Goal: Task Accomplishment & Management: Manage account settings

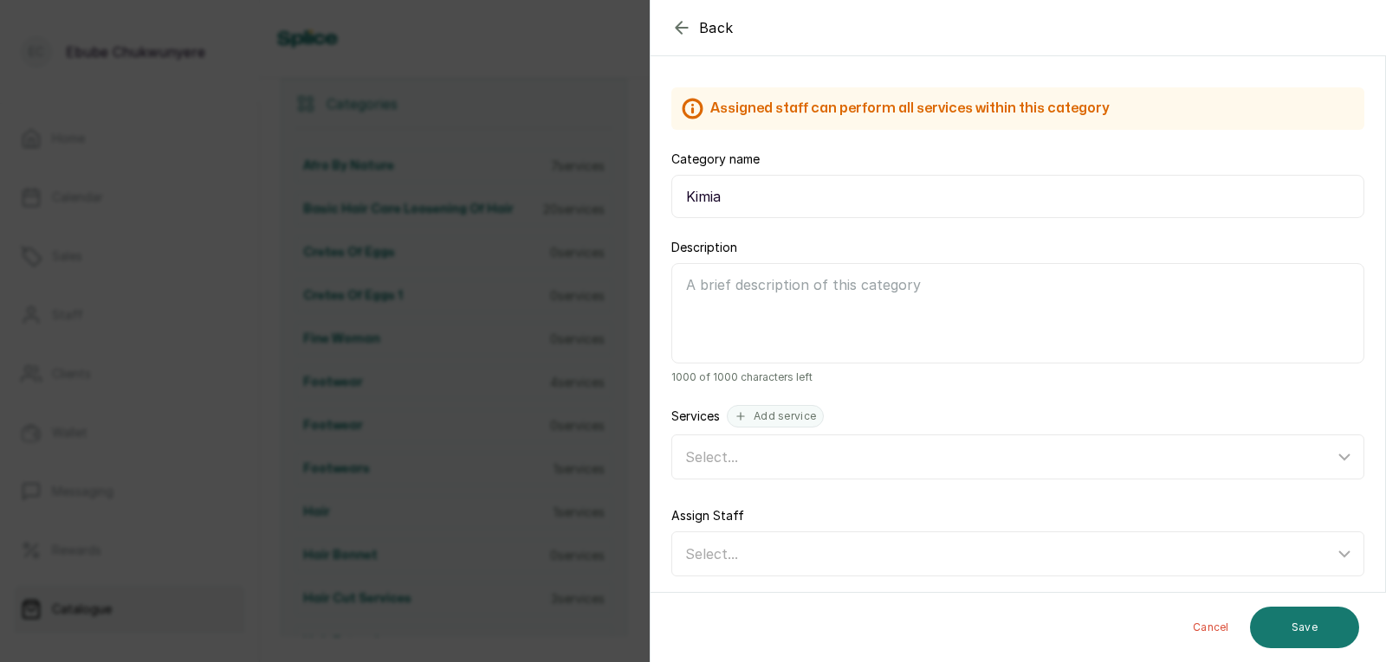
scroll to position [64, 0]
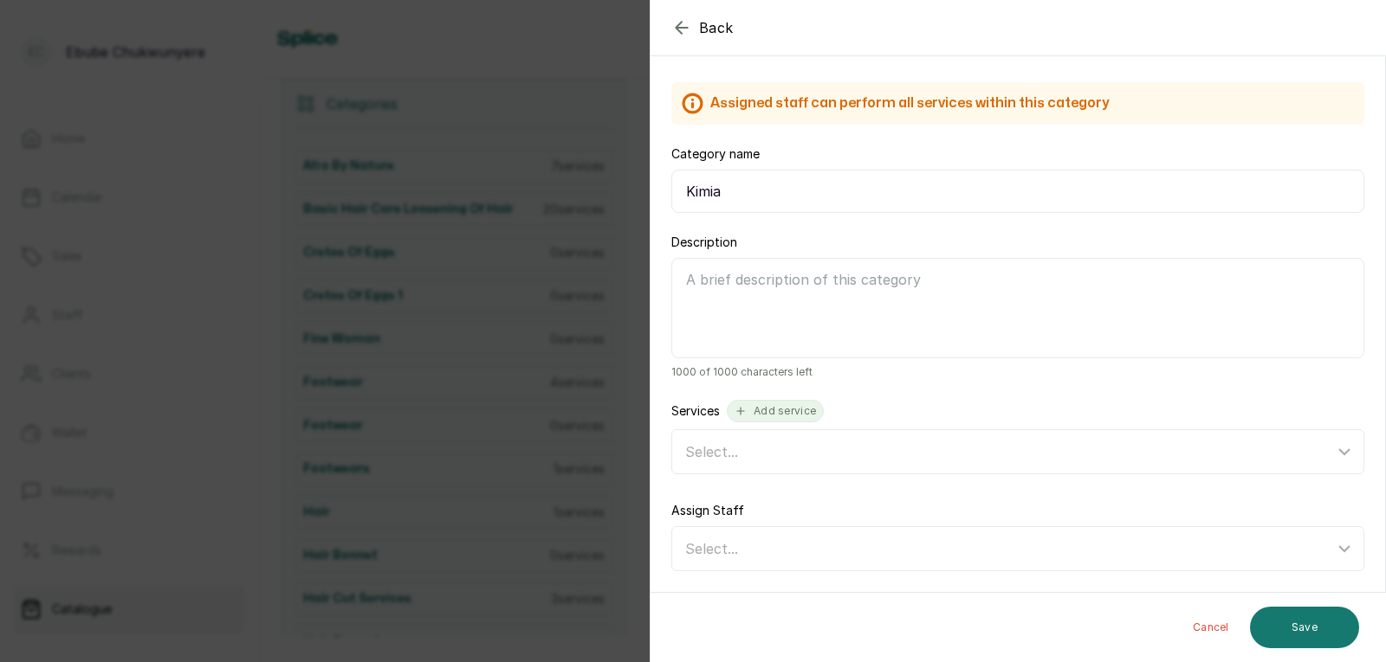
click at [785, 401] on button "Add service" at bounding box center [775, 411] width 97 height 23
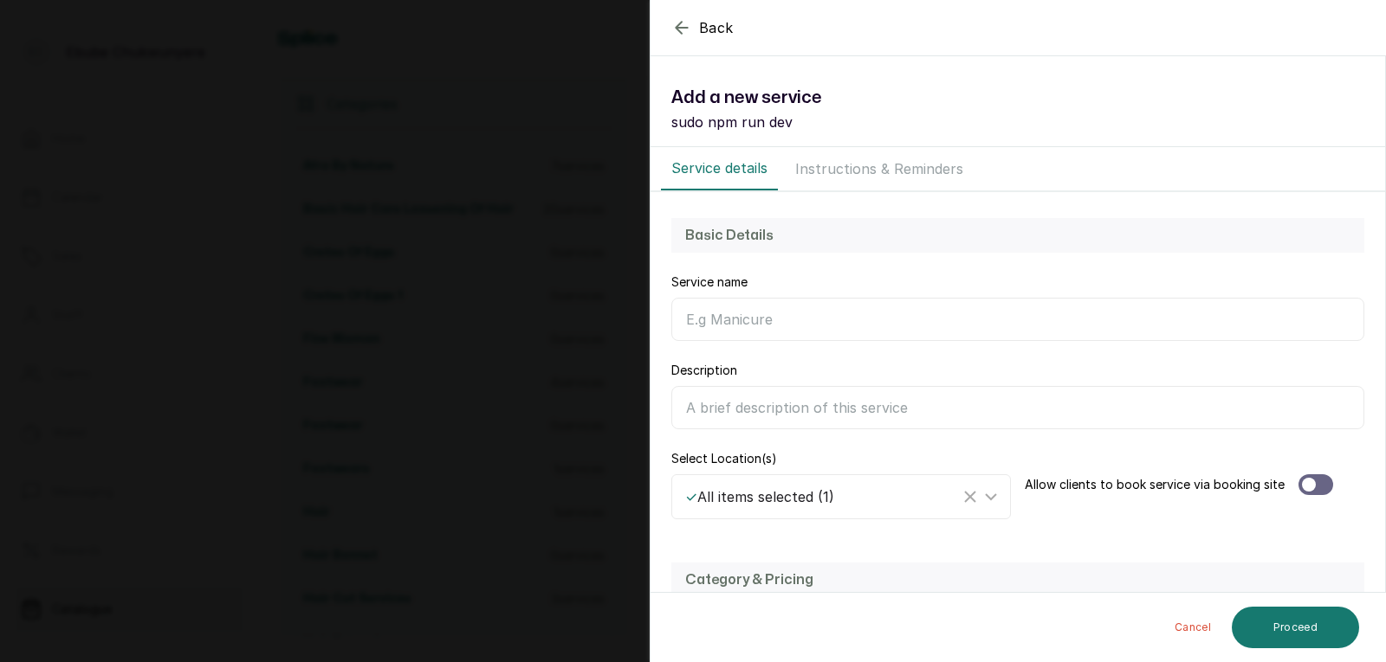
click at [849, 320] on input "Category name" at bounding box center [1017, 319] width 693 height 43
type input "shampoo"
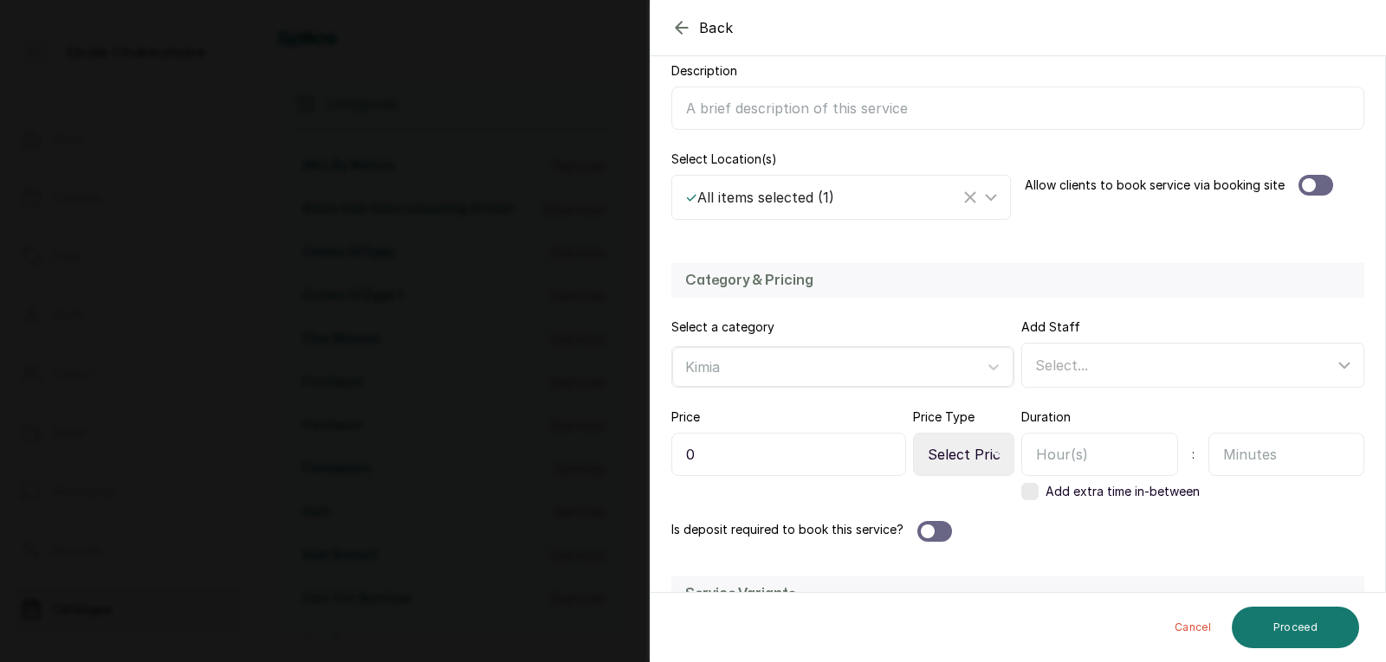
scroll to position [309, 0]
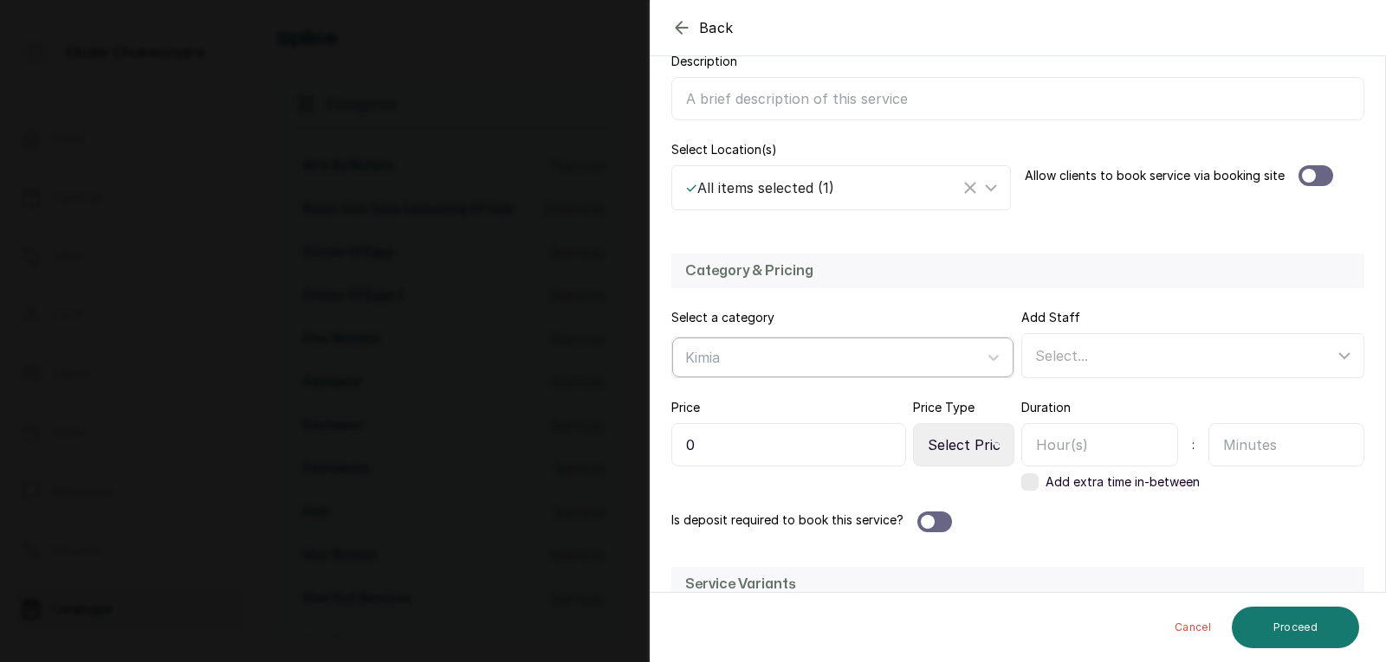
click at [725, 358] on div at bounding box center [827, 357] width 284 height 23
drag, startPoint x: 725, startPoint y: 358, endPoint x: 776, endPoint y: 356, distance: 51.1
click at [729, 358] on div at bounding box center [827, 357] width 284 height 23
click at [753, 444] on input "0" at bounding box center [788, 444] width 235 height 43
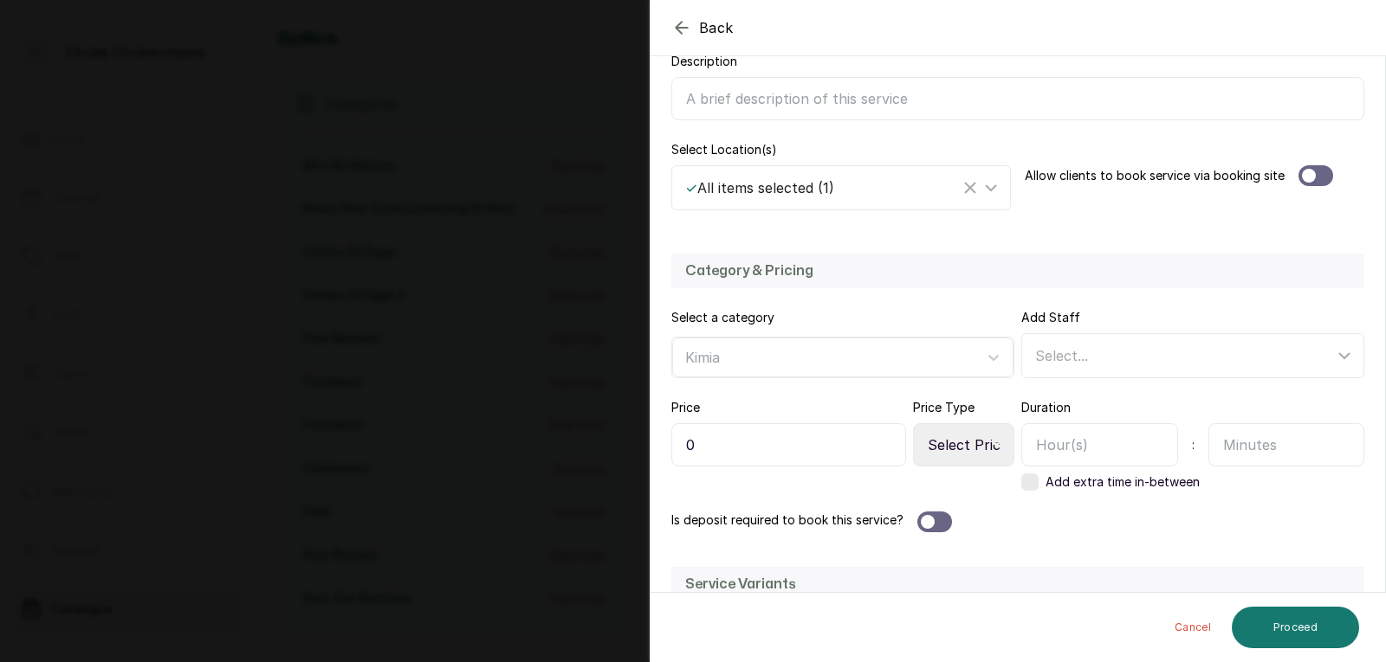
click at [753, 444] on input "0" at bounding box center [788, 444] width 235 height 43
click at [766, 455] on input "0" at bounding box center [788, 444] width 235 height 43
click at [766, 454] on input "0" at bounding box center [788, 444] width 235 height 43
click at [767, 449] on input "0" at bounding box center [788, 444] width 235 height 43
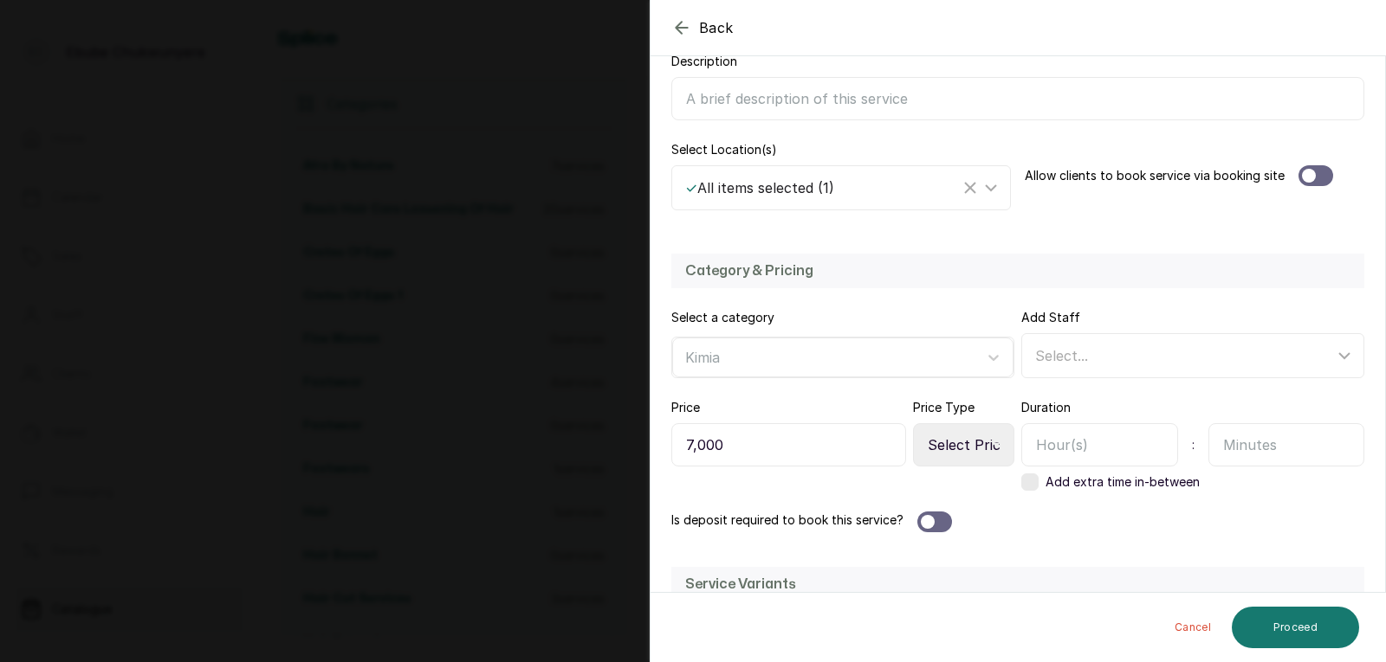
type input "7,000"
click at [968, 451] on select "Select Price Type Fixed From" at bounding box center [963, 444] width 101 height 43
select select "starting_at"
click at [913, 423] on select "Select Price Type Fixed From" at bounding box center [963, 444] width 101 height 43
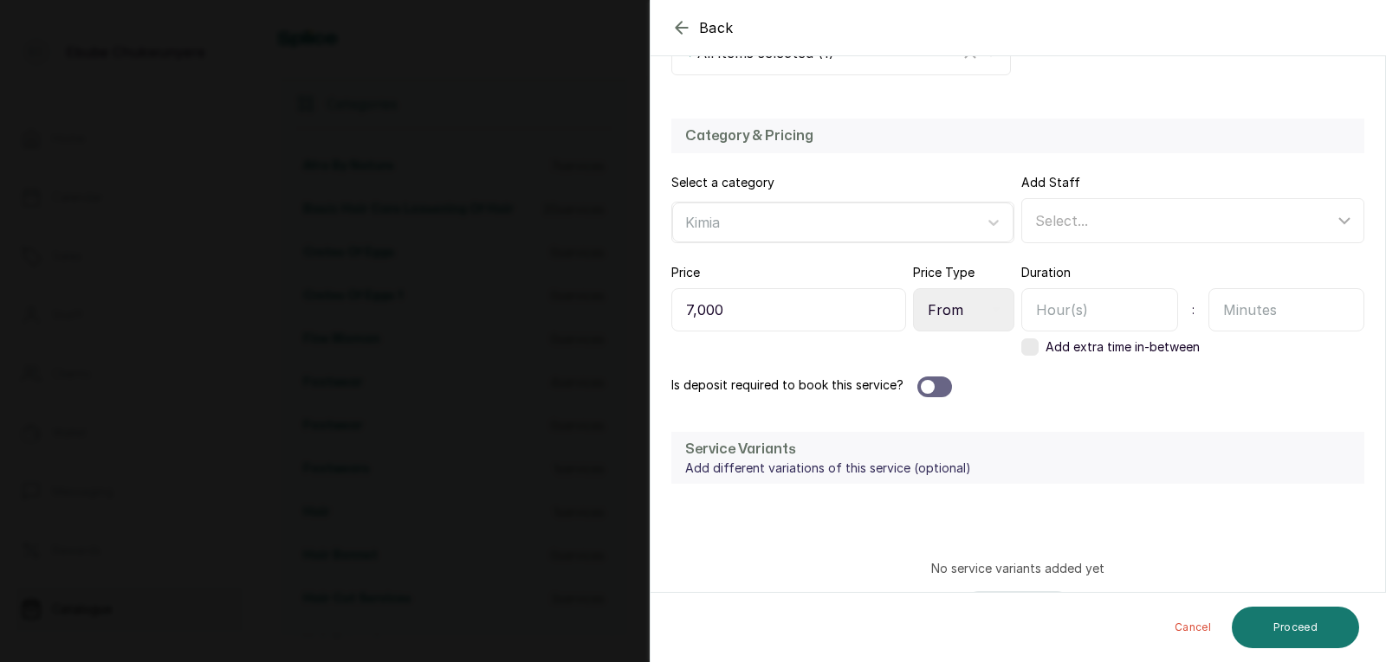
scroll to position [446, 0]
click at [1228, 313] on input "text" at bounding box center [1286, 308] width 157 height 43
click at [1060, 307] on input "text" at bounding box center [1099, 308] width 157 height 43
click at [1264, 310] on input "text" at bounding box center [1286, 308] width 157 height 43
type input "20"
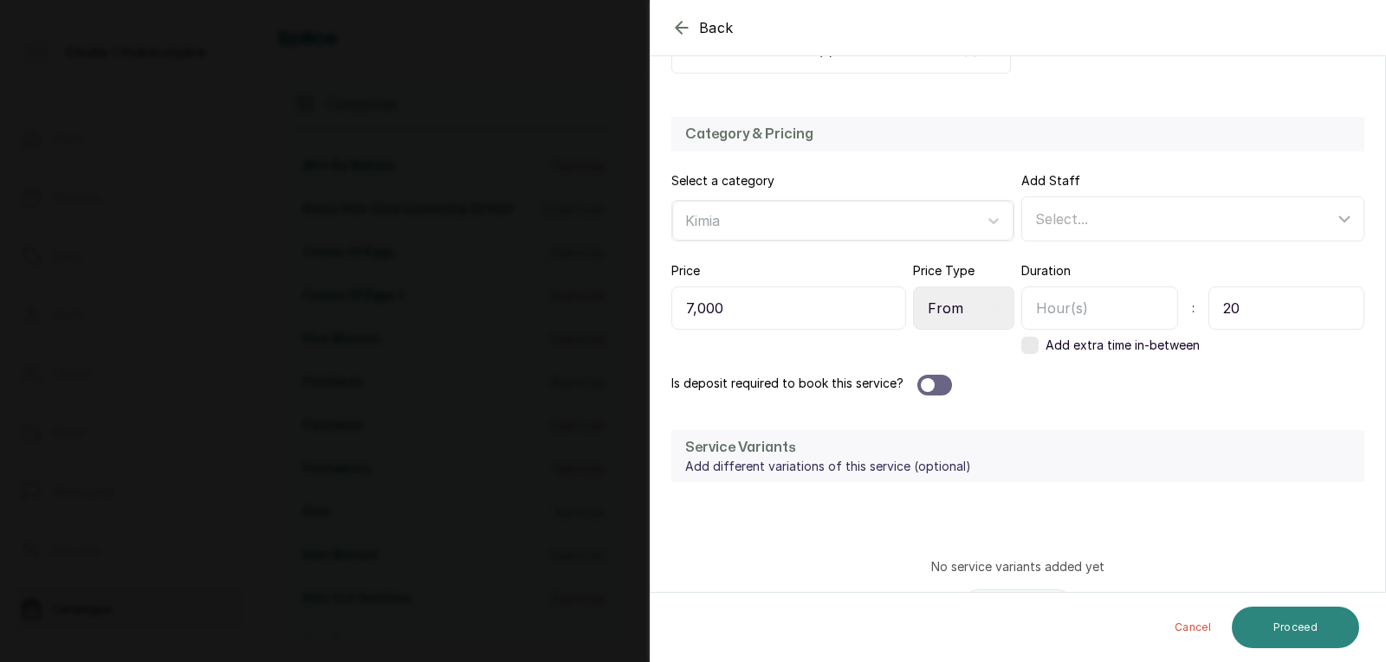
click at [1294, 624] on button "Proceed" at bounding box center [1294, 628] width 127 height 42
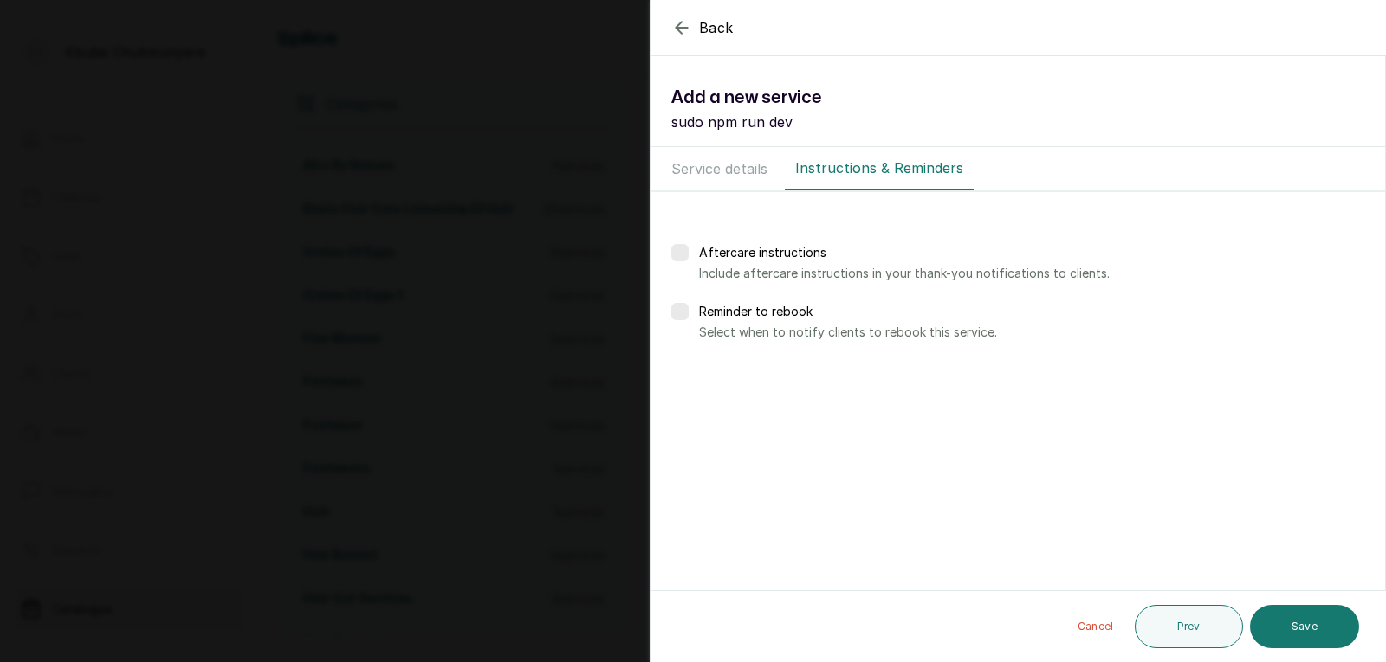
scroll to position [0, 0]
click at [1292, 625] on button "Save" at bounding box center [1304, 626] width 109 height 43
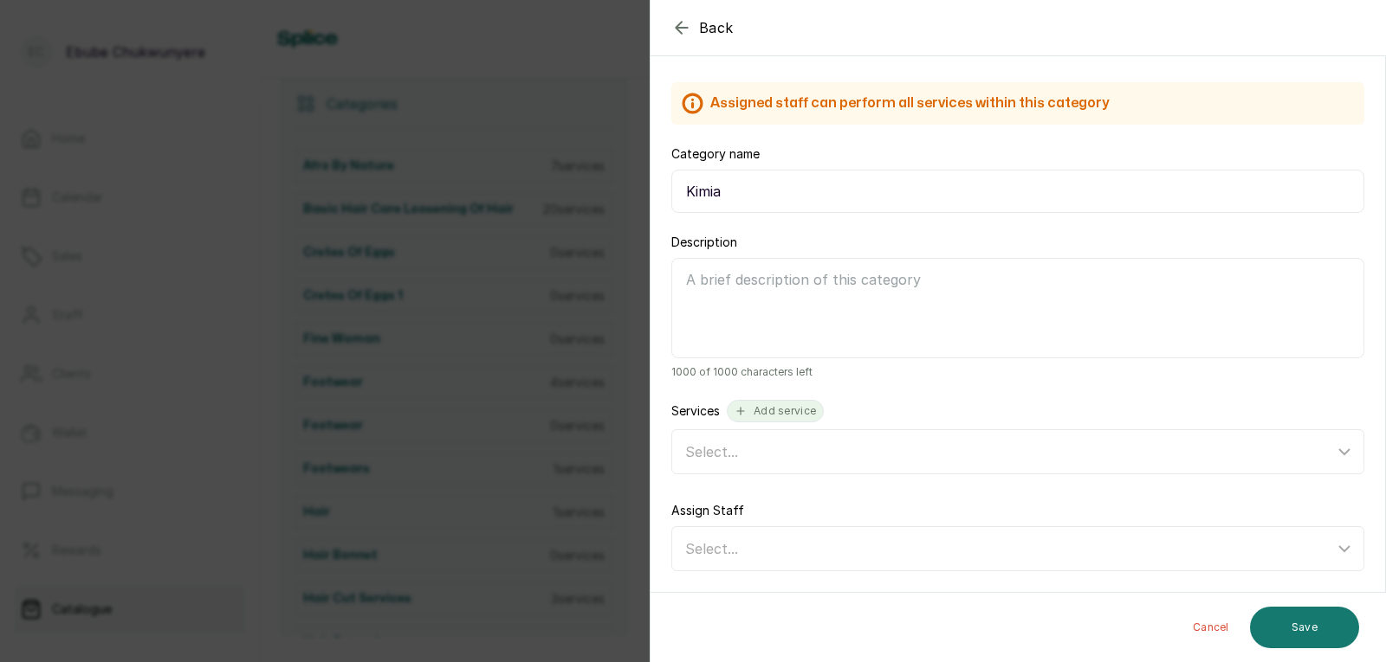
click at [771, 417] on button "Add service" at bounding box center [775, 411] width 97 height 23
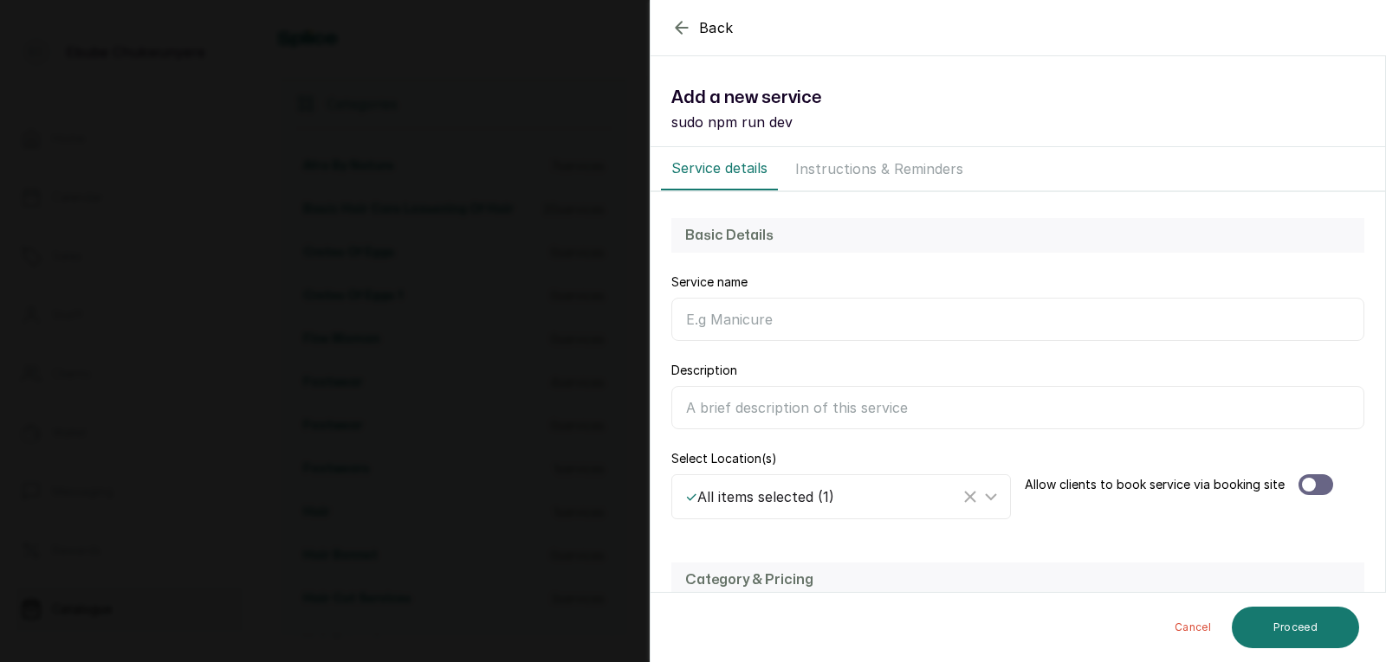
click at [823, 325] on input "Category name" at bounding box center [1017, 319] width 693 height 43
type input "Deep conditioner"
drag, startPoint x: 905, startPoint y: 382, endPoint x: 915, endPoint y: 389, distance: 12.5
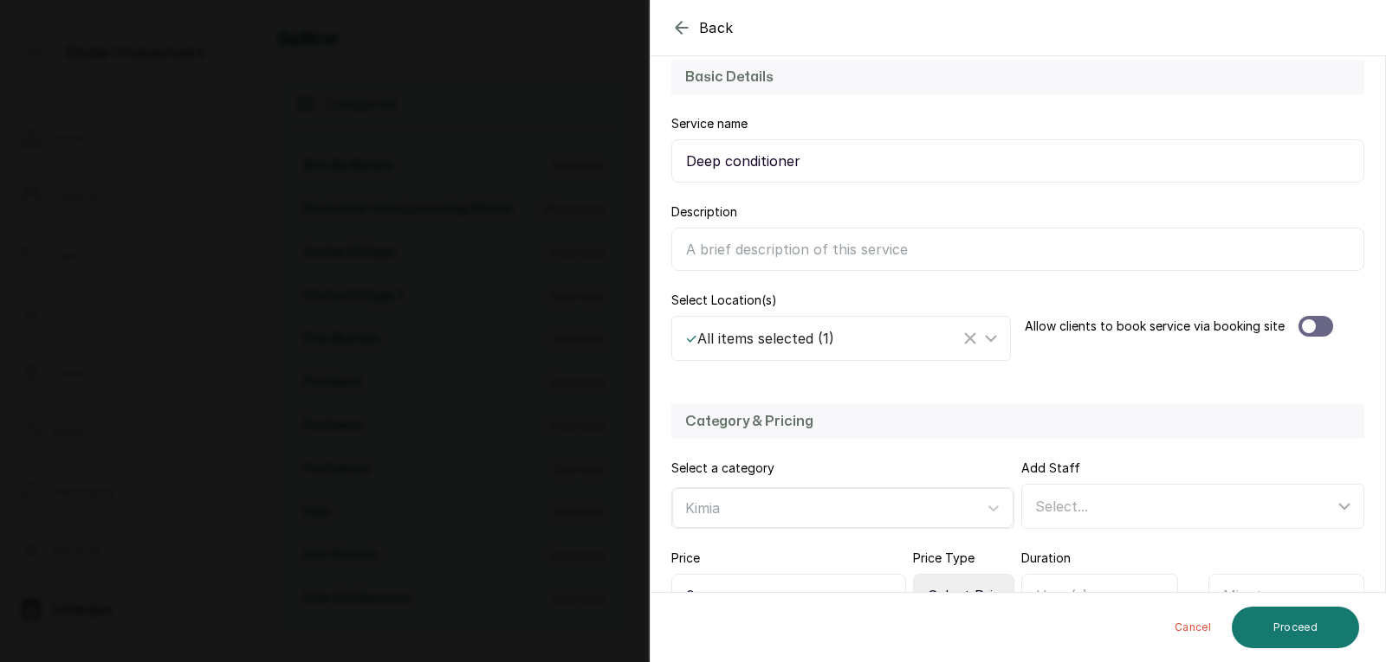
scroll to position [162, 0]
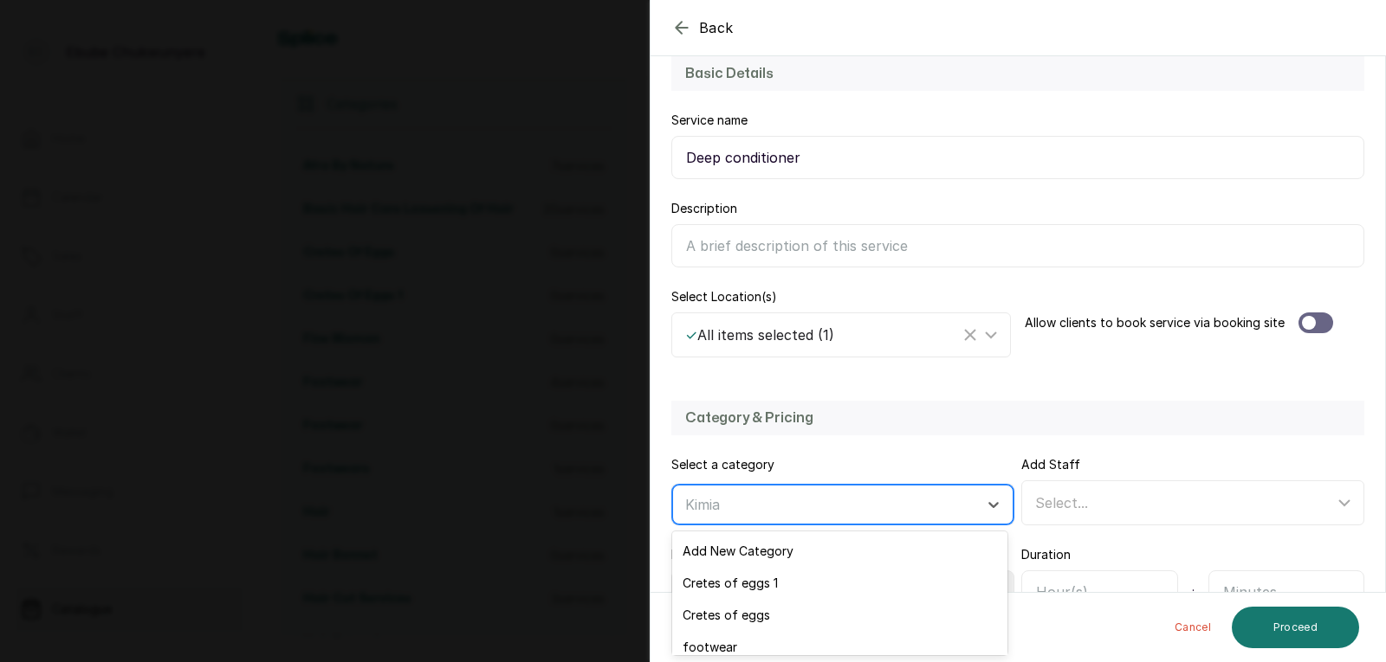
click at [913, 515] on div at bounding box center [827, 505] width 284 height 23
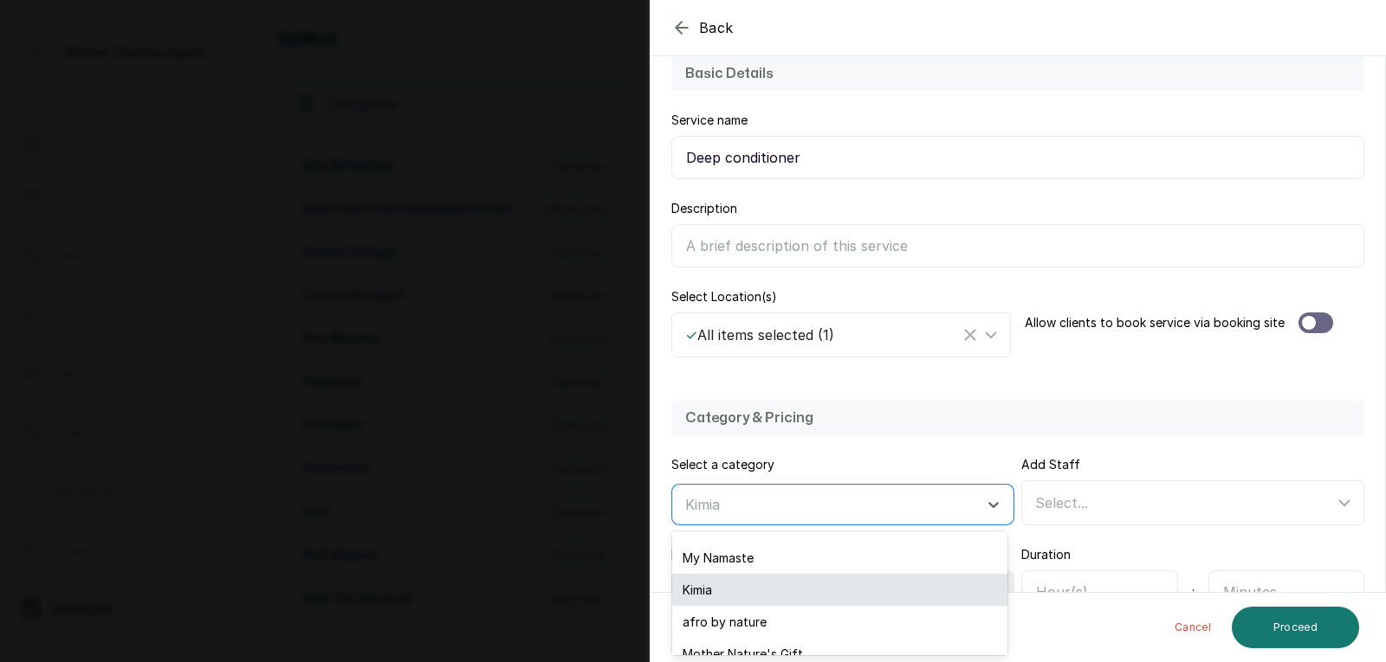
click at [906, 599] on div "Kimia" at bounding box center [839, 590] width 335 height 32
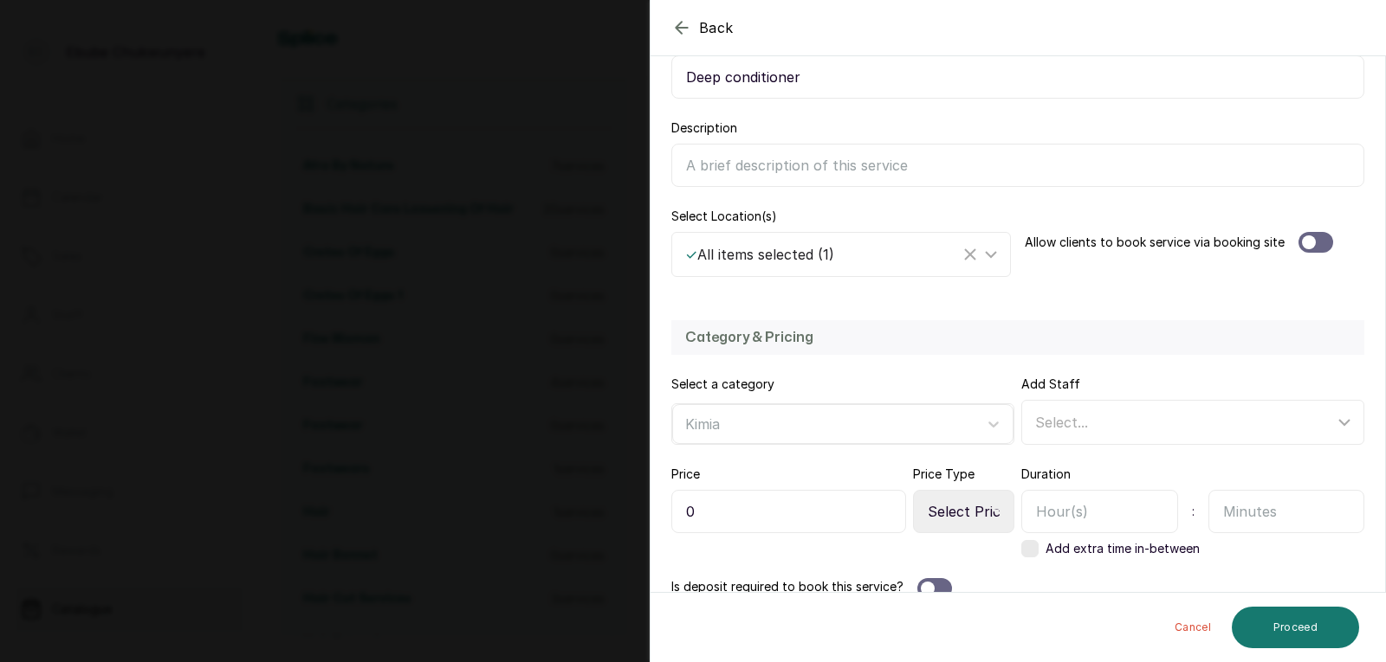
scroll to position [247, 0]
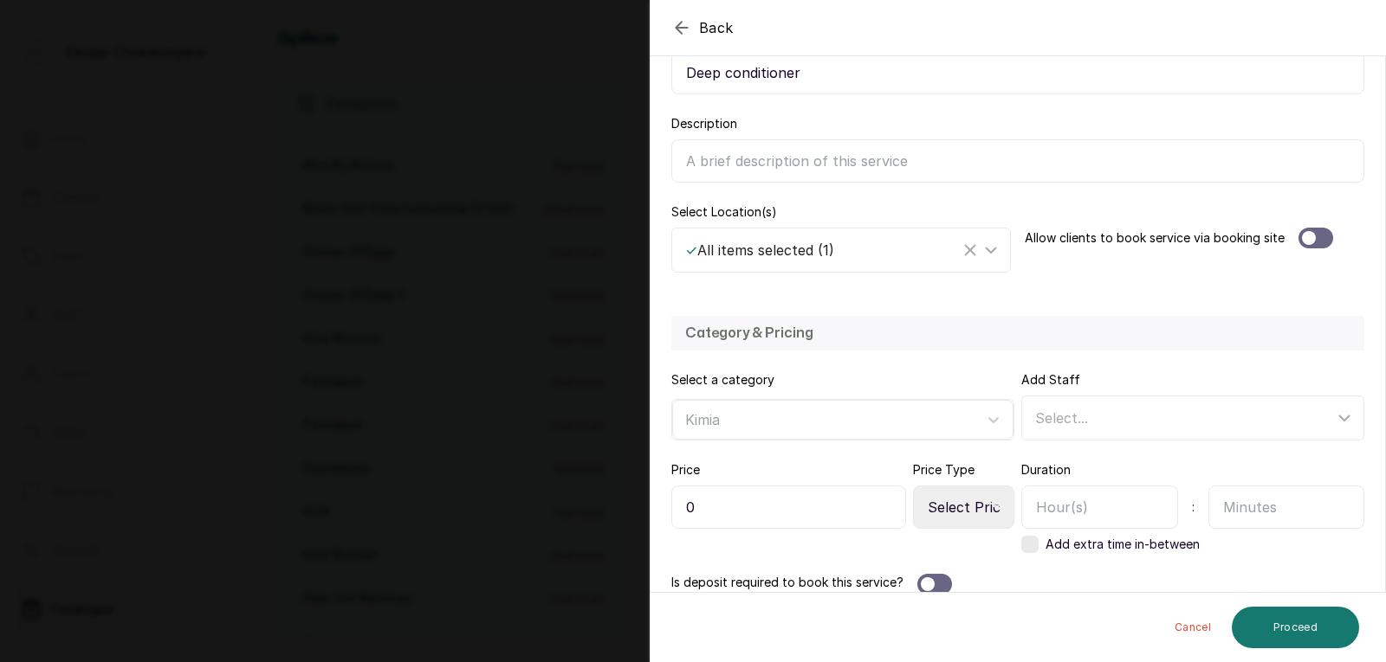
click at [813, 504] on input "0" at bounding box center [788, 507] width 235 height 43
type input "09,000"
click at [1227, 518] on input "text" at bounding box center [1286, 507] width 157 height 43
type input "30"
click at [1300, 621] on button "Proceed" at bounding box center [1294, 628] width 127 height 42
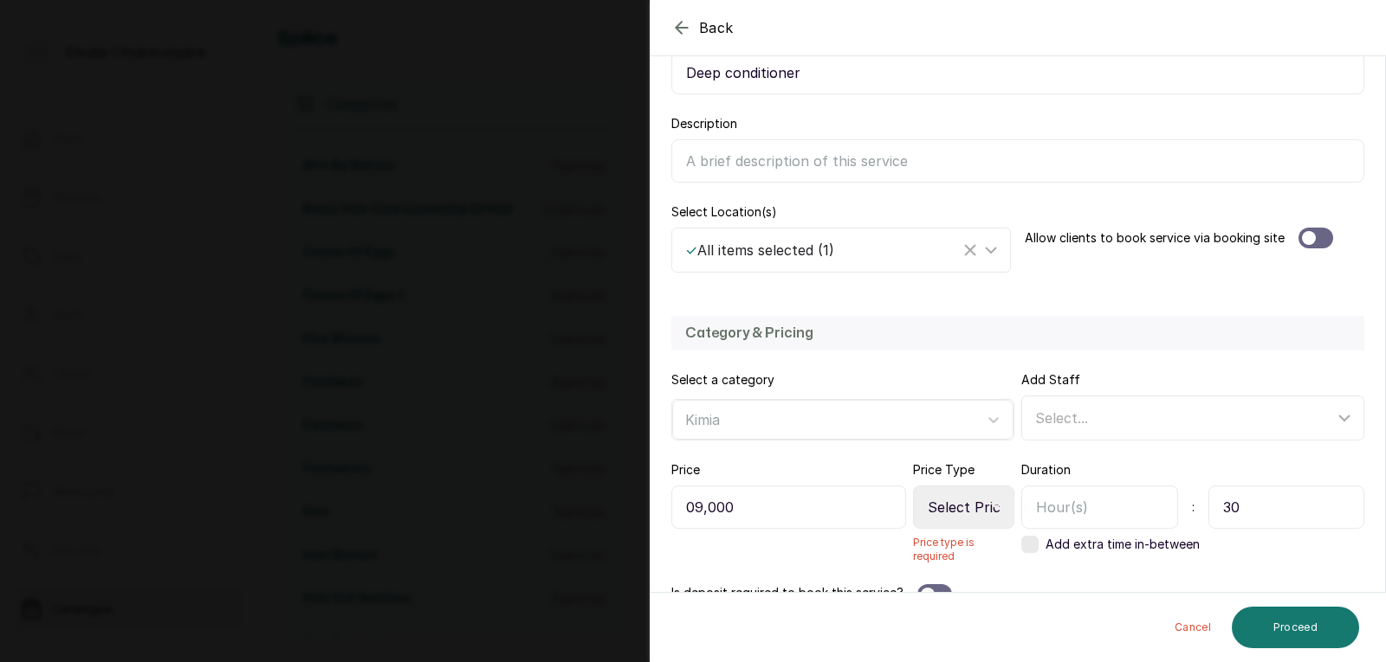
click at [950, 511] on select "Select Price Type Fixed From" at bounding box center [963, 507] width 101 height 43
select select "starting_at"
click at [913, 486] on select "Select Price Type Fixed From" at bounding box center [963, 507] width 101 height 43
click at [1291, 630] on button "Proceed" at bounding box center [1294, 628] width 127 height 42
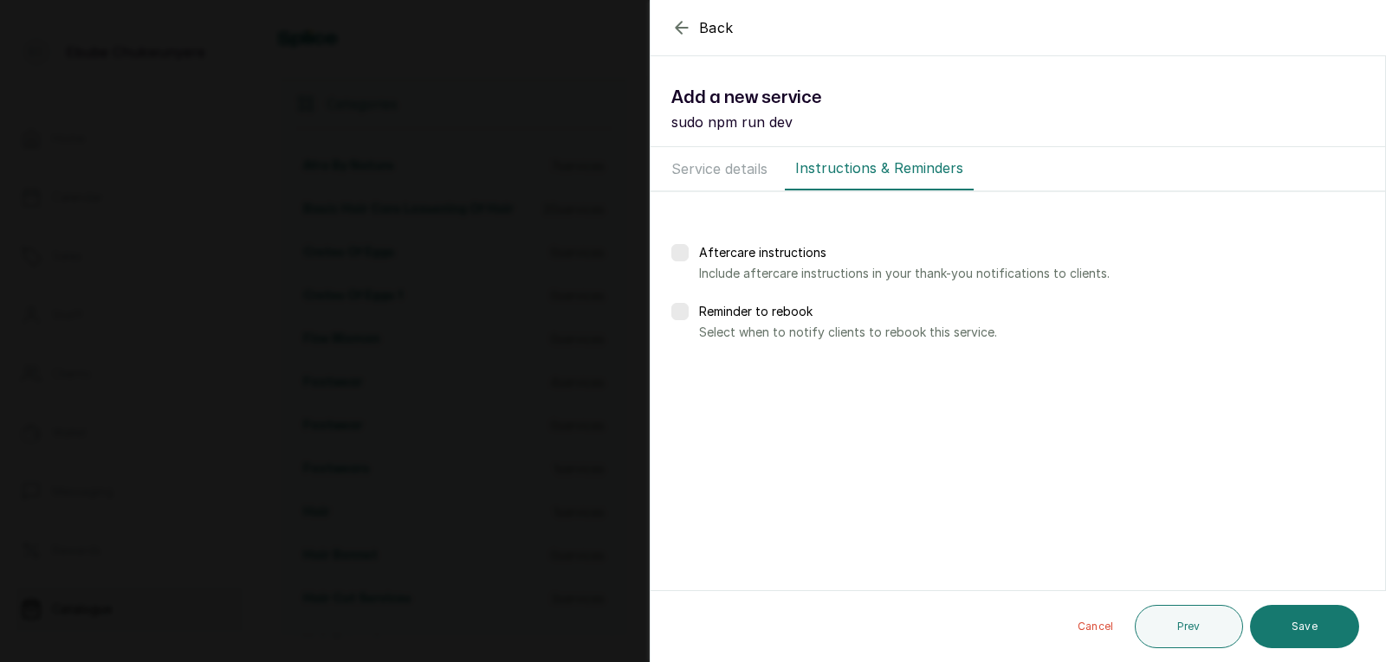
scroll to position [0, 0]
click at [1306, 628] on button "Save" at bounding box center [1304, 626] width 109 height 43
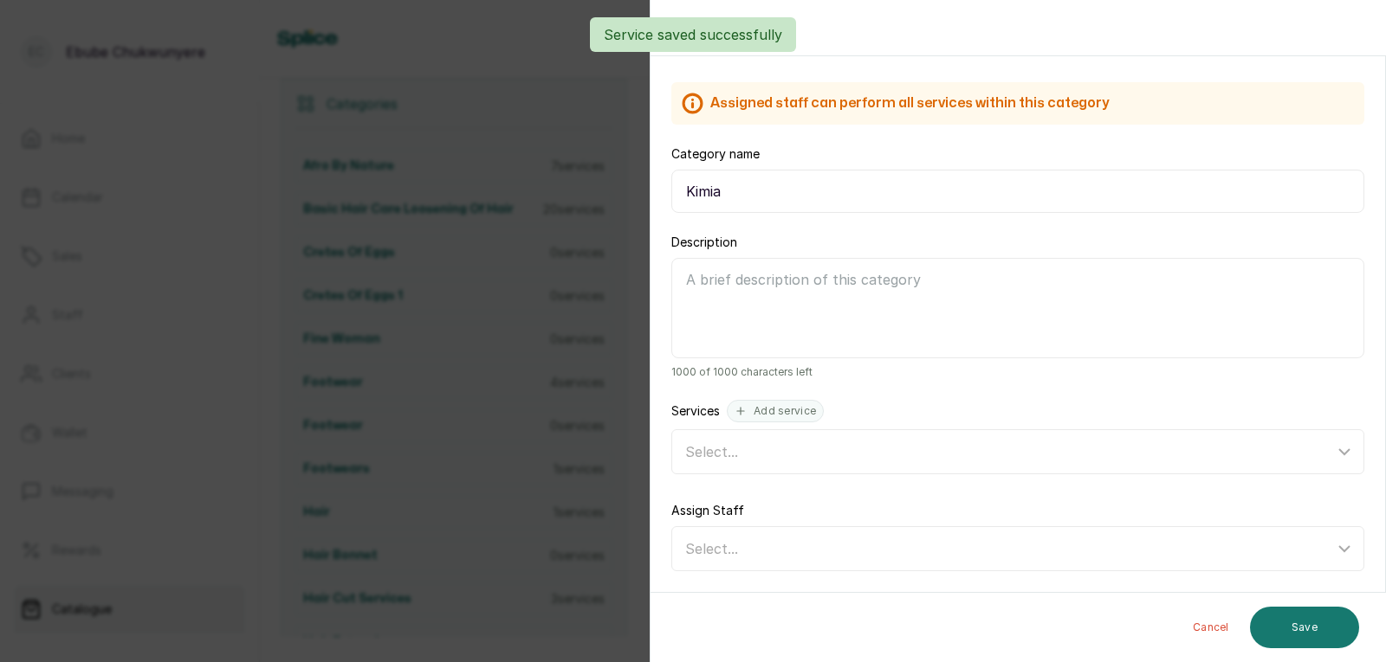
click at [588, 178] on div "Back Category Edit category details Assigned staff can perform all services wit…" at bounding box center [693, 331] width 1386 height 662
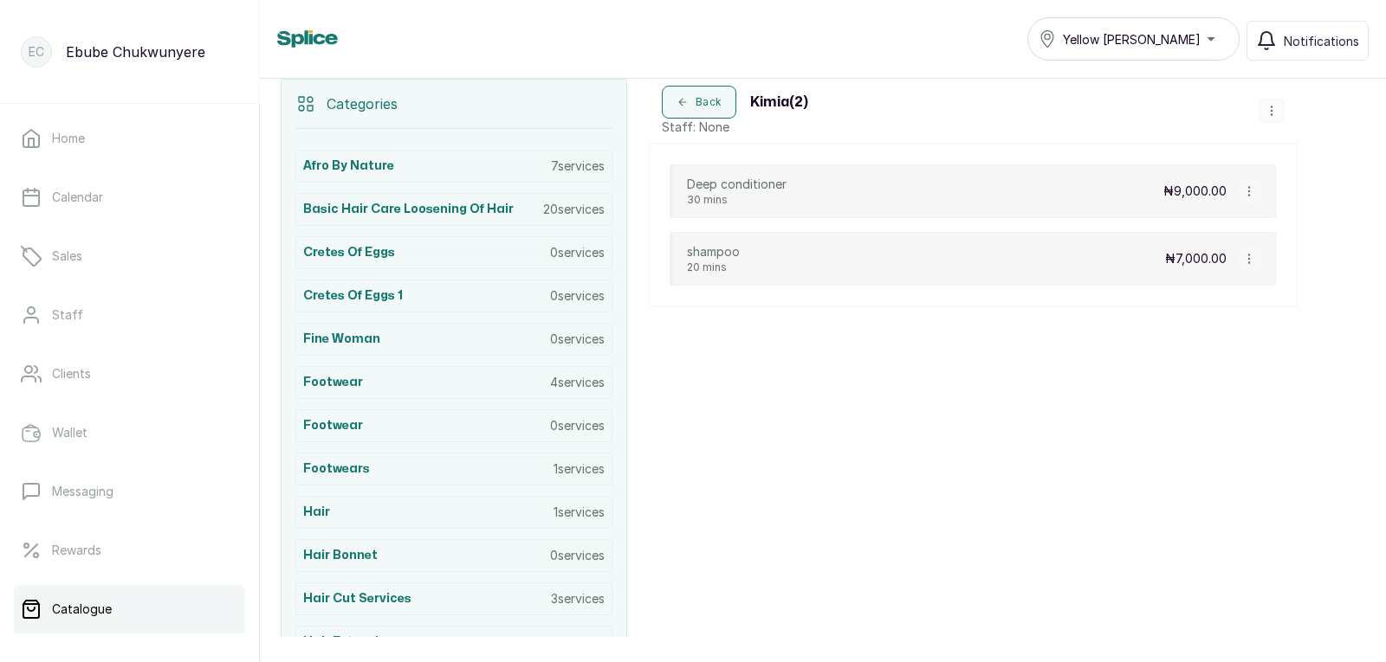
click at [1268, 105] on icon "button" at bounding box center [1271, 111] width 12 height 12
click at [1275, 150] on span "Add Service" at bounding box center [1275, 148] width 79 height 21
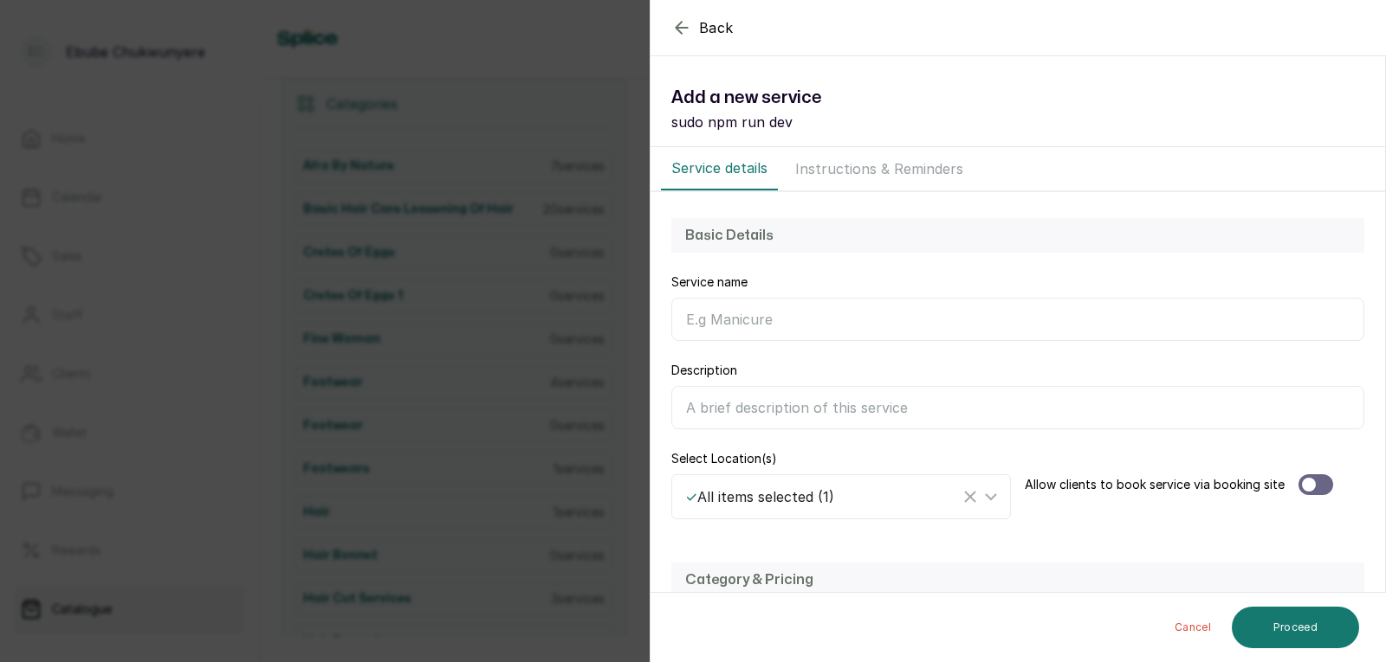
click at [962, 319] on input "Service name" at bounding box center [1017, 319] width 693 height 43
click at [693, 316] on input "protein" at bounding box center [1017, 319] width 693 height 43
click at [772, 307] on input "Protein" at bounding box center [1017, 319] width 693 height 43
type input "Protein Mask"
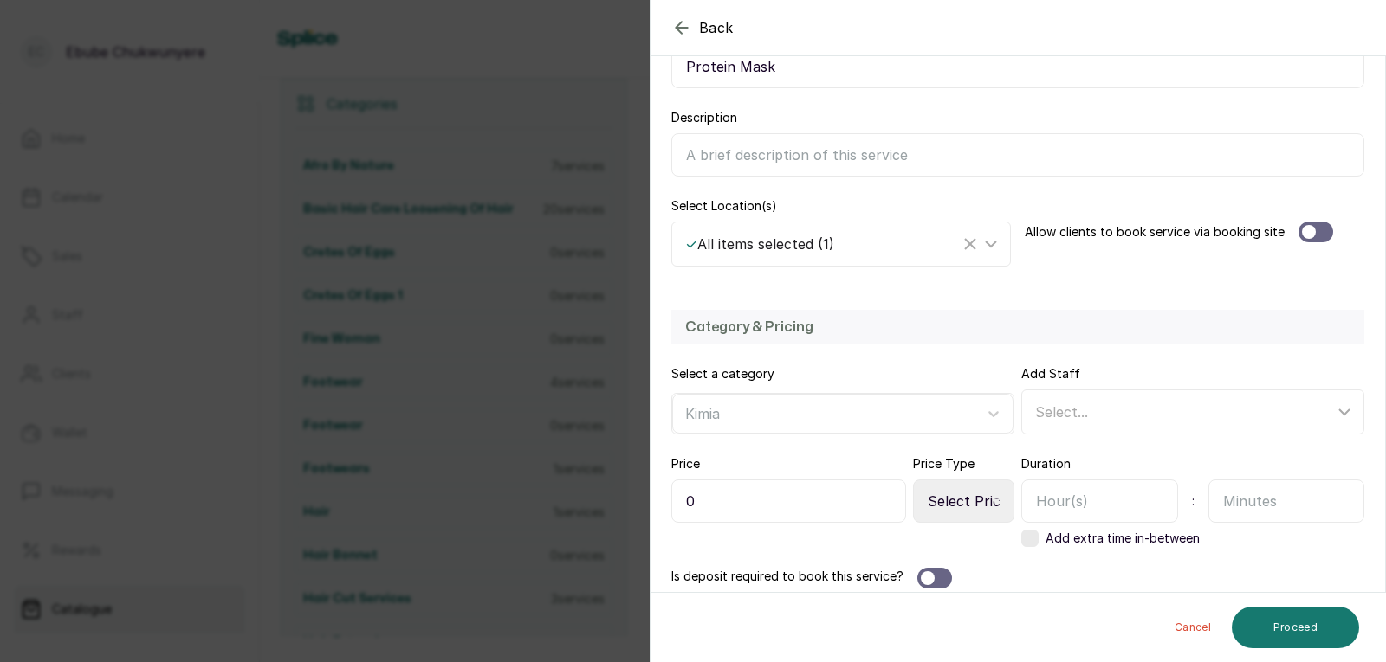
scroll to position [266, 0]
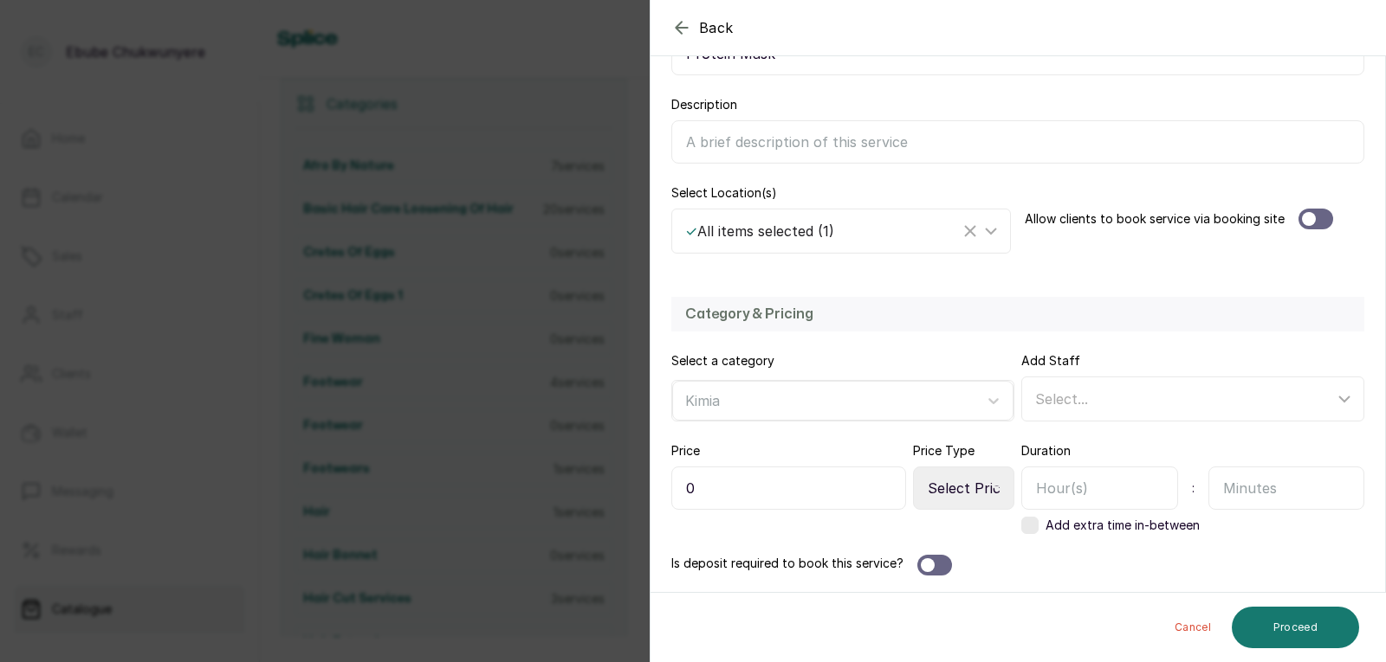
click at [868, 477] on input "0" at bounding box center [788, 488] width 235 height 43
type input "012,000"
click at [989, 481] on select "Select Price Type Fixed From" at bounding box center [963, 488] width 101 height 43
select select "starting_at"
click at [913, 467] on select "Select Price Type Fixed From" at bounding box center [963, 488] width 101 height 43
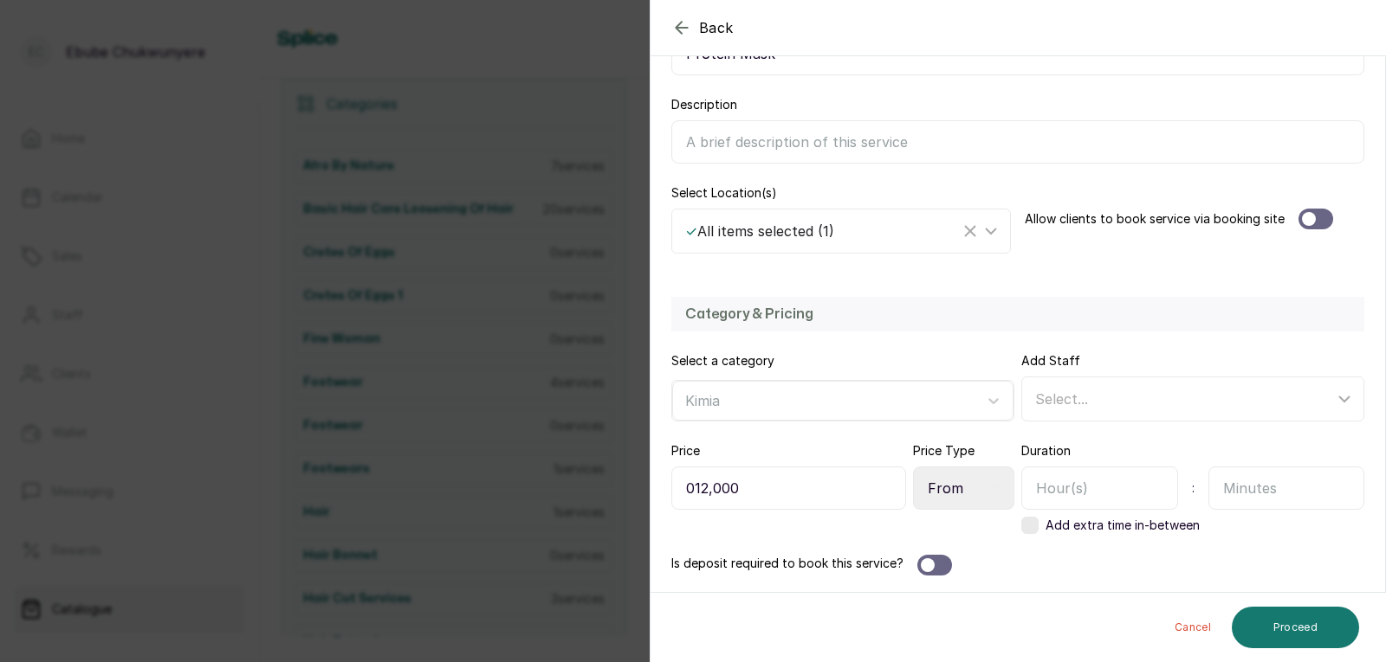
click at [1213, 488] on input "text" at bounding box center [1286, 488] width 157 height 43
click at [1218, 488] on input "text" at bounding box center [1286, 488] width 157 height 43
type input "30"
click at [1340, 631] on button "Proceed" at bounding box center [1294, 628] width 127 height 42
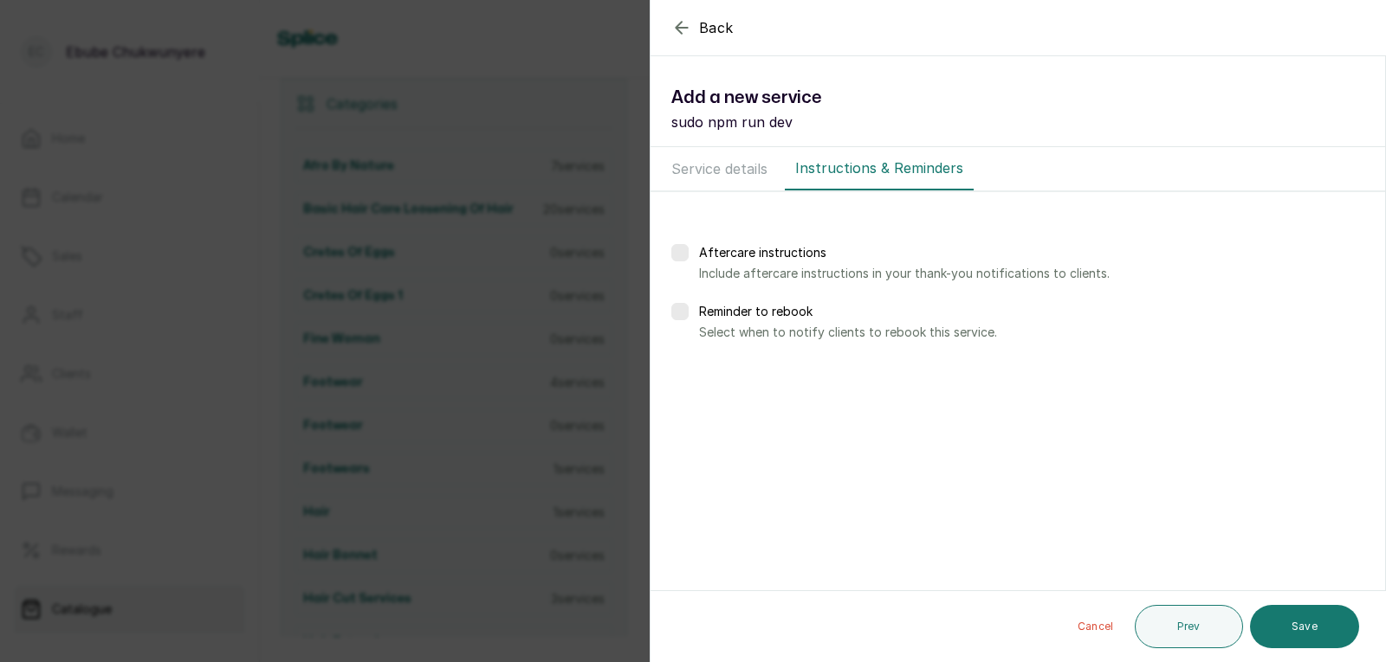
scroll to position [0, 0]
click at [1337, 631] on button "Save" at bounding box center [1304, 626] width 109 height 43
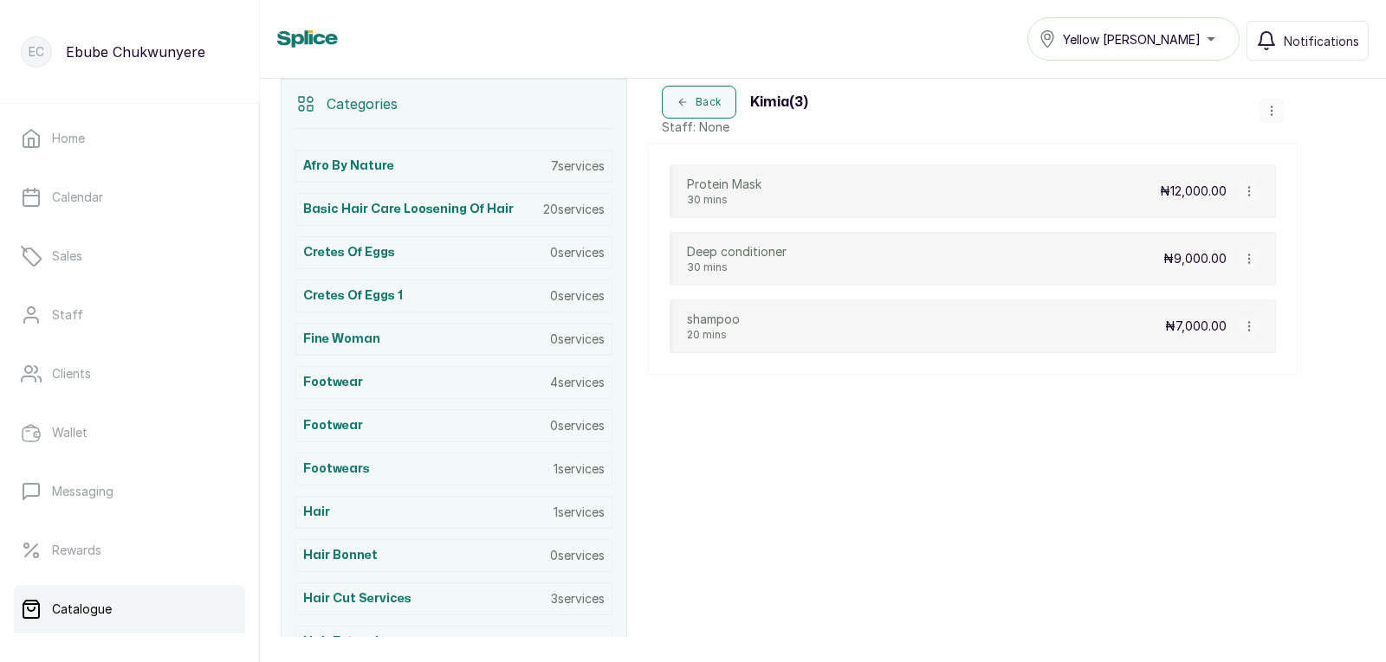
click at [1276, 113] on icon "button" at bounding box center [1271, 111] width 12 height 12
click at [1274, 147] on span "Add Service" at bounding box center [1275, 148] width 79 height 21
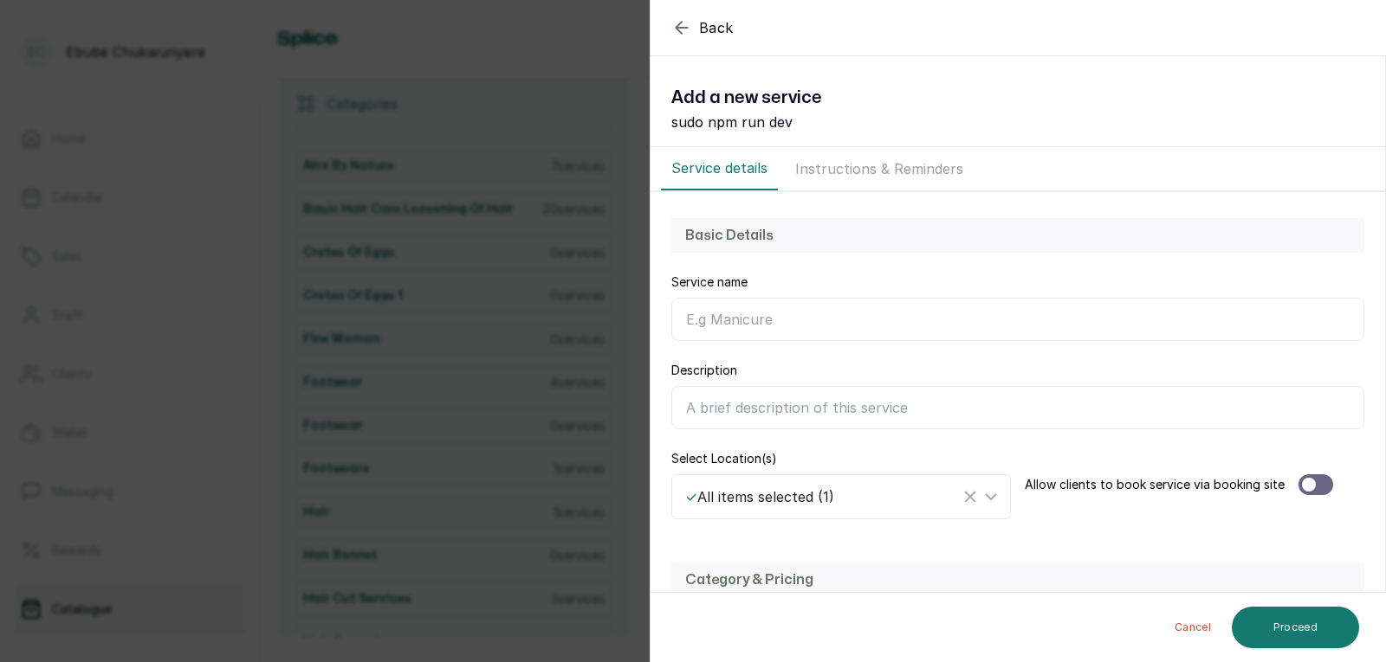
click at [972, 305] on input "Service name" at bounding box center [1017, 319] width 693 height 43
type input "Detangling Butter"
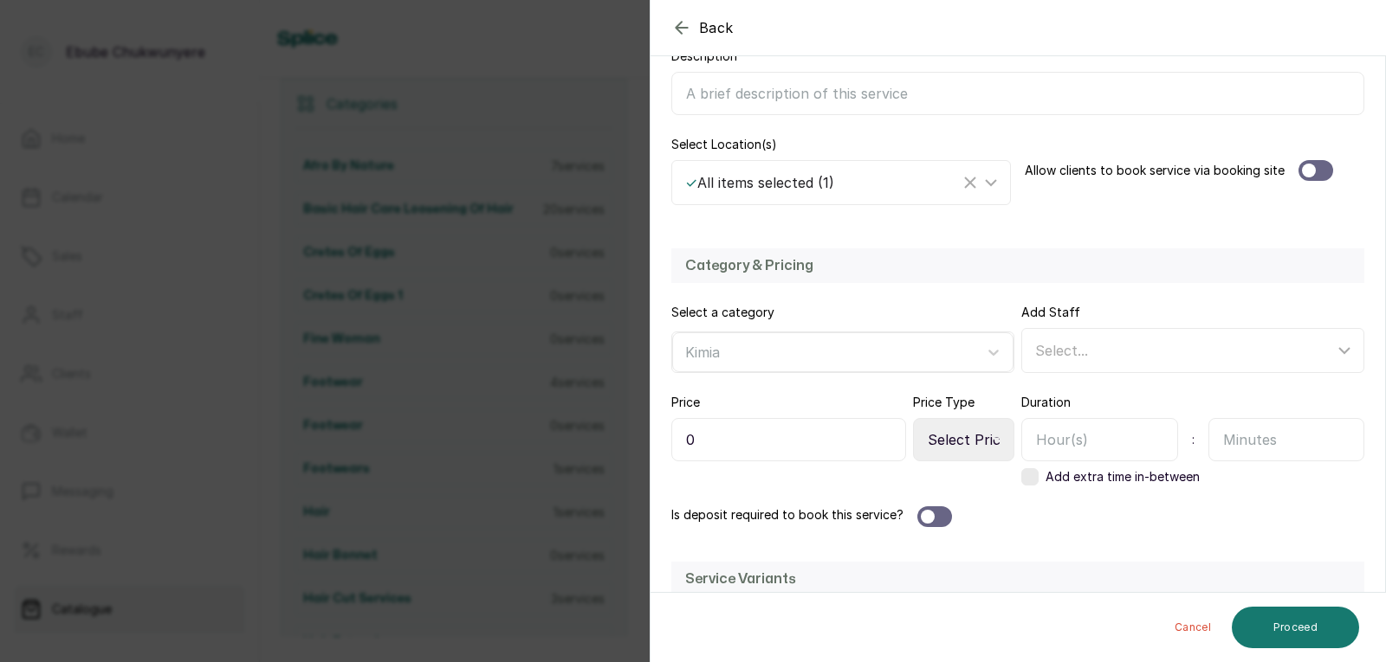
scroll to position [273, 0]
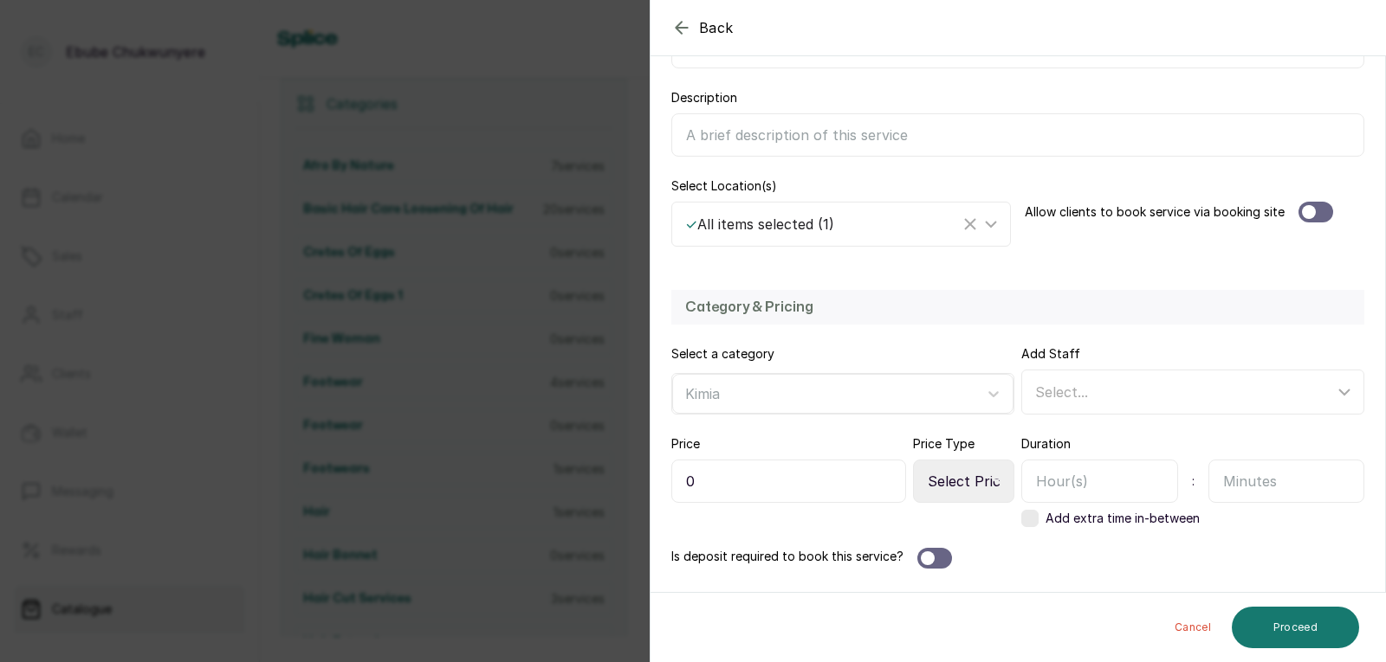
click at [854, 464] on input "0" at bounding box center [788, 481] width 235 height 43
type input "08,000"
click at [992, 479] on icon at bounding box center [996, 481] width 9 height 9
click at [992, 477] on icon at bounding box center [996, 481] width 9 height 9
click at [967, 475] on select "Select Price Type Fixed From" at bounding box center [963, 481] width 101 height 43
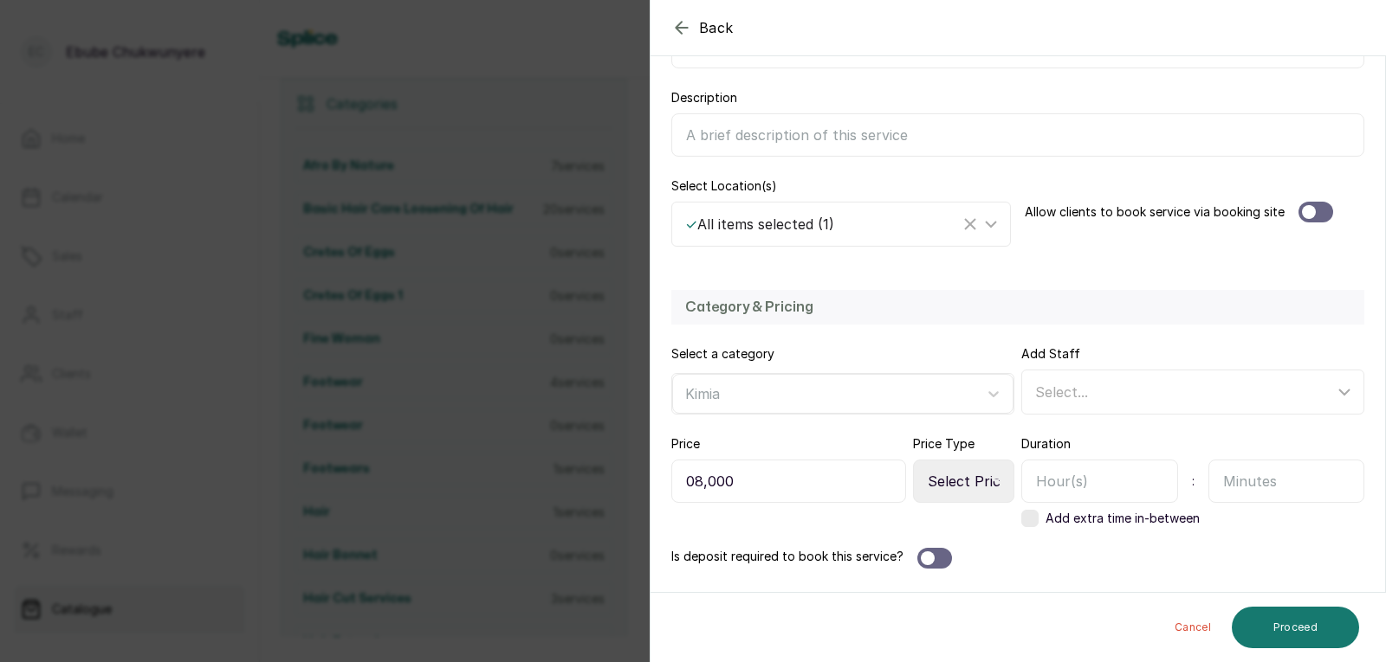
select select "starting_at"
click at [913, 460] on select "Select Price Type Fixed From" at bounding box center [963, 481] width 101 height 43
click at [1263, 494] on input "text" at bounding box center [1286, 481] width 157 height 43
type input "20"
click at [1262, 629] on button "Proceed" at bounding box center [1294, 628] width 127 height 42
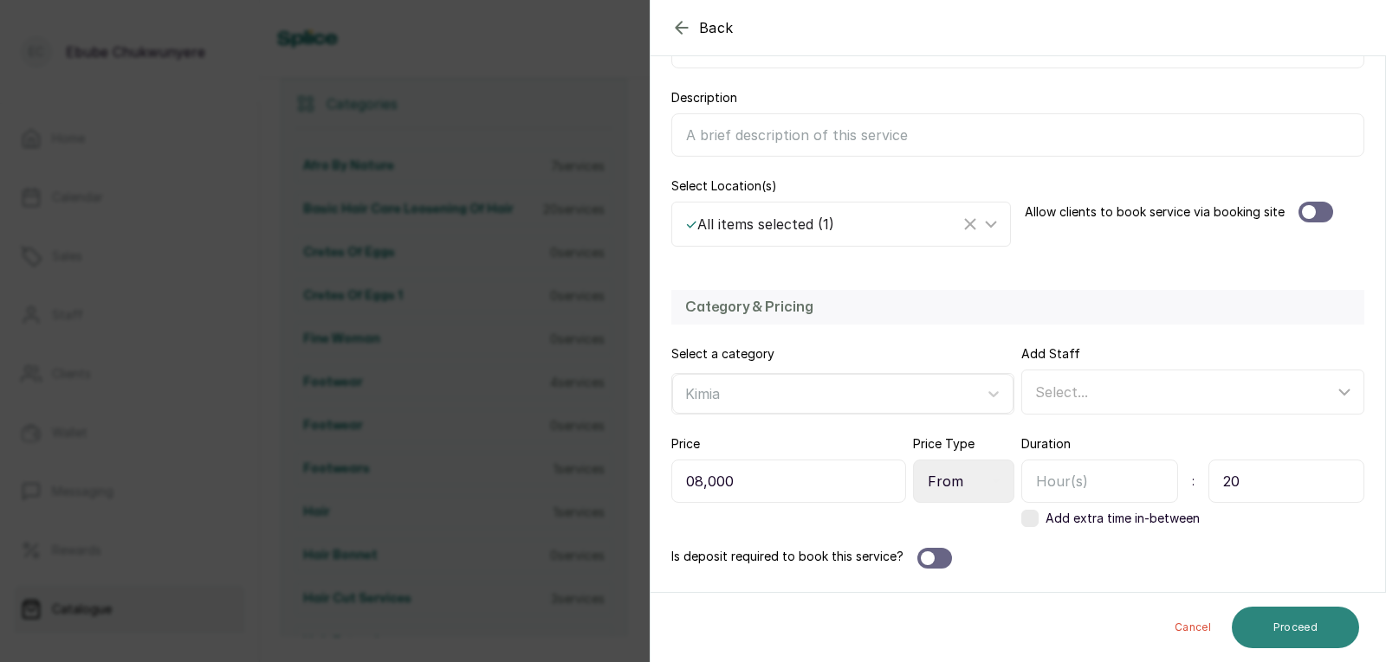
scroll to position [0, 0]
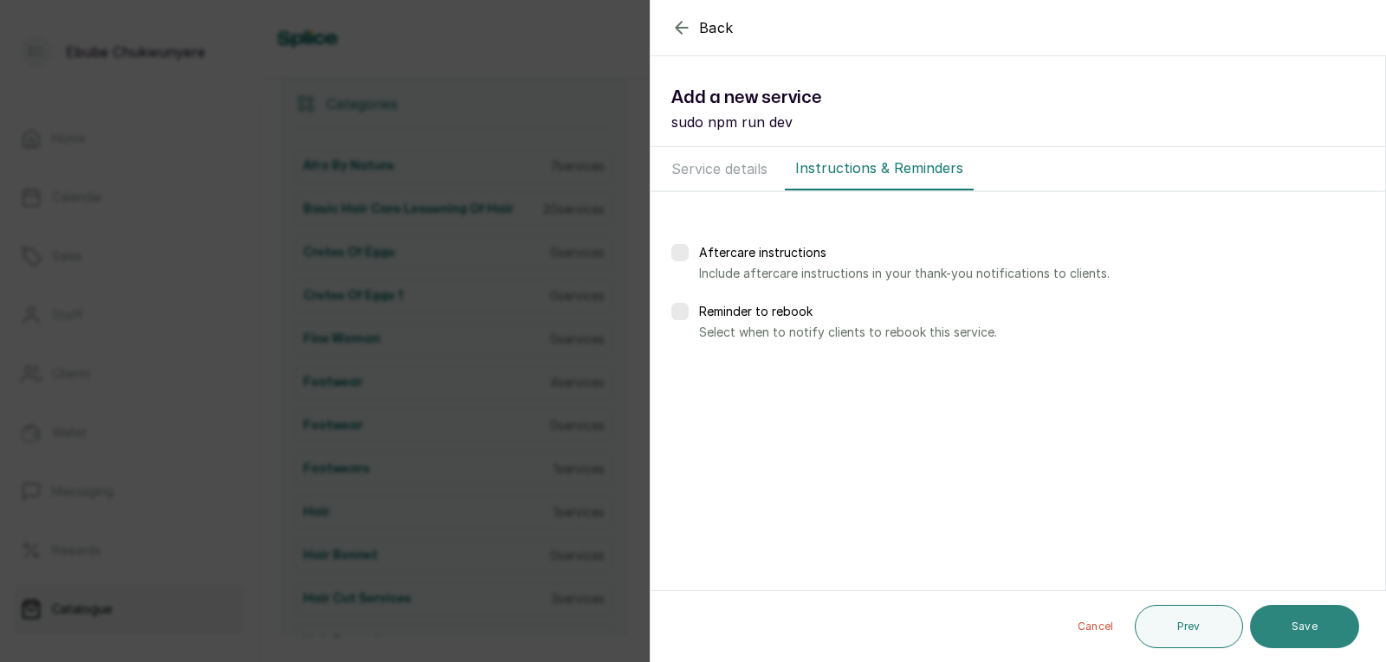
click at [1288, 636] on button "Save" at bounding box center [1304, 626] width 109 height 43
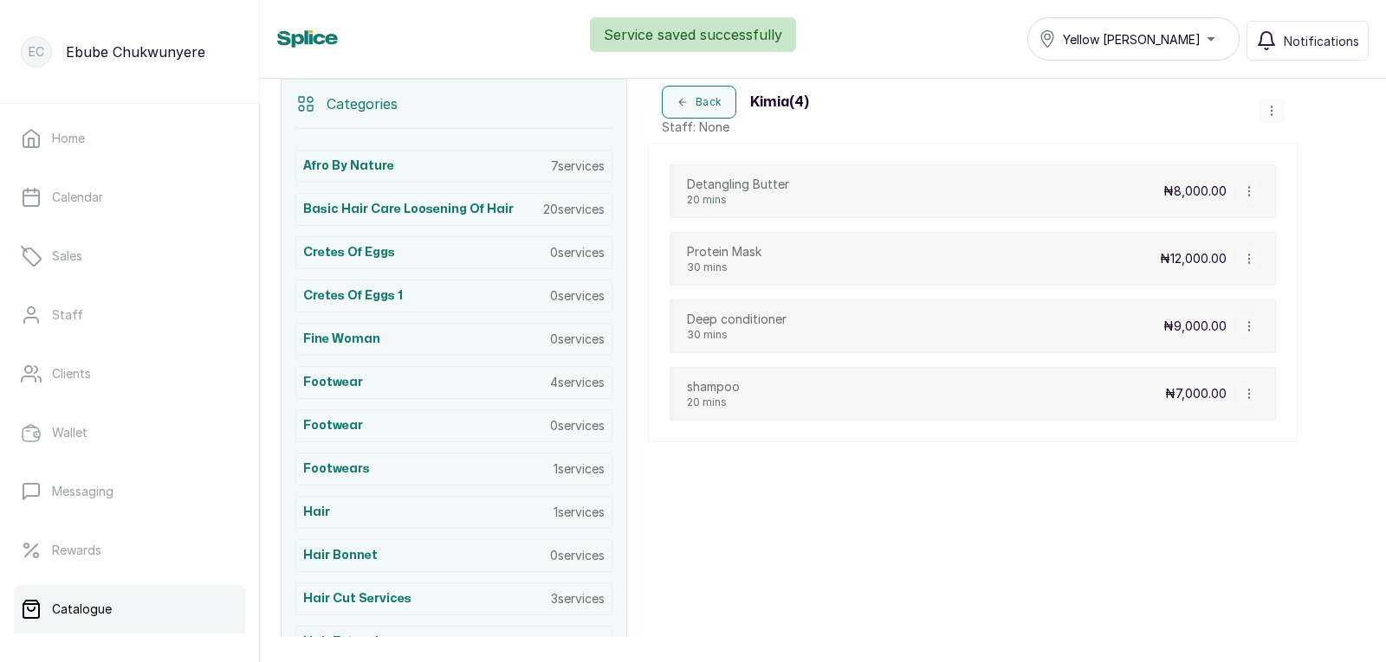
click at [1272, 117] on button "button" at bounding box center [1271, 111] width 24 height 24
click at [1257, 144] on span "Add Service" at bounding box center [1275, 148] width 79 height 21
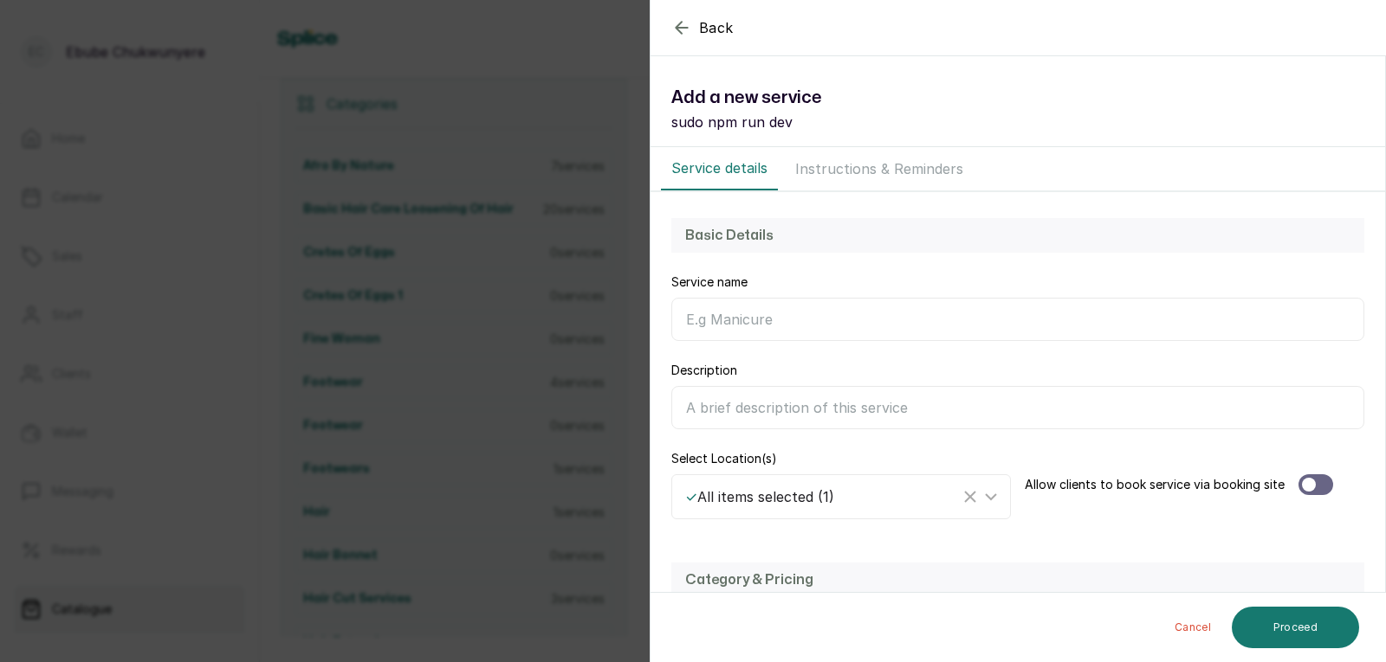
click at [798, 311] on input "Service name" at bounding box center [1017, 319] width 693 height 43
click at [742, 319] on input "Daily Mosturiser" at bounding box center [1017, 319] width 693 height 43
click at [875, 326] on input "Daily Moisturiser" at bounding box center [1017, 319] width 693 height 43
click at [778, 321] on input "Daily Moisturiser" at bounding box center [1017, 319] width 693 height 43
click at [781, 322] on input "Daily Moisturiser" at bounding box center [1017, 319] width 693 height 43
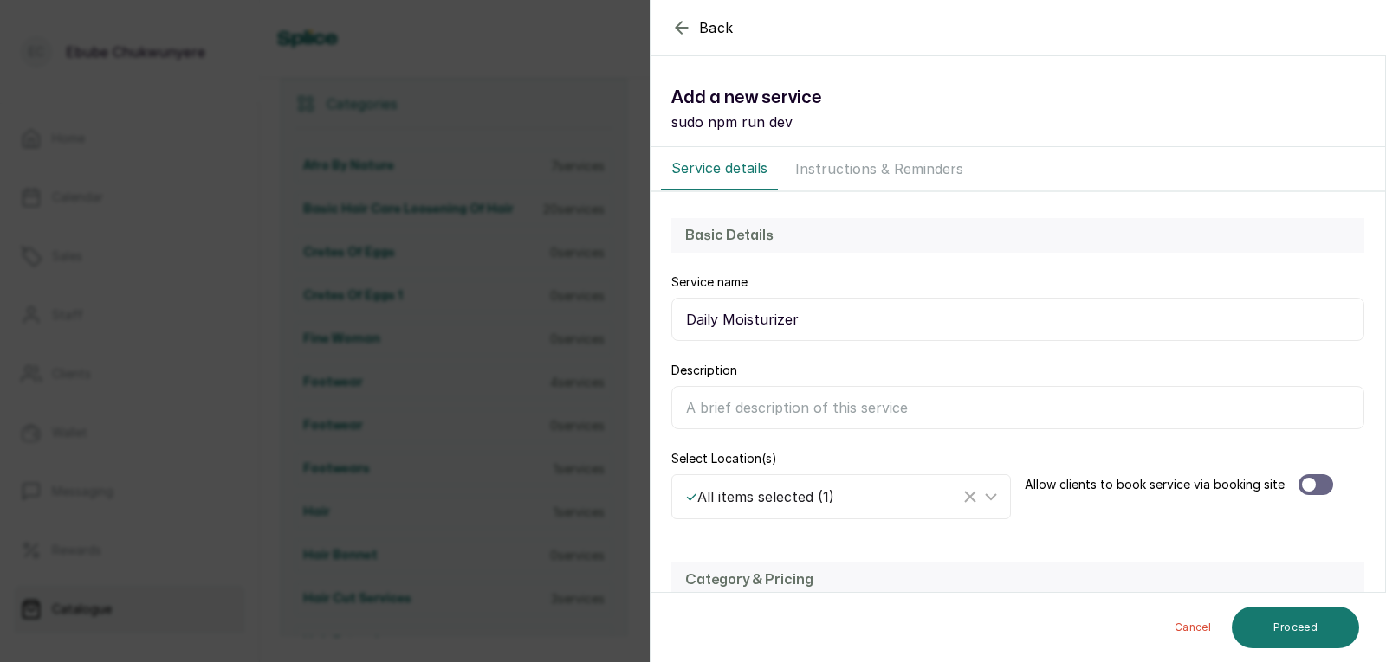
click at [805, 319] on input "Daily Moisturizer" at bounding box center [1017, 319] width 693 height 43
type input "Daily Moisturizer"
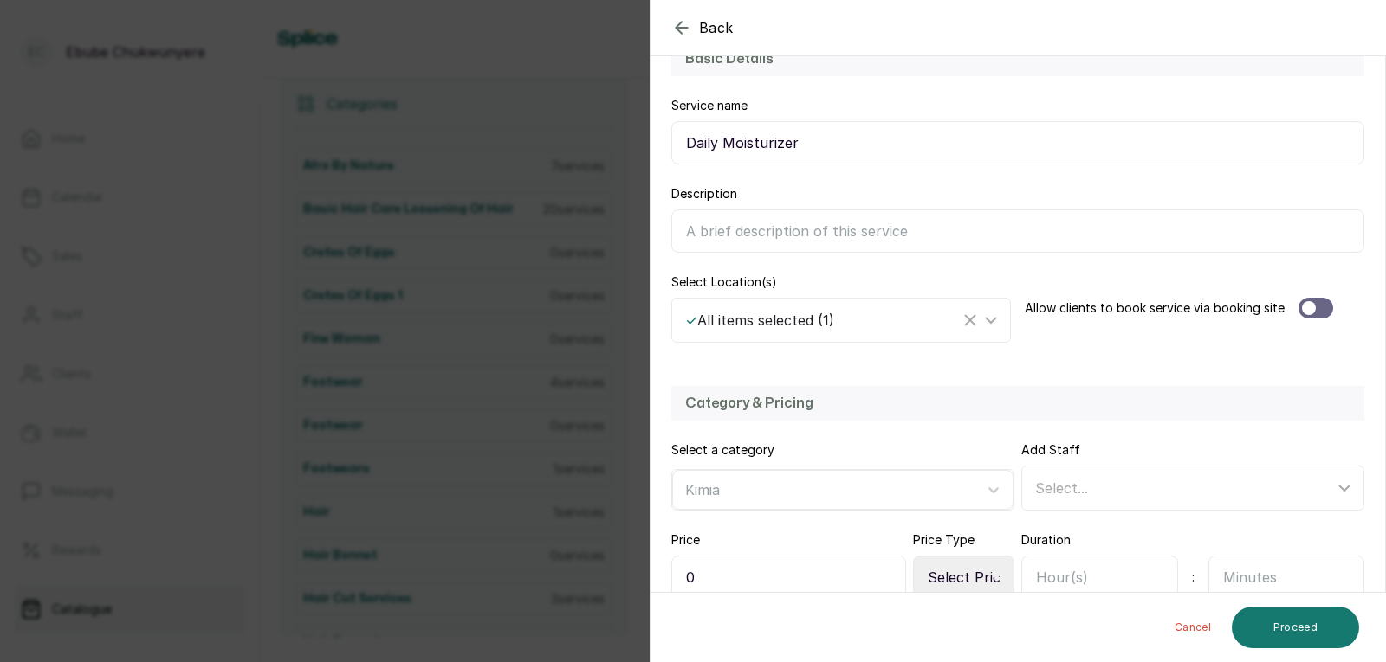
scroll to position [179, 0]
type input "0"
type input "8,000"
click at [974, 564] on select "Select Price Type Fixed From" at bounding box center [963, 574] width 101 height 43
select select "starting_at"
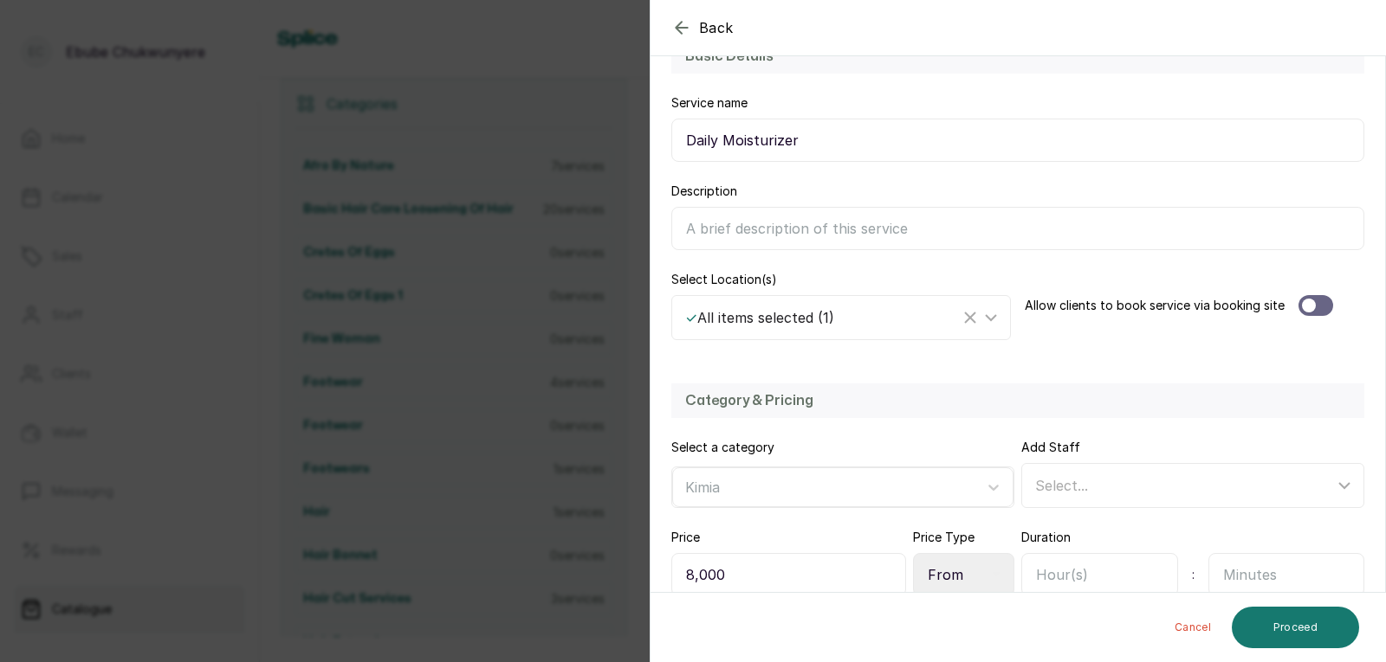
click at [913, 553] on select "Select Price Type Fixed From" at bounding box center [963, 574] width 101 height 43
click at [1248, 575] on input "text" at bounding box center [1286, 574] width 157 height 43
type input "30"
click at [1343, 634] on button "Proceed" at bounding box center [1294, 628] width 127 height 42
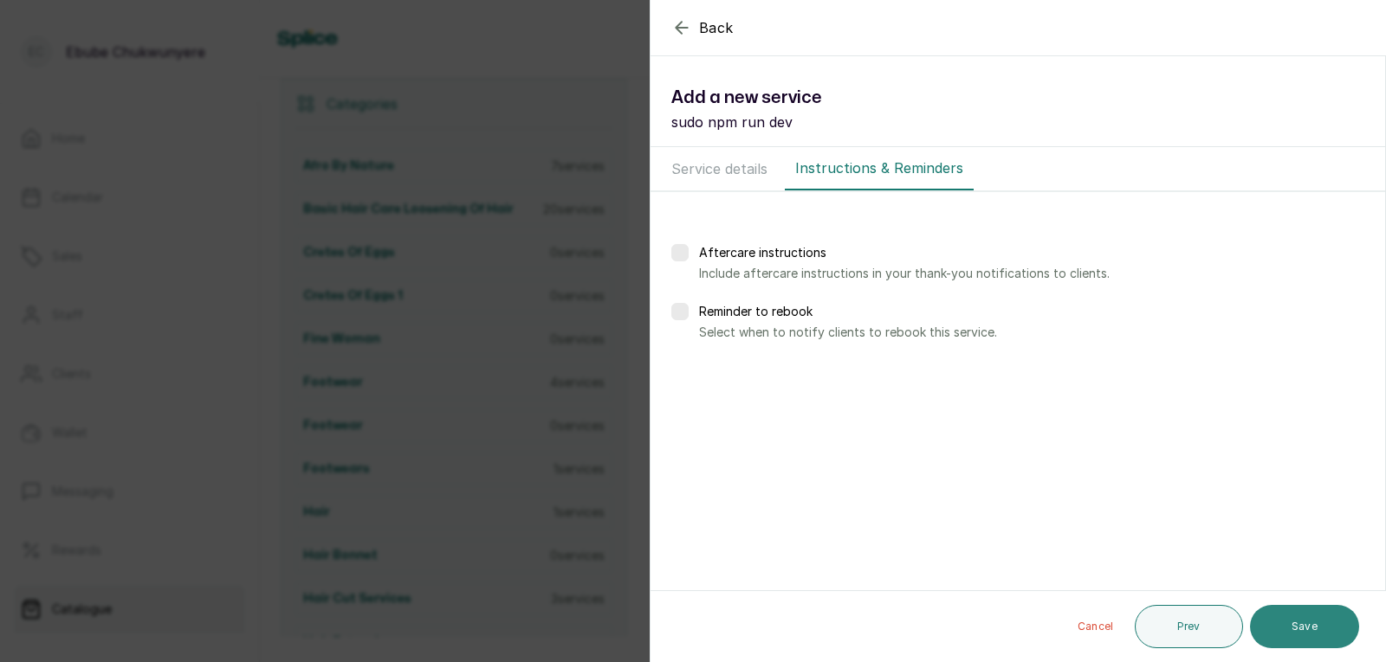
click at [1341, 634] on button "Save" at bounding box center [1304, 626] width 109 height 43
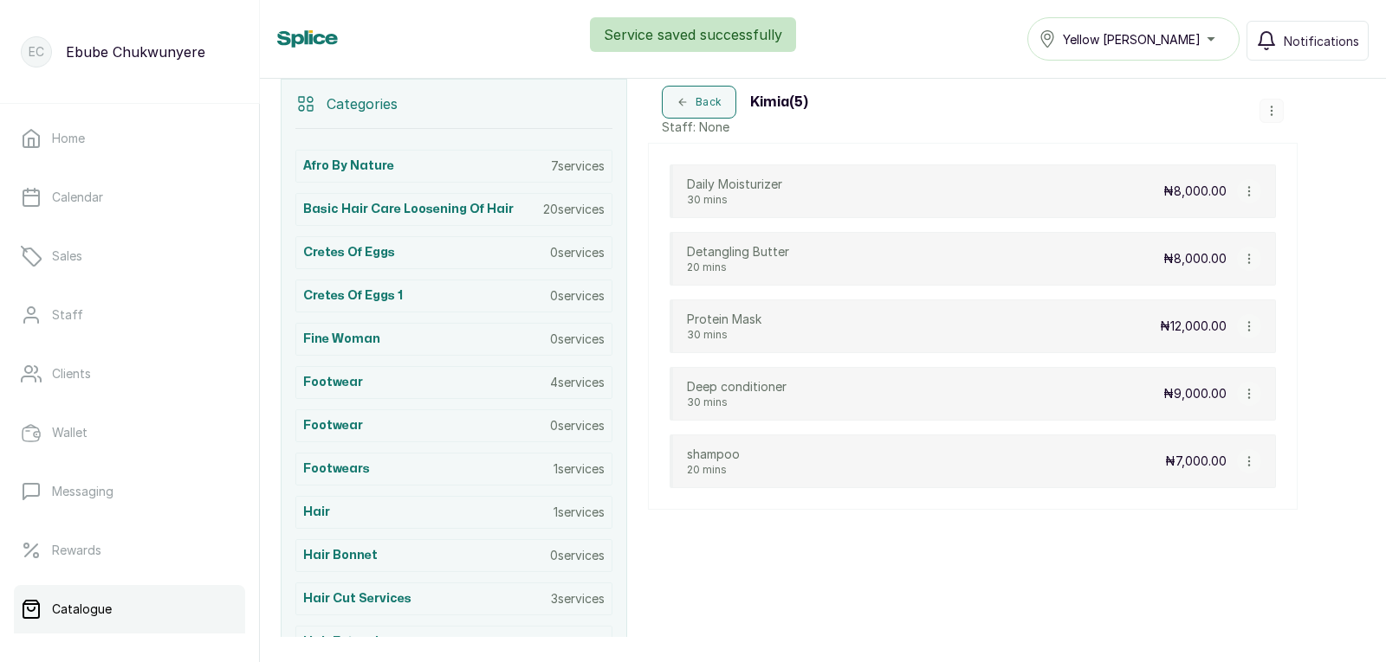
click at [1281, 109] on button "button" at bounding box center [1271, 111] width 24 height 24
click at [1305, 157] on span "Add Service" at bounding box center [1275, 148] width 79 height 21
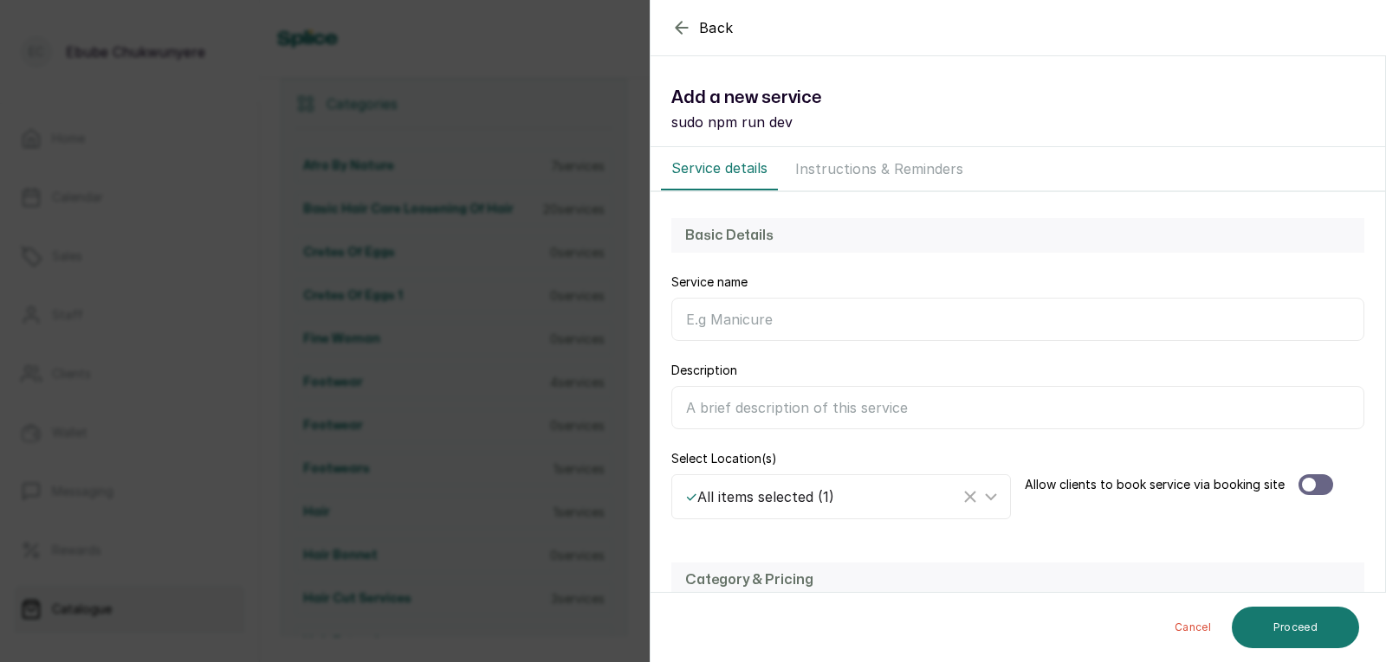
click at [950, 321] on input "Service name" at bounding box center [1017, 319] width 693 height 43
type input "Creamy Leave In"
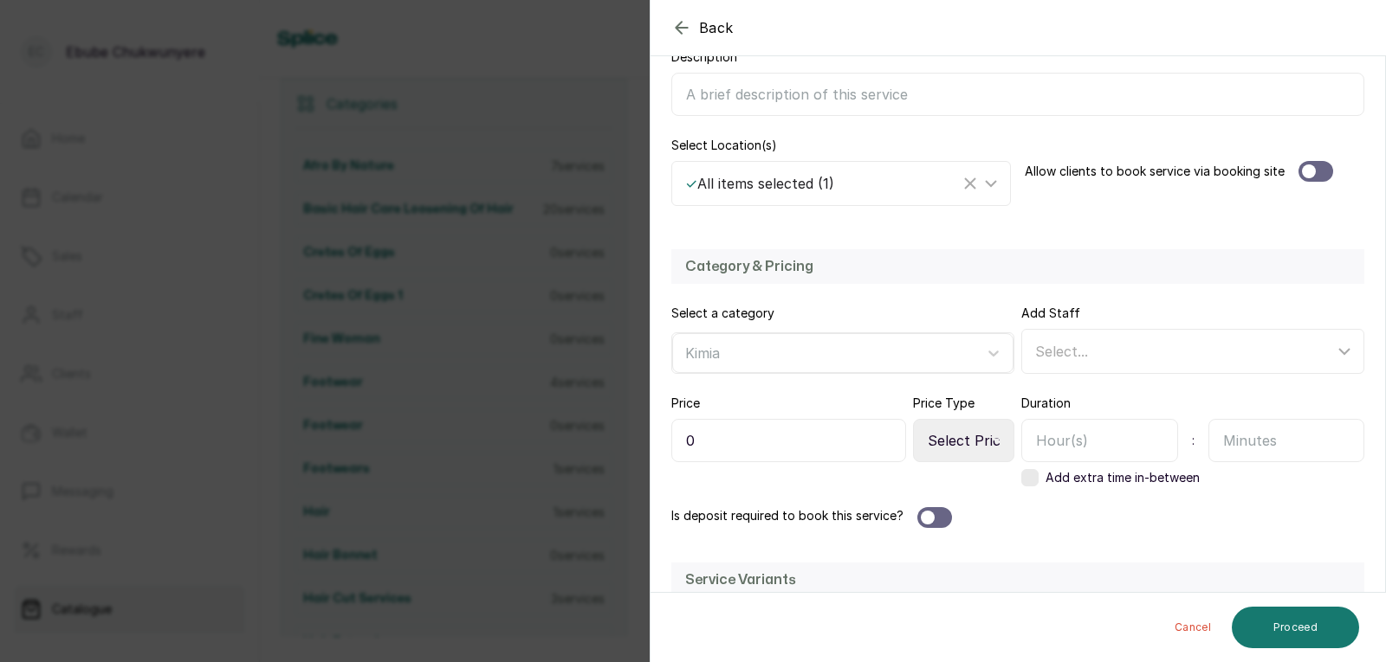
scroll to position [339, 0]
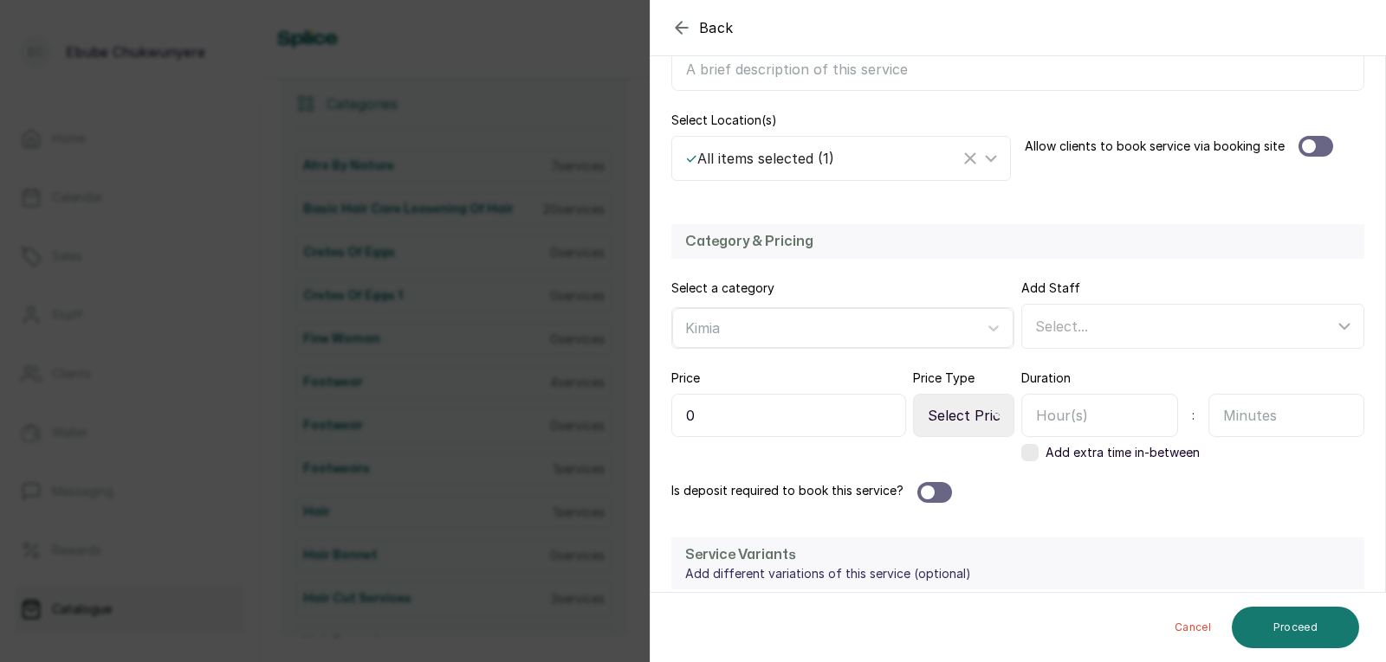
click at [848, 419] on input "0" at bounding box center [788, 415] width 235 height 43
type input "07,000"
click at [979, 398] on select "Select Price Type Fixed From" at bounding box center [963, 415] width 101 height 43
select select "starting_at"
click at [913, 394] on select "Select Price Type Fixed From" at bounding box center [963, 415] width 101 height 43
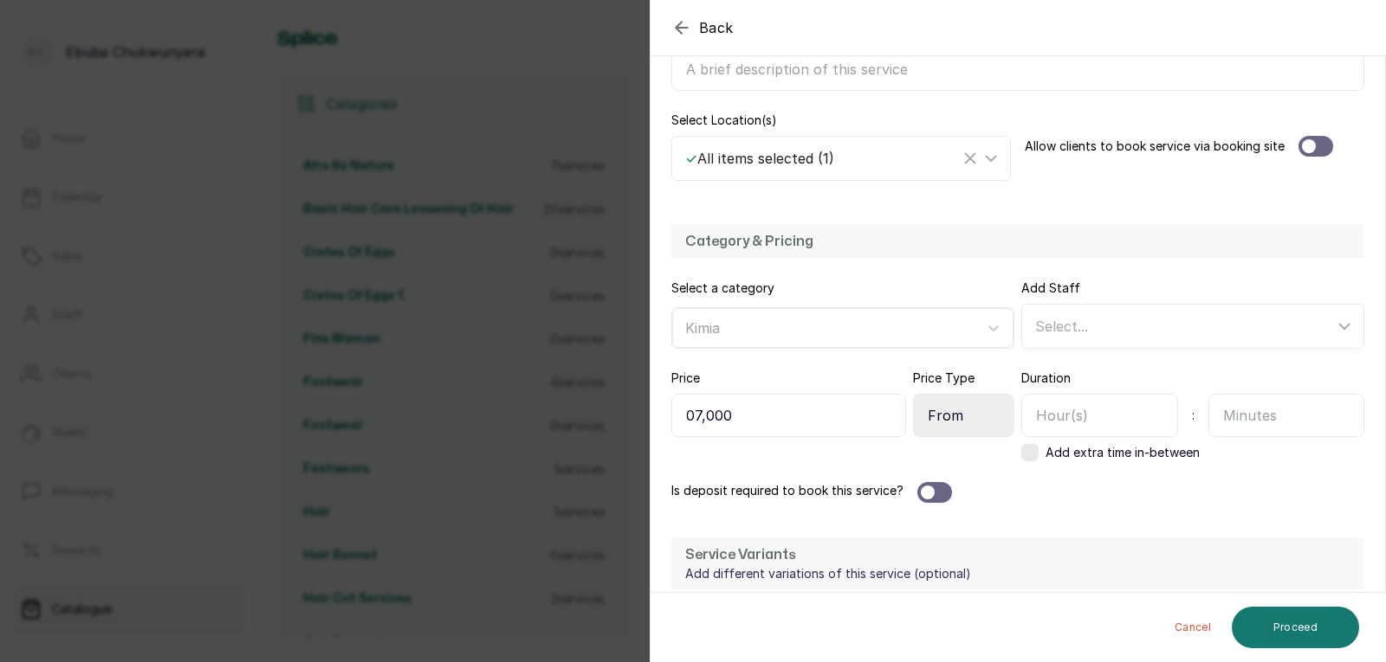
click at [1109, 422] on input "text" at bounding box center [1099, 415] width 157 height 43
click at [1270, 423] on input "text" at bounding box center [1286, 415] width 157 height 43
type input "30"
click at [1301, 622] on button "Proceed" at bounding box center [1294, 628] width 127 height 42
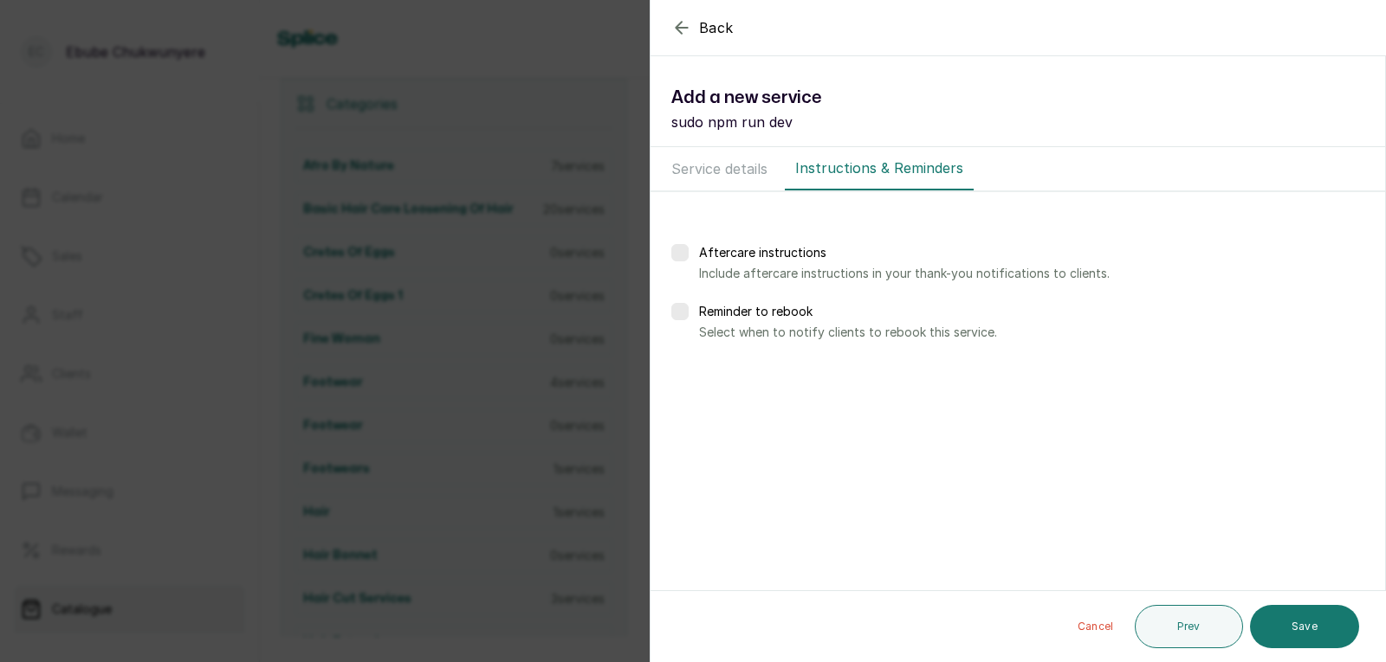
scroll to position [0, 0]
click at [1301, 622] on button "Save" at bounding box center [1304, 626] width 109 height 43
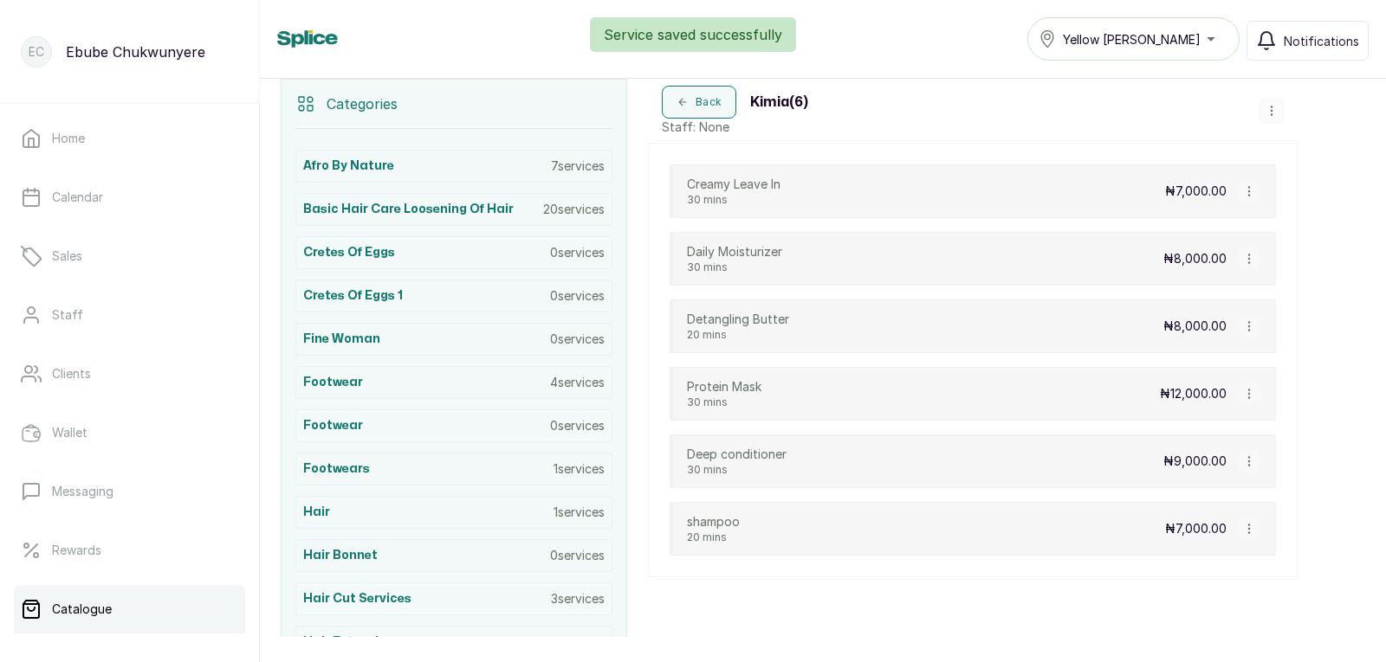
click at [1267, 109] on icon "button" at bounding box center [1271, 111] width 12 height 12
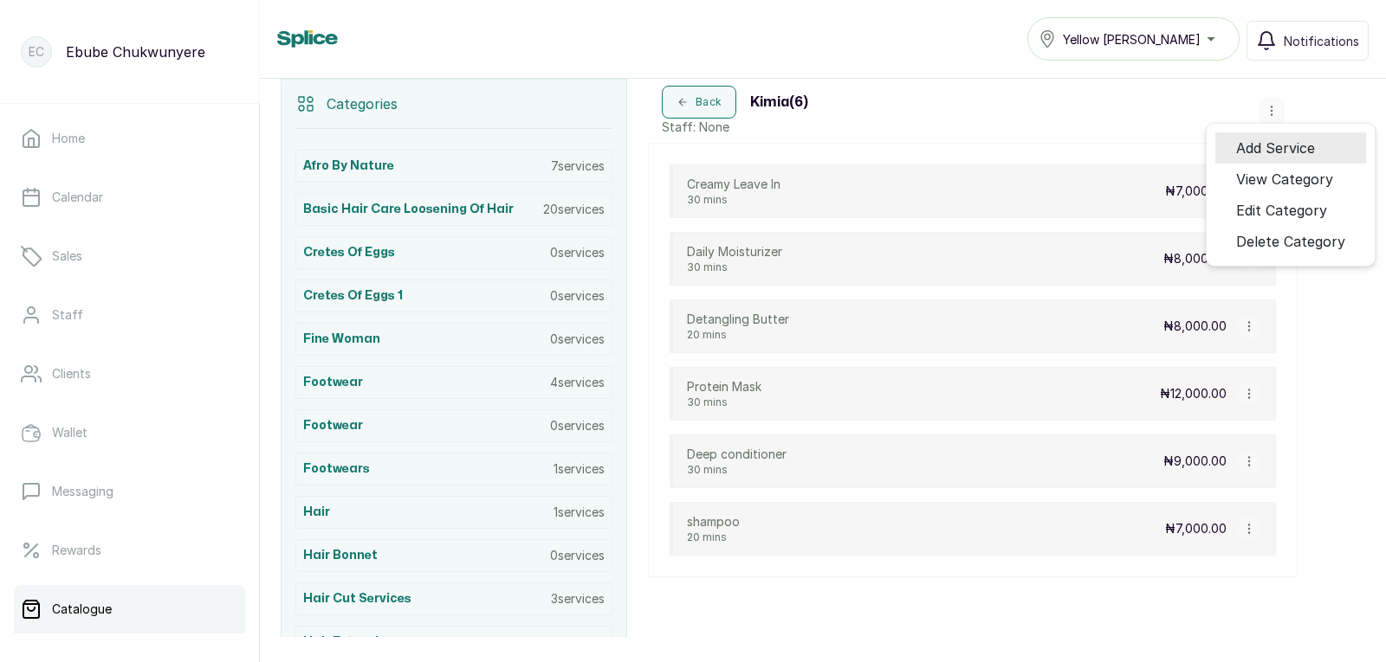
click at [1287, 148] on span "Add Service" at bounding box center [1275, 148] width 79 height 21
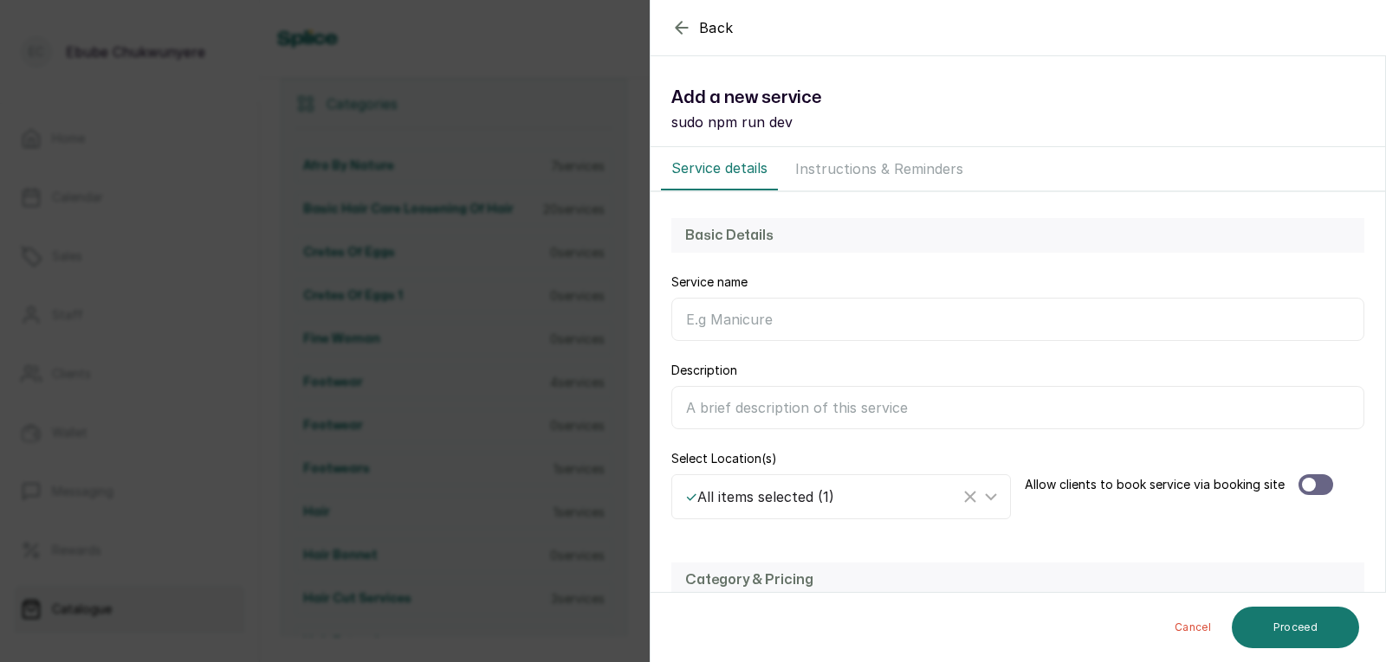
click at [797, 326] on input "Service name" at bounding box center [1017, 319] width 693 height 43
click at [768, 318] on input "Service name" at bounding box center [1017, 319] width 693 height 43
type input "[MEDICAL_DATA]"
drag, startPoint x: 825, startPoint y: 449, endPoint x: 836, endPoint y: 469, distance: 22.5
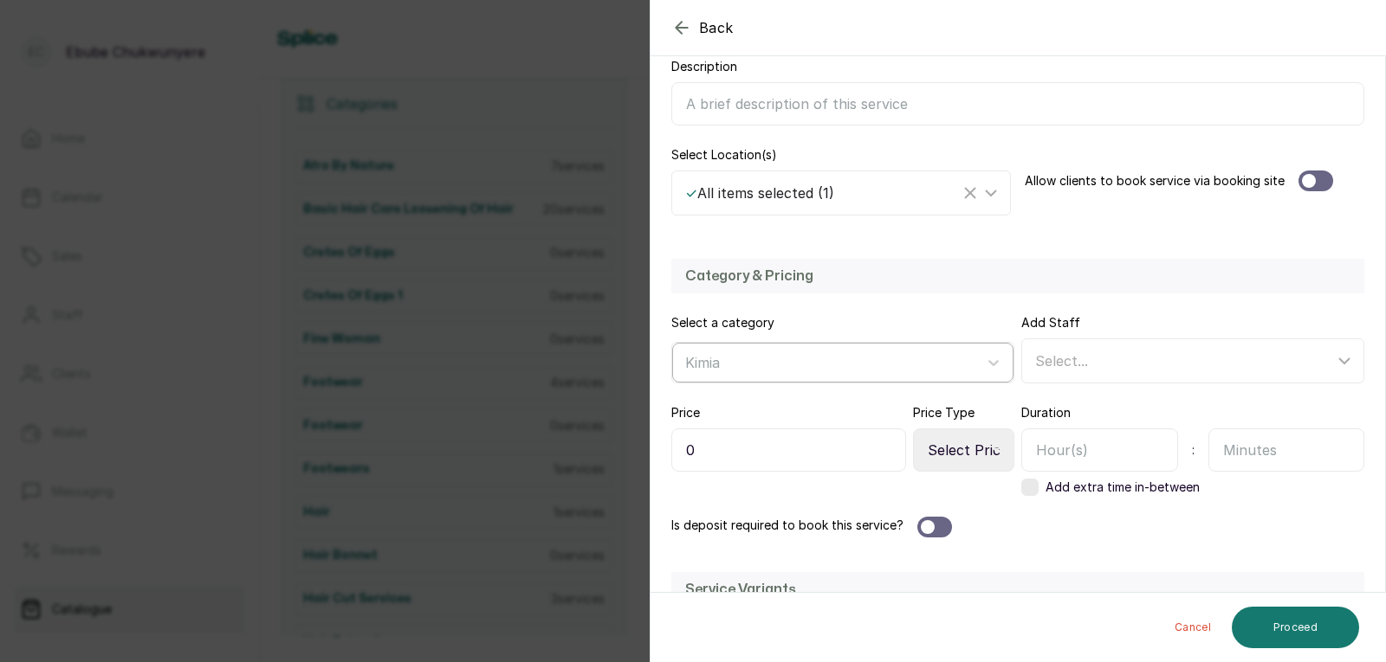
scroll to position [307, 0]
click at [821, 459] on input "0" at bounding box center [788, 447] width 235 height 43
type input "05,000"
click at [993, 446] on icon at bounding box center [996, 448] width 9 height 4
click at [1000, 444] on select "Select Price Type Fixed From" at bounding box center [963, 447] width 101 height 43
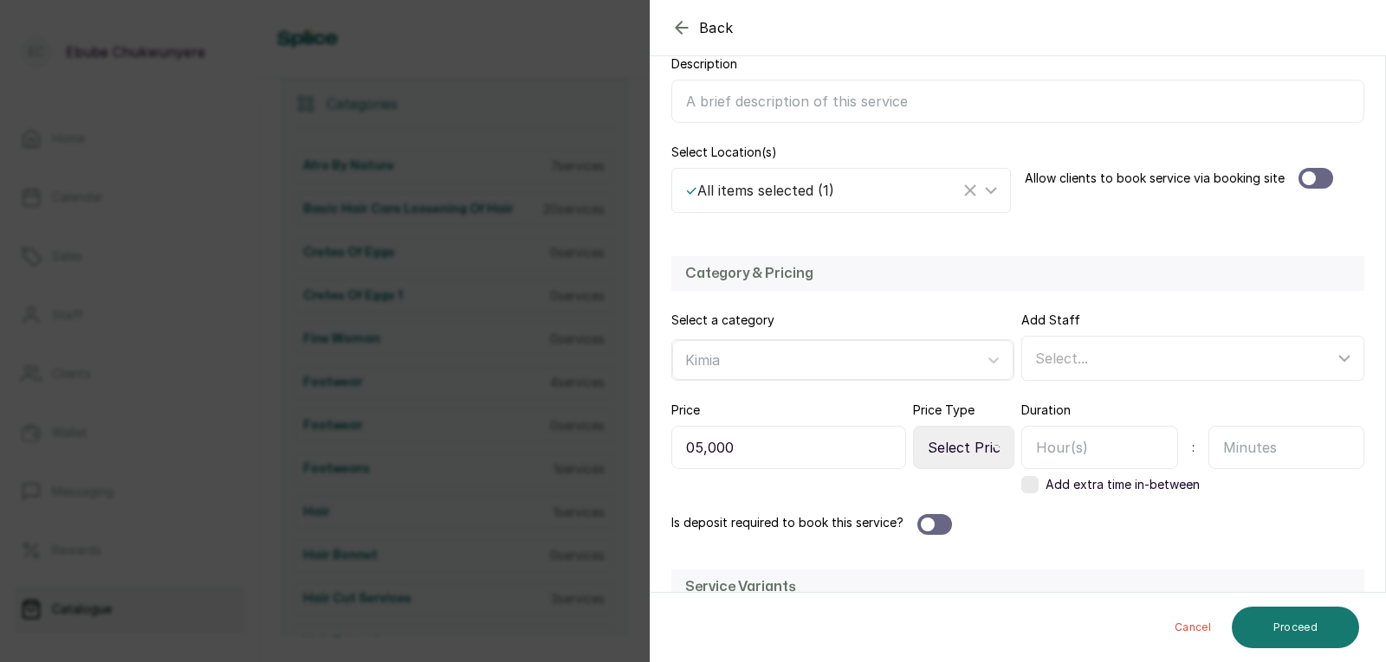
select select "starting_at"
click at [913, 426] on select "Select Price Type Fixed From" at bounding box center [963, 447] width 101 height 43
click at [1226, 451] on input "text" at bounding box center [1286, 447] width 157 height 43
type input "30"
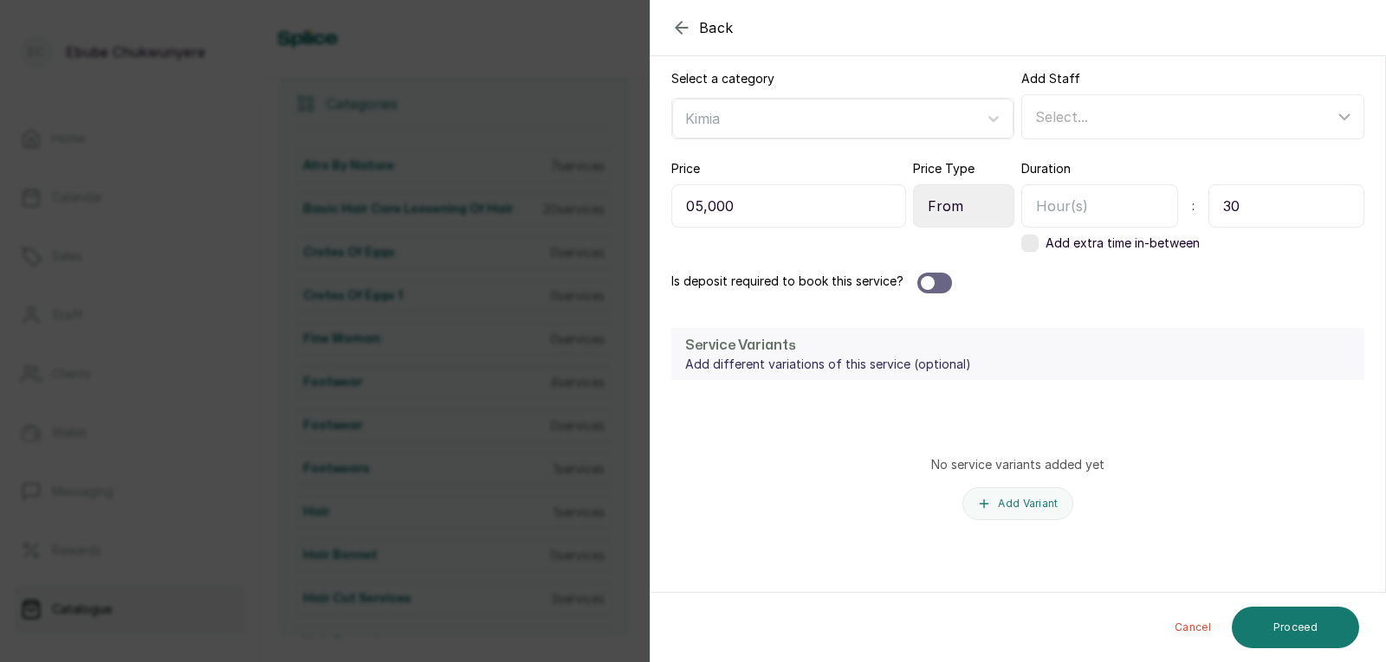
scroll to position [549, 0]
click at [1299, 617] on button "Proceed" at bounding box center [1294, 628] width 127 height 42
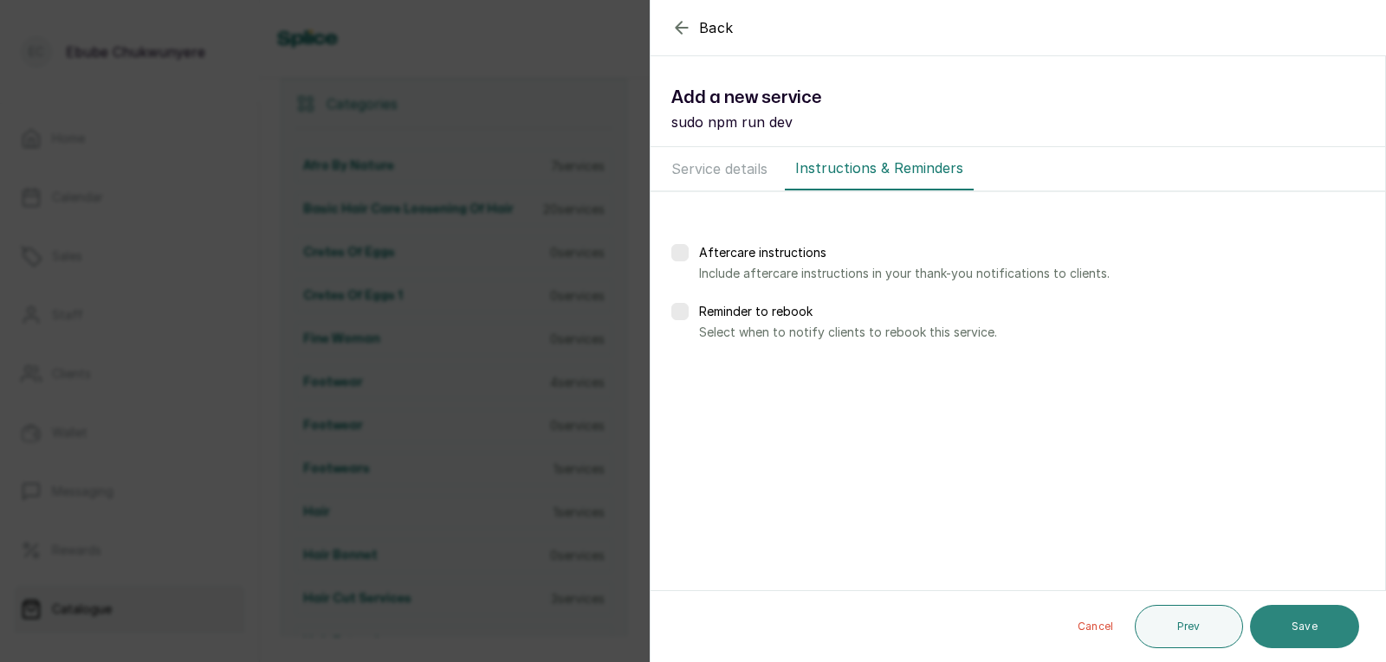
click at [1303, 635] on button "Save" at bounding box center [1304, 626] width 109 height 43
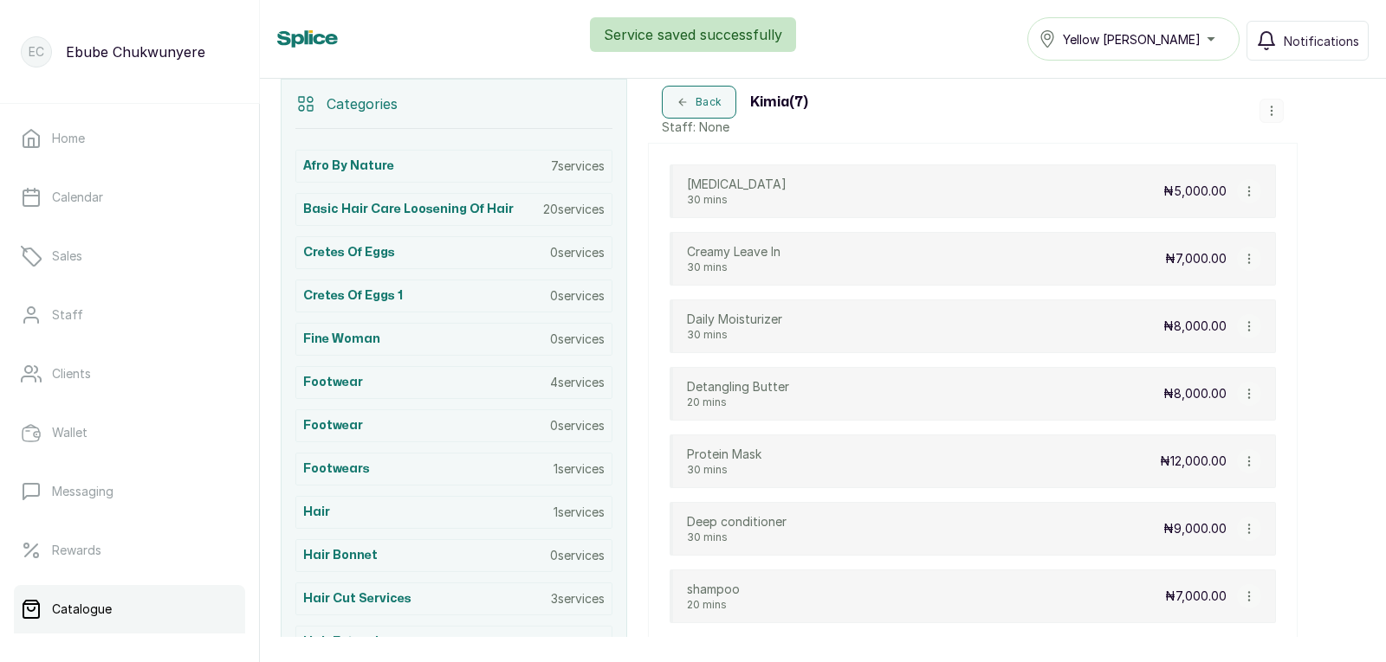
click at [1274, 112] on icon "button" at bounding box center [1271, 111] width 12 height 12
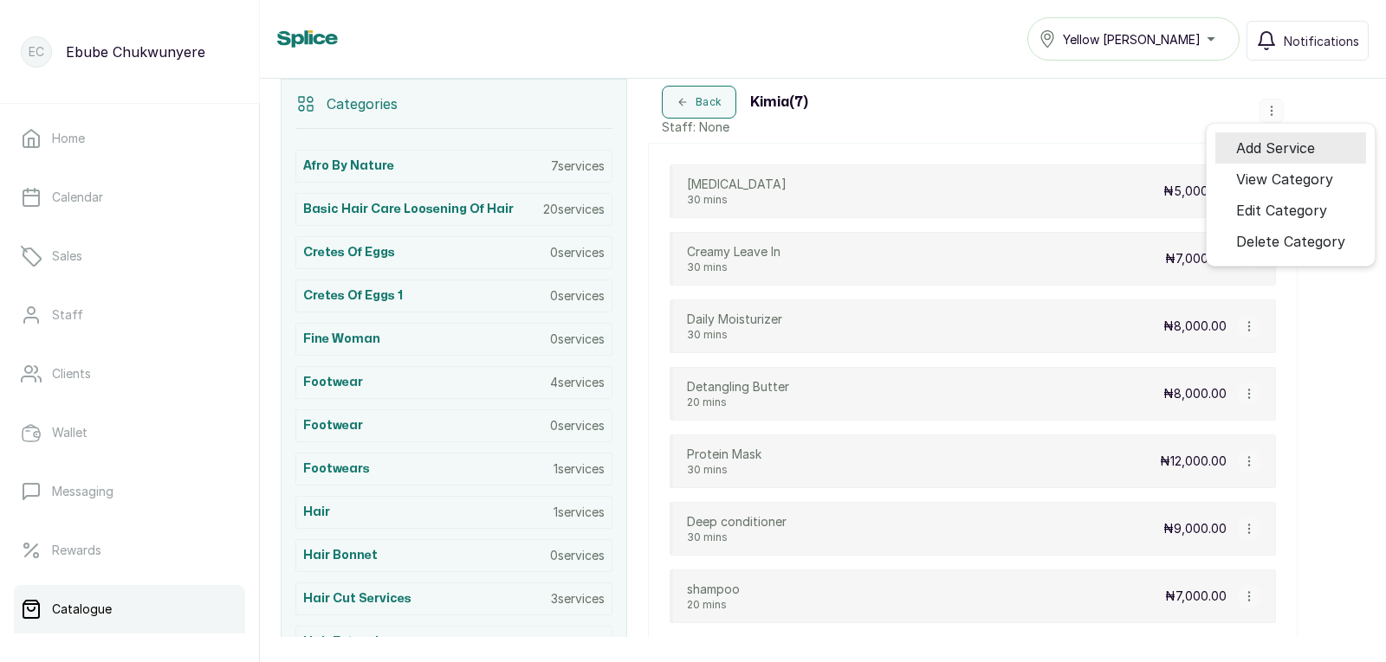
click at [1272, 157] on li "Add Service" at bounding box center [1290, 147] width 151 height 31
click at [1274, 110] on icon "button" at bounding box center [1271, 111] width 12 height 12
click at [1289, 151] on span "Add Service" at bounding box center [1275, 148] width 79 height 21
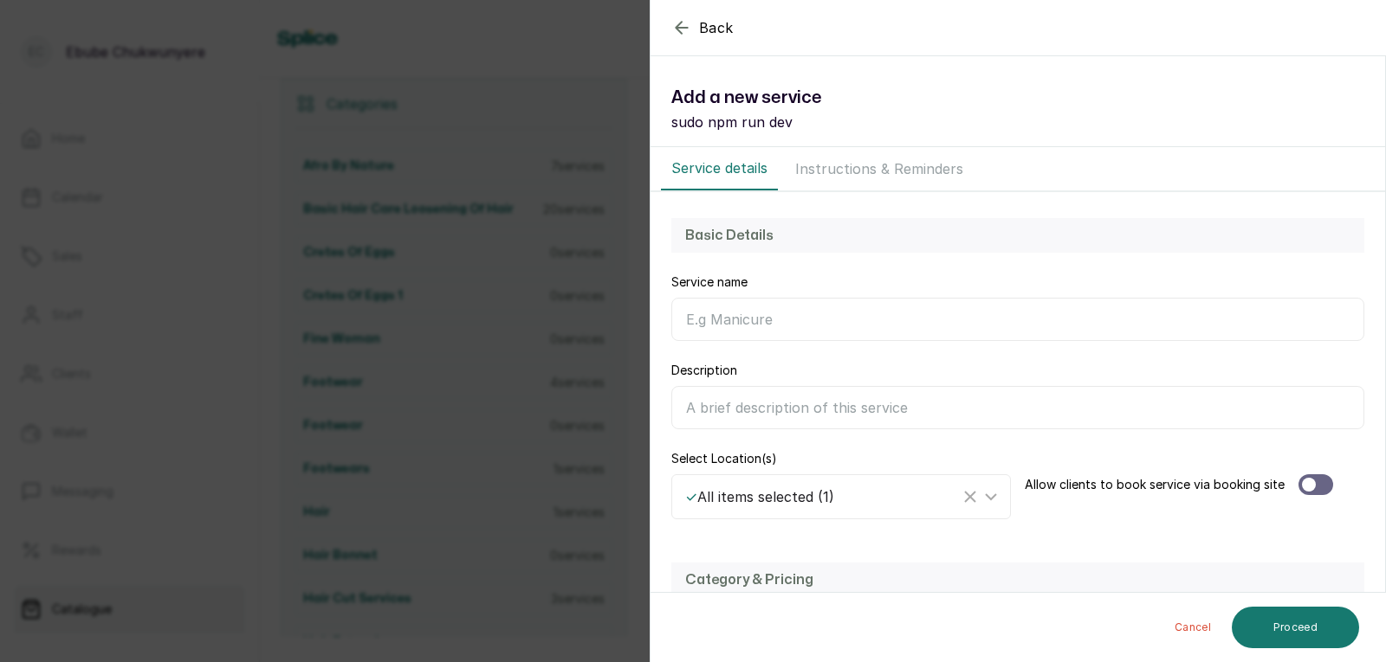
click at [990, 312] on input "Service name" at bounding box center [1017, 319] width 693 height 43
drag, startPoint x: 797, startPoint y: 296, endPoint x: 760, endPoint y: 350, distance: 64.8
drag, startPoint x: 760, startPoint y: 350, endPoint x: 1324, endPoint y: 391, distance: 565.3
click at [1324, 391] on input "Description" at bounding box center [1017, 407] width 693 height 43
drag, startPoint x: 1043, startPoint y: 493, endPoint x: 1045, endPoint y: 480, distance: 13.2
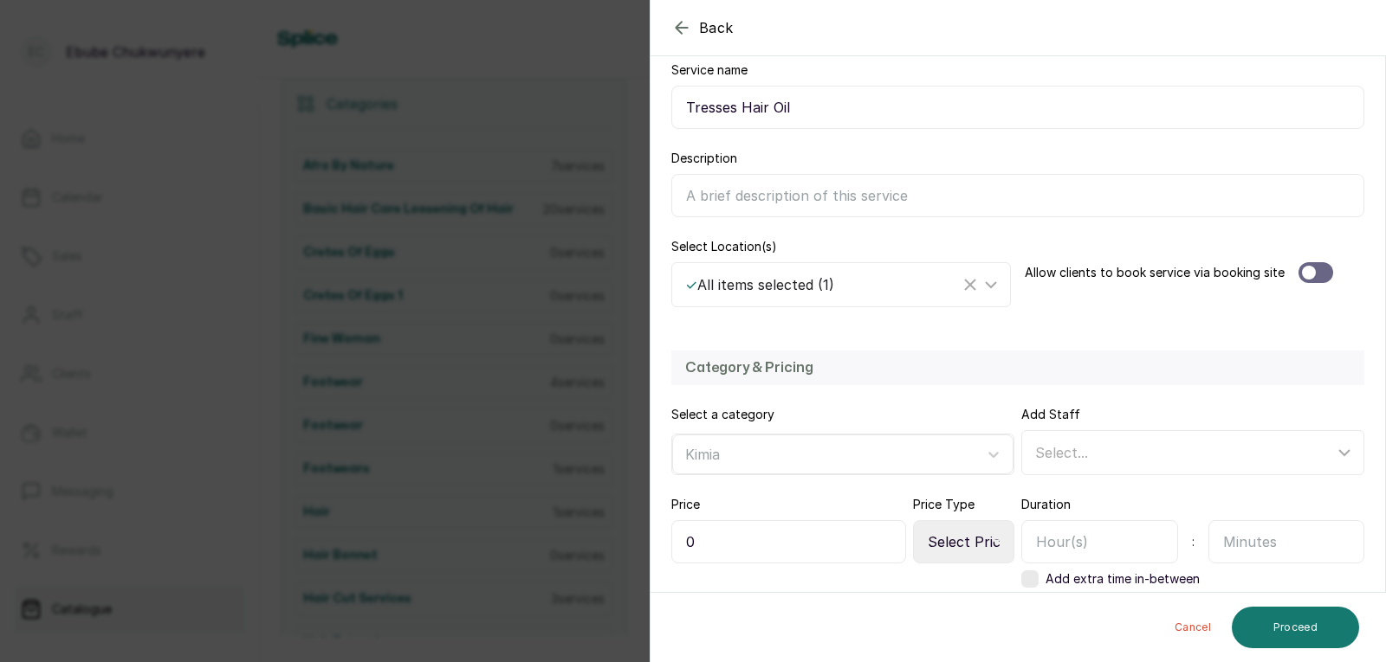
scroll to position [214, 0]
click at [824, 548] on input "0" at bounding box center [788, 540] width 235 height 43
click at [836, 99] on input "Tresses Hair Oil" at bounding box center [1017, 105] width 693 height 43
type input "Tresses Hair Tonic"
click at [788, 543] on input "0" at bounding box center [788, 540] width 235 height 43
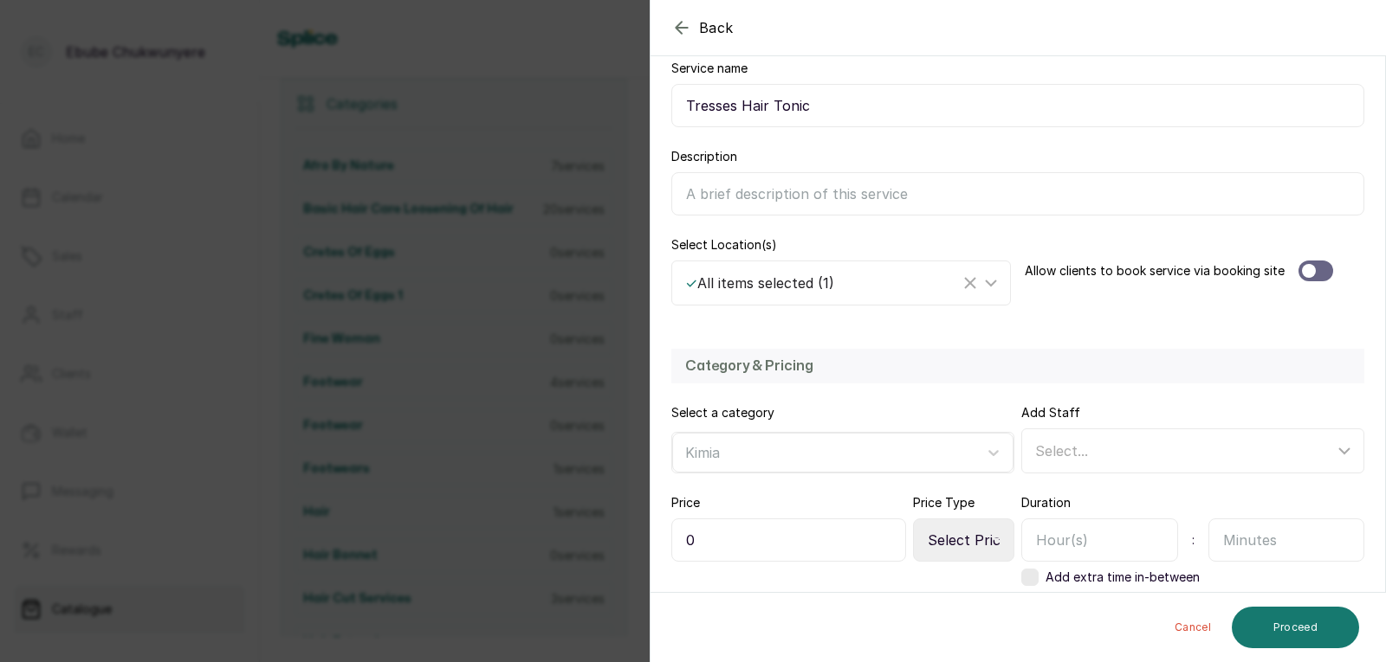
click at [979, 540] on select "Select Price Type Fixed From" at bounding box center [963, 540] width 101 height 43
select select "starting_at"
click at [913, 519] on select "Select Price Type Fixed From" at bounding box center [963, 540] width 101 height 43
click at [1254, 546] on input "text" at bounding box center [1286, 540] width 157 height 43
type input "30"
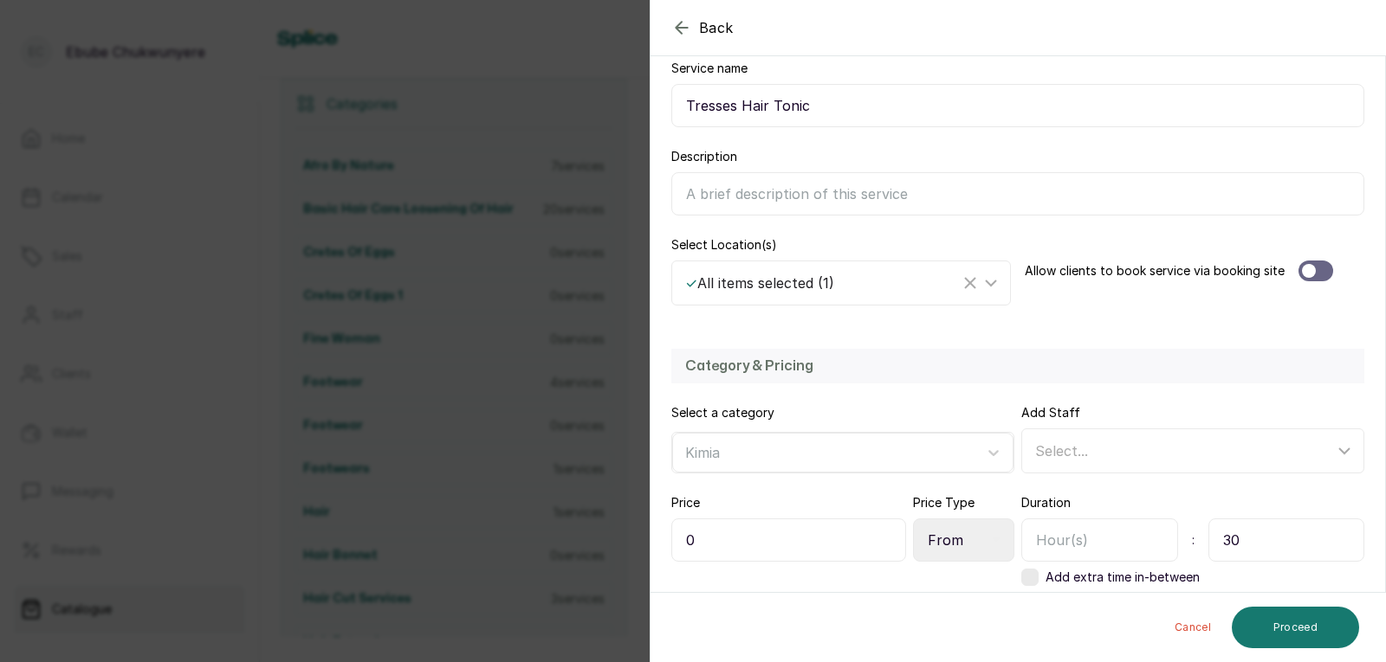
click at [817, 548] on input "0" at bounding box center [788, 540] width 235 height 43
type input "015,000"
click at [1331, 626] on button "Proceed" at bounding box center [1294, 628] width 127 height 42
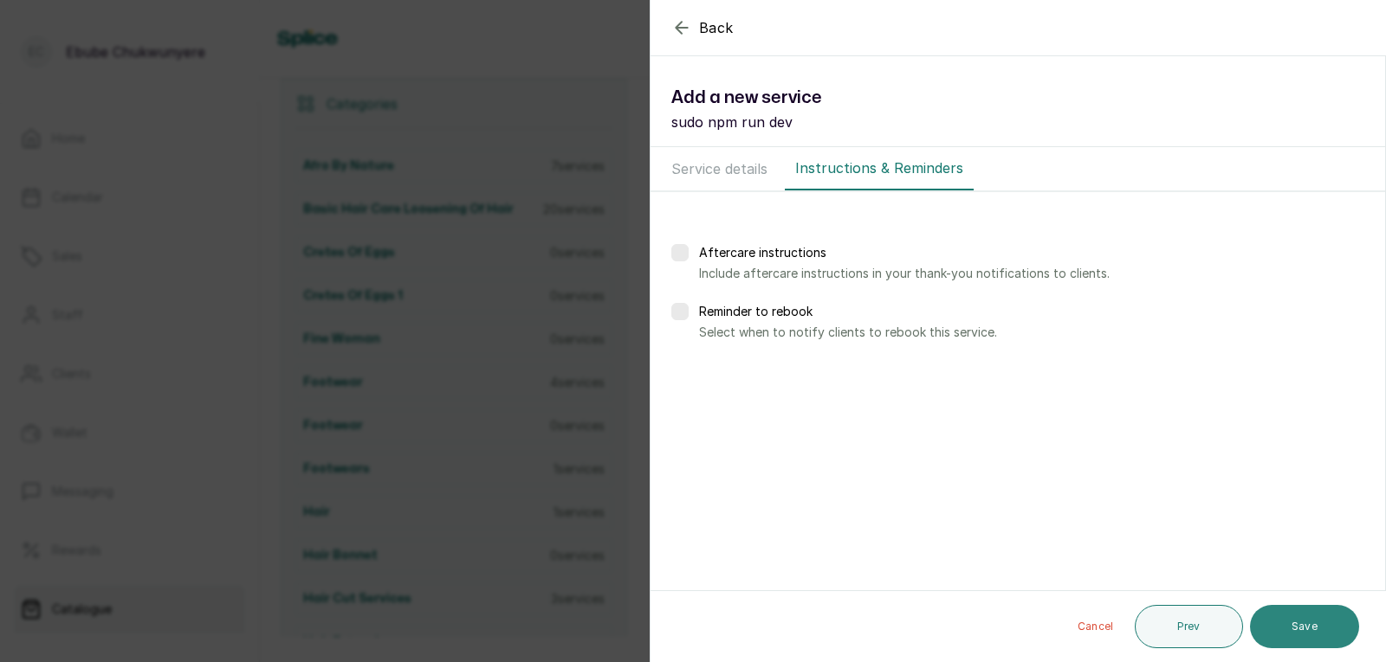
click at [1334, 615] on button "Save" at bounding box center [1304, 626] width 109 height 43
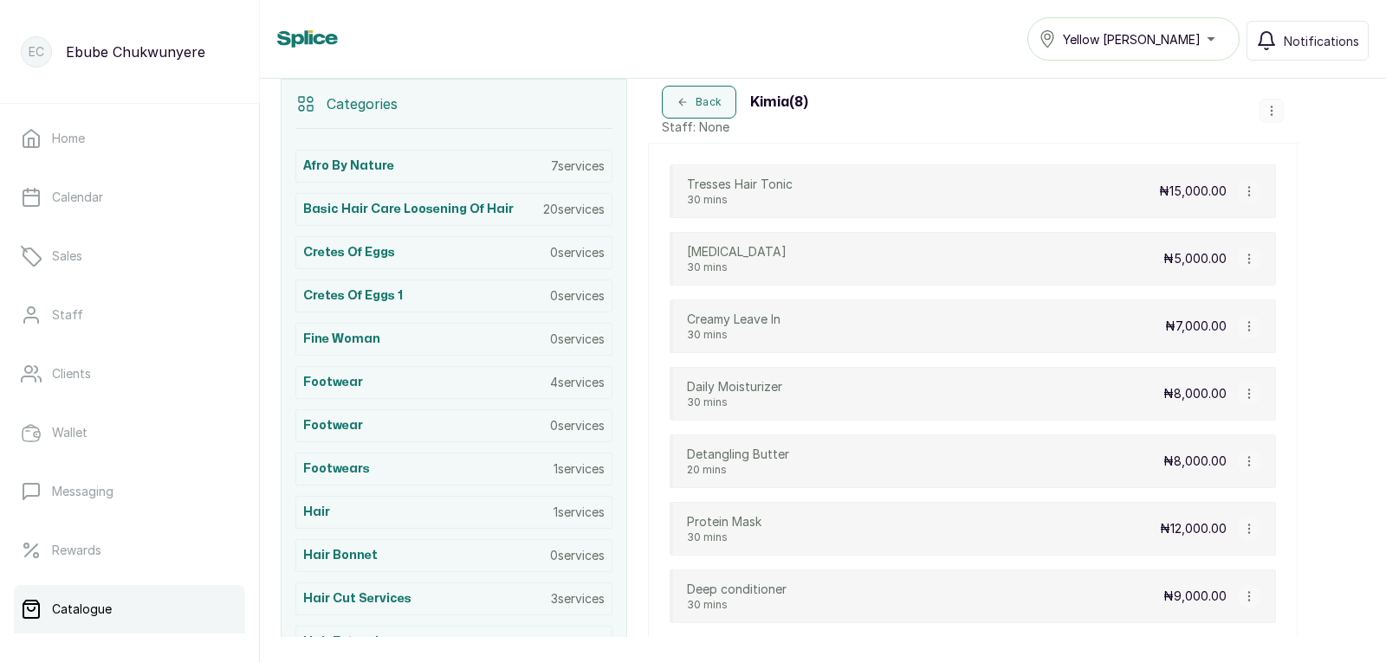
click at [1265, 118] on button "button" at bounding box center [1271, 111] width 24 height 24
click at [1264, 136] on li "Add Service" at bounding box center [1290, 147] width 151 height 31
click at [1271, 110] on icon "button" at bounding box center [1270, 111] width 1 height 9
click at [1278, 144] on span "Add Service" at bounding box center [1275, 148] width 79 height 21
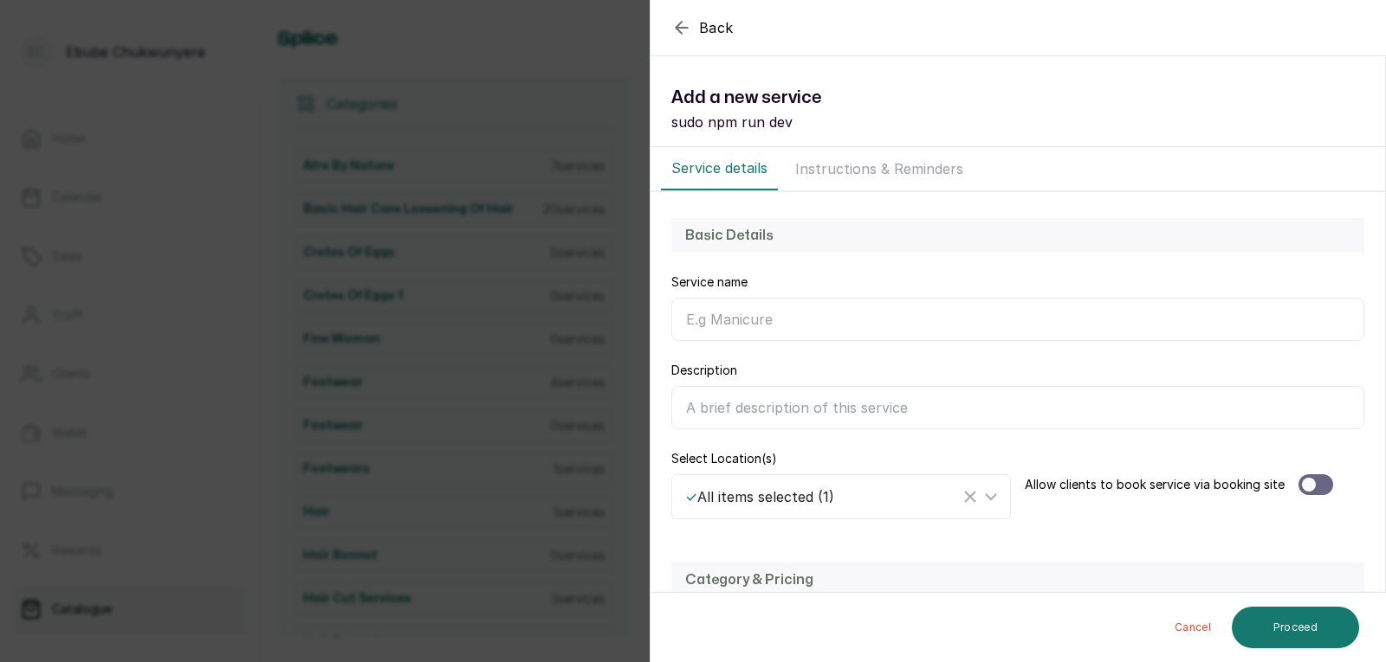
click at [1079, 314] on input "Service name" at bounding box center [1017, 319] width 693 height 43
type input "[DEMOGRAPHIC_DATA] Hair Oil"
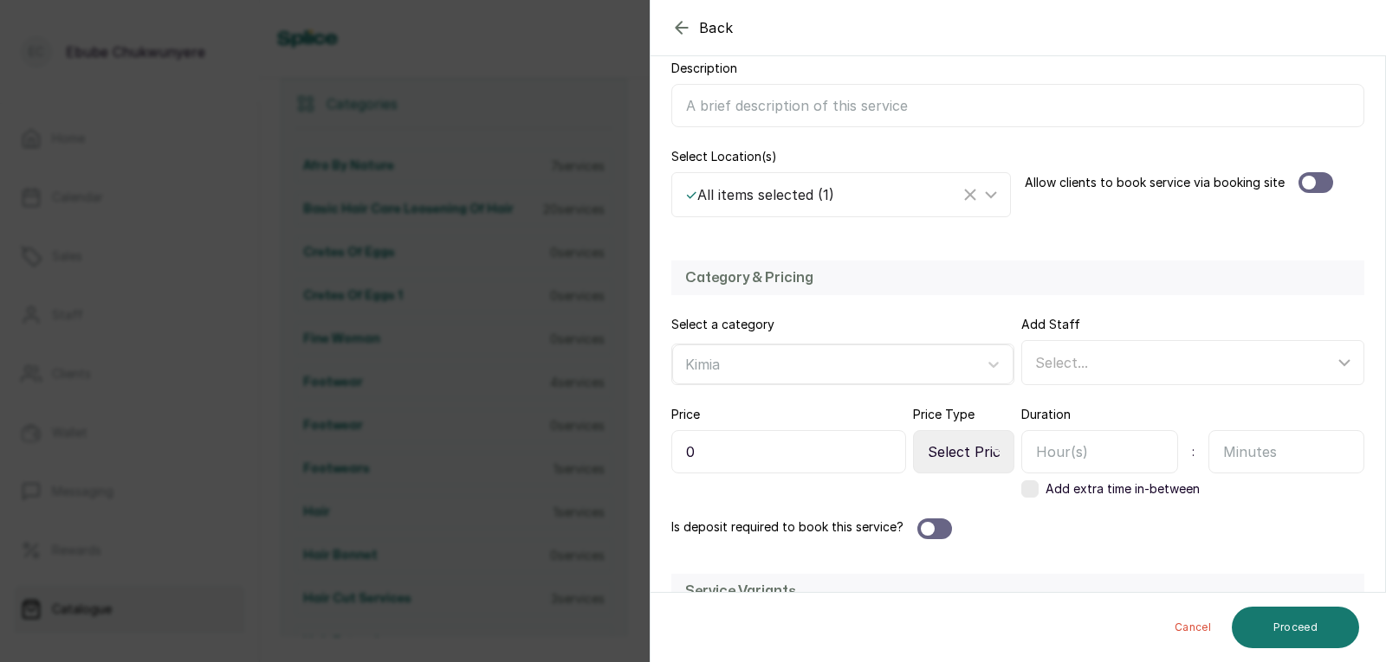
scroll to position [325, 0]
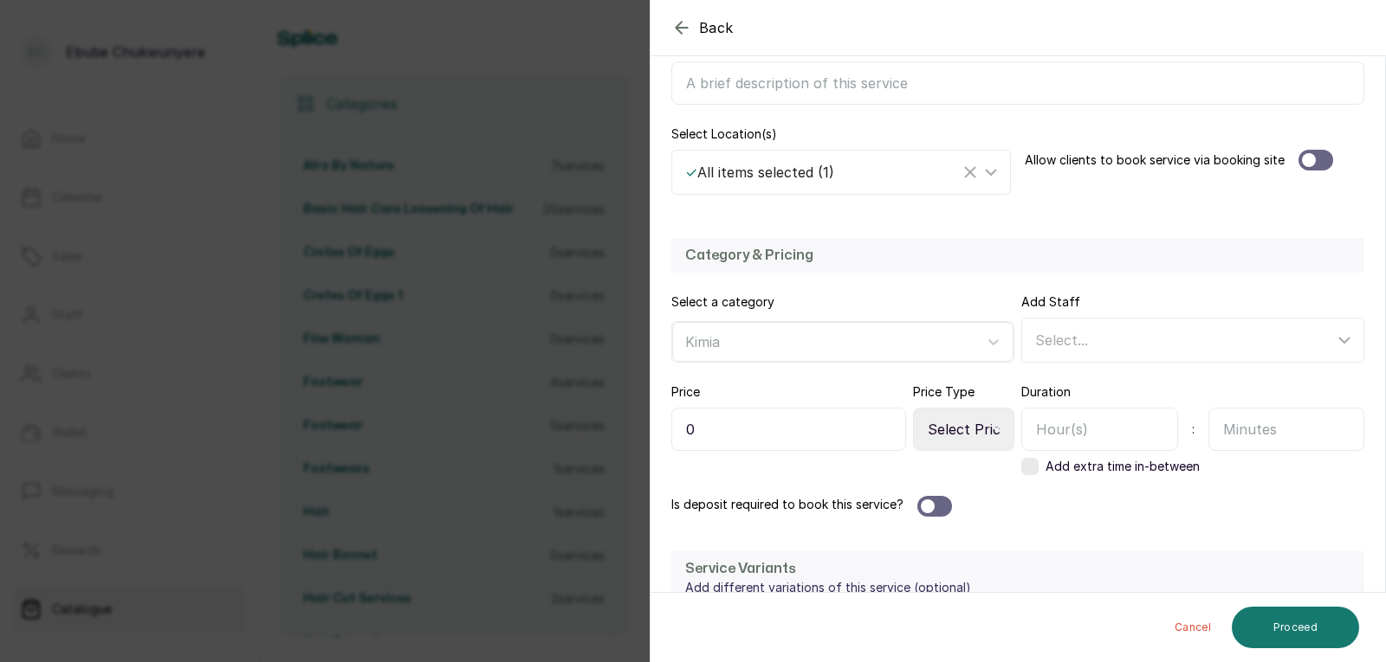
click at [972, 429] on select "Select Price Type Fixed From" at bounding box center [963, 429] width 101 height 43
select select "starting_at"
click at [913, 408] on select "Select Price Type Fixed From" at bounding box center [963, 429] width 101 height 43
click at [1275, 426] on input "text" at bounding box center [1286, 429] width 157 height 43
type input "30"
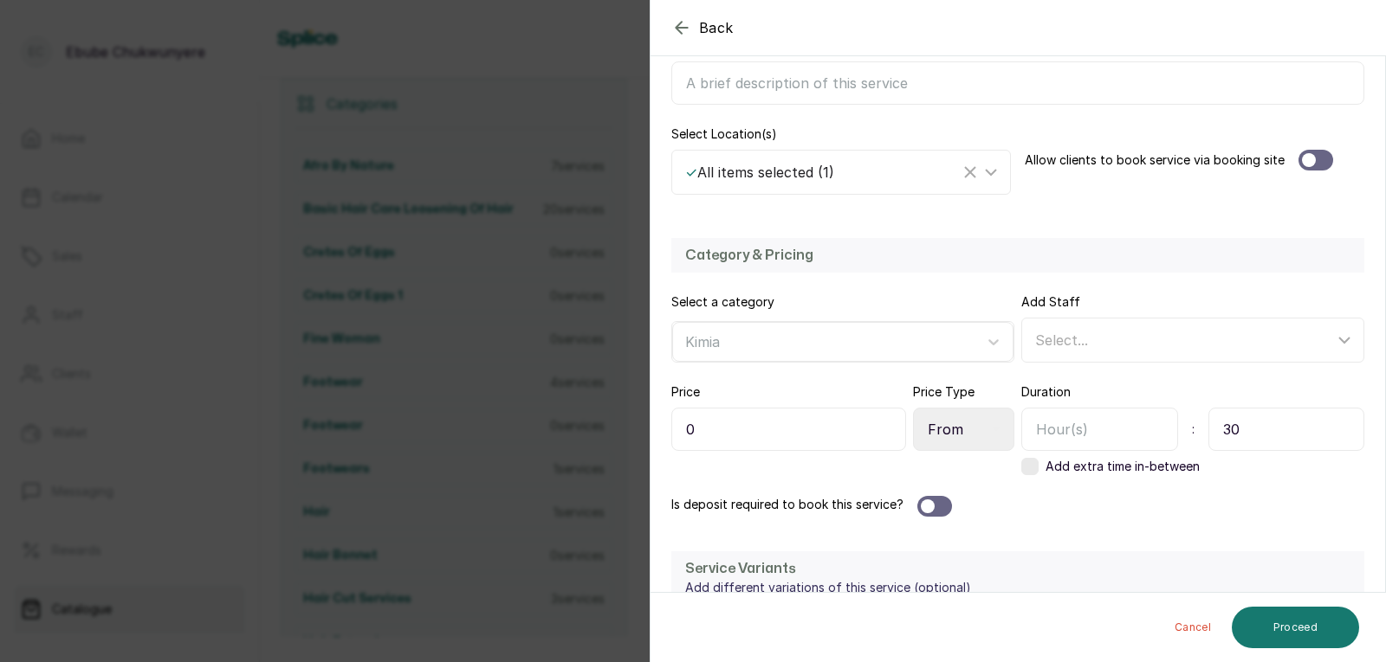
click at [837, 434] on input "0" at bounding box center [788, 429] width 235 height 43
type input "07,000"
click at [1314, 628] on button "Proceed" at bounding box center [1294, 628] width 127 height 42
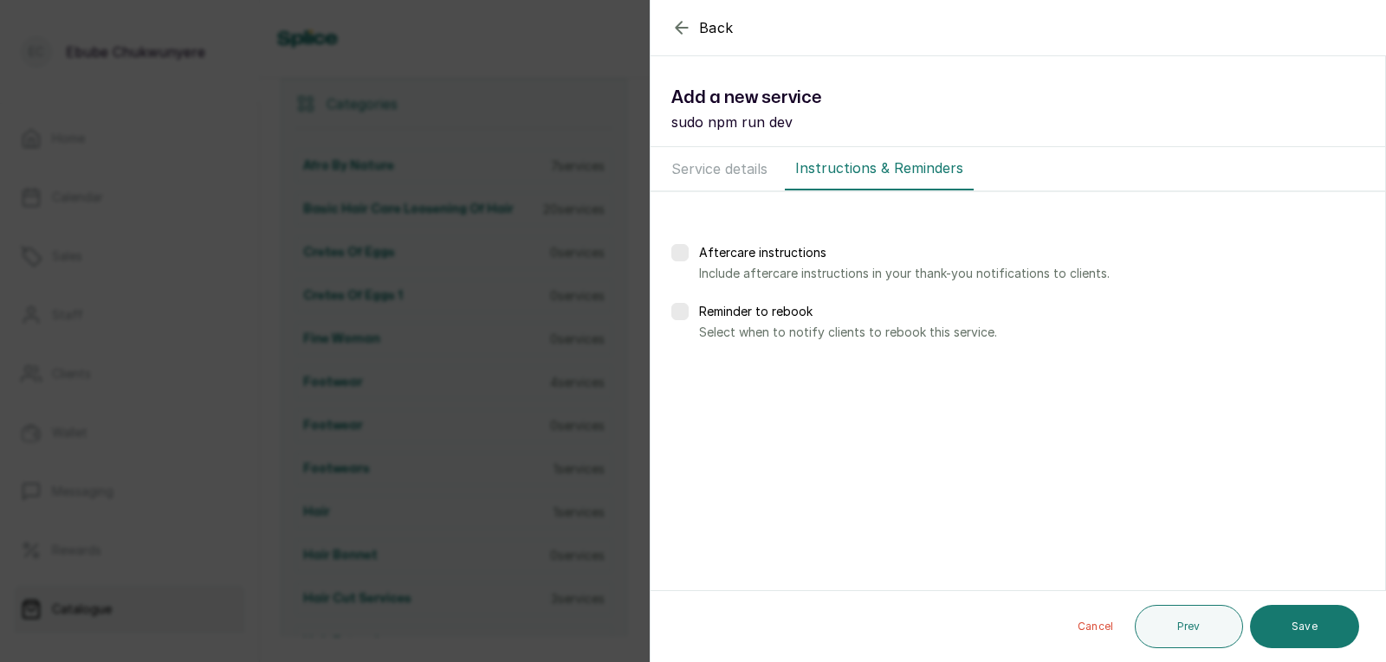
scroll to position [0, 0]
click at [1314, 628] on button "Save" at bounding box center [1304, 626] width 109 height 43
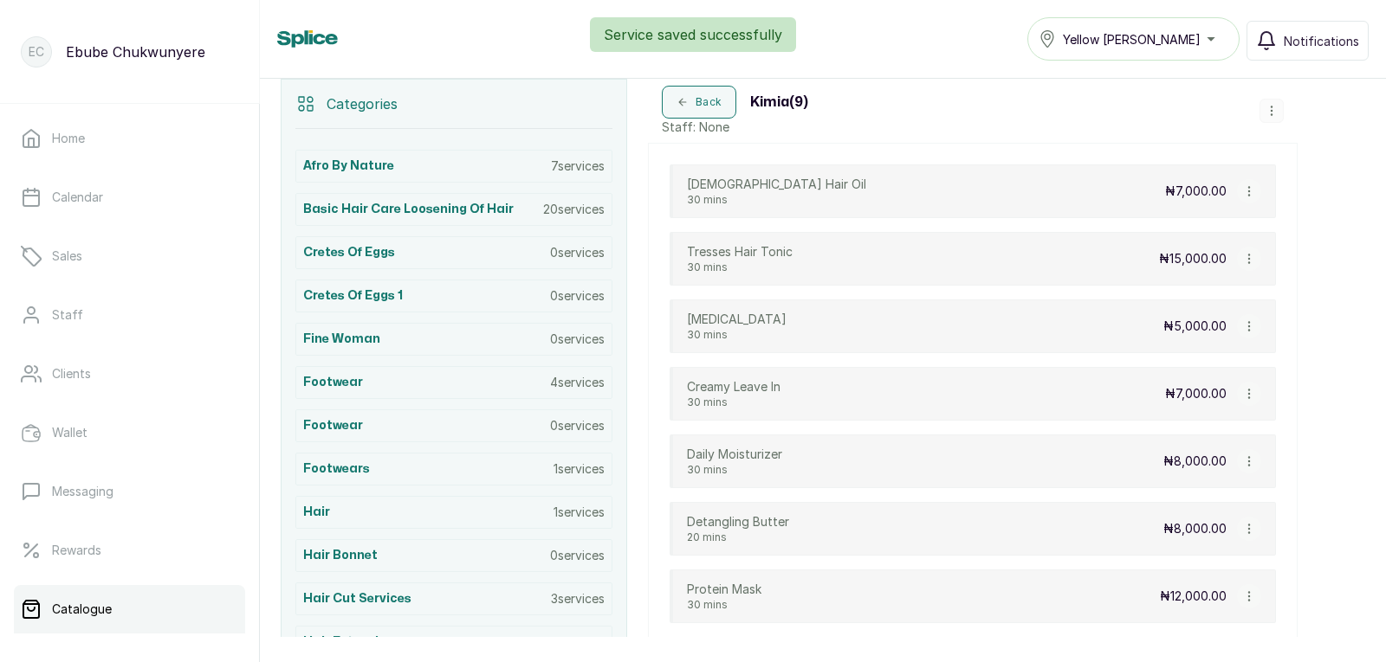
click at [1273, 109] on icon "button" at bounding box center [1271, 111] width 12 height 12
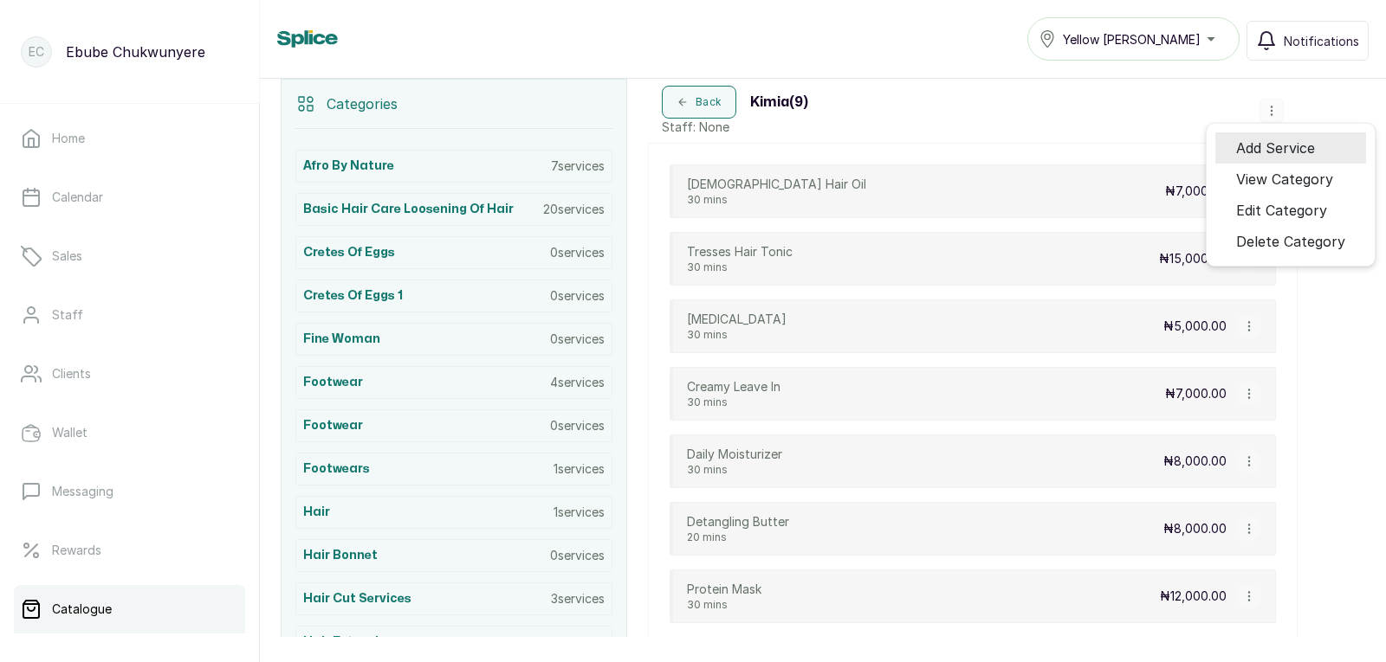
click at [1271, 145] on span "Add Service" at bounding box center [1275, 148] width 79 height 21
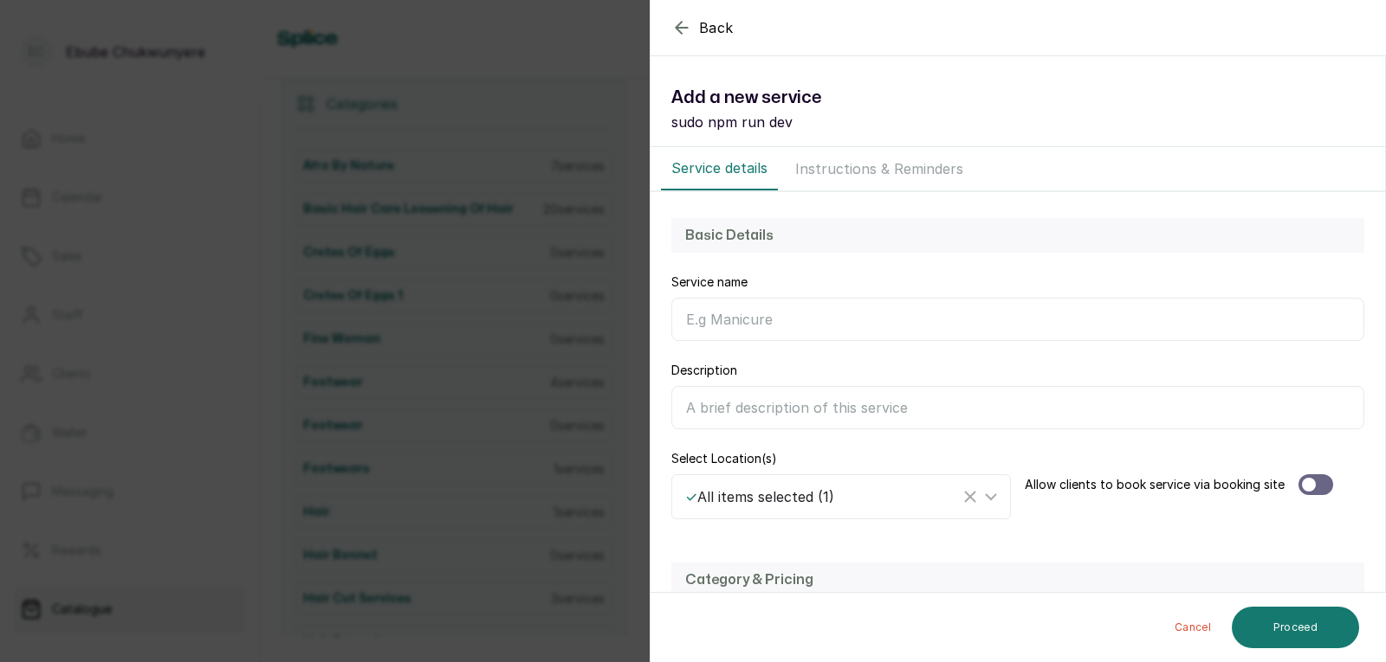
click at [908, 326] on input "Service name" at bounding box center [1017, 319] width 693 height 43
type input "[MEDICAL_DATA] Cream"
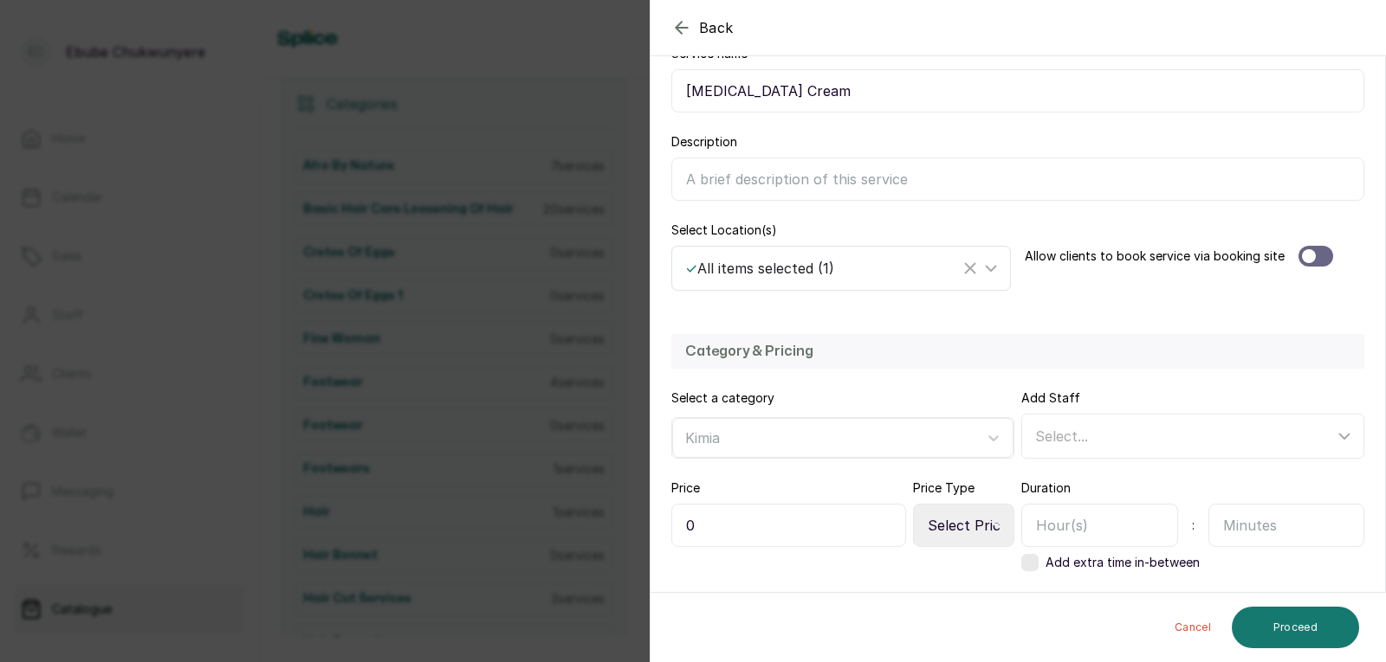
scroll to position [249, 0]
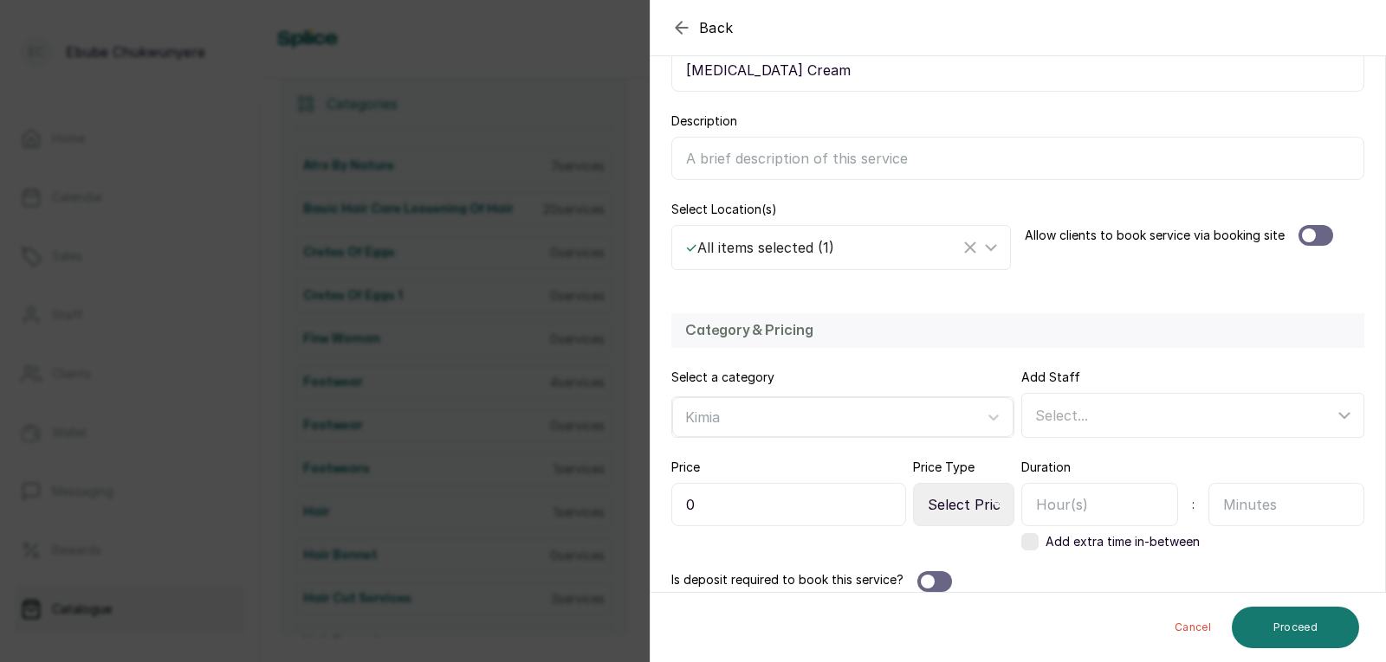
click at [823, 510] on input "0" at bounding box center [788, 504] width 235 height 43
type input "013,000"
click at [1304, 621] on button "Proceed" at bounding box center [1294, 628] width 127 height 42
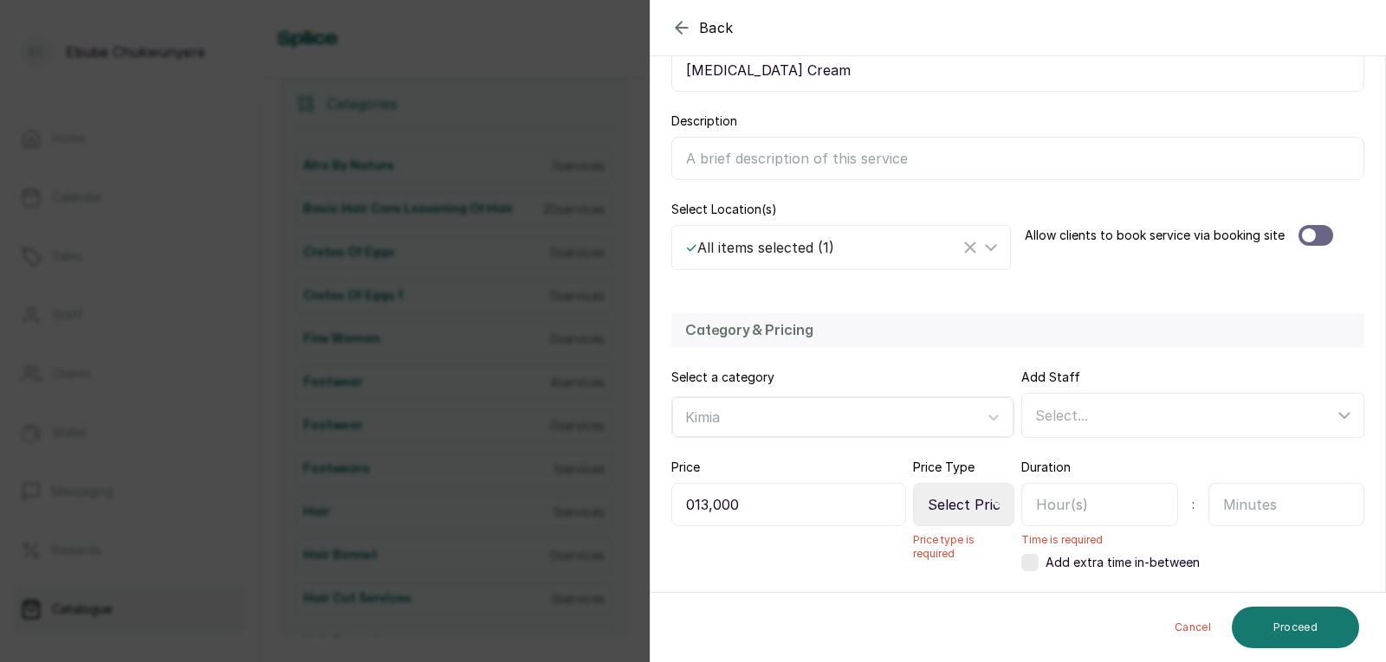
click at [981, 510] on select "Select Price Type Fixed From" at bounding box center [963, 504] width 101 height 43
select select "starting_at"
click at [913, 483] on select "Select Price Type Fixed From" at bounding box center [963, 504] width 101 height 43
click at [1244, 513] on input "text" at bounding box center [1286, 504] width 157 height 43
type input "30"
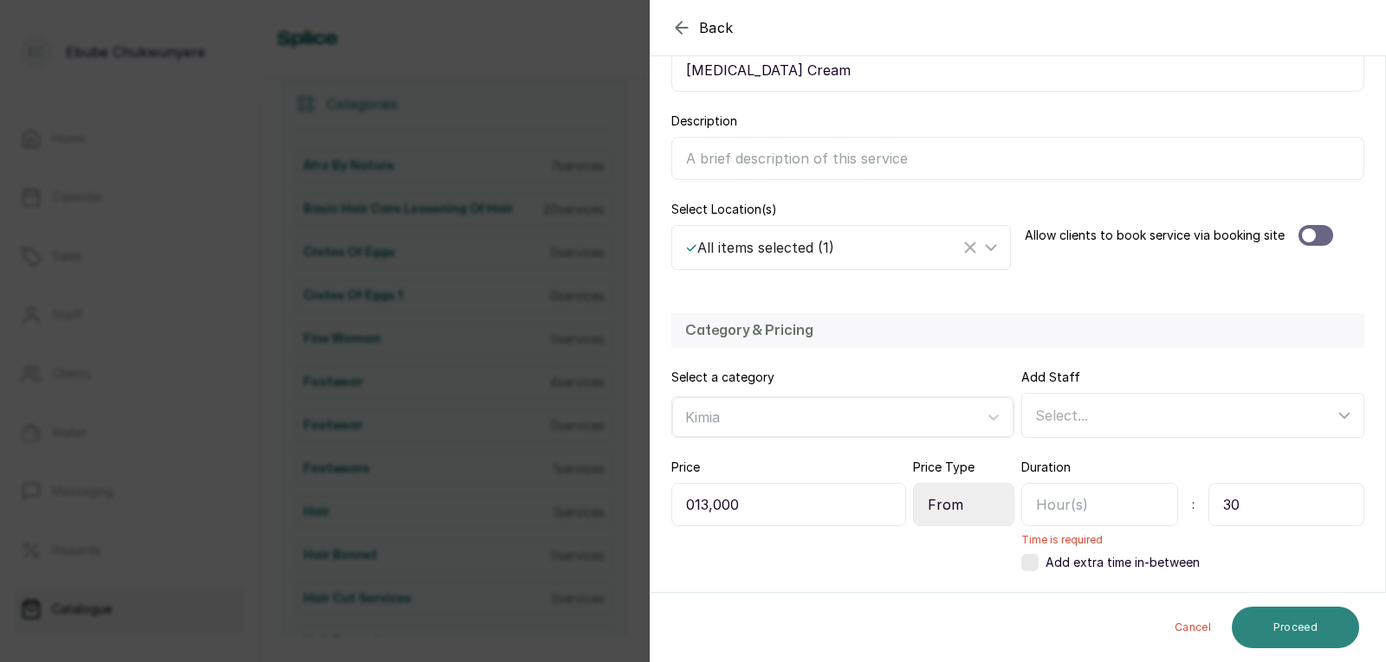
click at [1302, 633] on button "Proceed" at bounding box center [1294, 628] width 127 height 42
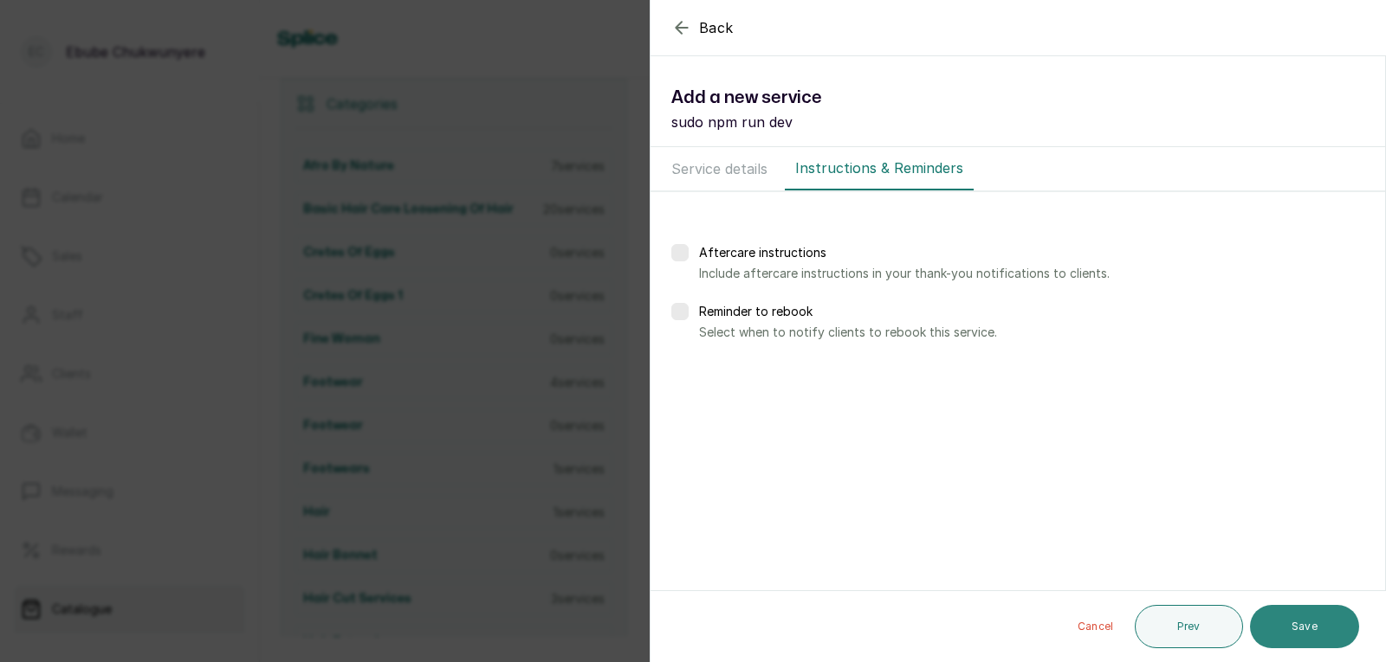
click at [1313, 618] on button "Save" at bounding box center [1304, 626] width 109 height 43
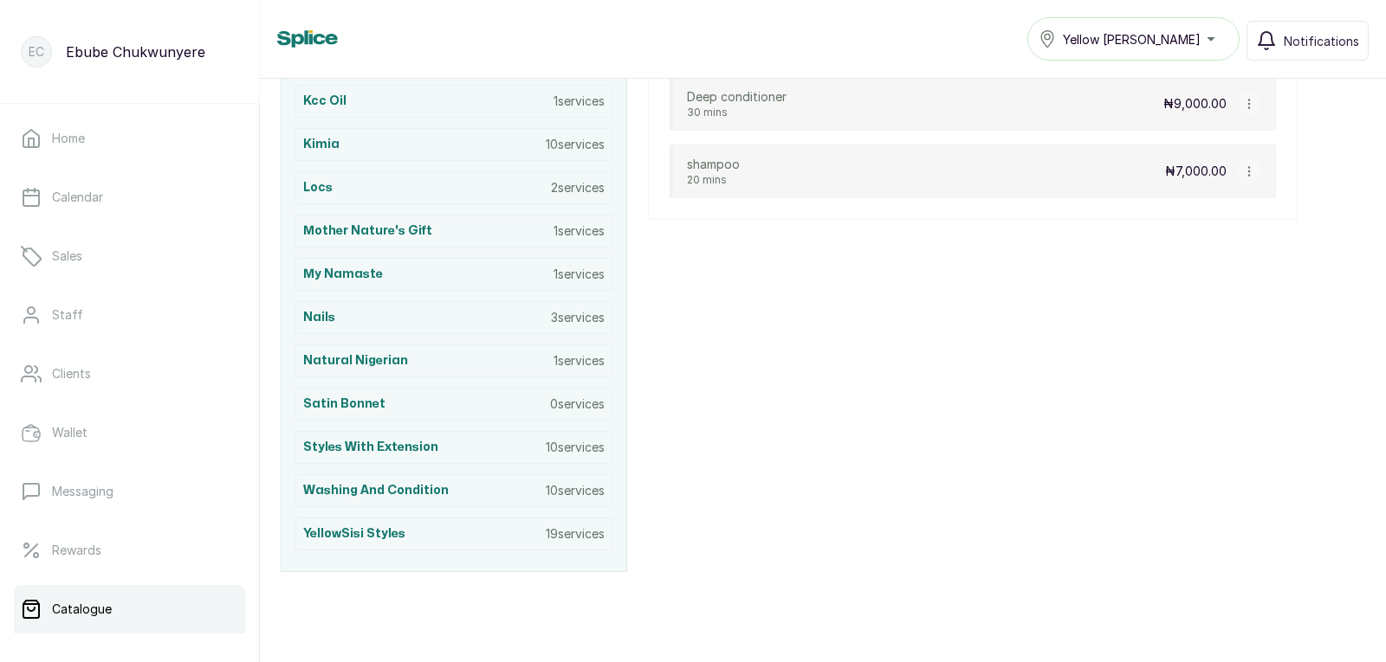
scroll to position [1028, 0]
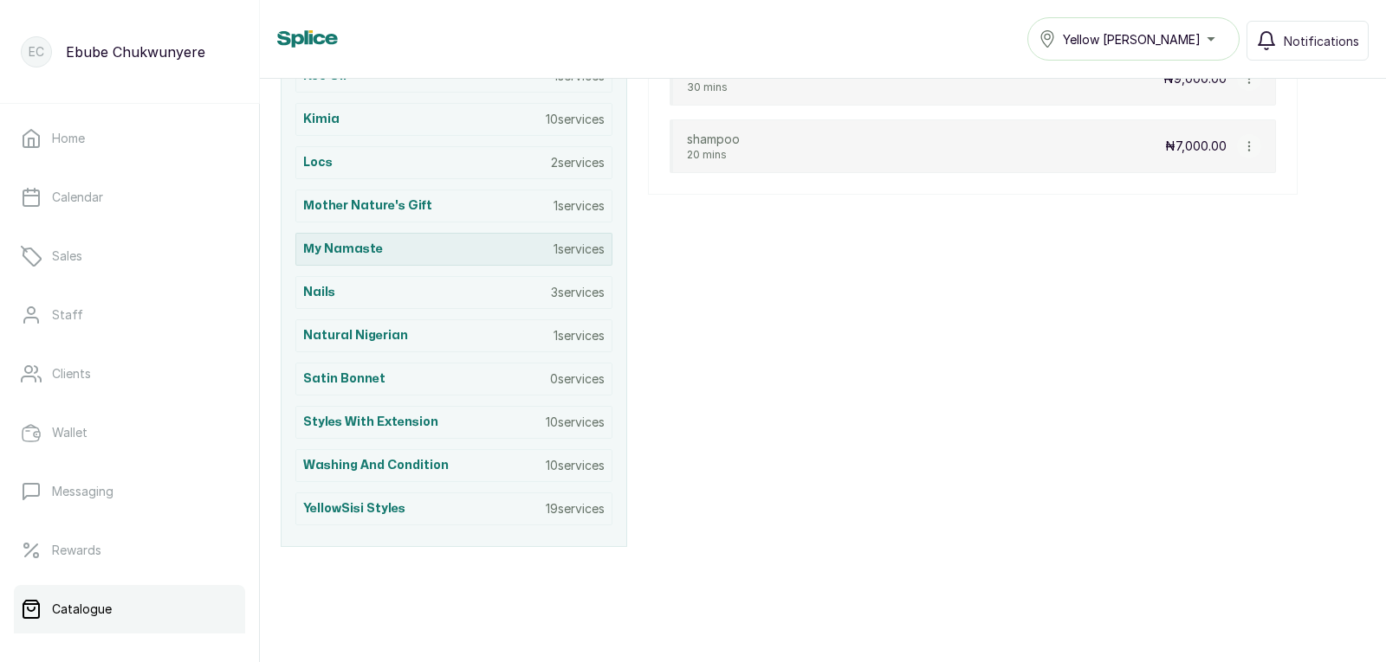
click at [551, 258] on div "My Namaste 1 services" at bounding box center [453, 249] width 317 height 33
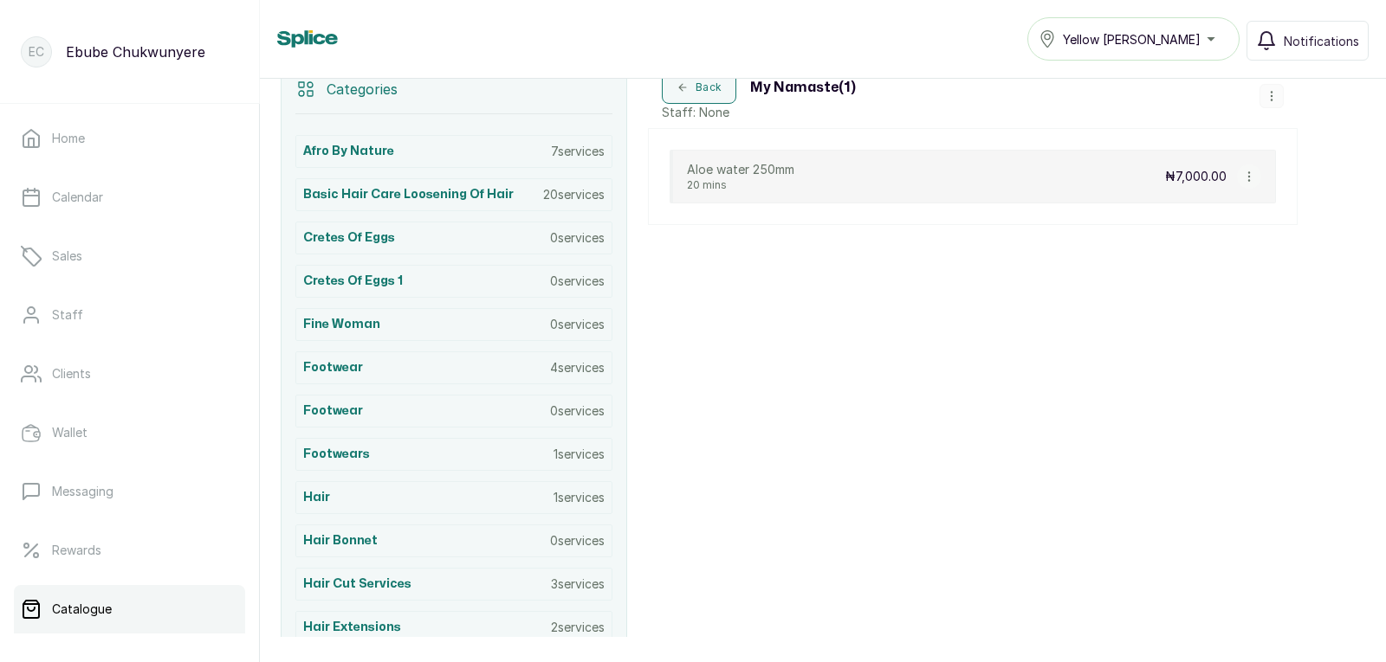
scroll to position [375, 0]
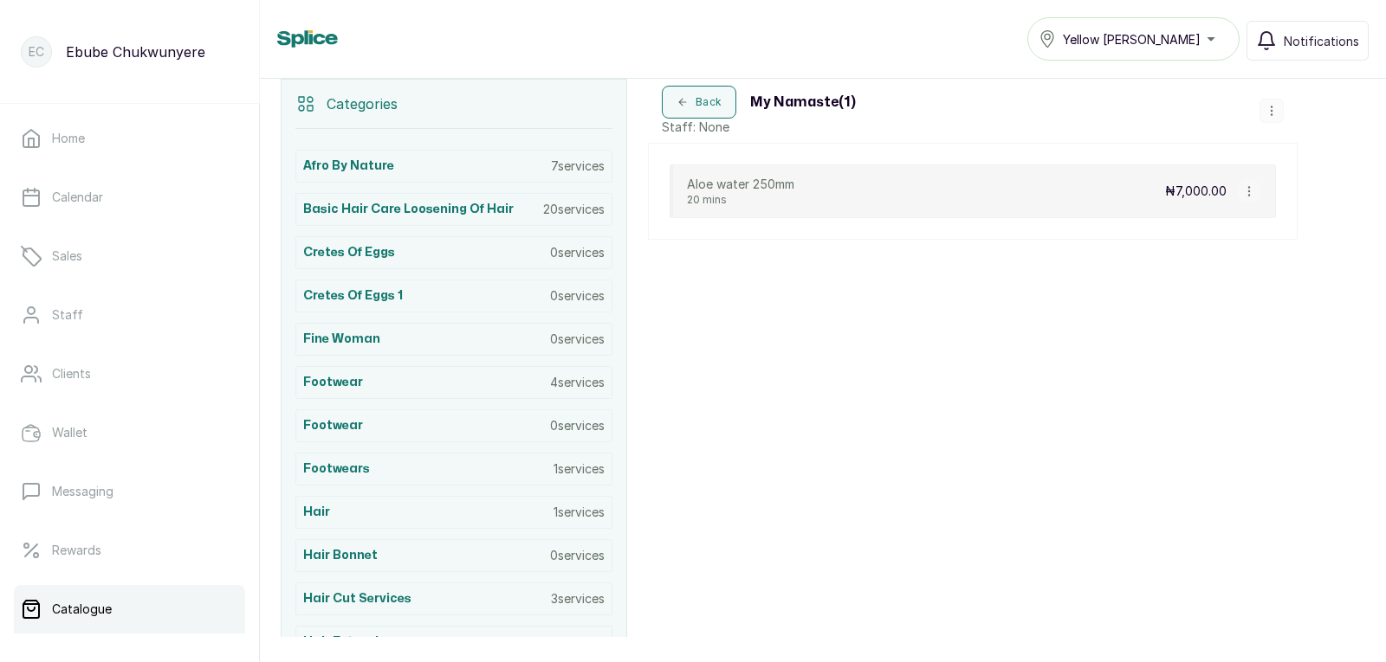
click at [1249, 194] on icon "button" at bounding box center [1249, 191] width 12 height 12
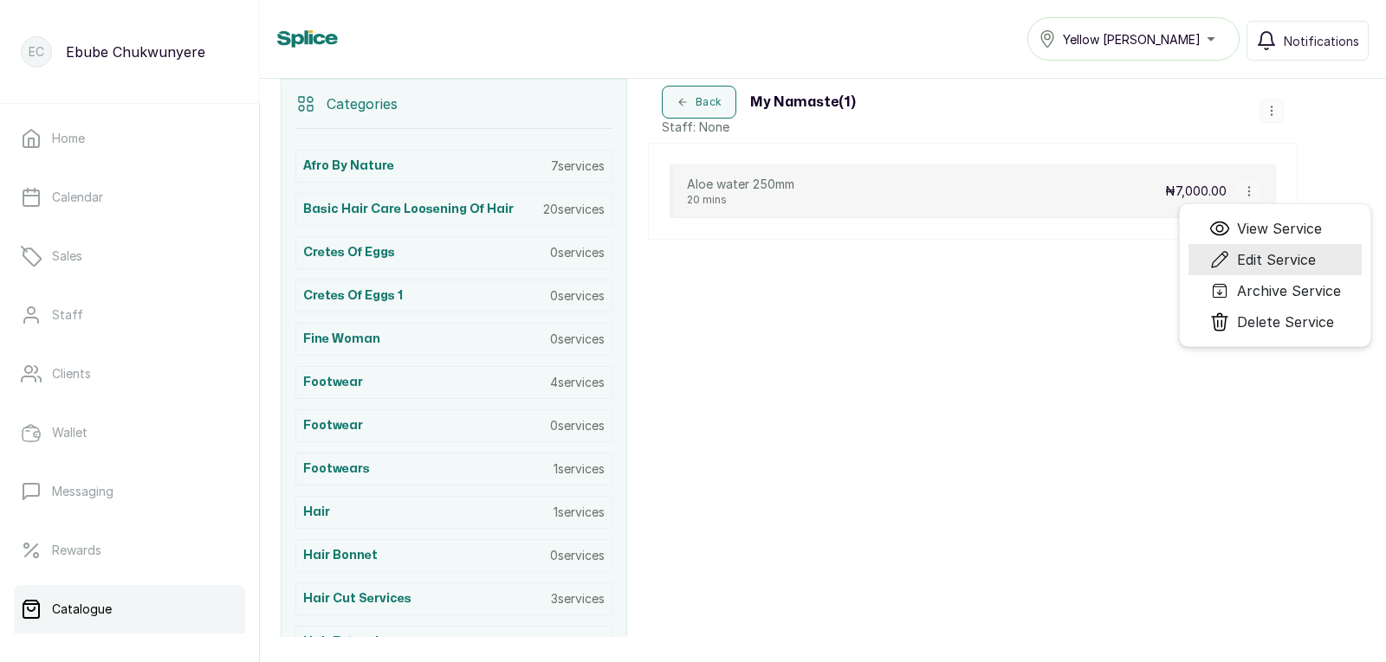
click at [1253, 256] on span "Edit Service" at bounding box center [1276, 259] width 79 height 21
select select "starting_at"
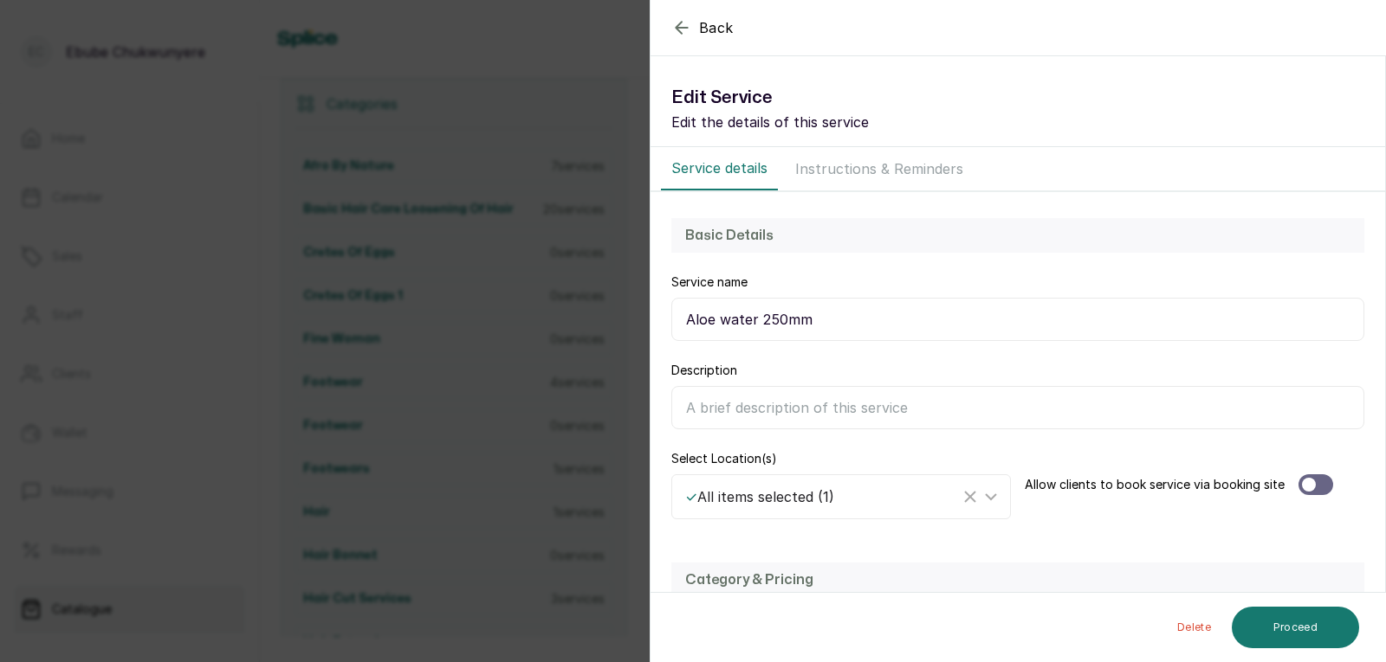
click at [966, 303] on input "Aloe water 250mm" at bounding box center [1017, 319] width 693 height 43
type input "Aloe water {Big}"
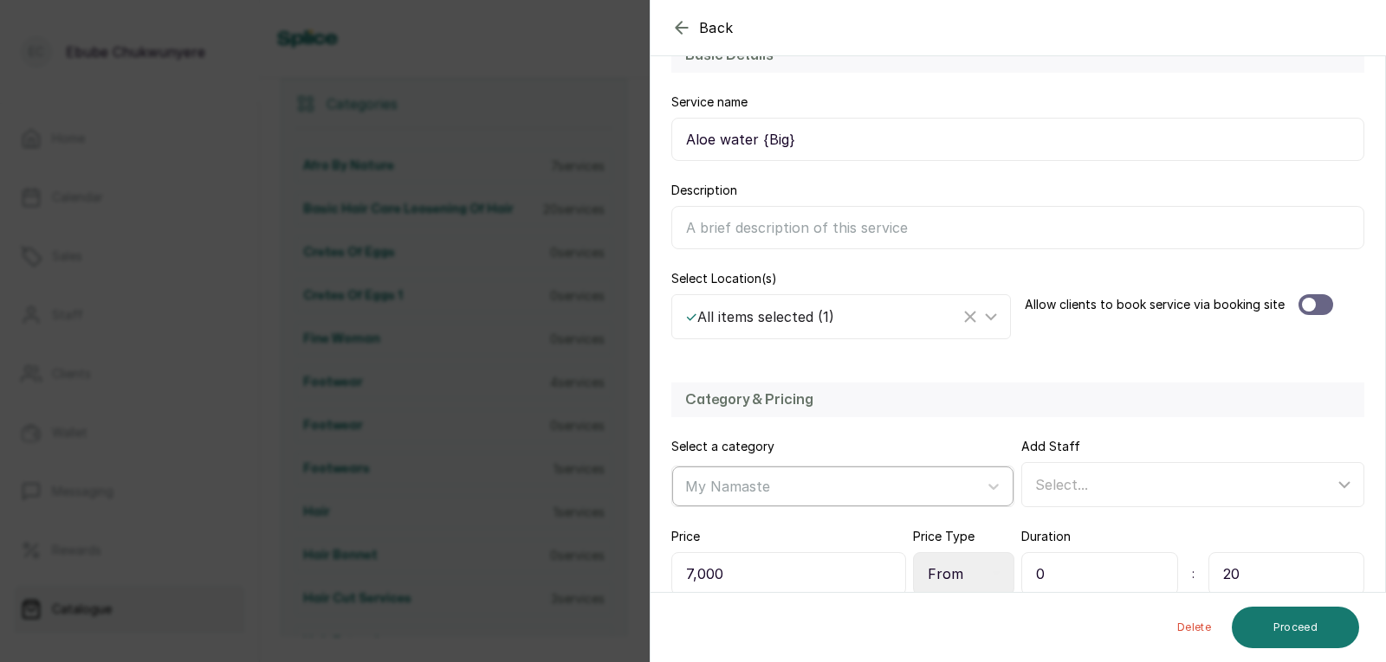
scroll to position [237, 0]
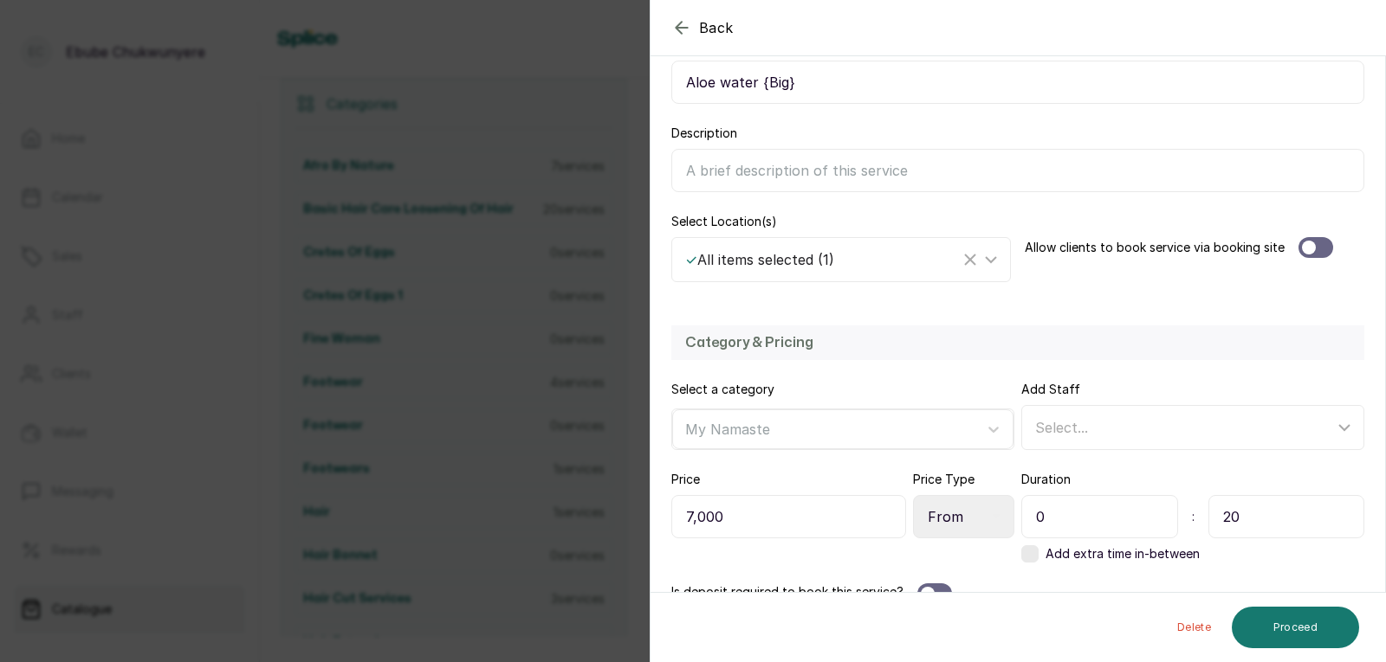
drag, startPoint x: 824, startPoint y: 516, endPoint x: 840, endPoint y: 516, distance: 16.5
click at [830, 516] on input "7,000" at bounding box center [788, 516] width 235 height 43
type input "7"
type input "18,000"
click at [1315, 638] on button "Proceed" at bounding box center [1294, 628] width 127 height 42
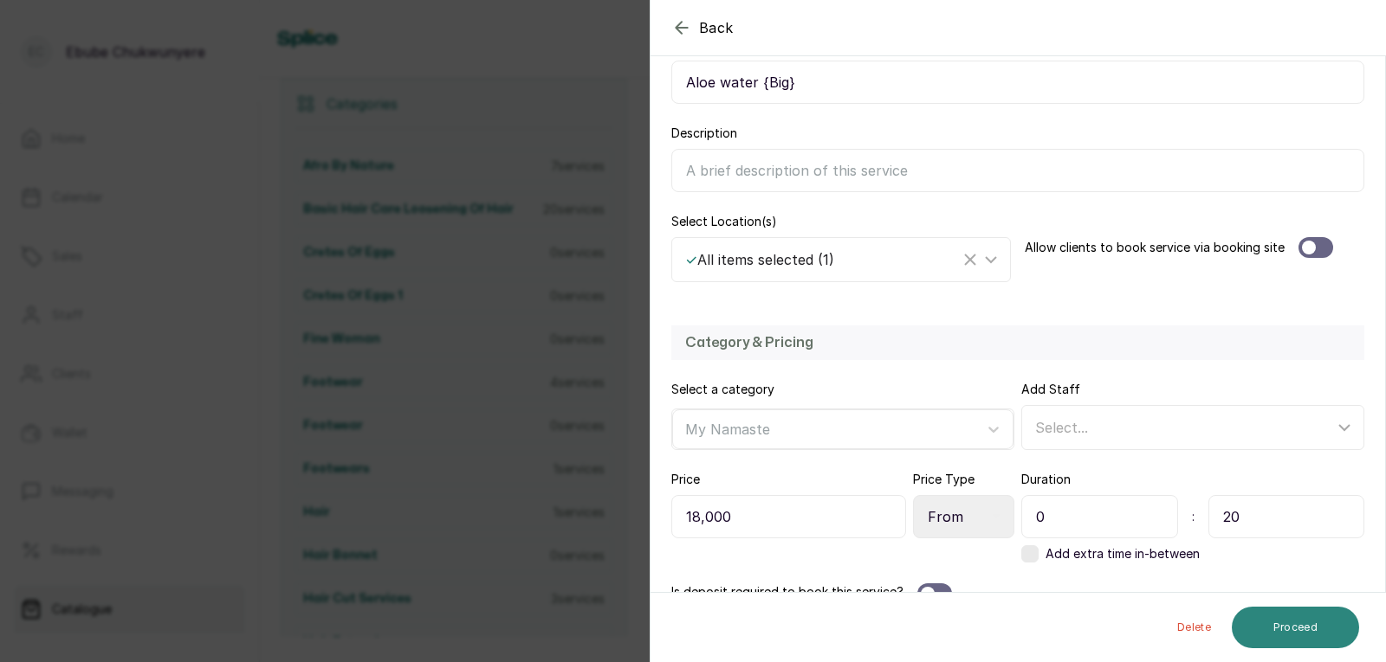
scroll to position [0, 0]
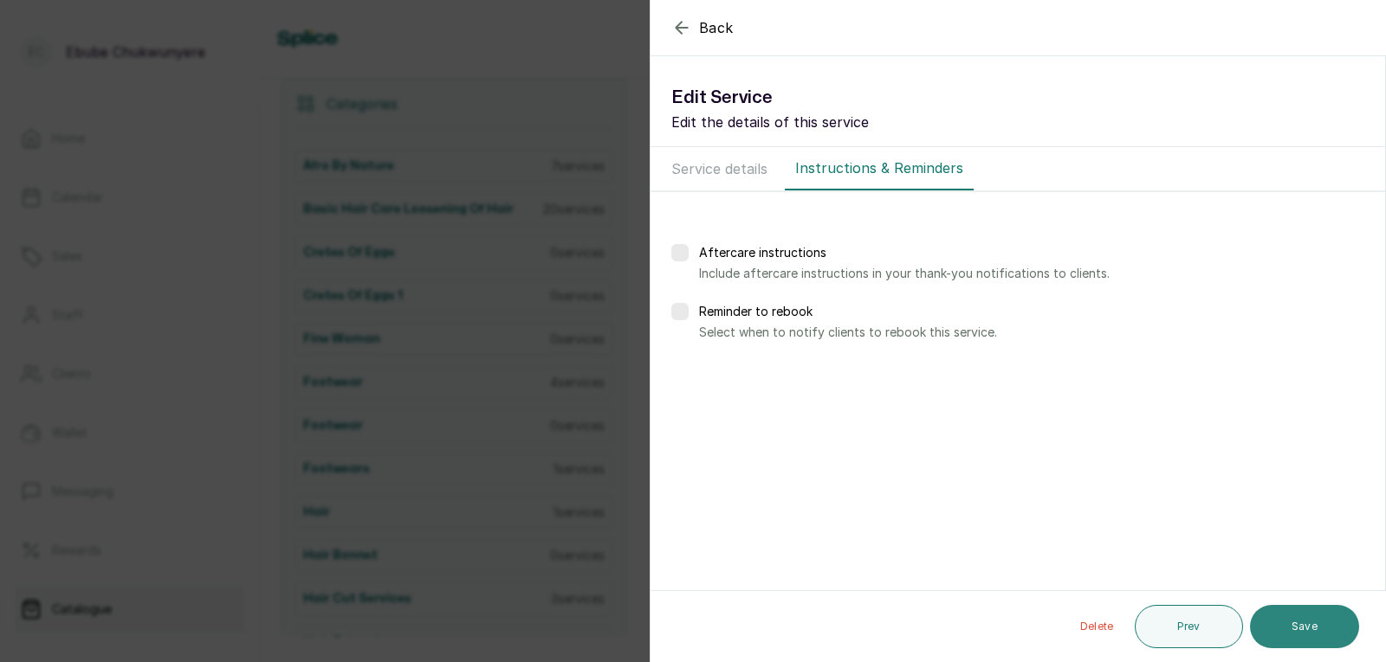
click at [1316, 637] on button "Save" at bounding box center [1304, 626] width 109 height 43
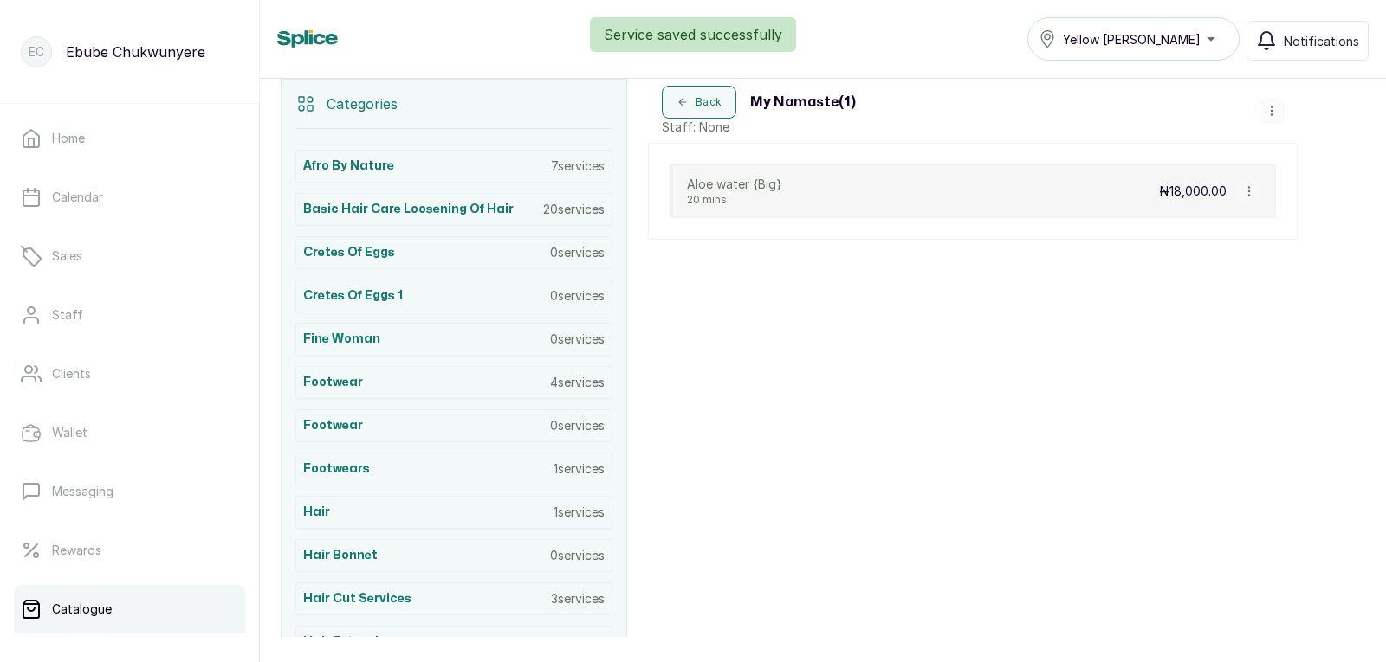
click at [1275, 111] on icon "button" at bounding box center [1271, 111] width 12 height 12
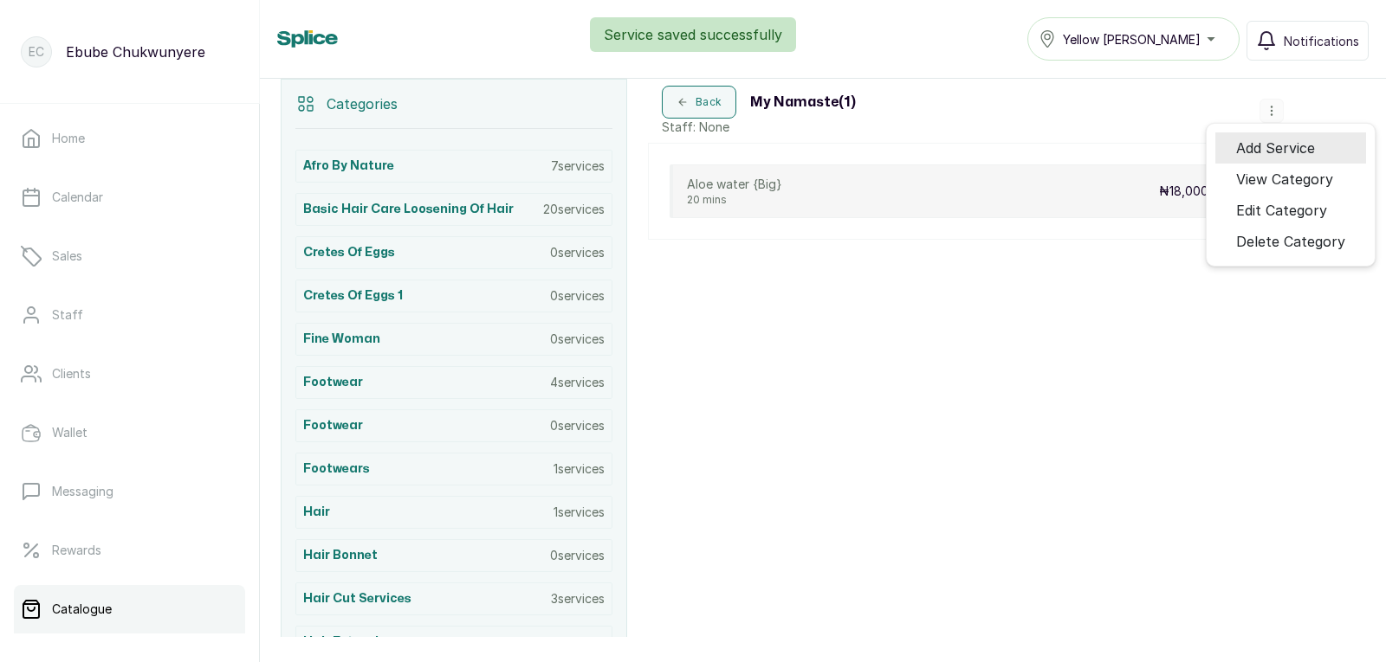
click at [1261, 154] on span "Add Service" at bounding box center [1275, 148] width 79 height 21
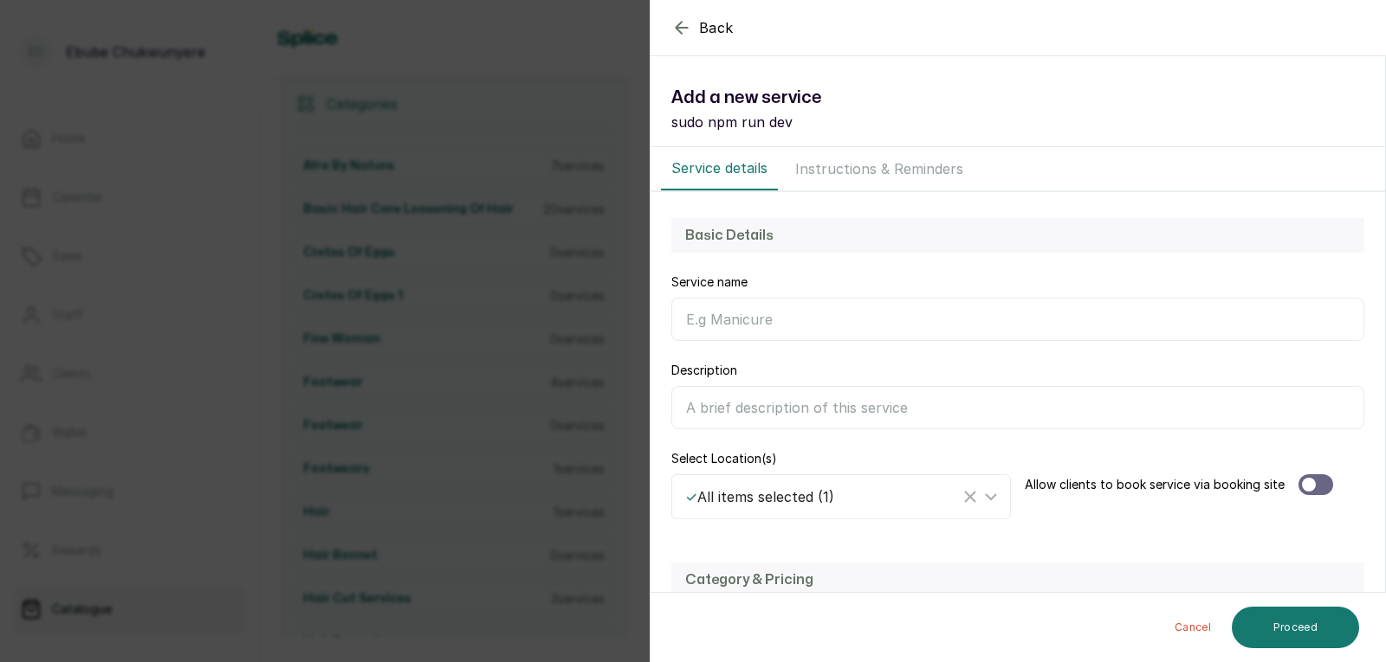
drag, startPoint x: 1080, startPoint y: 313, endPoint x: 1076, endPoint y: 320, distance: 8.9
click at [1076, 320] on input "Service name" at bounding box center [1017, 319] width 693 height 43
drag, startPoint x: 768, startPoint y: 324, endPoint x: 775, endPoint y: 307, distance: 18.7
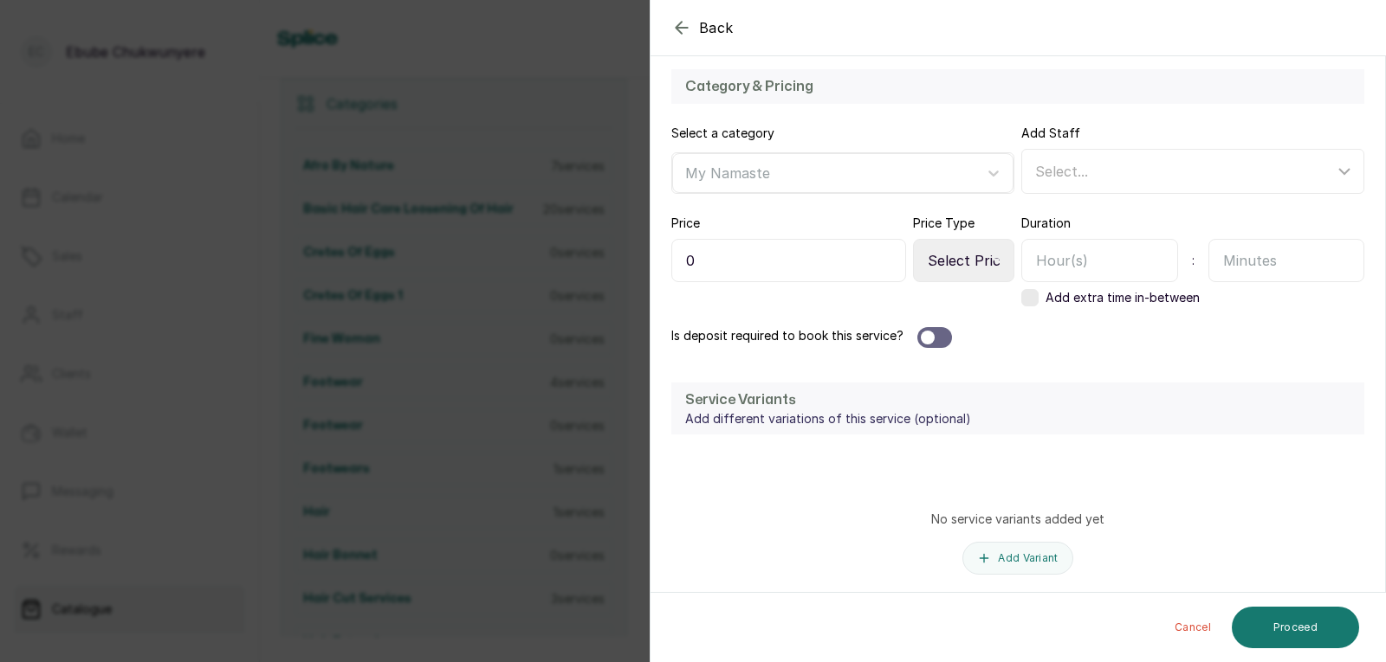
scroll to position [503, 0]
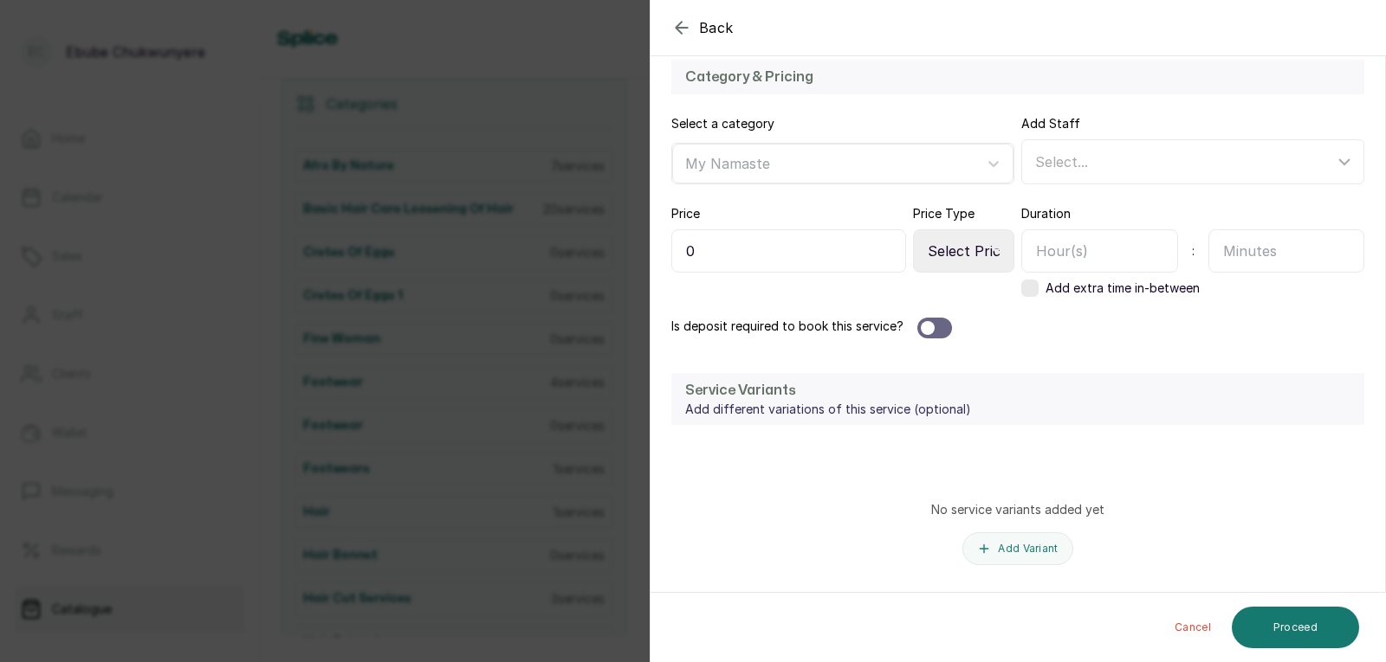
type input "Aloe water {Small}"
click at [961, 250] on select "Select Price Type Fixed From" at bounding box center [963, 250] width 101 height 43
select select "starting_at"
click at [913, 229] on select "Select Price Type Fixed From" at bounding box center [963, 250] width 101 height 43
drag, startPoint x: 1215, startPoint y: 252, endPoint x: 1205, endPoint y: 252, distance: 9.5
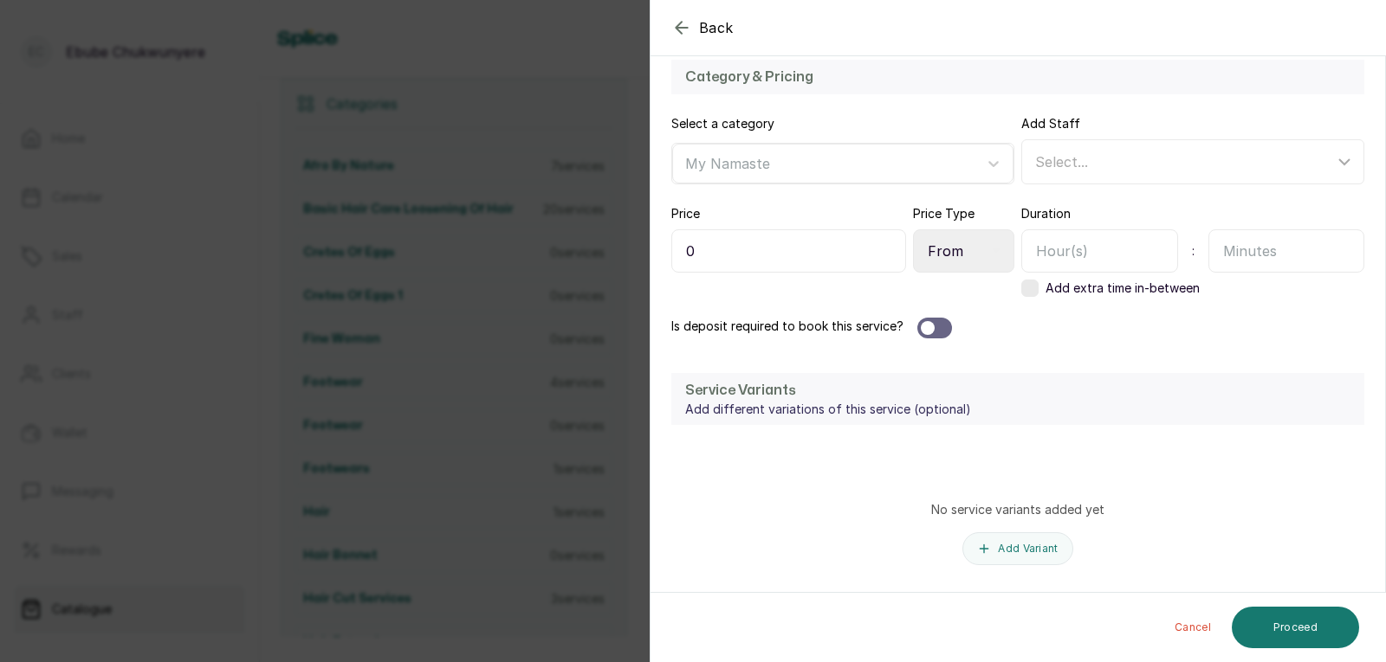
click at [1213, 252] on input "text" at bounding box center [1286, 250] width 157 height 43
type input "20"
click at [857, 247] on input "0" at bounding box center [788, 250] width 235 height 43
type input "09,000"
click at [1321, 630] on button "Proceed" at bounding box center [1294, 628] width 127 height 42
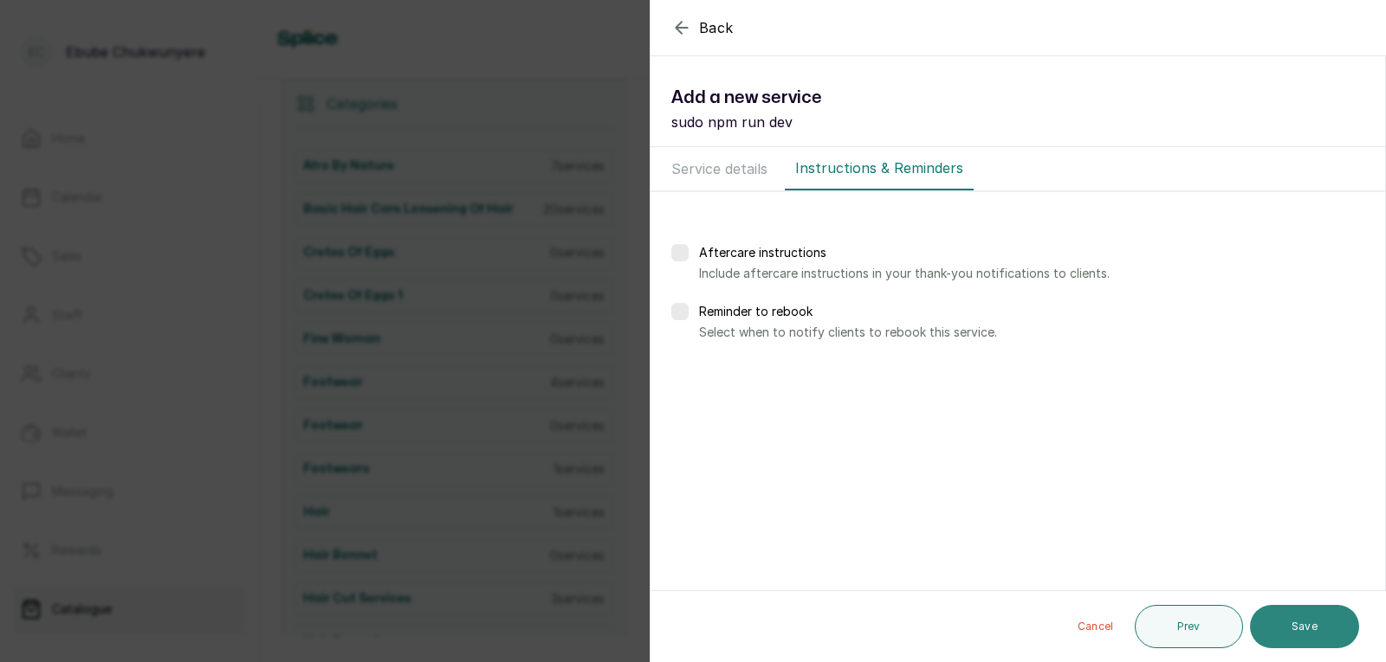
scroll to position [0, 0]
click at [1320, 628] on button "Save" at bounding box center [1304, 626] width 109 height 43
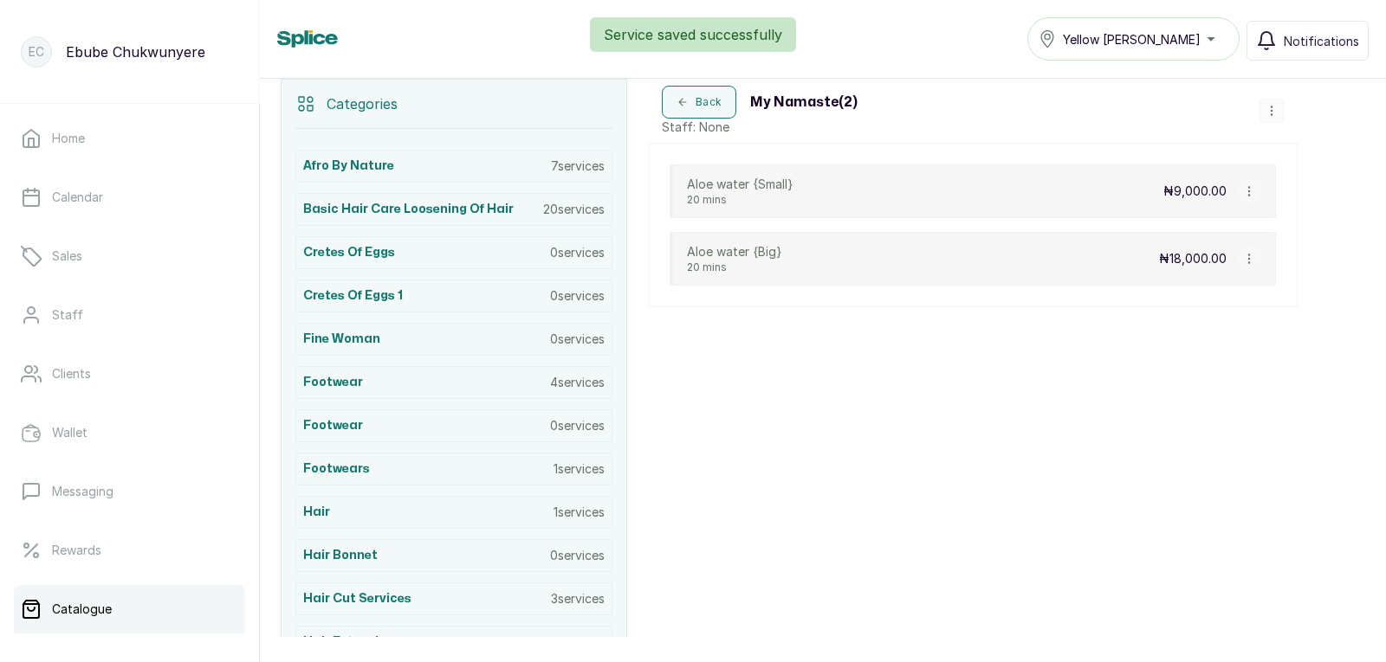
click at [1263, 110] on button "button" at bounding box center [1271, 111] width 24 height 24
click at [1285, 147] on span "Add Service" at bounding box center [1275, 148] width 79 height 21
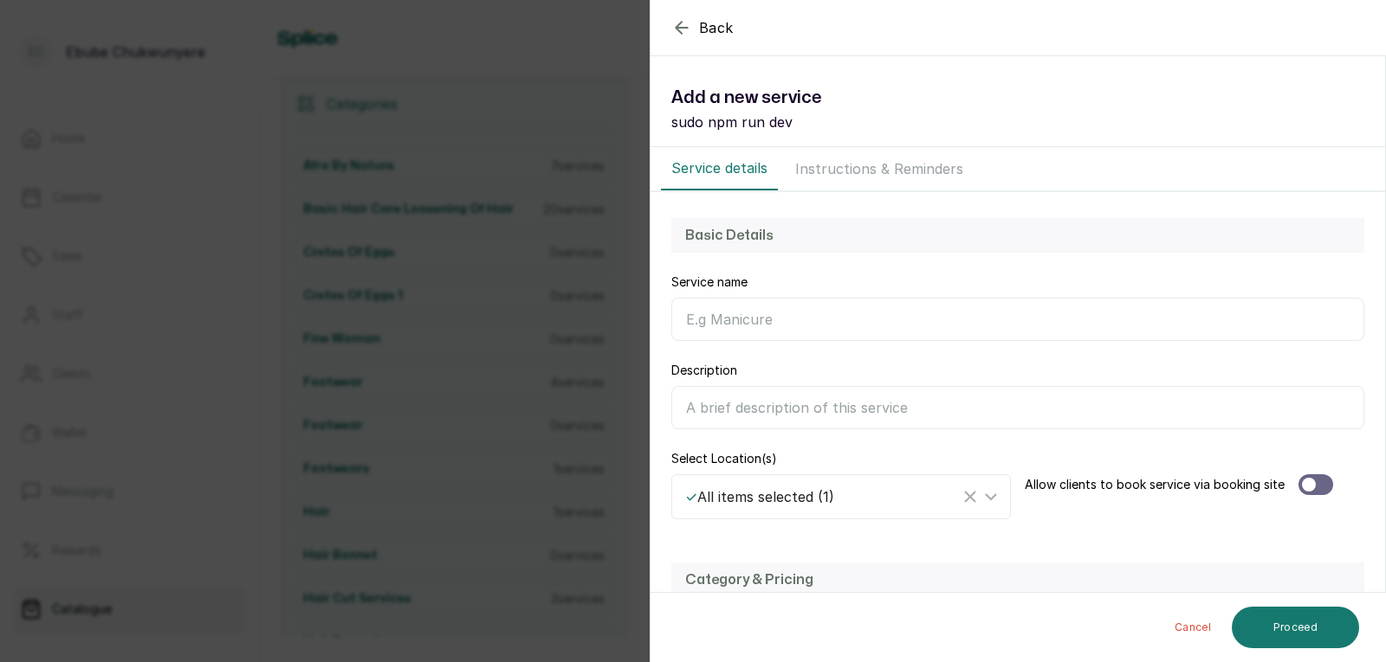
drag, startPoint x: 1178, startPoint y: 294, endPoint x: 1181, endPoint y: 314, distance: 20.2
click at [1178, 296] on div "Service name" at bounding box center [1017, 308] width 693 height 68
click at [1192, 331] on input "Service name" at bounding box center [1017, 319] width 693 height 43
type input "African Black Shampoo"
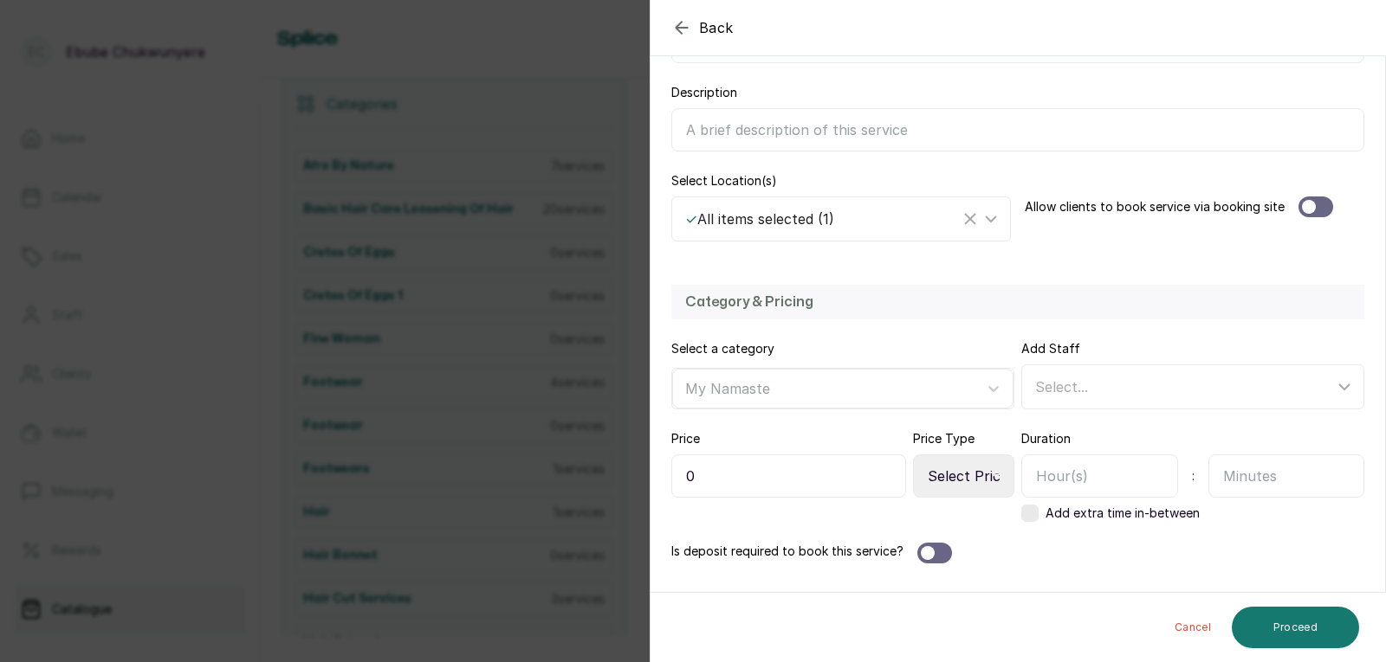
scroll to position [296, 0]
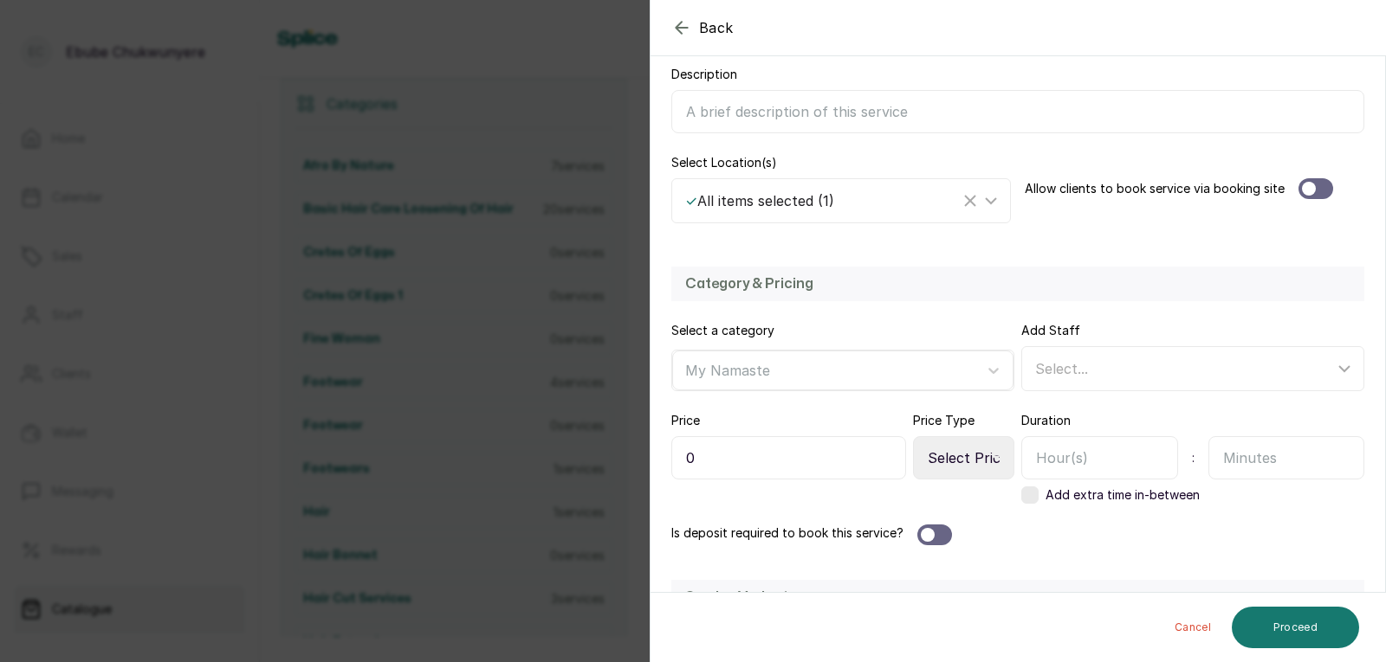
click at [791, 476] on input "0" at bounding box center [788, 457] width 235 height 43
click at [979, 454] on select "Select Price Type Fixed From" at bounding box center [963, 457] width 101 height 43
select select "starting_at"
click at [913, 436] on select "Select Price Type Fixed From" at bounding box center [963, 457] width 101 height 43
click at [1295, 472] on input "text" at bounding box center [1286, 457] width 157 height 43
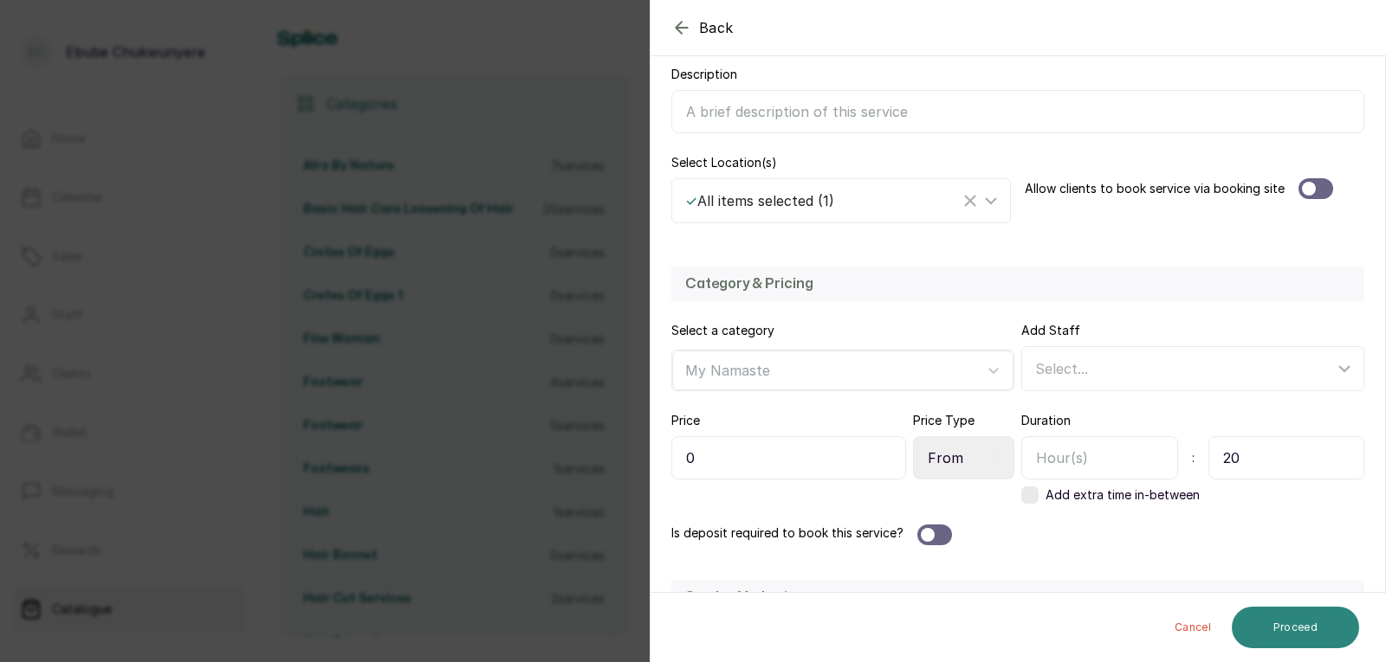
type input "20"
drag, startPoint x: 1274, startPoint y: 617, endPoint x: 1289, endPoint y: 624, distance: 17.1
click at [1276, 624] on form "Back Service Add a new service sudo npm run dev Service details Instructions & …" at bounding box center [1017, 309] width 734 height 1071
click at [1295, 619] on button "Proceed" at bounding box center [1294, 628] width 127 height 42
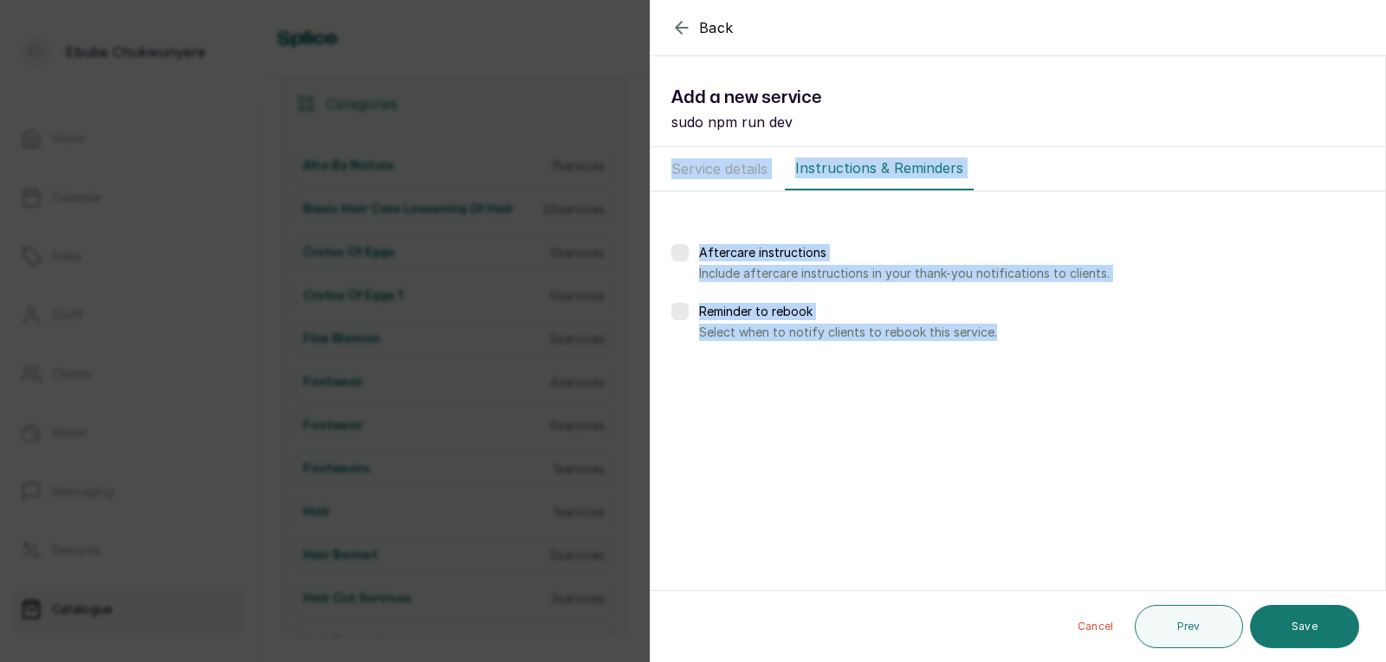
scroll to position [0, 0]
click at [1288, 619] on button "Save" at bounding box center [1304, 626] width 109 height 43
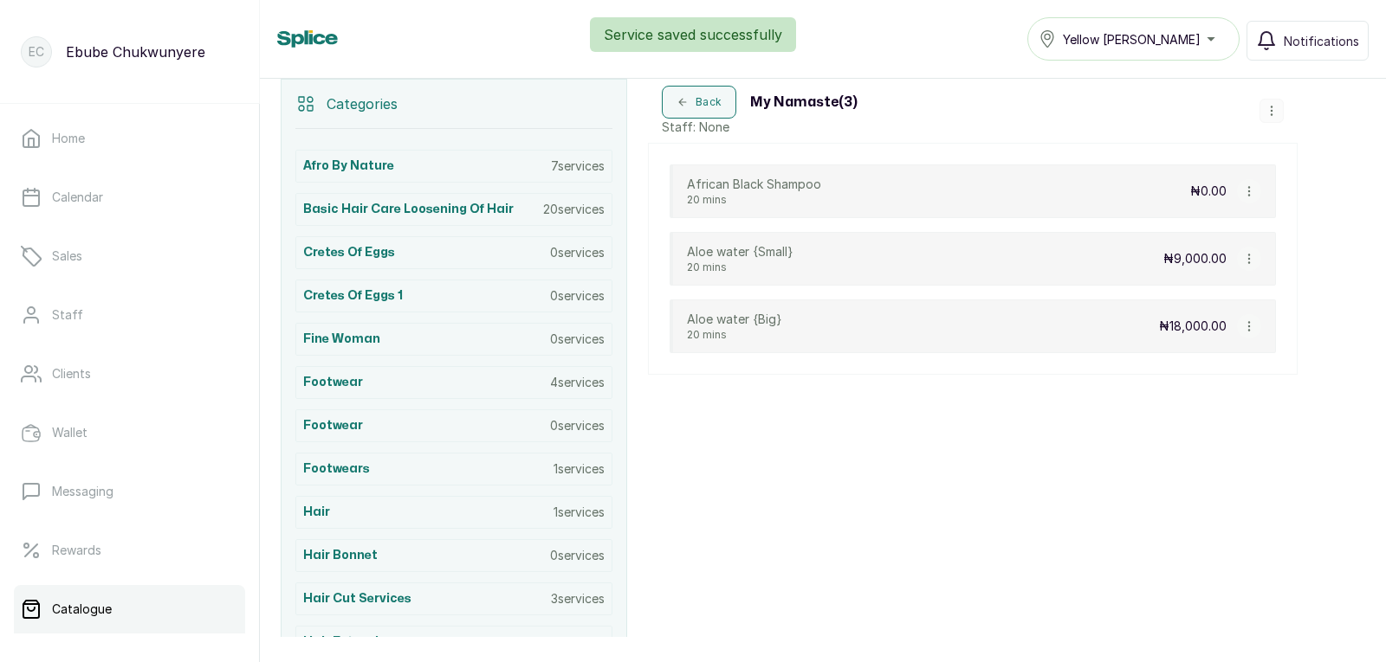
click at [1269, 107] on icon "button" at bounding box center [1271, 111] width 12 height 12
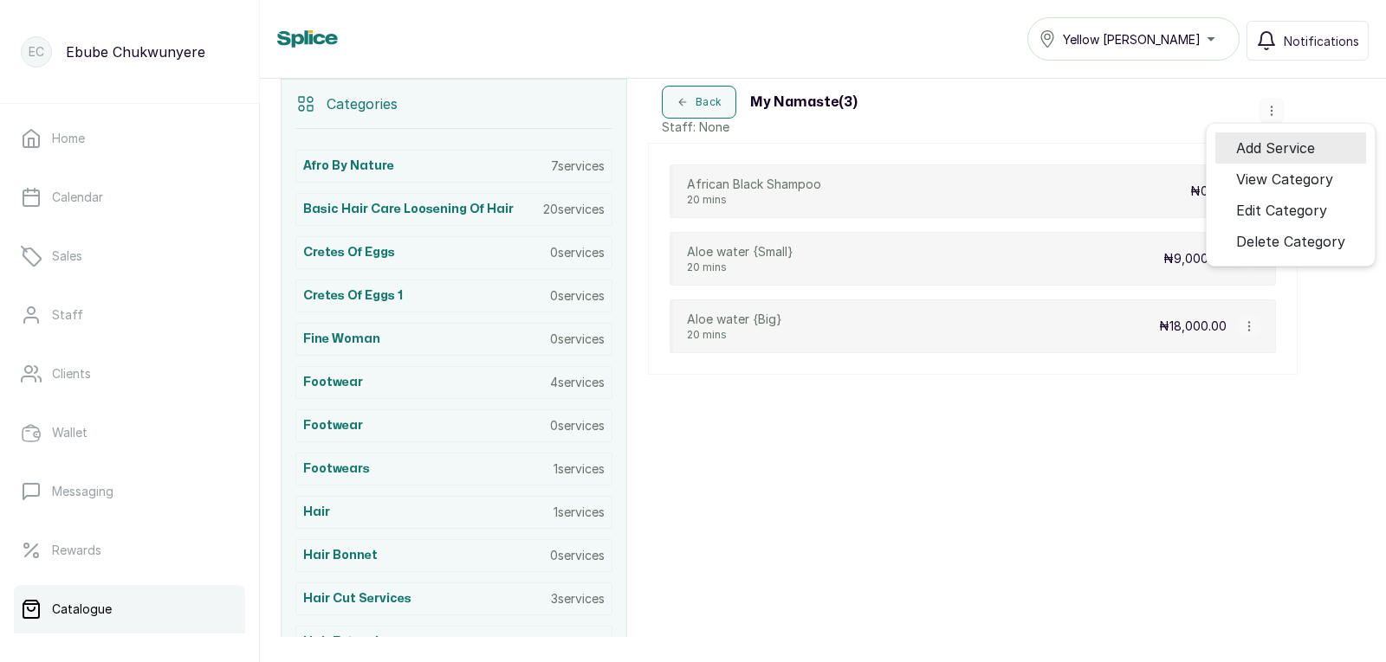
click at [1274, 145] on span "Add Service" at bounding box center [1275, 148] width 79 height 21
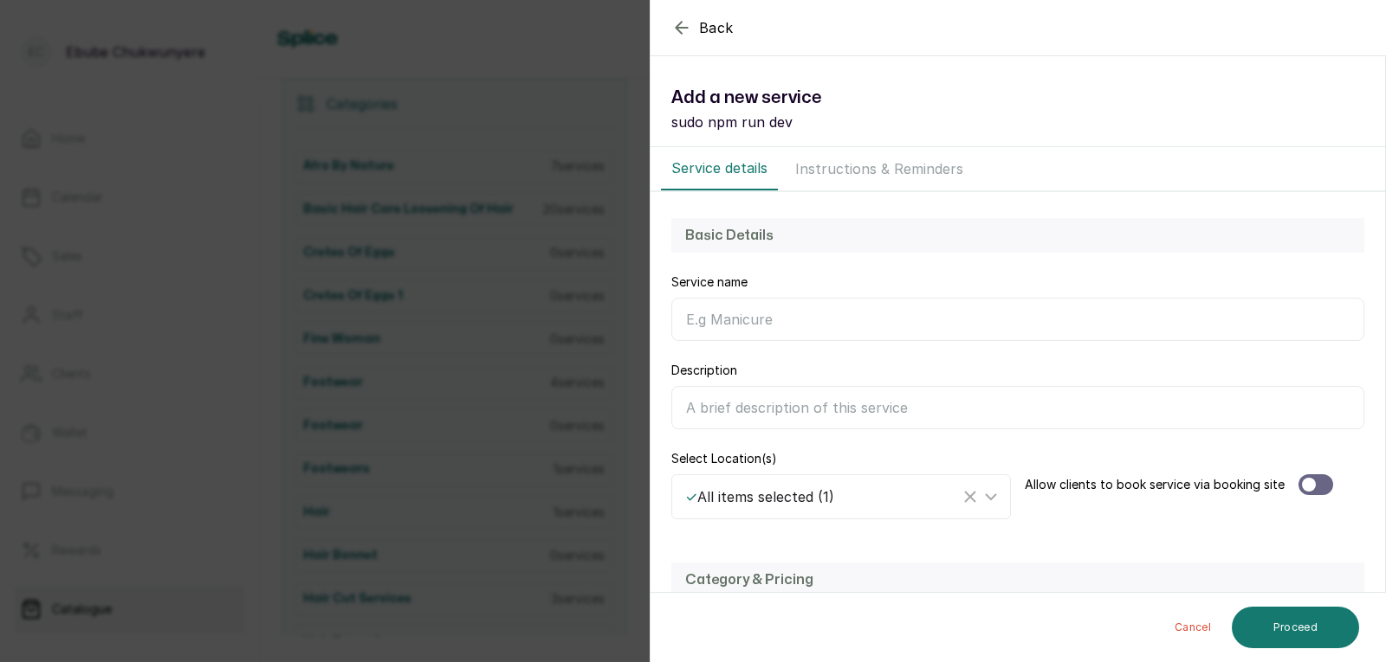
click at [1129, 317] on input "Service name" at bounding box center [1017, 319] width 693 height 43
type input "Algae Chiebe Hair Mask"
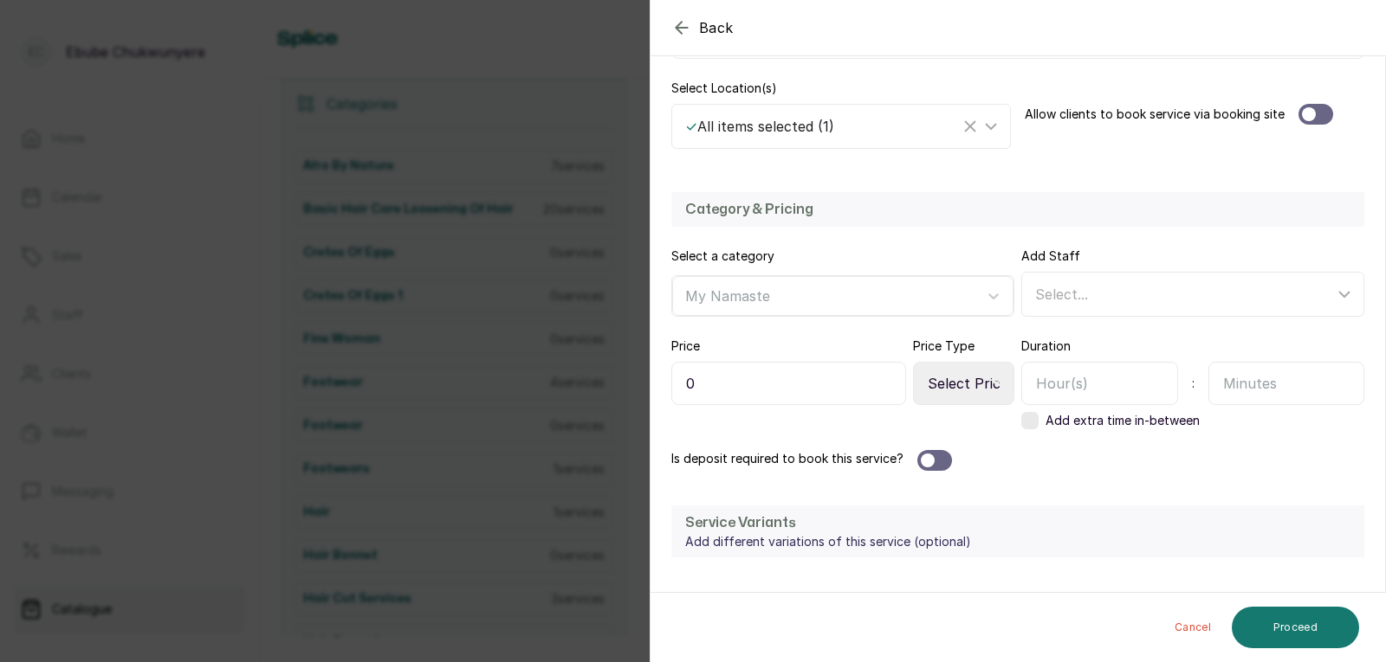
scroll to position [549, 0]
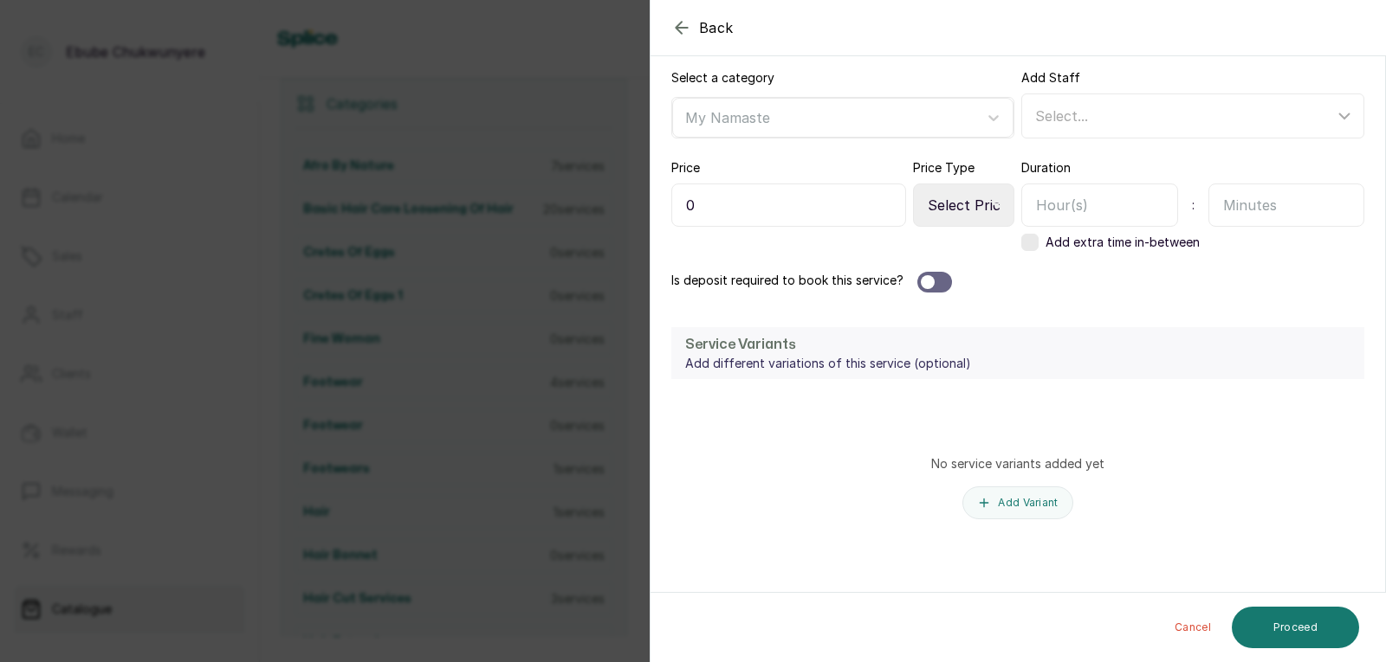
drag, startPoint x: 1175, startPoint y: 290, endPoint x: 1189, endPoint y: 442, distance: 152.2
click at [849, 208] on input "0" at bounding box center [788, 205] width 235 height 43
type input "012,000"
click at [990, 210] on select "Select Price Type Fixed From" at bounding box center [963, 205] width 101 height 43
select select "starting_at"
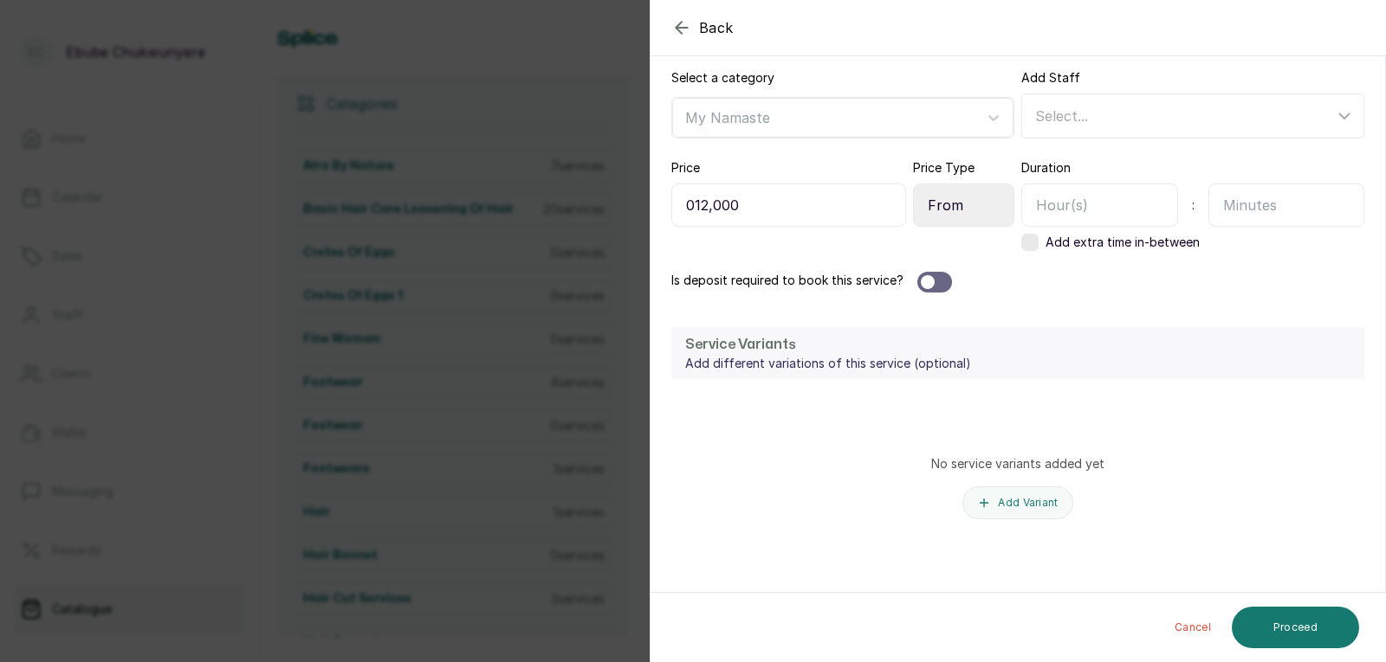
click at [913, 184] on select "Select Price Type Fixed From" at bounding box center [963, 205] width 101 height 43
click at [1230, 212] on input "text" at bounding box center [1286, 205] width 157 height 43
type input "30"
click at [1305, 625] on button "Proceed" at bounding box center [1294, 628] width 127 height 42
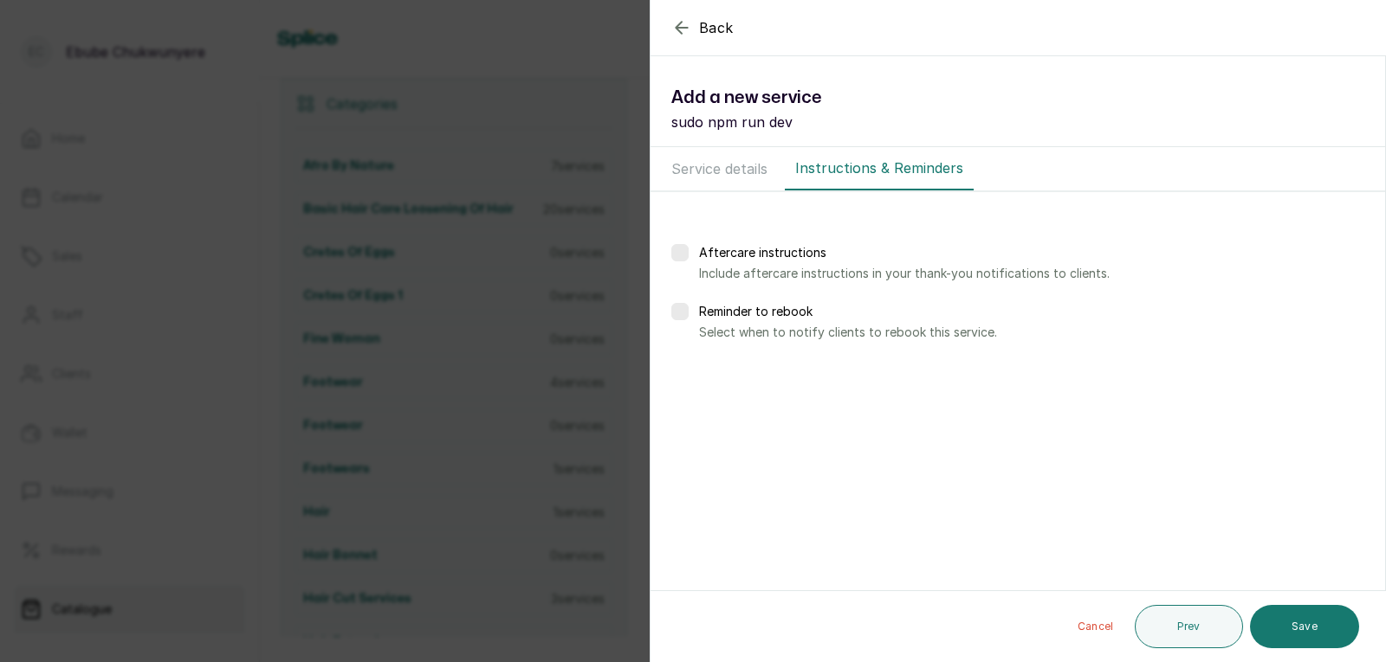
scroll to position [0, 0]
click at [1305, 625] on button "Save" at bounding box center [1304, 626] width 109 height 43
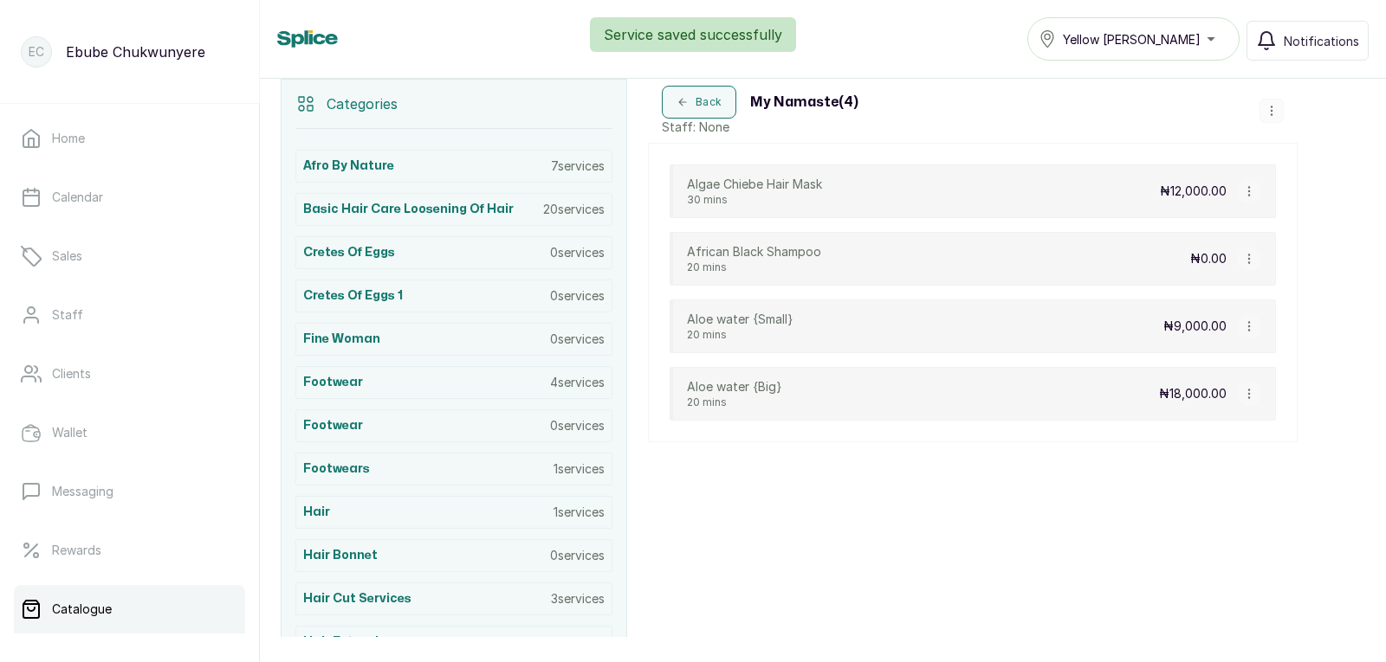
click at [1271, 119] on button "button" at bounding box center [1271, 111] width 24 height 24
click at [1269, 157] on span "Add Service" at bounding box center [1275, 148] width 79 height 21
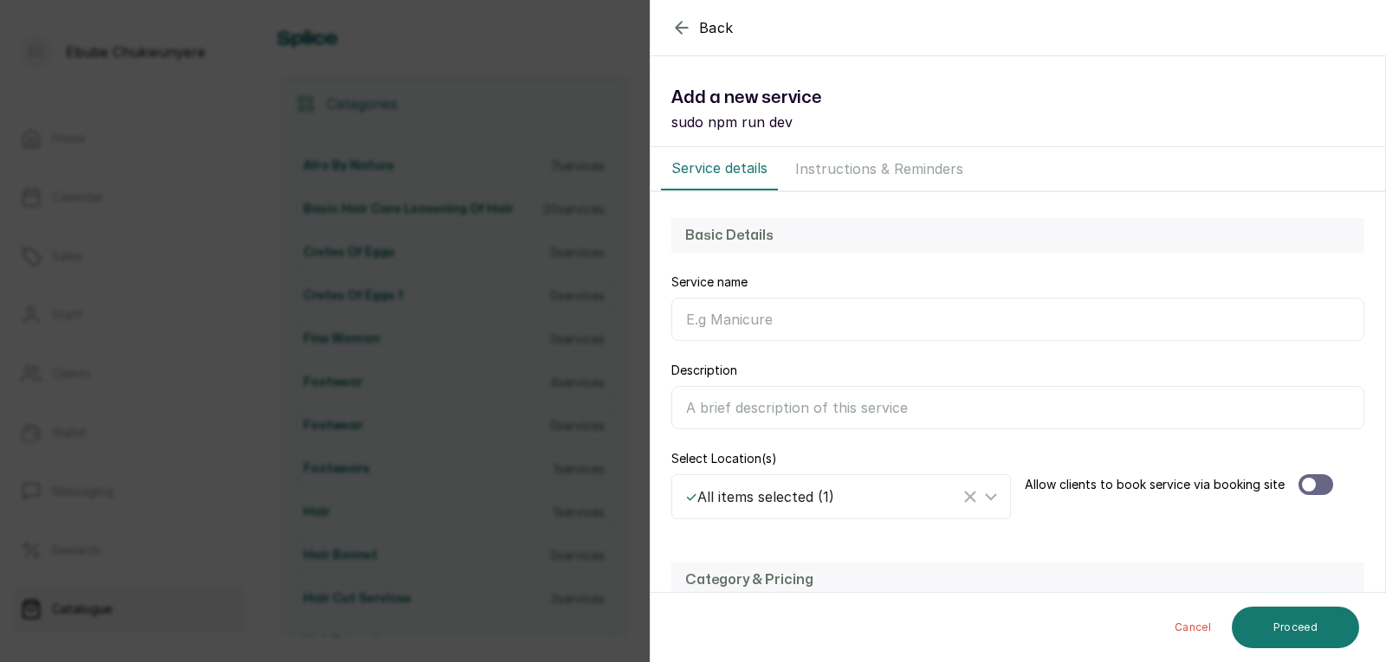
click at [1076, 310] on input "Service name" at bounding box center [1017, 319] width 693 height 43
type input "Deep Conditioner"
drag, startPoint x: 1044, startPoint y: 271, endPoint x: 1044, endPoint y: 256, distance: 14.7
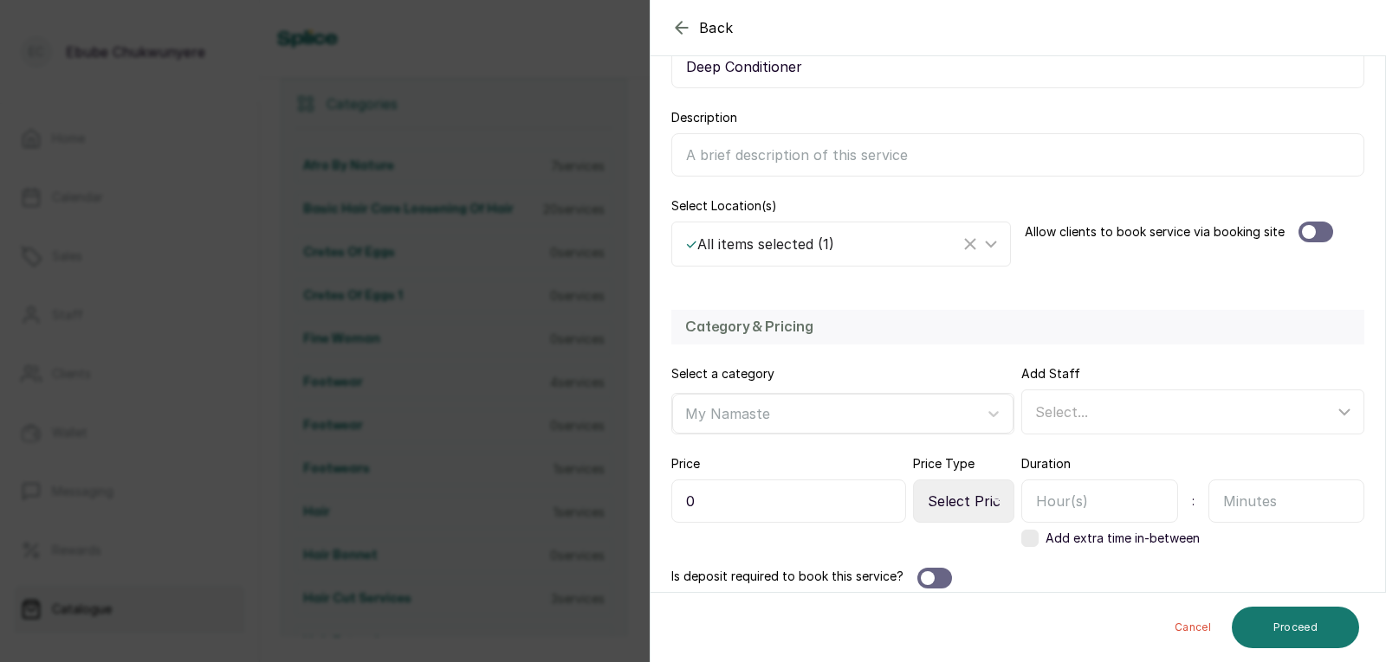
scroll to position [549, 0]
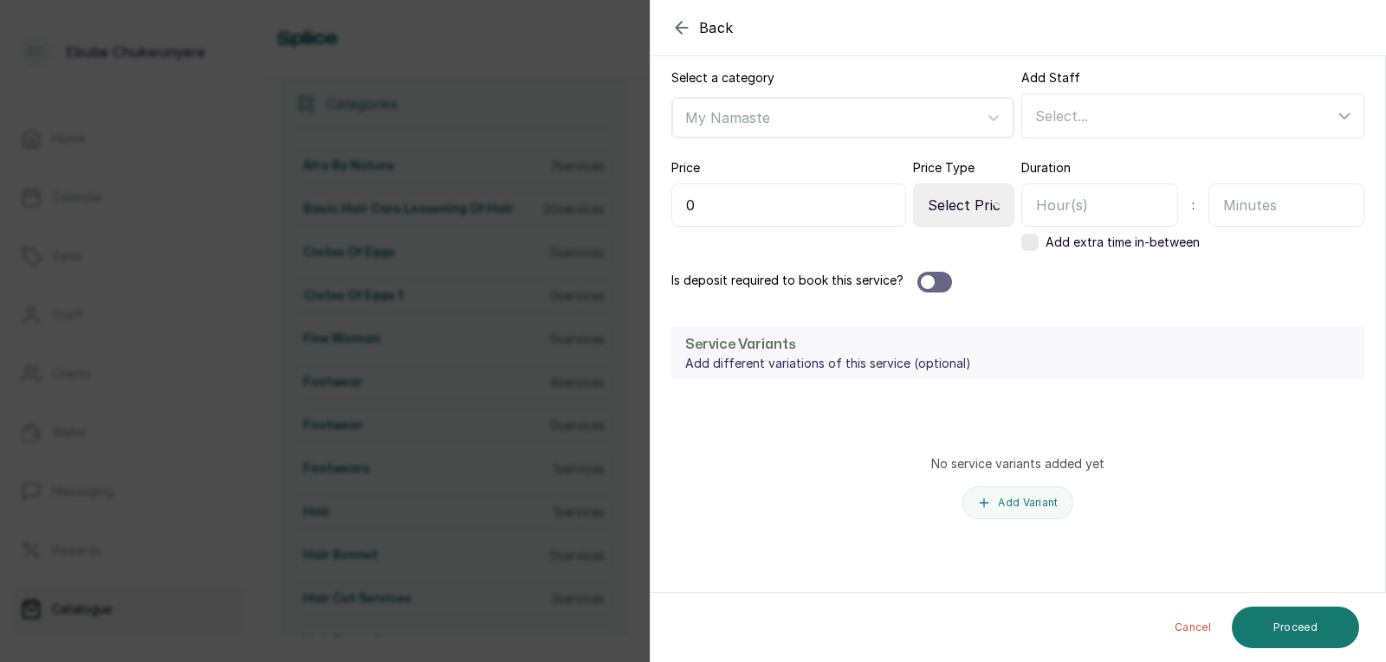
click at [770, 218] on input "0" at bounding box center [788, 205] width 235 height 43
type input "018,000"
click at [982, 208] on select "Select Price Type Fixed From" at bounding box center [963, 205] width 101 height 43
select select "starting_at"
click at [913, 184] on select "Select Price Type Fixed From" at bounding box center [963, 205] width 101 height 43
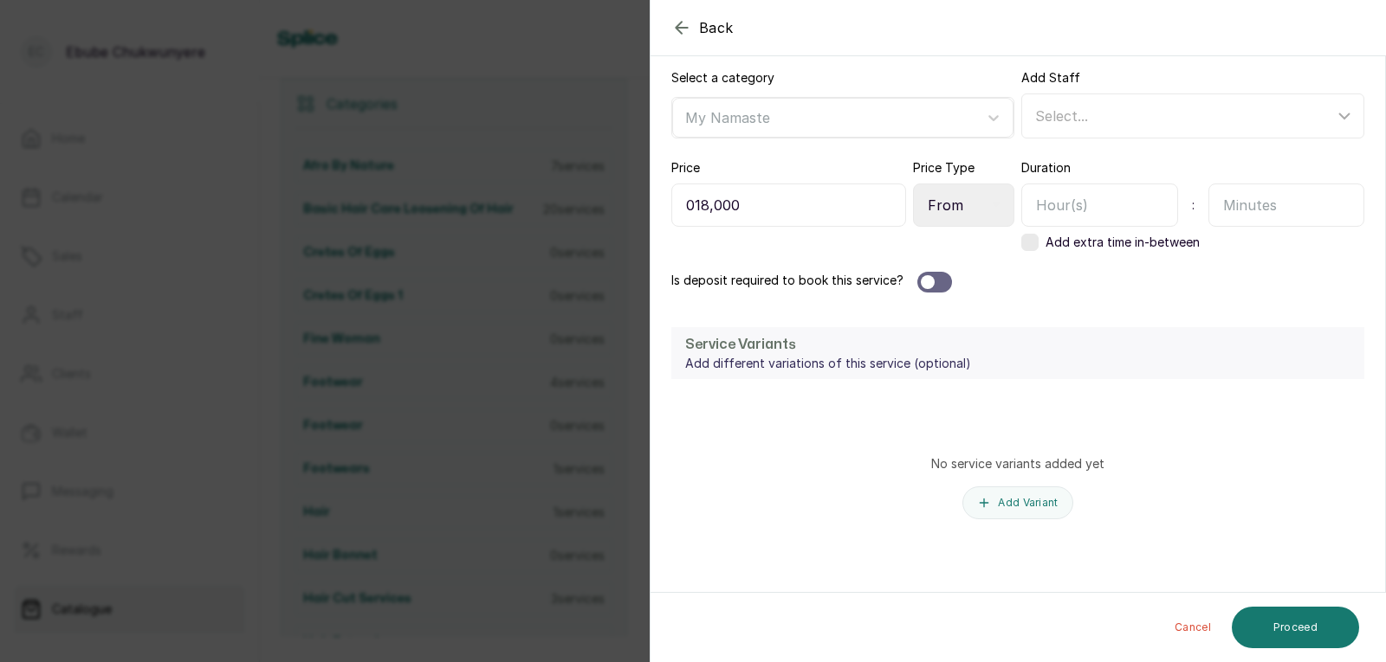
click at [1297, 215] on input "text" at bounding box center [1286, 205] width 157 height 43
type input "30"
click at [1310, 645] on button "Proceed" at bounding box center [1294, 628] width 127 height 42
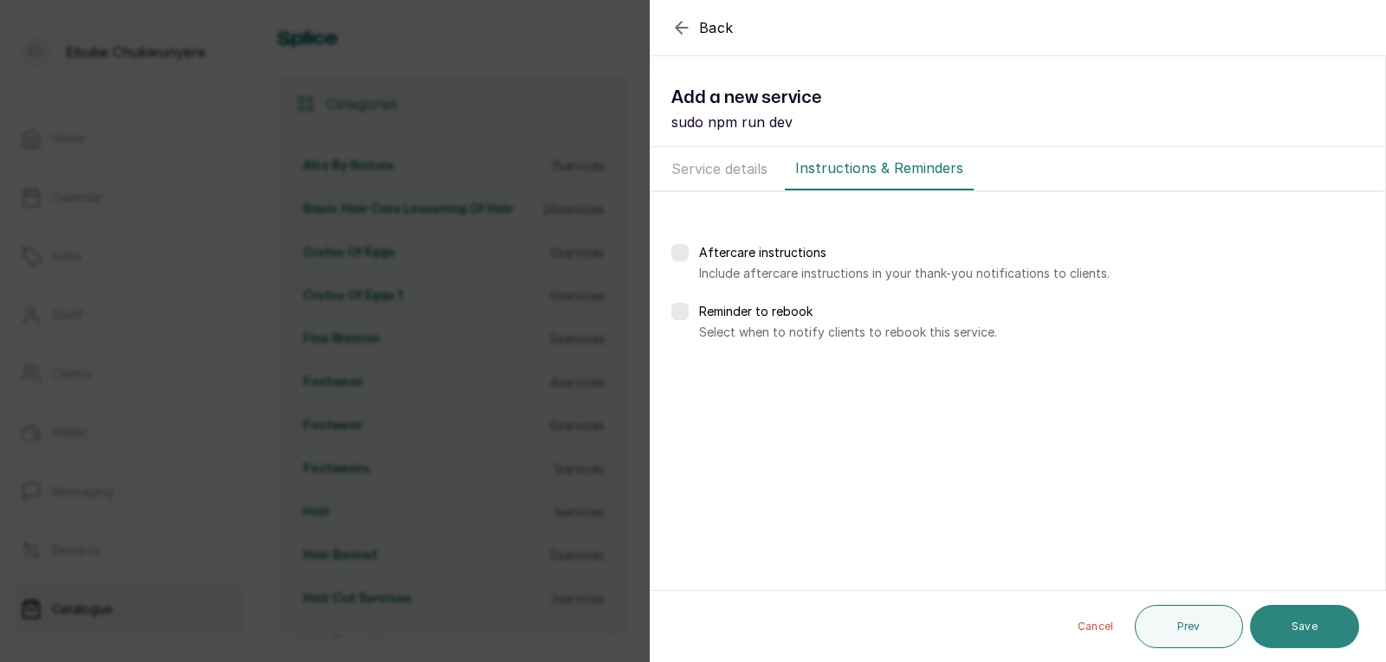
click at [1315, 635] on button "Save" at bounding box center [1304, 626] width 109 height 43
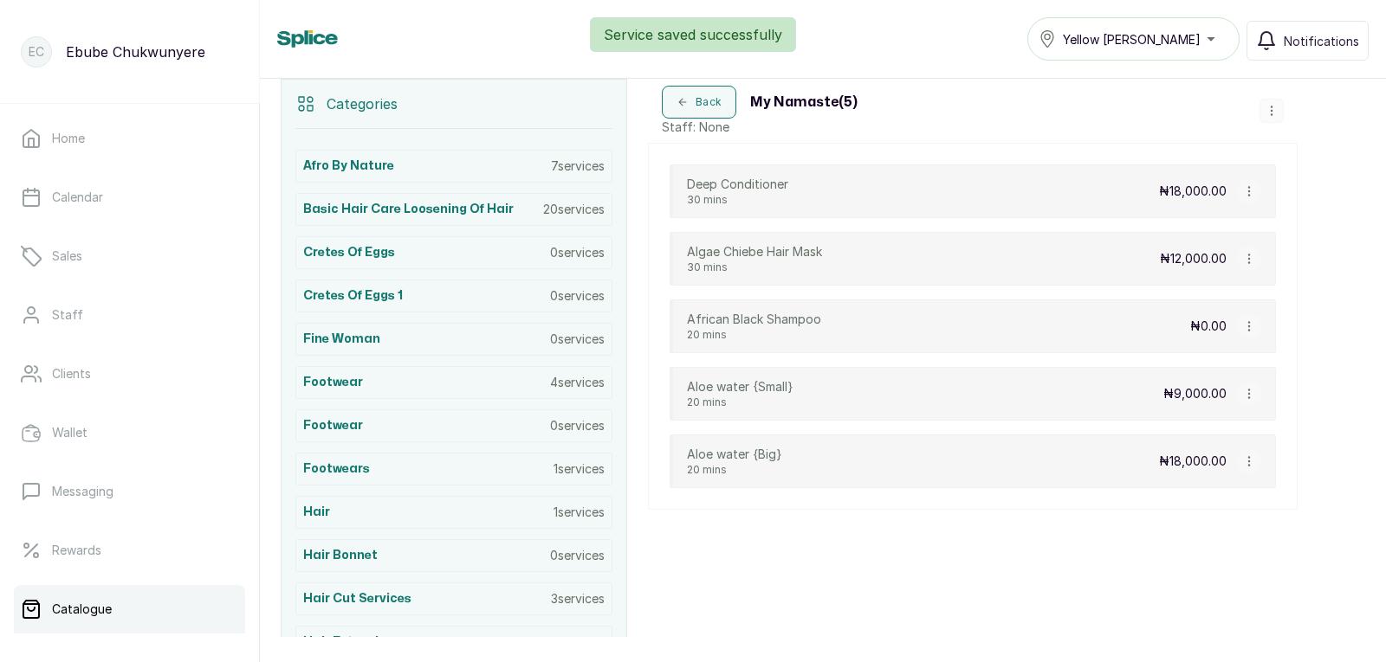
click at [1271, 97] on div "Back My Namaste ( 5 ) Staff: None Add Service View Category Edit Category Delet…" at bounding box center [972, 111] width 649 height 64
click at [1274, 119] on button "button" at bounding box center [1271, 111] width 24 height 24
click at [1281, 150] on span "Add Service" at bounding box center [1275, 148] width 79 height 21
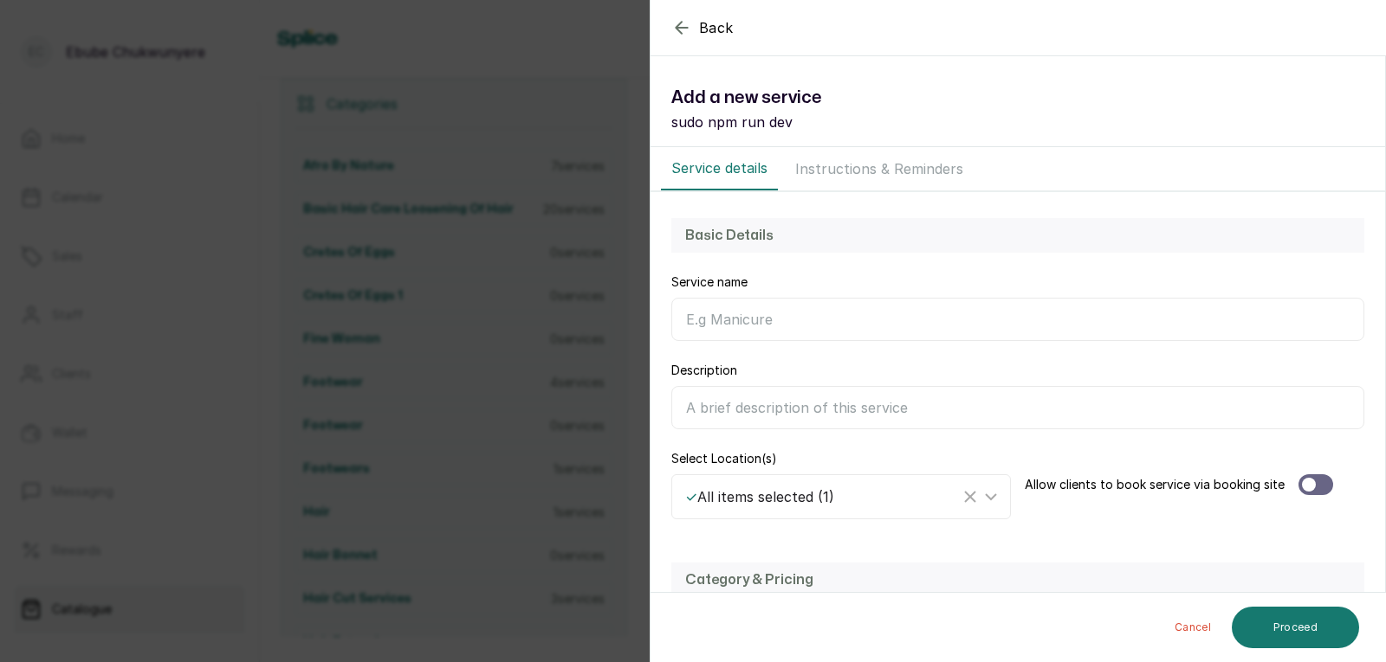
click at [1150, 321] on input "Service name" at bounding box center [1017, 319] width 693 height 43
type input "Shampoo"
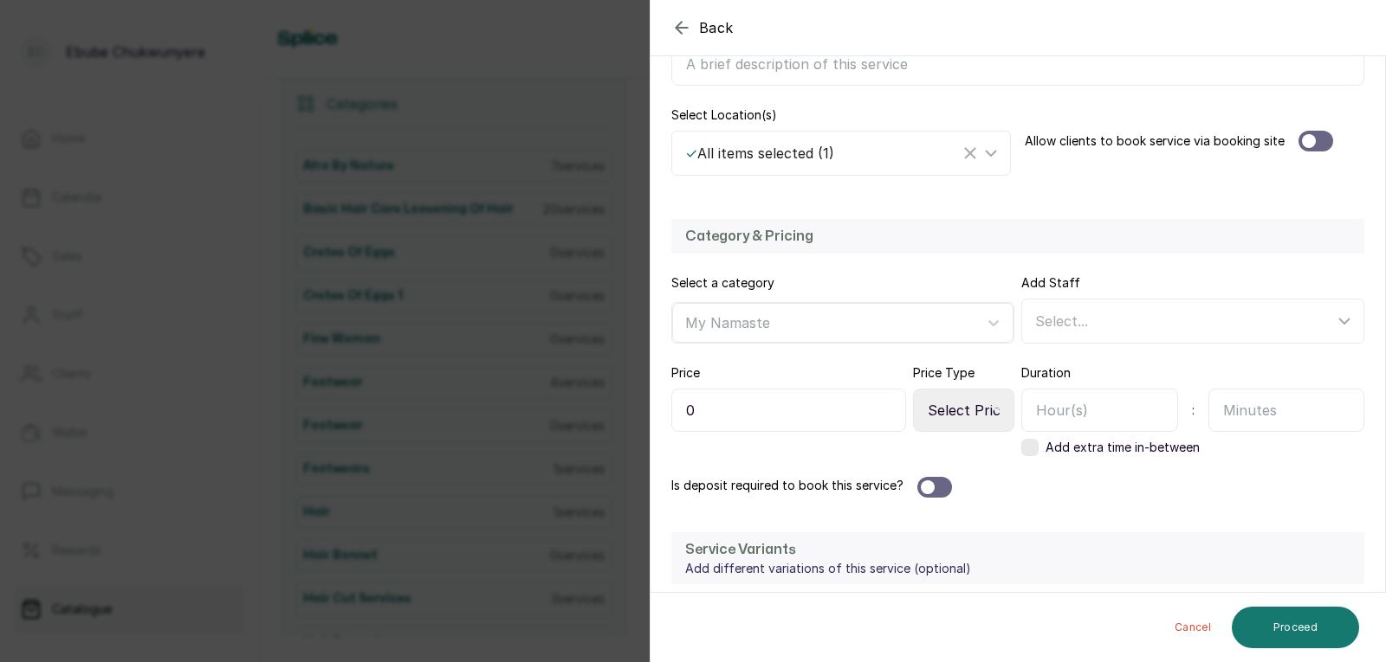
scroll to position [350, 0]
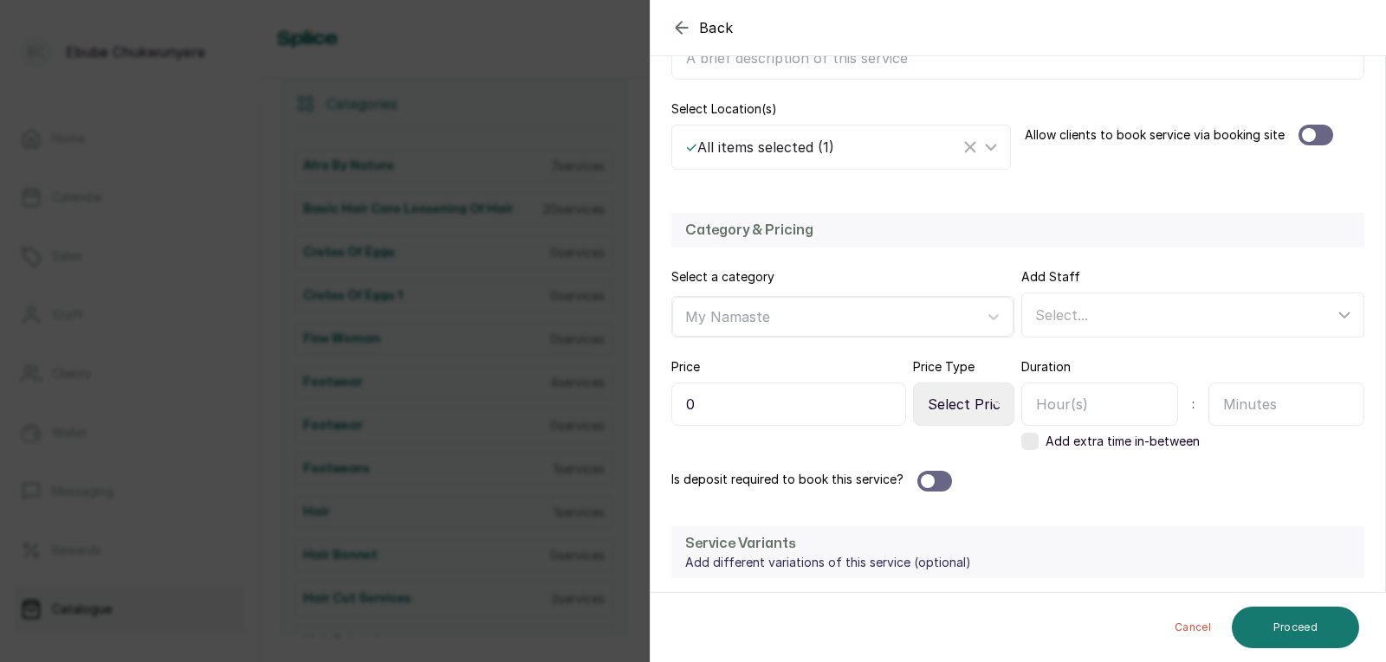
click at [791, 395] on input "0" at bounding box center [788, 404] width 235 height 43
type input "012,000"
click at [965, 402] on select "Select Price Type Fixed From" at bounding box center [963, 404] width 101 height 43
select select "starting_at"
click at [913, 383] on select "Select Price Type Fixed From" at bounding box center [963, 404] width 101 height 43
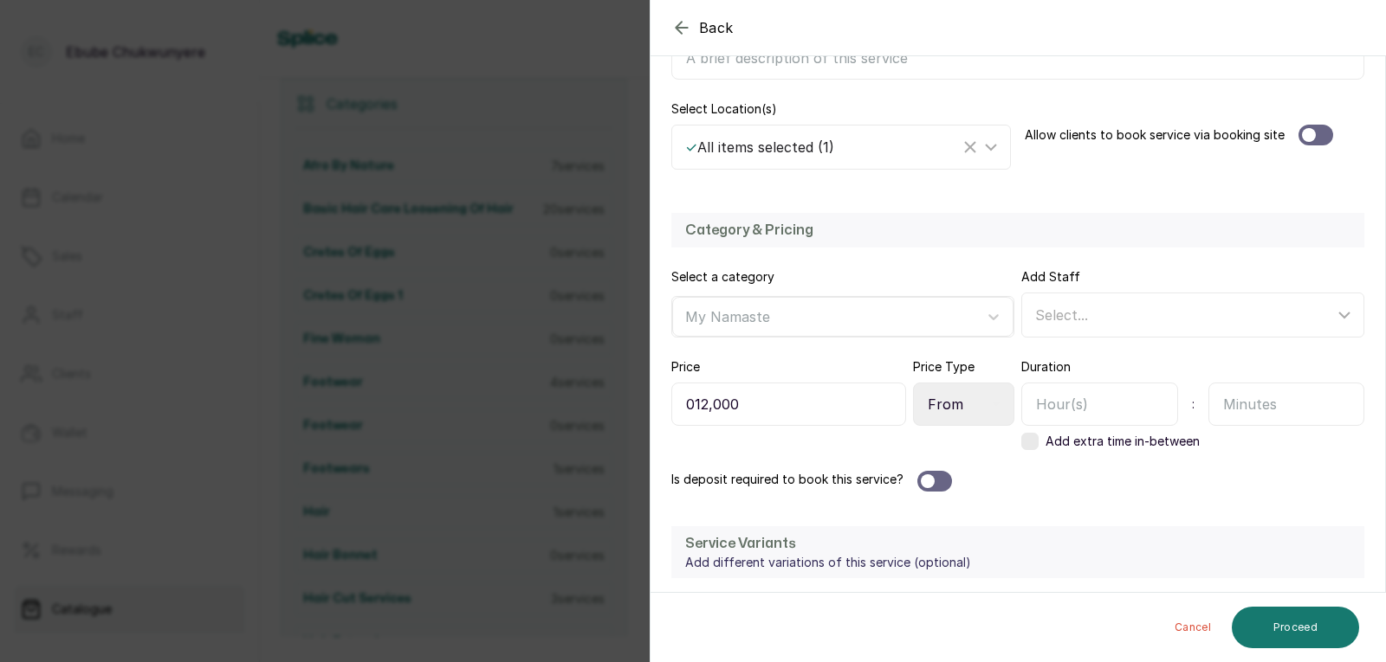
click at [1275, 413] on input "text" at bounding box center [1286, 404] width 157 height 43
type input "30"
click at [1315, 620] on button "Proceed" at bounding box center [1294, 628] width 127 height 42
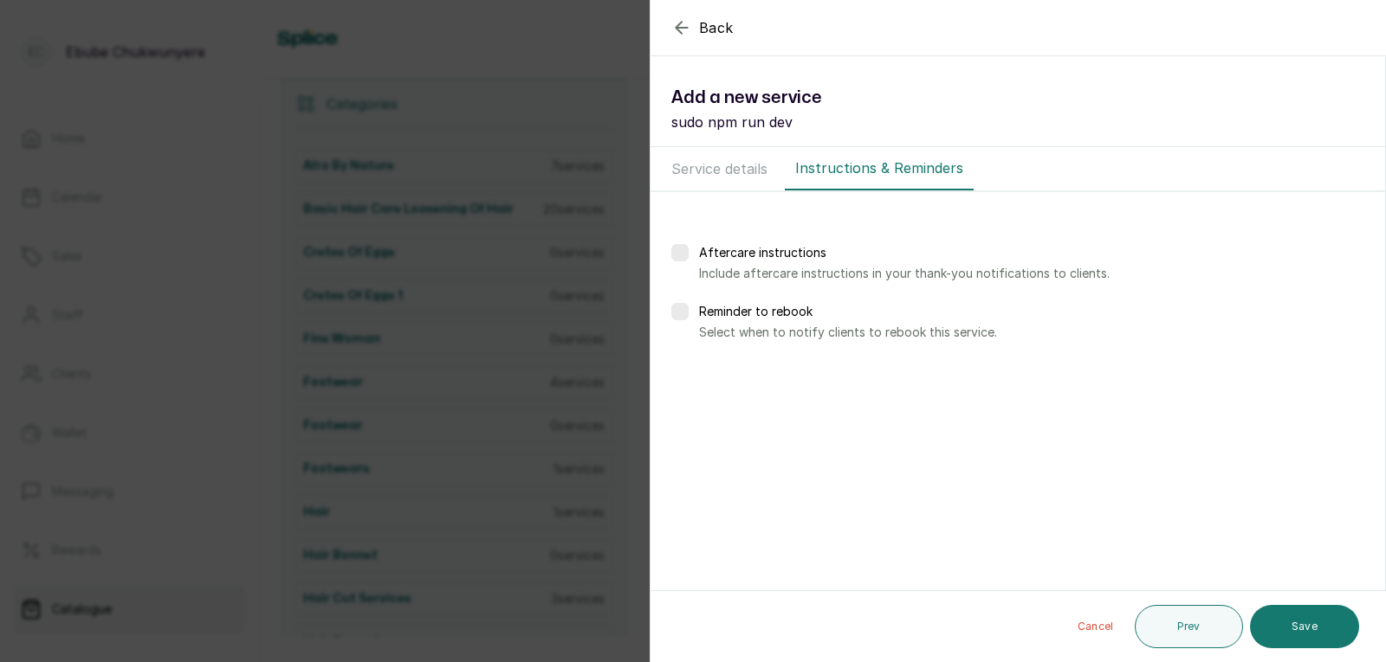
scroll to position [0, 0]
click at [1315, 620] on button "Save" at bounding box center [1304, 626] width 109 height 43
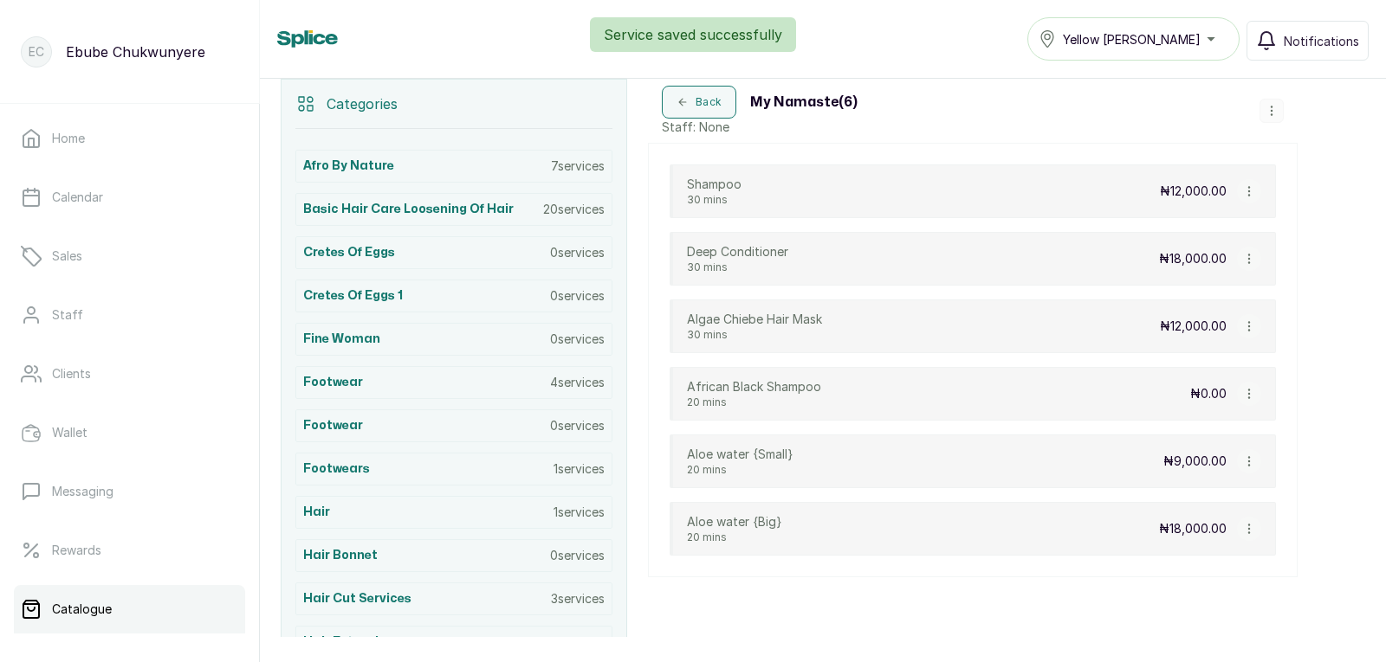
click at [1284, 111] on div "Back My Namaste ( 6 ) Staff: None Add Service View Category Edit Category Delet…" at bounding box center [972, 111] width 649 height 64
click at [1276, 109] on icon "button" at bounding box center [1271, 111] width 12 height 12
click at [1290, 153] on span "Add Service" at bounding box center [1275, 148] width 79 height 21
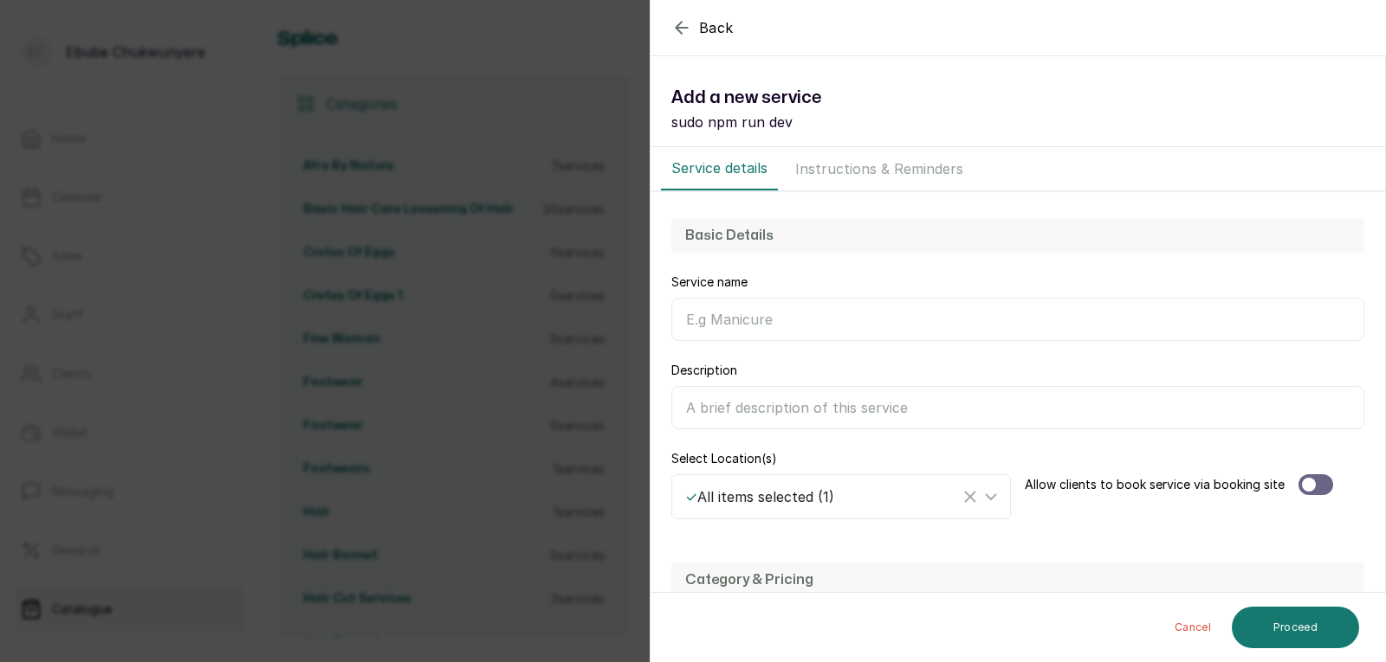
click at [1048, 316] on input "Service name" at bounding box center [1017, 319] width 693 height 43
type input "Leave In"
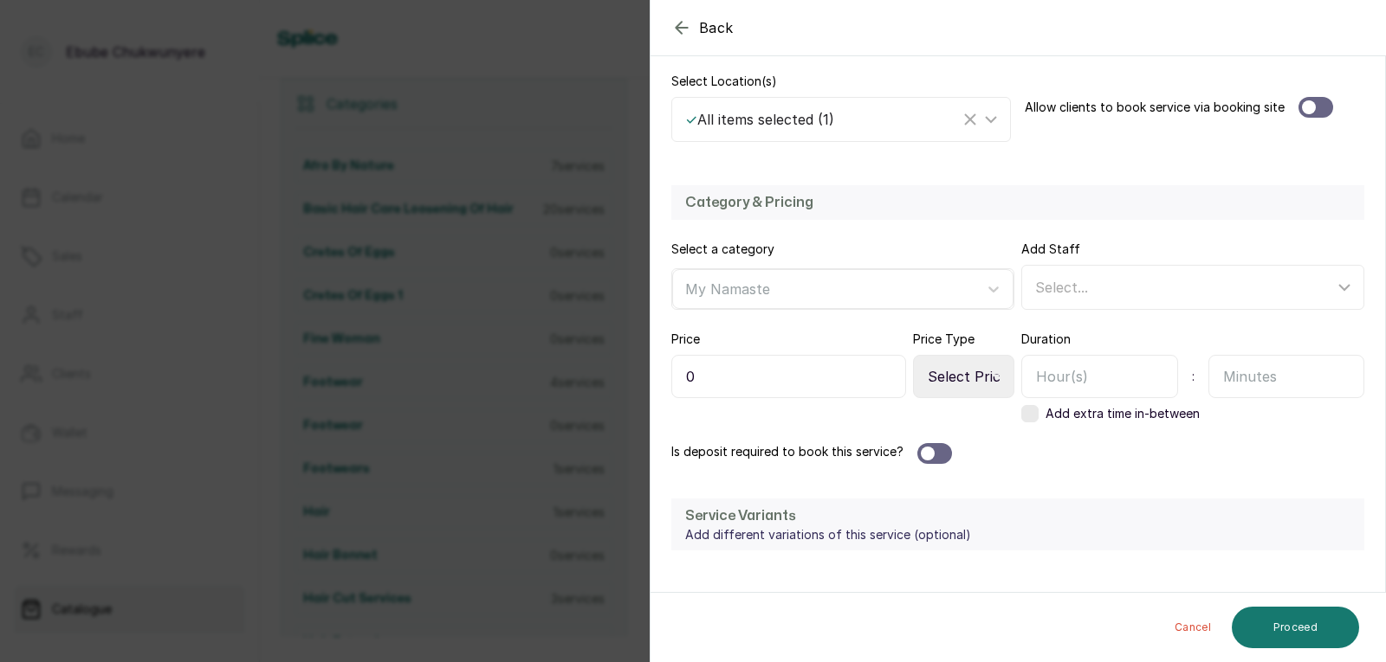
scroll to position [466, 0]
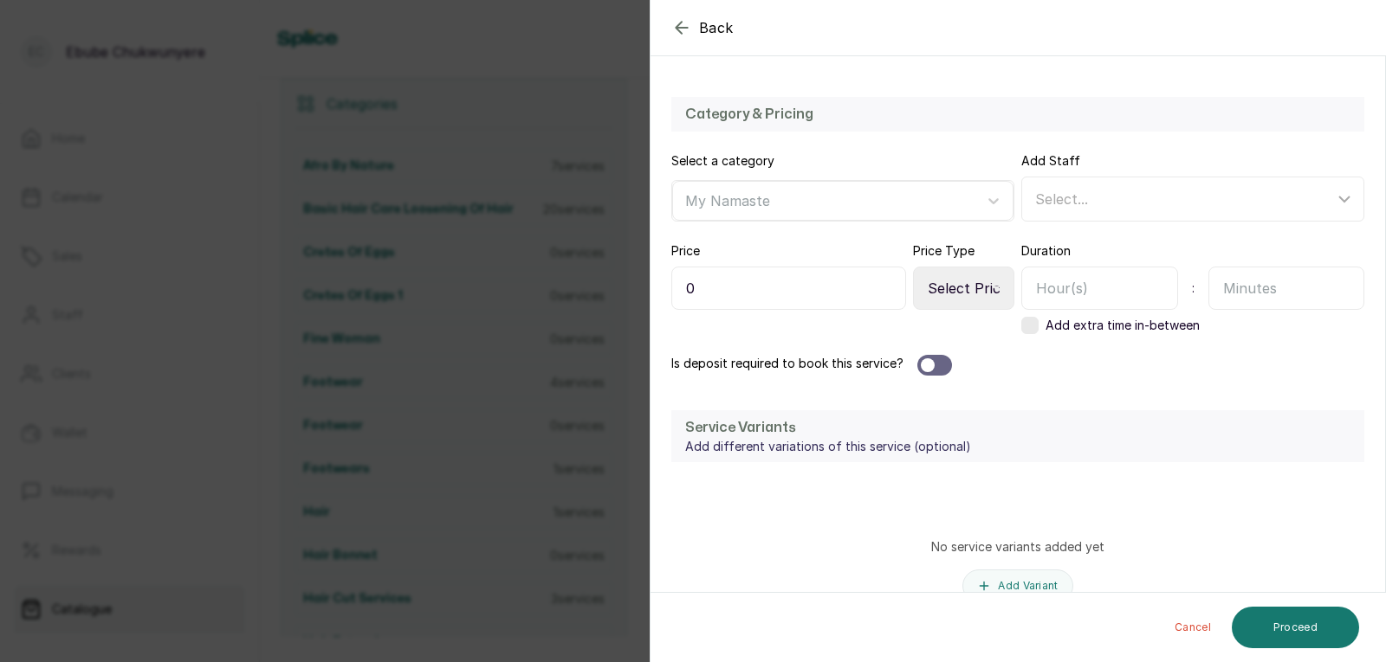
click at [752, 289] on input "0" at bounding box center [788, 288] width 235 height 43
type input "14,000"
click at [1240, 307] on input "text" at bounding box center [1286, 288] width 157 height 43
type input "20"
click at [1301, 622] on button "Proceed" at bounding box center [1294, 628] width 127 height 42
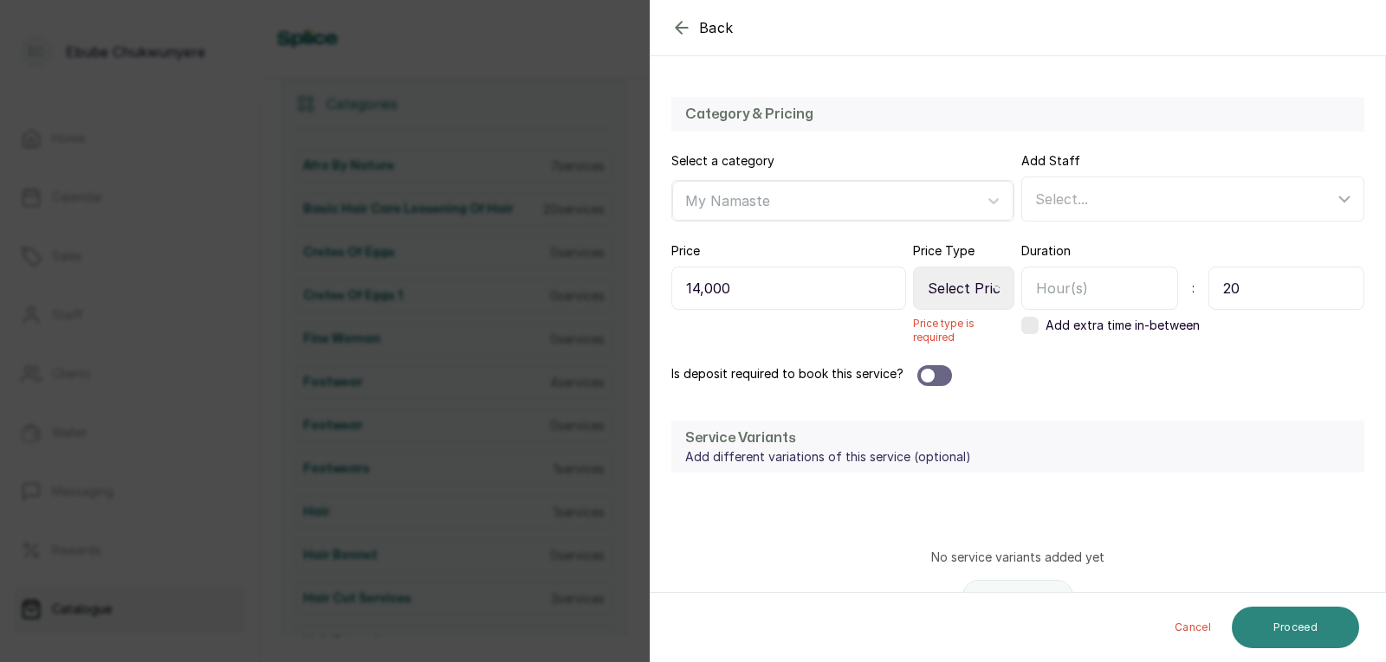
click at [1280, 607] on button "Proceed" at bounding box center [1294, 628] width 127 height 42
click at [1272, 616] on button "Proceed" at bounding box center [1294, 628] width 127 height 42
click at [967, 297] on select "Select Price Type Fixed From" at bounding box center [963, 288] width 101 height 43
select select "starting_at"
click at [913, 267] on select "Select Price Type Fixed From" at bounding box center [963, 288] width 101 height 43
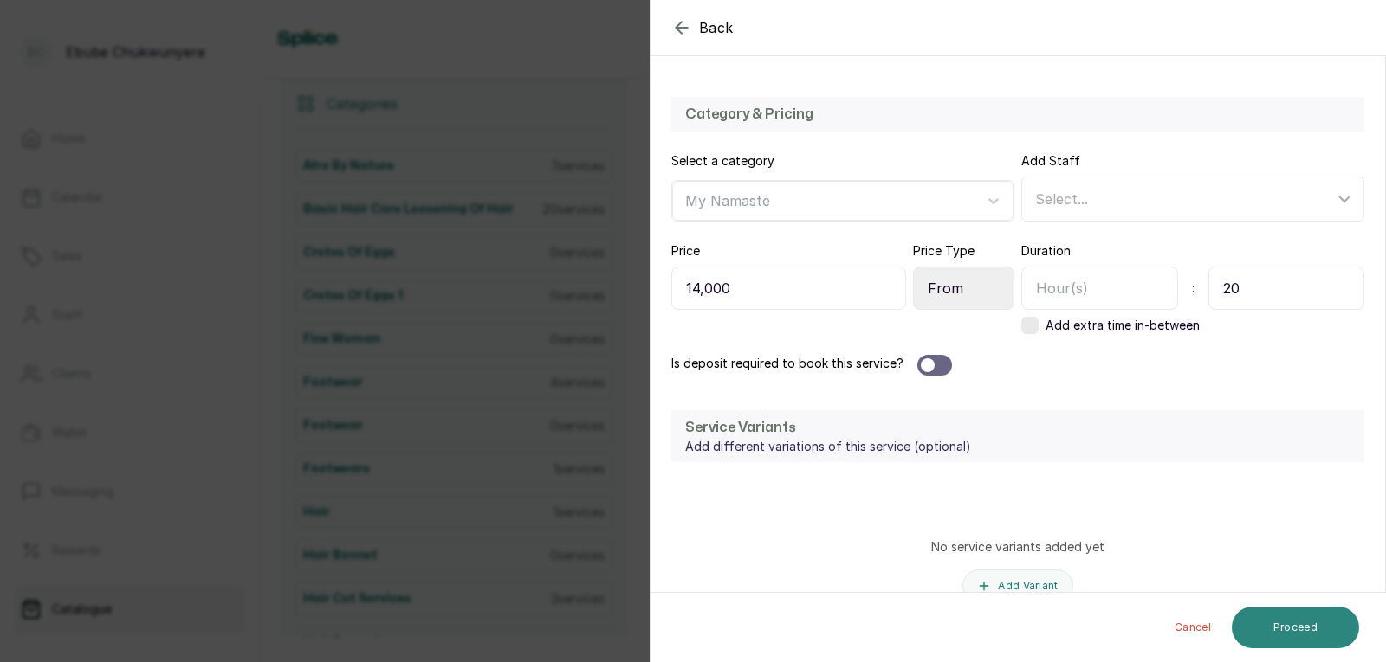
click at [1300, 627] on button "Proceed" at bounding box center [1294, 628] width 127 height 42
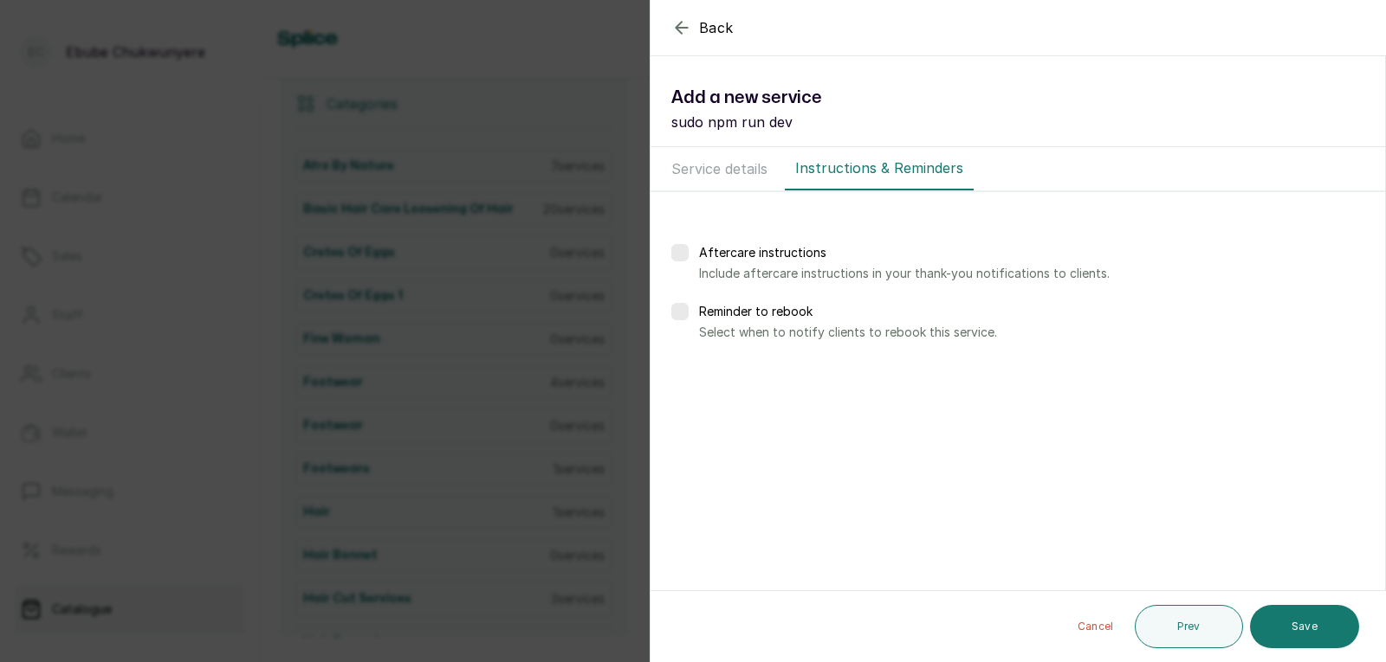
scroll to position [0, 0]
click at [1300, 627] on button "Save" at bounding box center [1304, 626] width 109 height 43
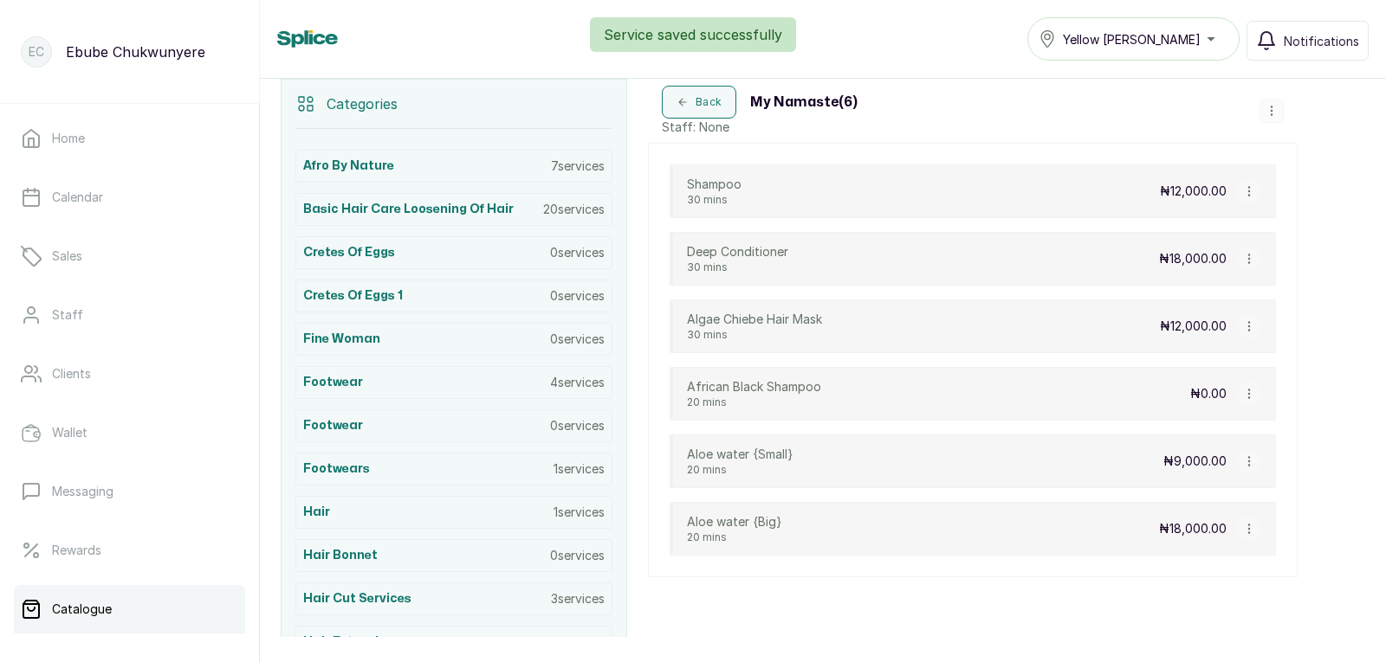
drag, startPoint x: 1306, startPoint y: 610, endPoint x: 1297, endPoint y: 643, distance: 34.9
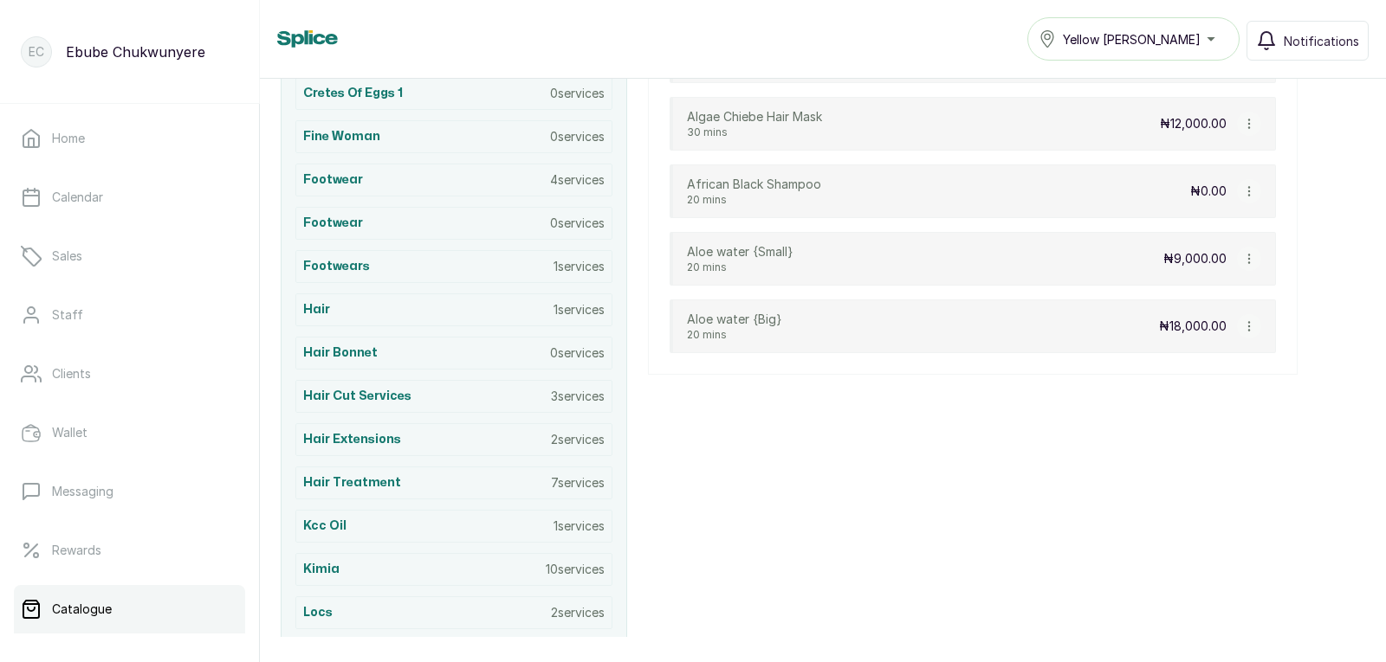
drag, startPoint x: 1297, startPoint y: 643, endPoint x: 894, endPoint y: 527, distance: 419.9
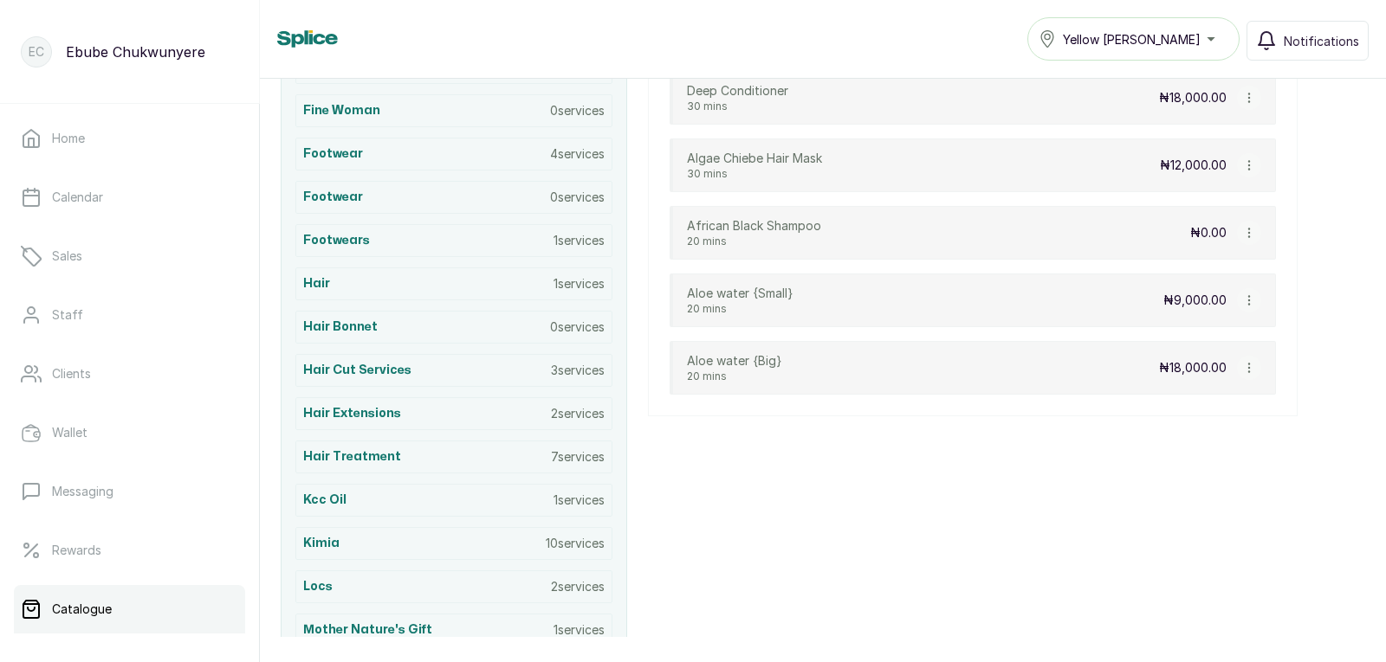
drag, startPoint x: 895, startPoint y: 371, endPoint x: 928, endPoint y: 297, distance: 80.6
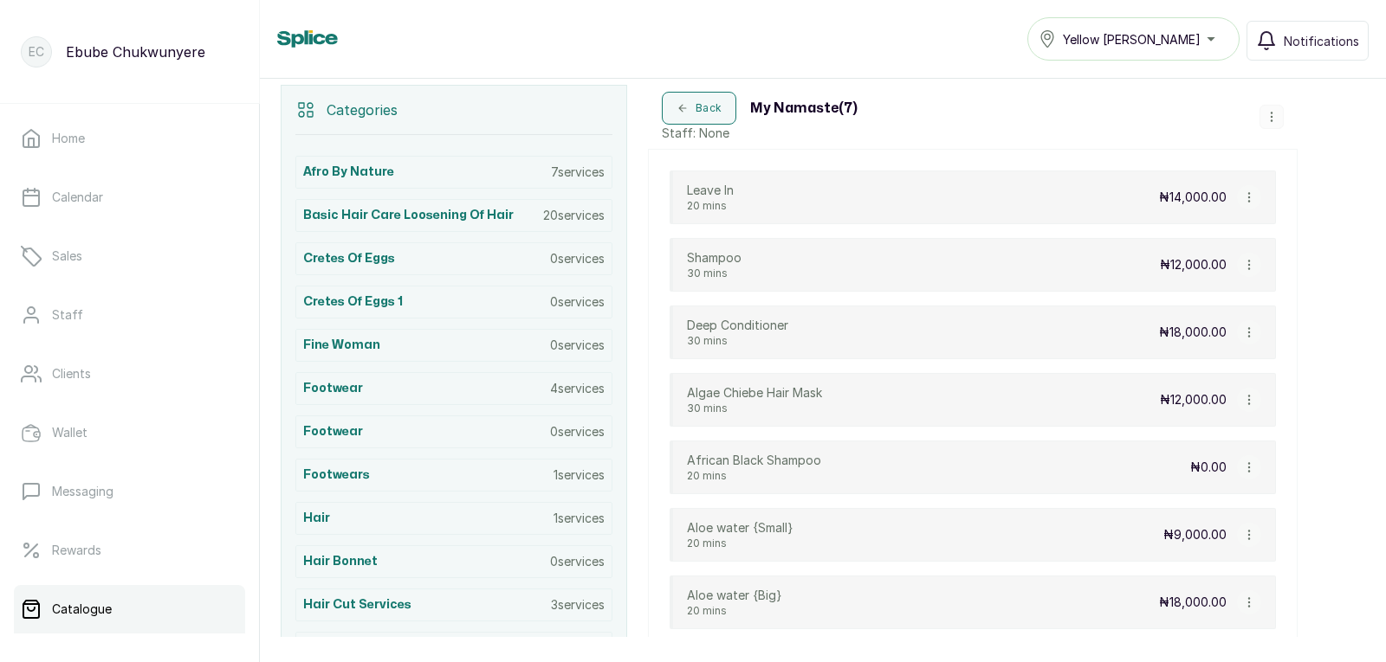
drag, startPoint x: 935, startPoint y: 298, endPoint x: 952, endPoint y: 276, distance: 27.2
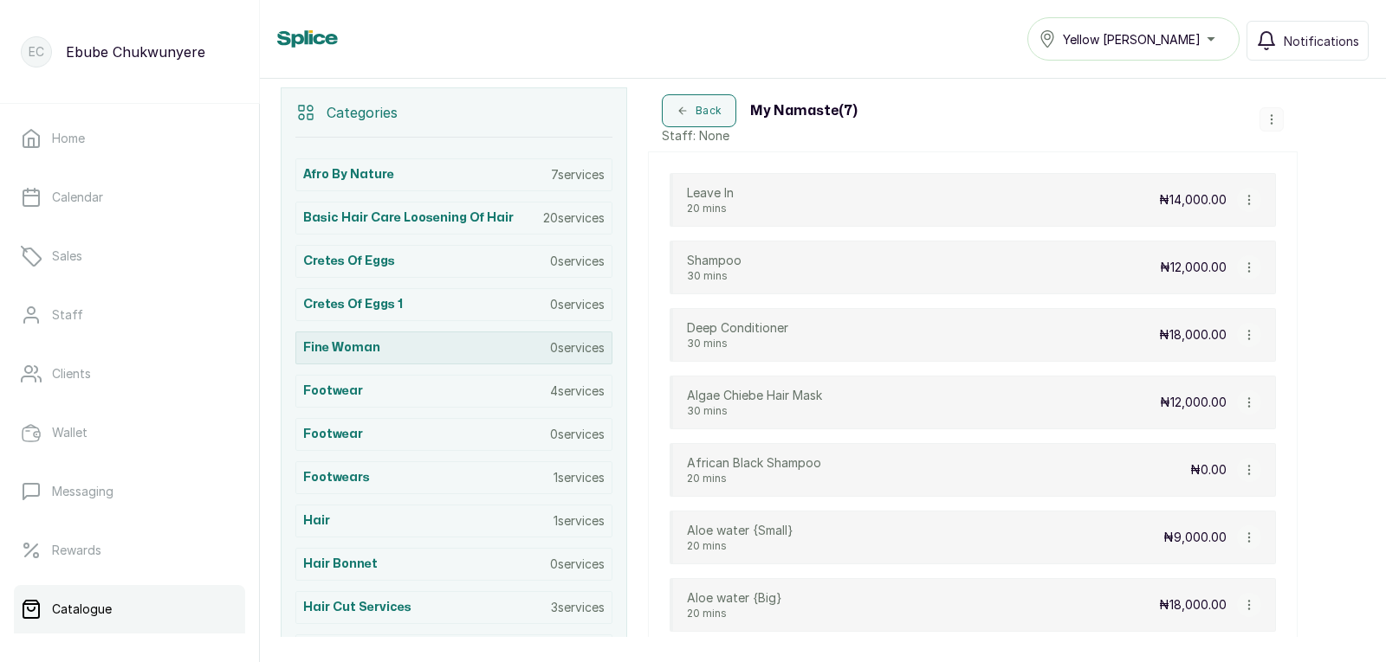
click at [468, 339] on div "Fine Woman [DEMOGRAPHIC_DATA] services" at bounding box center [453, 348] width 317 height 33
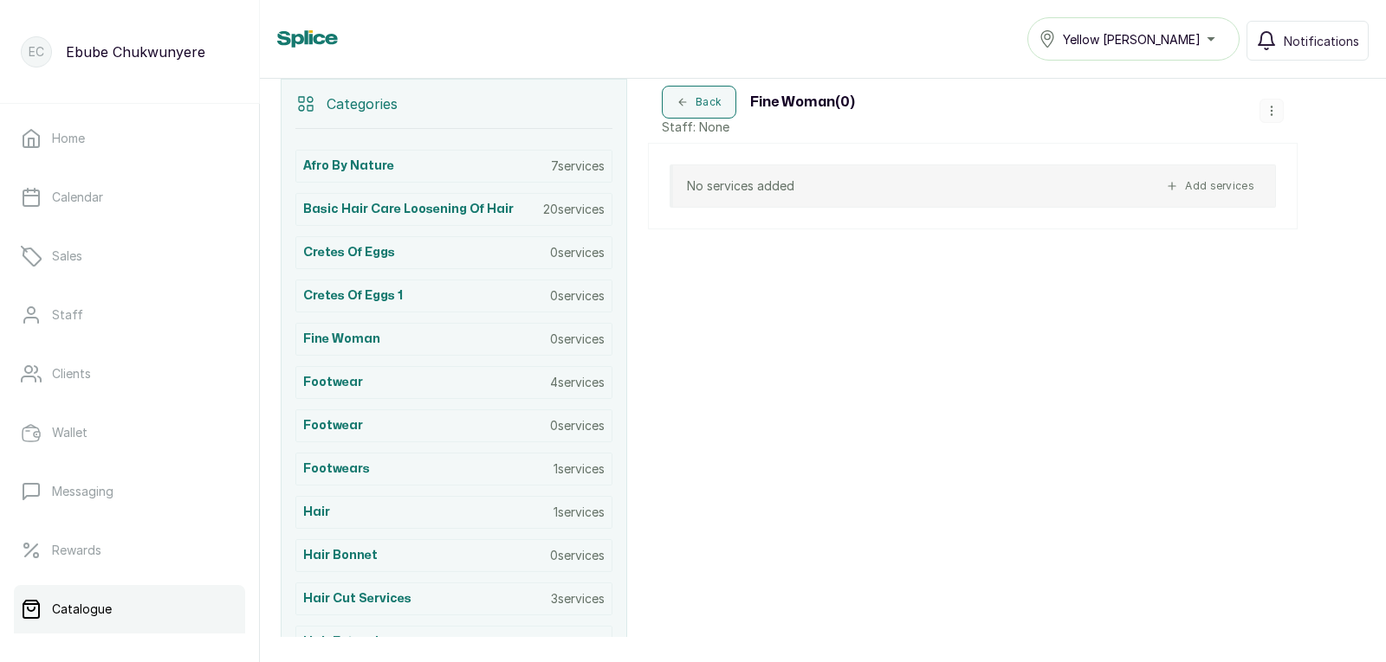
click at [1139, 351] on div "Back Fine Woman ( 0 ) Staff: None No services added Add services" at bounding box center [972, 639] width 649 height 1121
click at [1215, 183] on button "Add services" at bounding box center [1210, 186] width 102 height 21
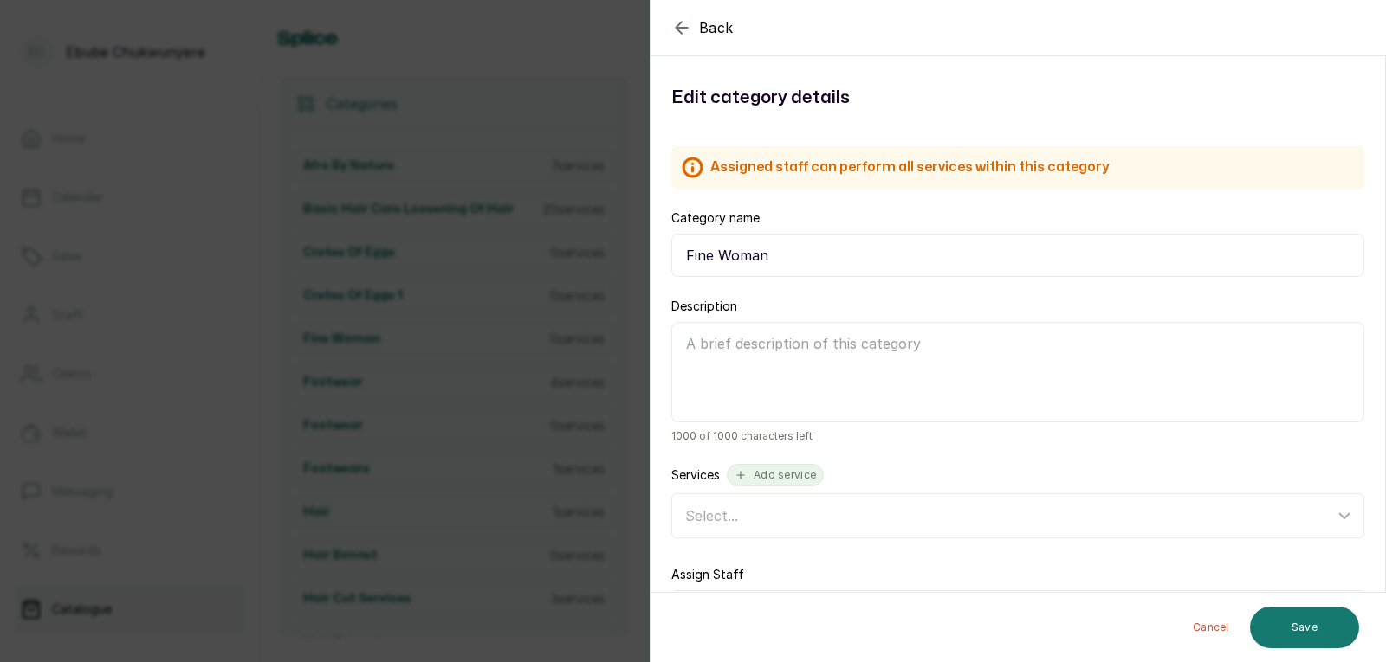
click at [772, 475] on button "Add service" at bounding box center [775, 475] width 97 height 23
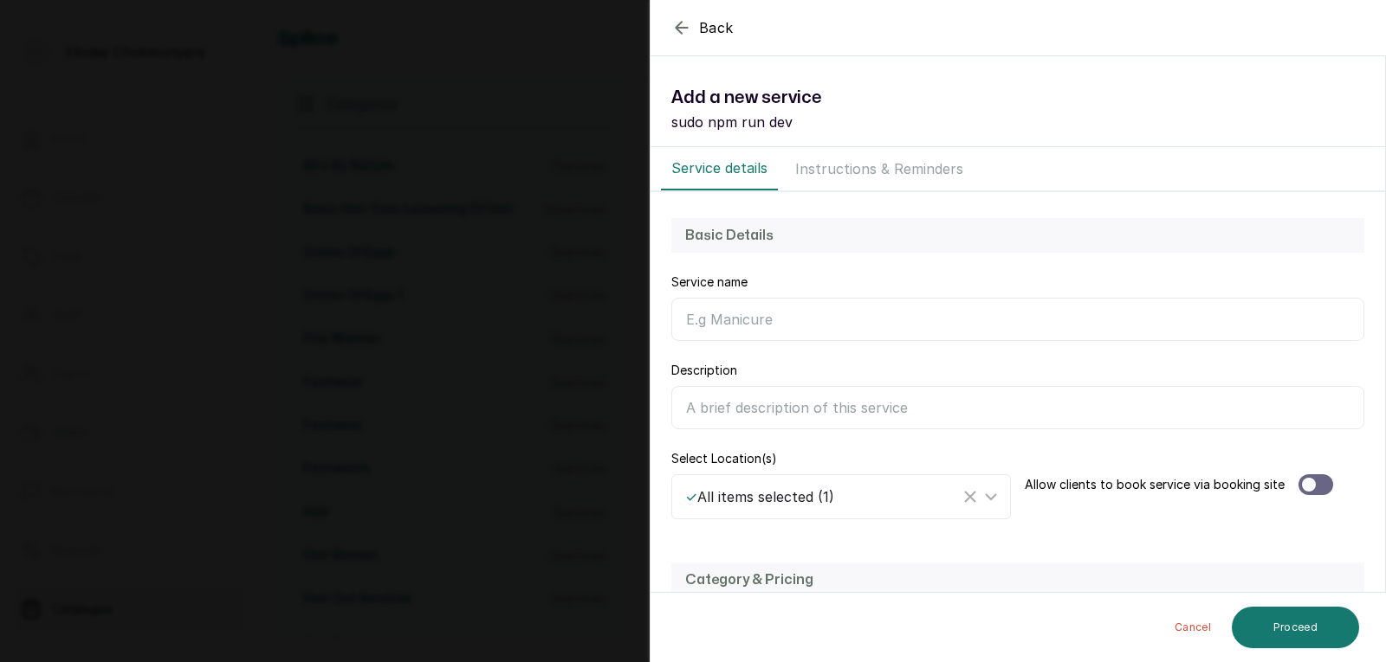
click at [857, 313] on input "Category name" at bounding box center [1017, 319] width 693 height 43
type input "Leave In Conditioner"
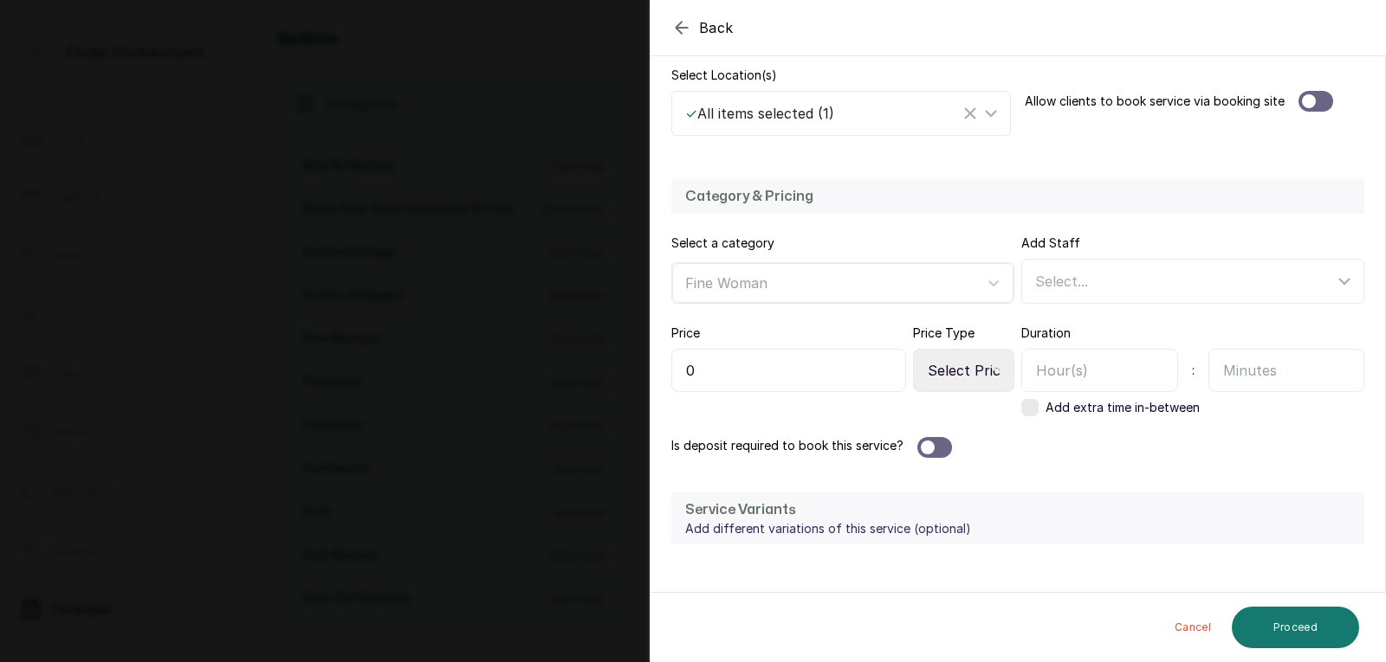
scroll to position [419, 0]
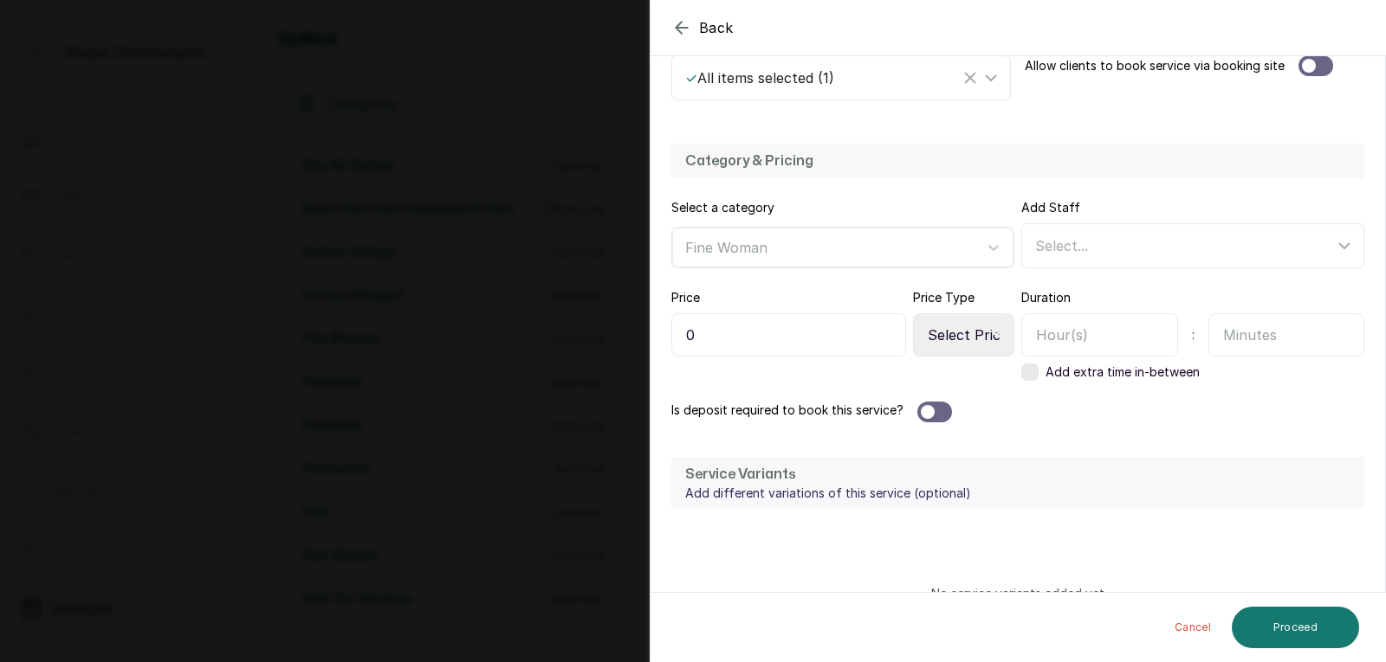
click at [827, 343] on input "0" at bounding box center [788, 334] width 235 height 43
type input "5,000"
click at [944, 330] on select "Select Price Type Fixed From" at bounding box center [963, 334] width 101 height 43
select select "fixed"
click at [913, 313] on select "Select Price Type Fixed From" at bounding box center [963, 334] width 101 height 43
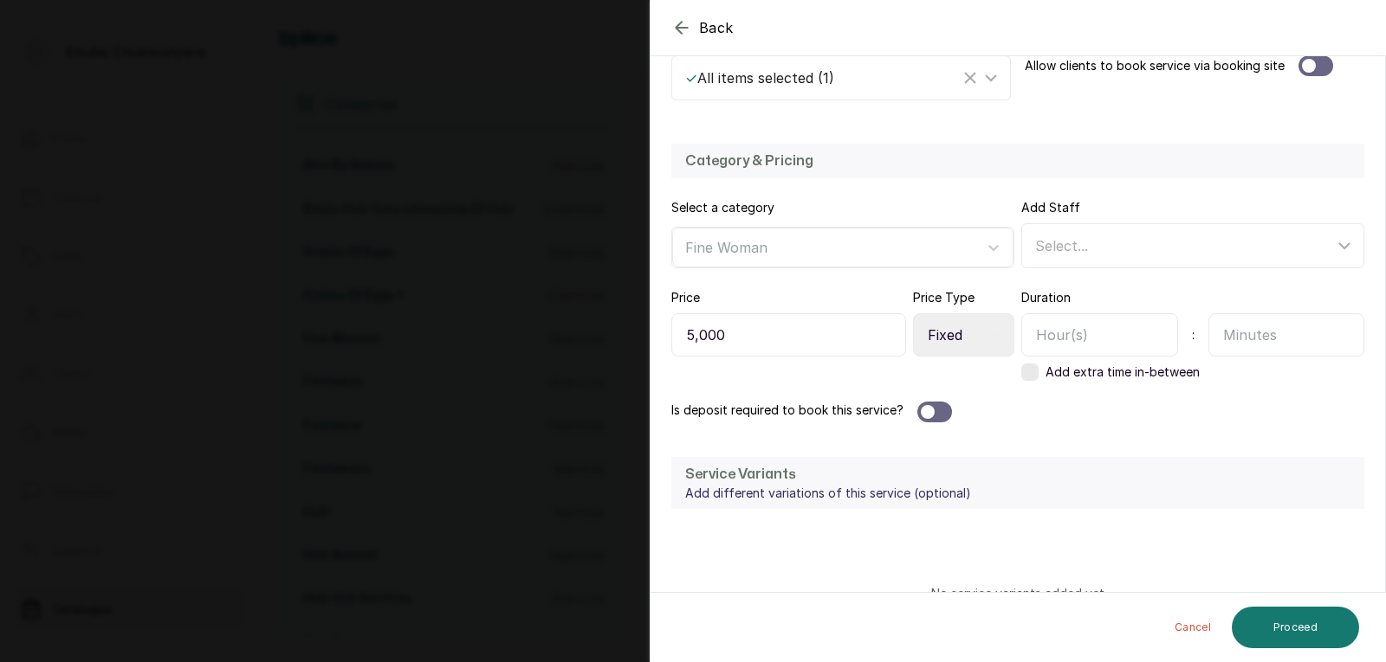
click at [1237, 339] on input "text" at bounding box center [1286, 334] width 157 height 43
type input "20"
click at [1288, 620] on button "Proceed" at bounding box center [1294, 628] width 127 height 42
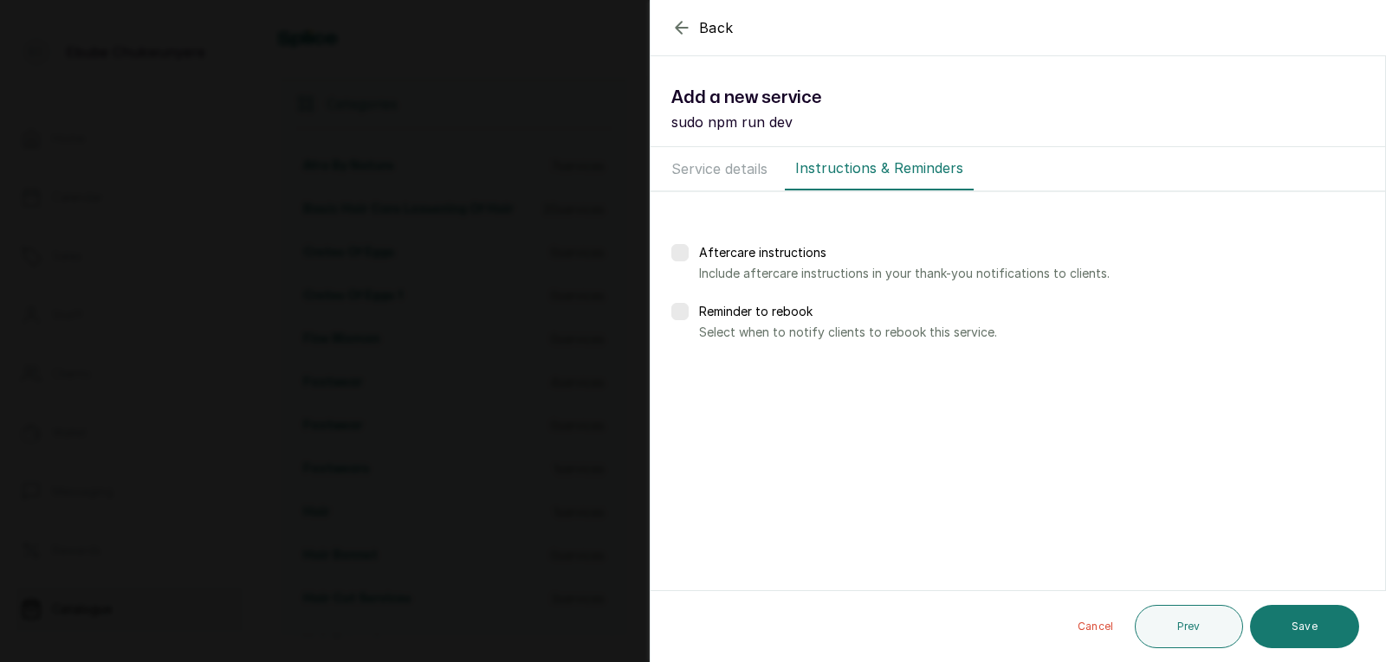
scroll to position [0, 0]
click at [1288, 618] on button "Save" at bounding box center [1304, 626] width 109 height 43
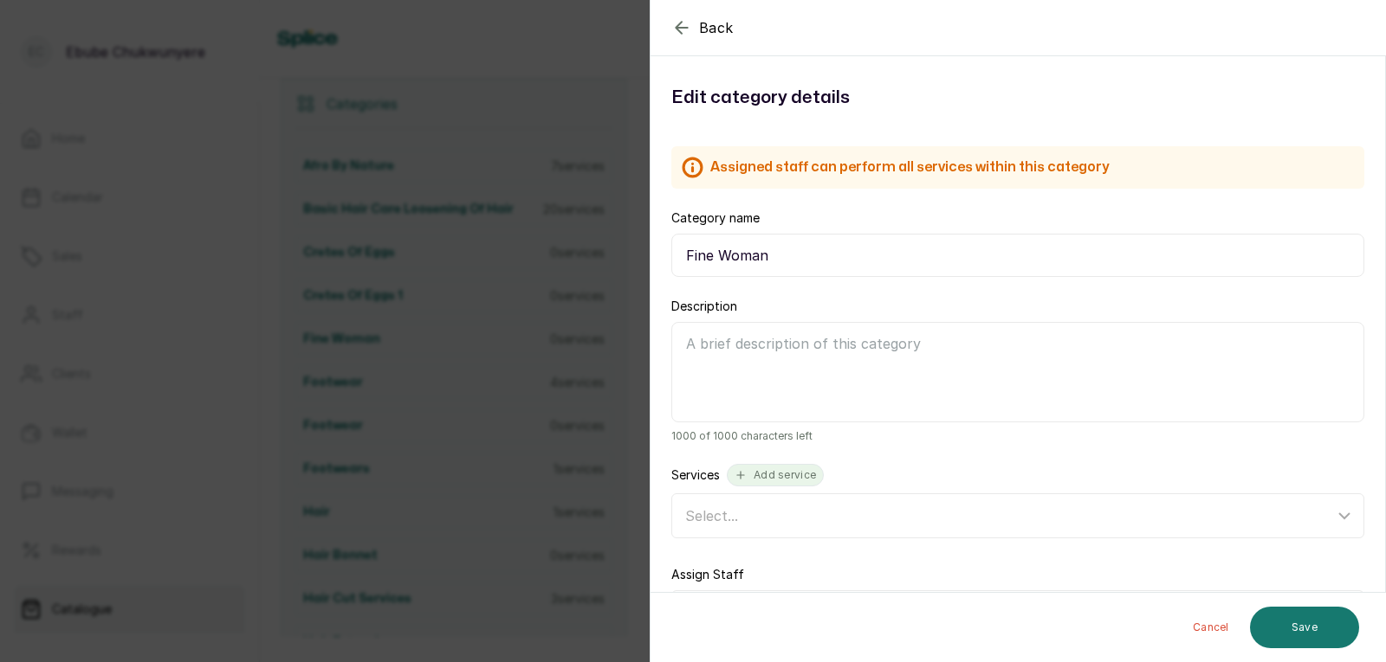
click at [763, 468] on button "Add service" at bounding box center [775, 475] width 97 height 23
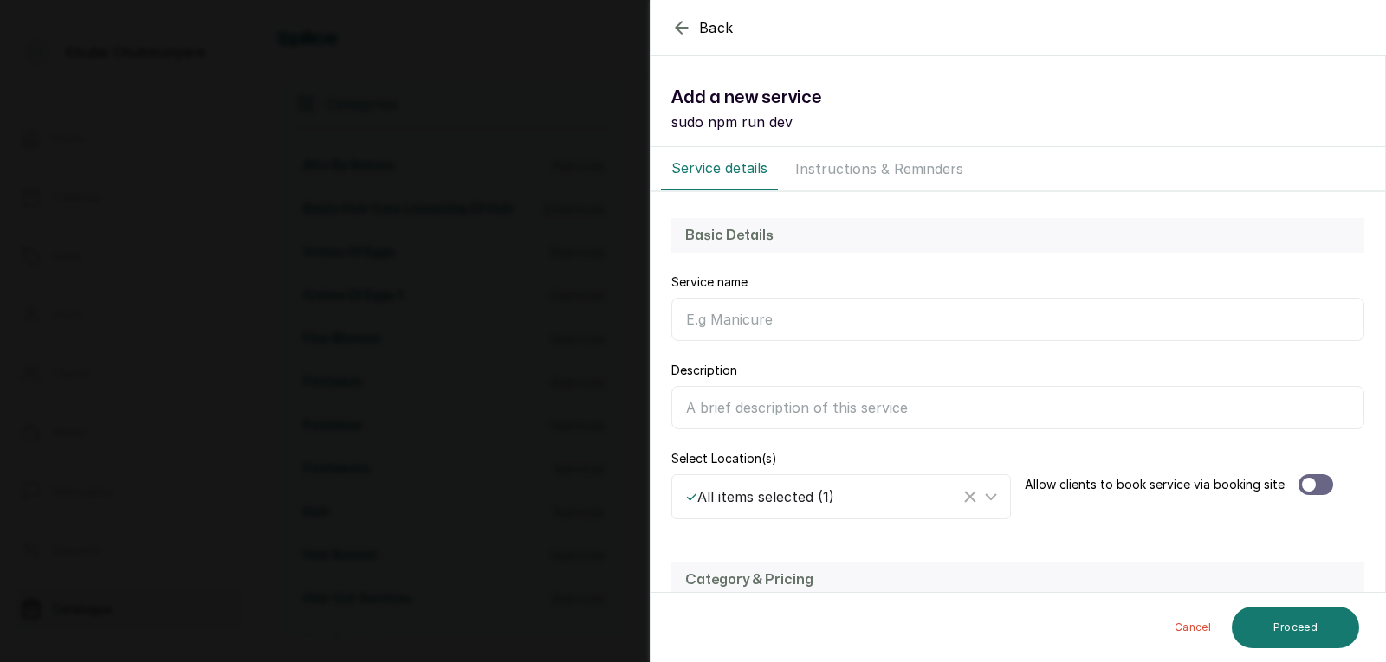
click at [801, 323] on input "Category name" at bounding box center [1017, 319] width 693 height 43
type input "Hair Oil"
drag, startPoint x: 794, startPoint y: 433, endPoint x: 804, endPoint y: 410, distance: 25.2
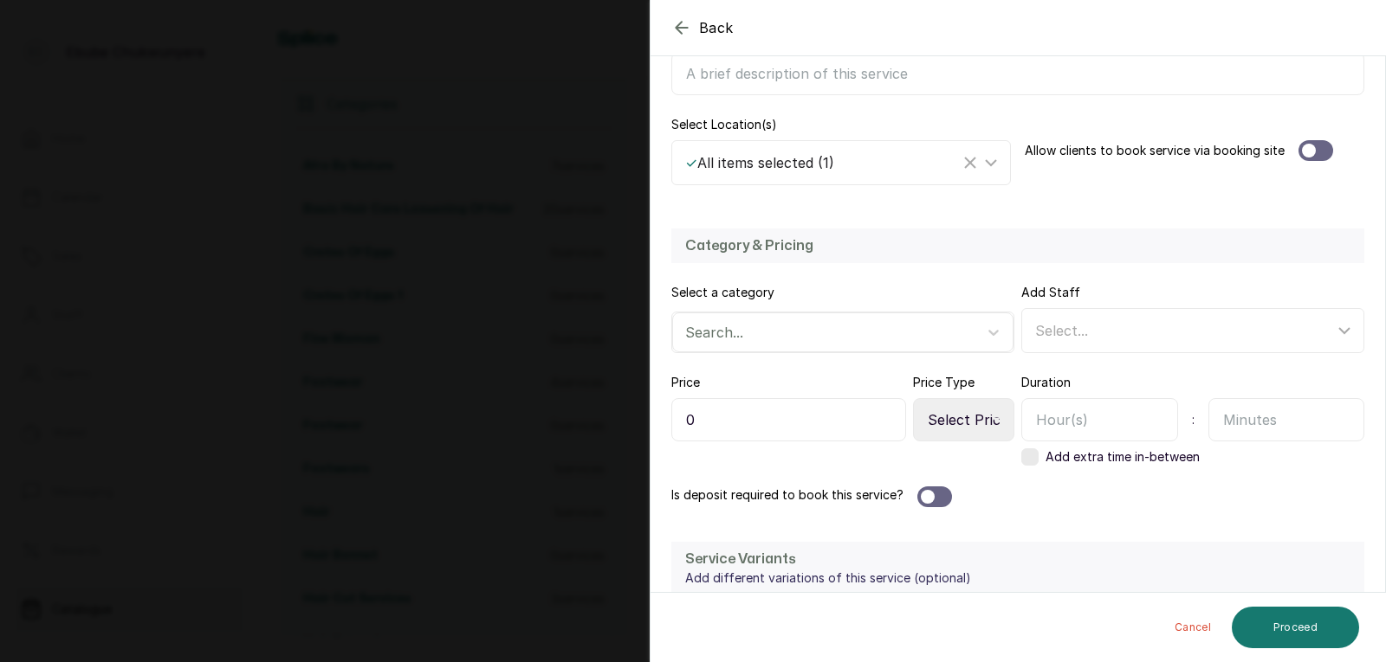
scroll to position [393, 0]
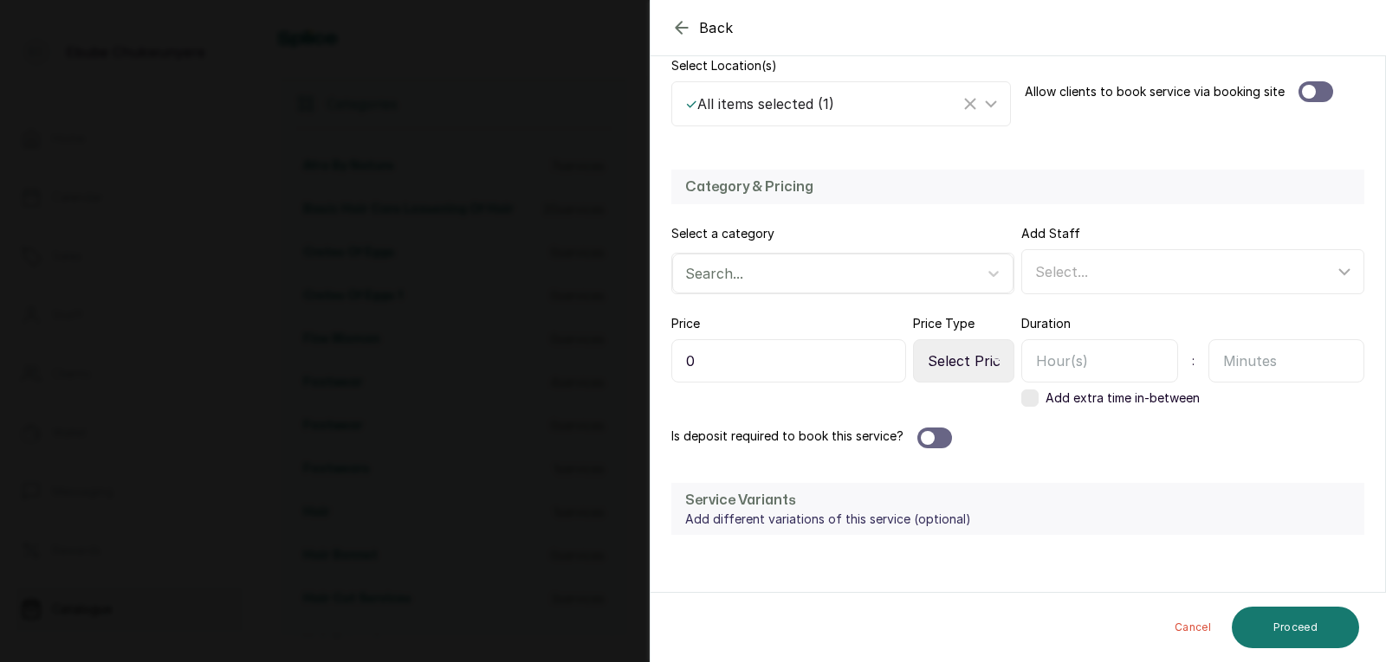
click at [794, 363] on input "0" at bounding box center [788, 360] width 235 height 43
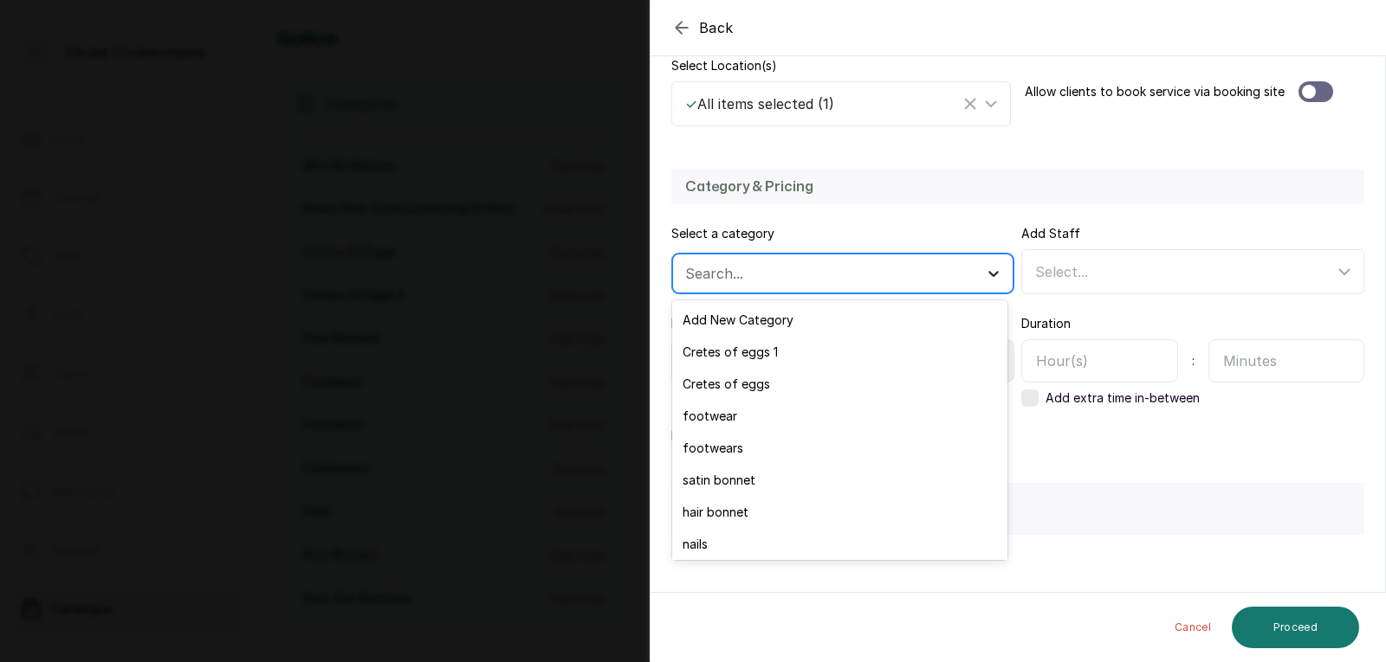
click at [978, 271] on div at bounding box center [993, 273] width 31 height 31
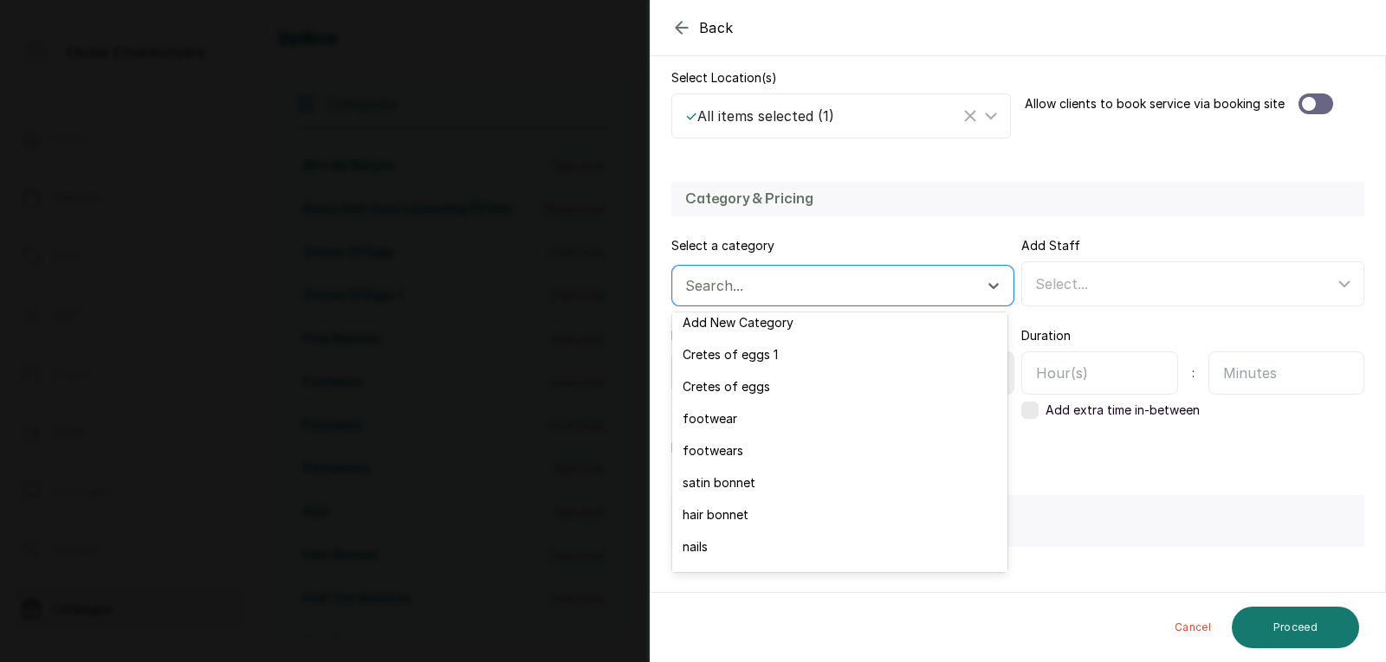
scroll to position [236, 0]
click at [858, 411] on div "Fine Woman" at bounding box center [839, 416] width 335 height 32
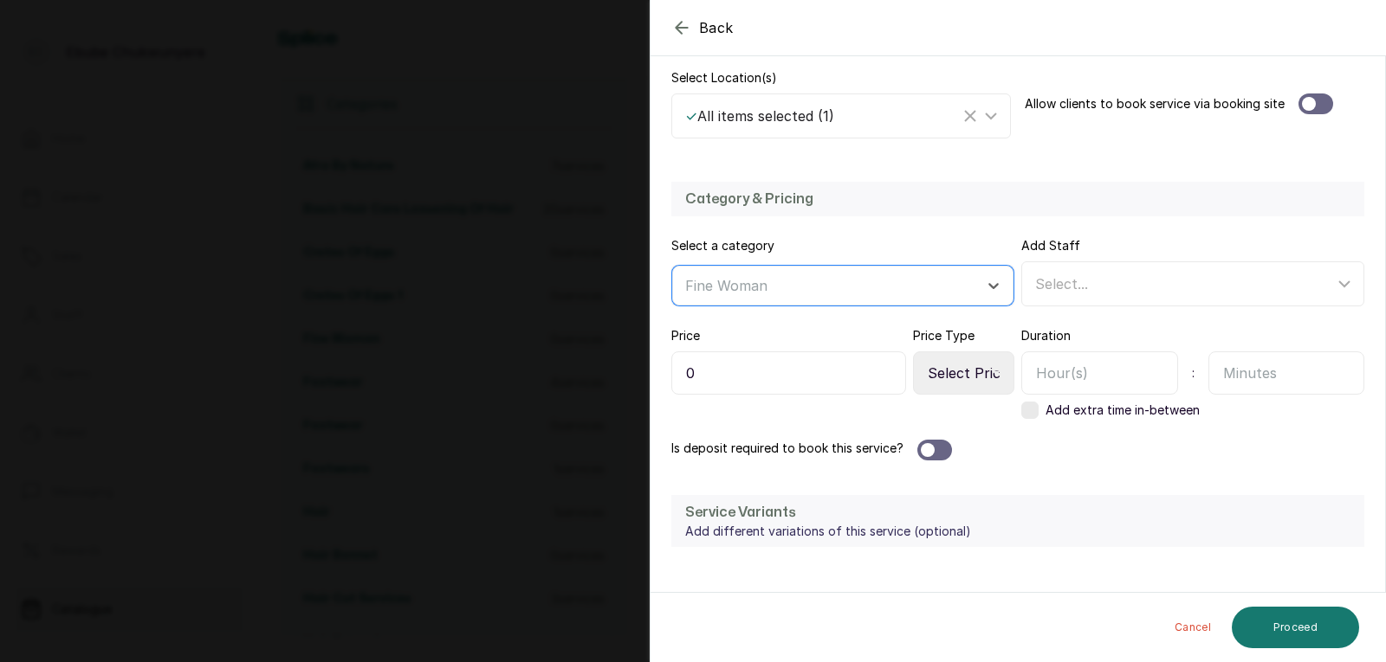
click at [843, 377] on input "0" at bounding box center [788, 373] width 235 height 43
type input "5,000"
click at [998, 375] on select "Select Price Type Fixed From" at bounding box center [963, 373] width 101 height 43
select select "starting_at"
click at [913, 352] on select "Select Price Type Fixed From" at bounding box center [963, 373] width 101 height 43
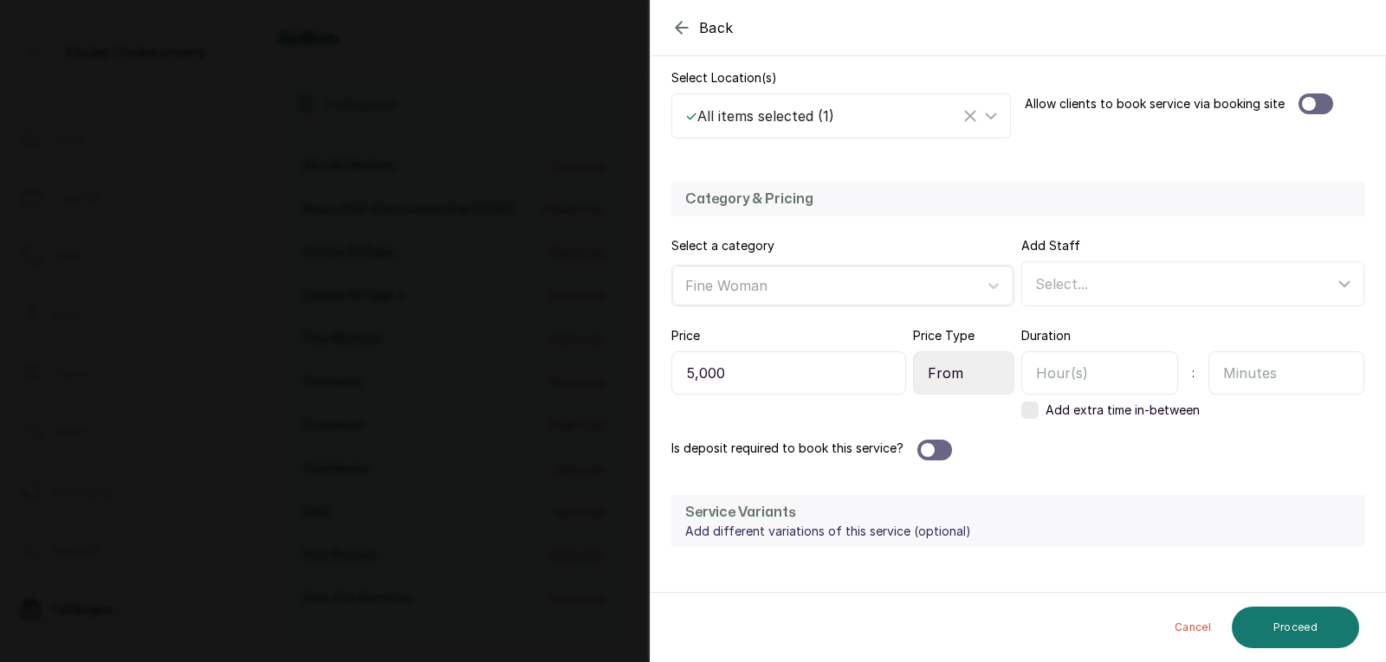
click at [1274, 377] on input "text" at bounding box center [1286, 373] width 157 height 43
type input "30"
click at [1293, 623] on button "Proceed" at bounding box center [1294, 628] width 127 height 42
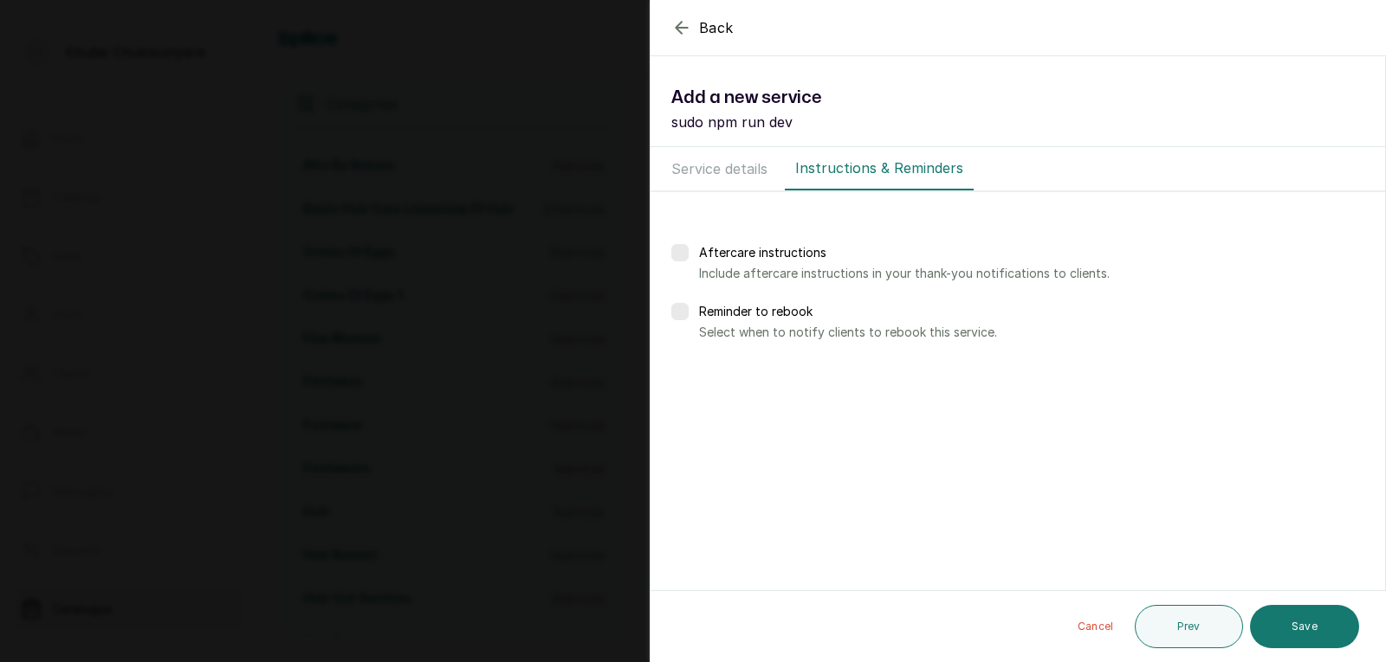
click at [1293, 623] on button "Save" at bounding box center [1304, 626] width 109 height 43
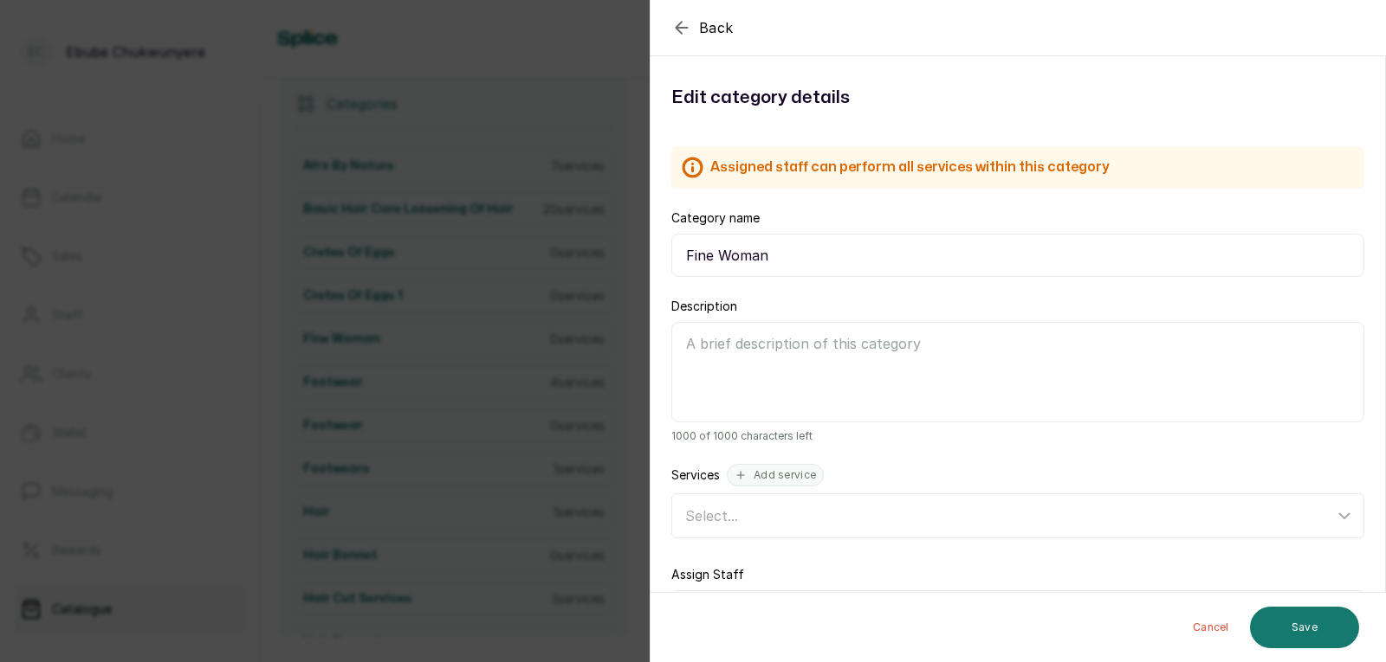
drag, startPoint x: 281, startPoint y: 154, endPoint x: 291, endPoint y: 154, distance: 9.5
click at [290, 158] on div "Back Category Edit category details Assigned staff can perform all services wit…" at bounding box center [693, 331] width 1386 height 662
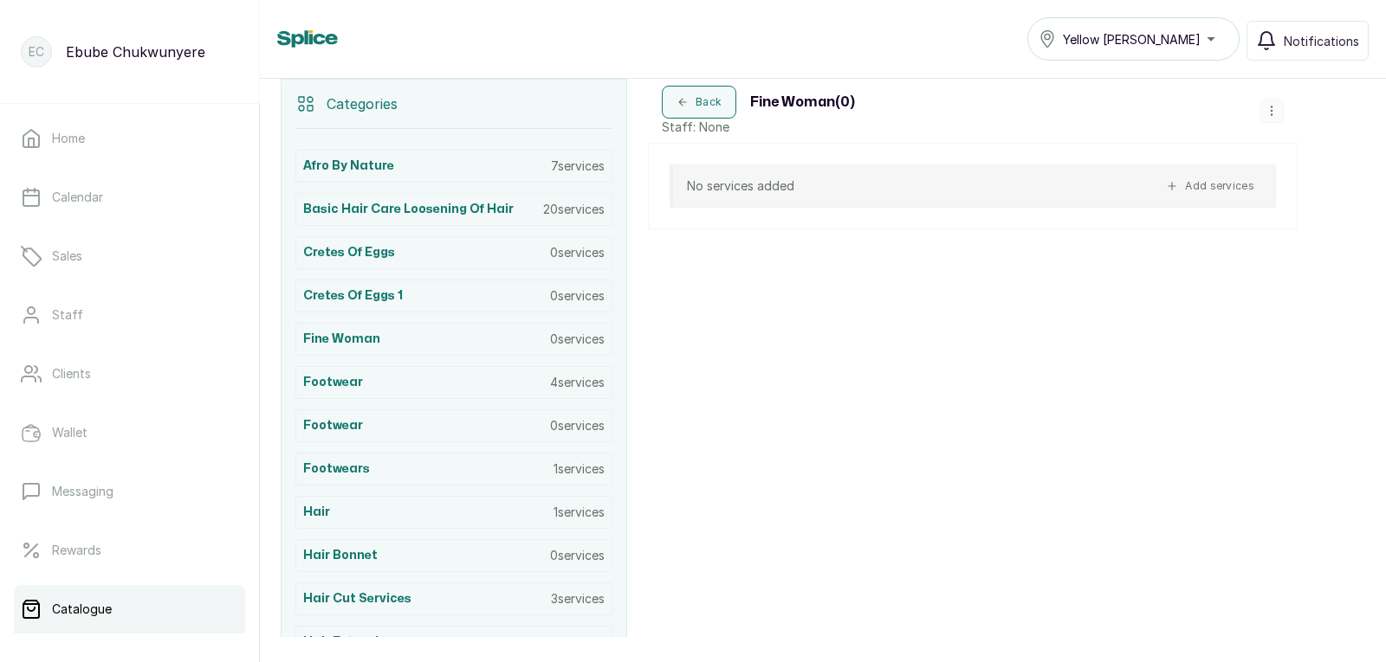
click at [951, 175] on div "No services added Add services" at bounding box center [972, 186] width 606 height 43
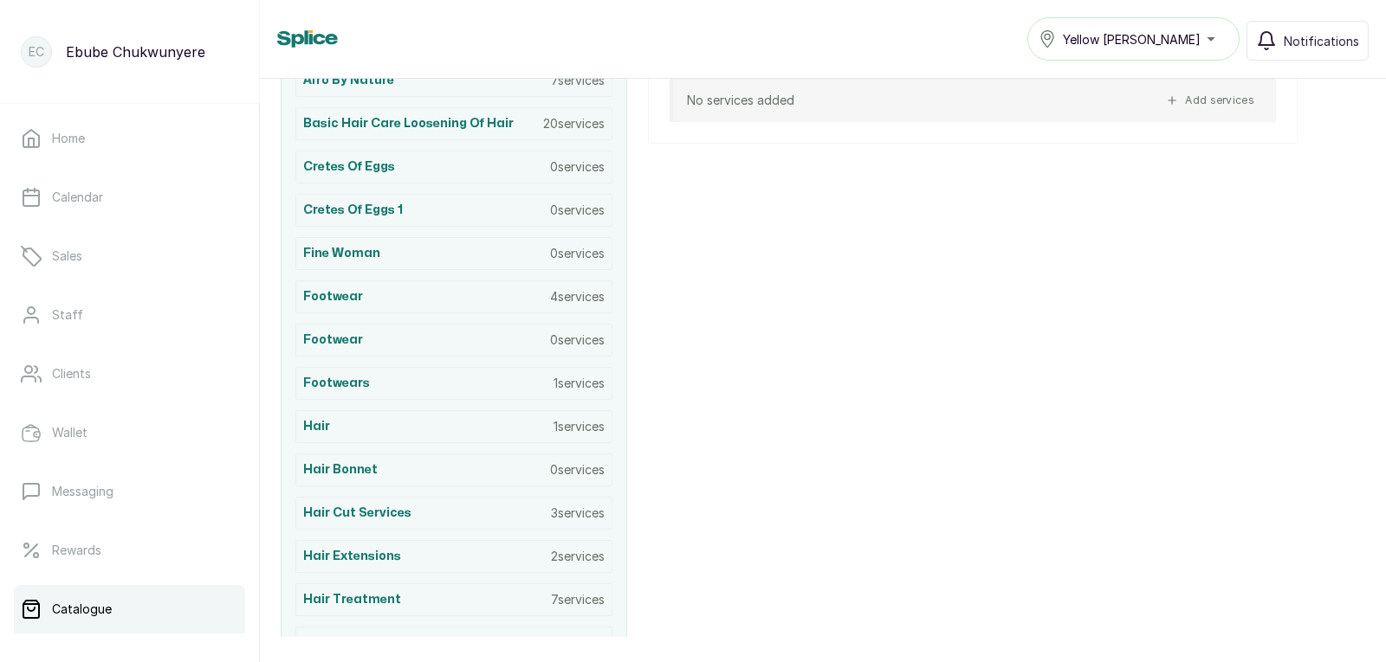
scroll to position [499, 0]
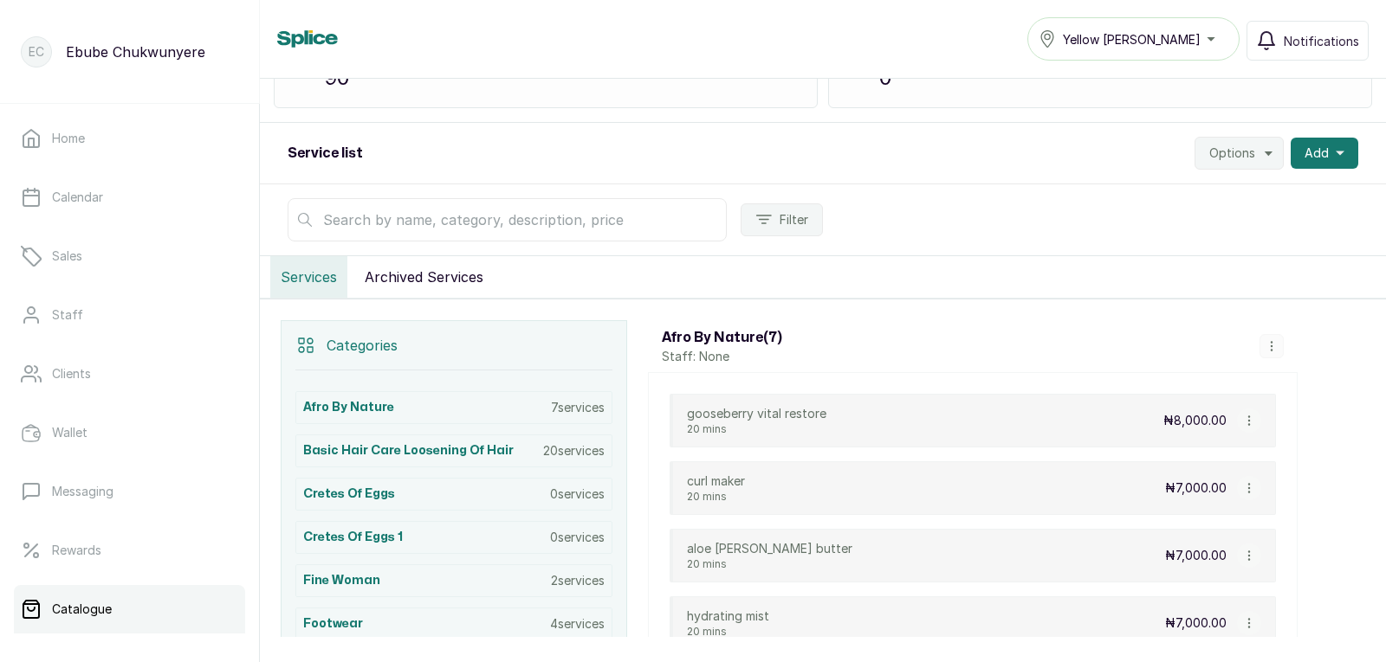
click at [559, 572] on div "Fine Woman 2 services" at bounding box center [453, 581] width 317 height 33
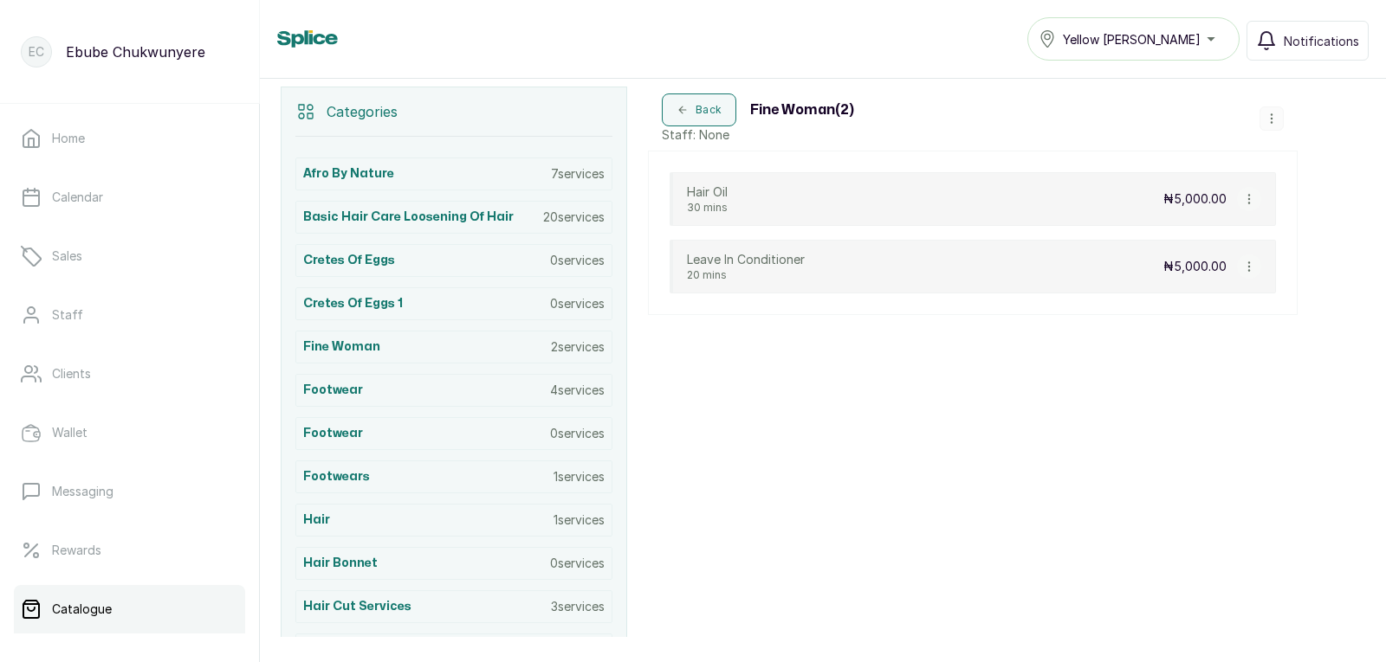
scroll to position [375, 0]
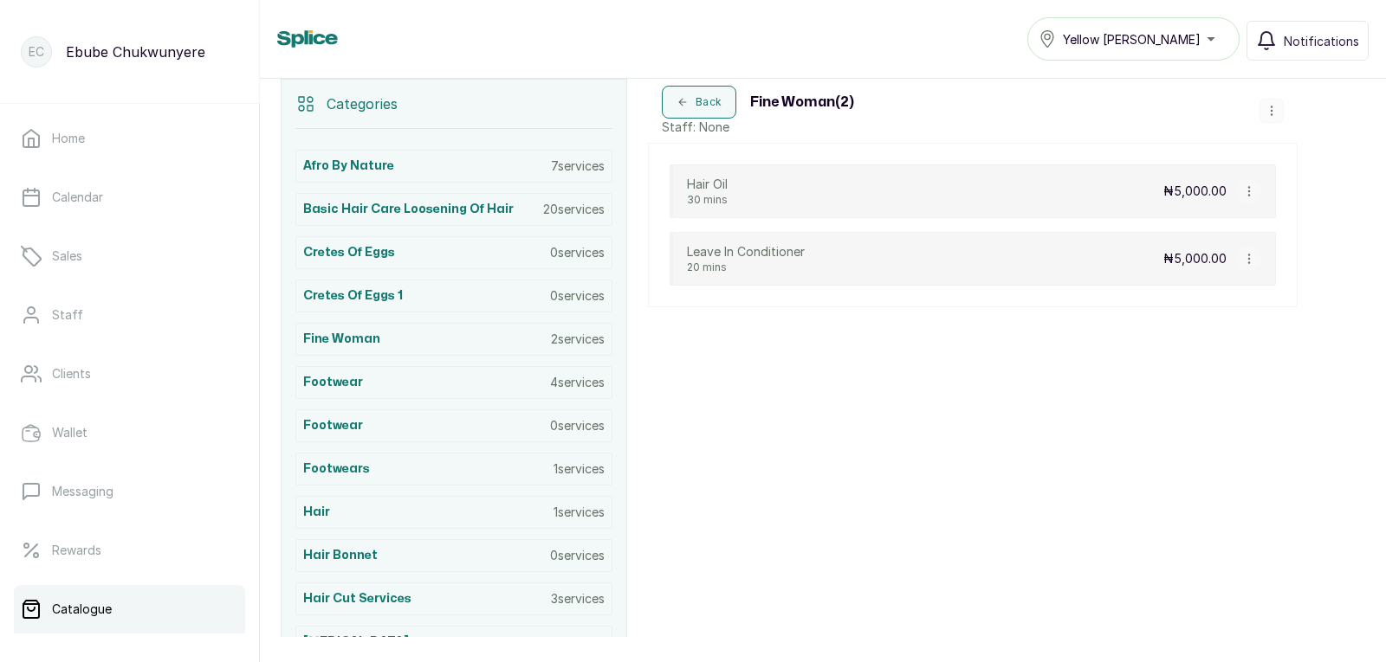
click at [888, 351] on div "Back Fine Woman ( 2 ) Staff: None Hair Oil 30 mins ₦5,000.00 Leave In Condition…" at bounding box center [972, 639] width 649 height 1121
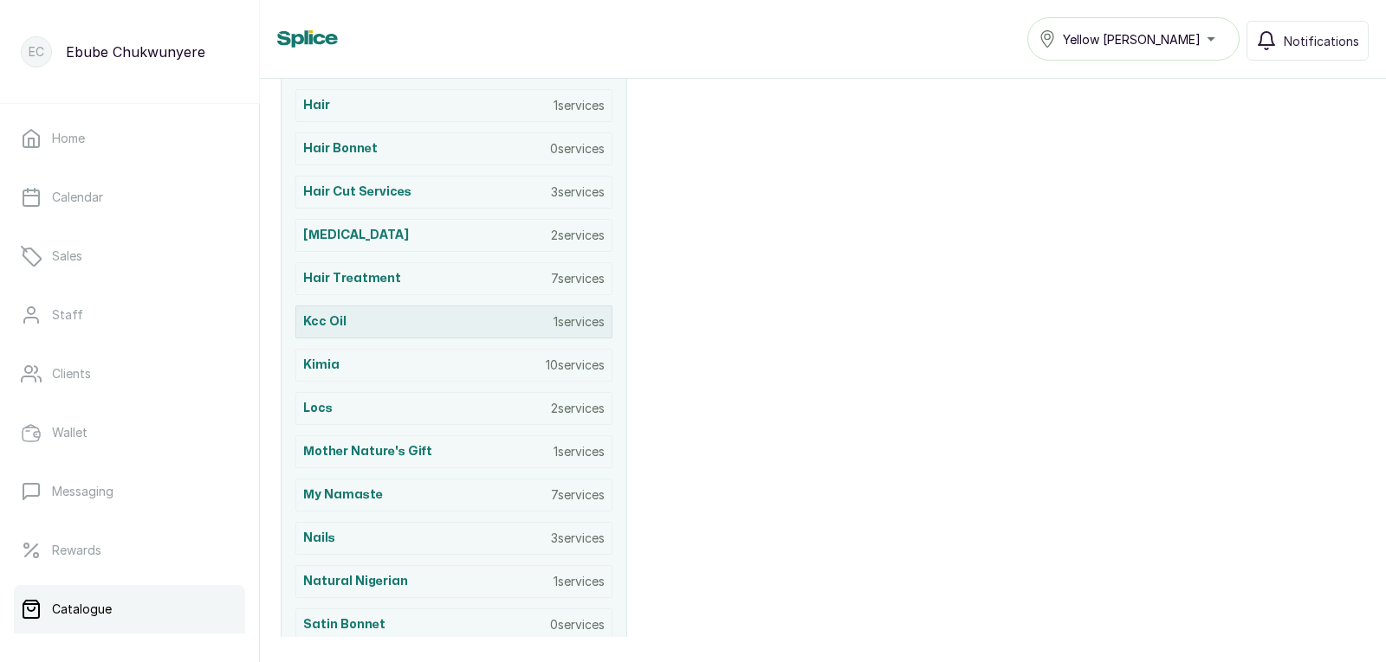
click at [478, 333] on div "kcc oil 1 services" at bounding box center [453, 322] width 317 height 33
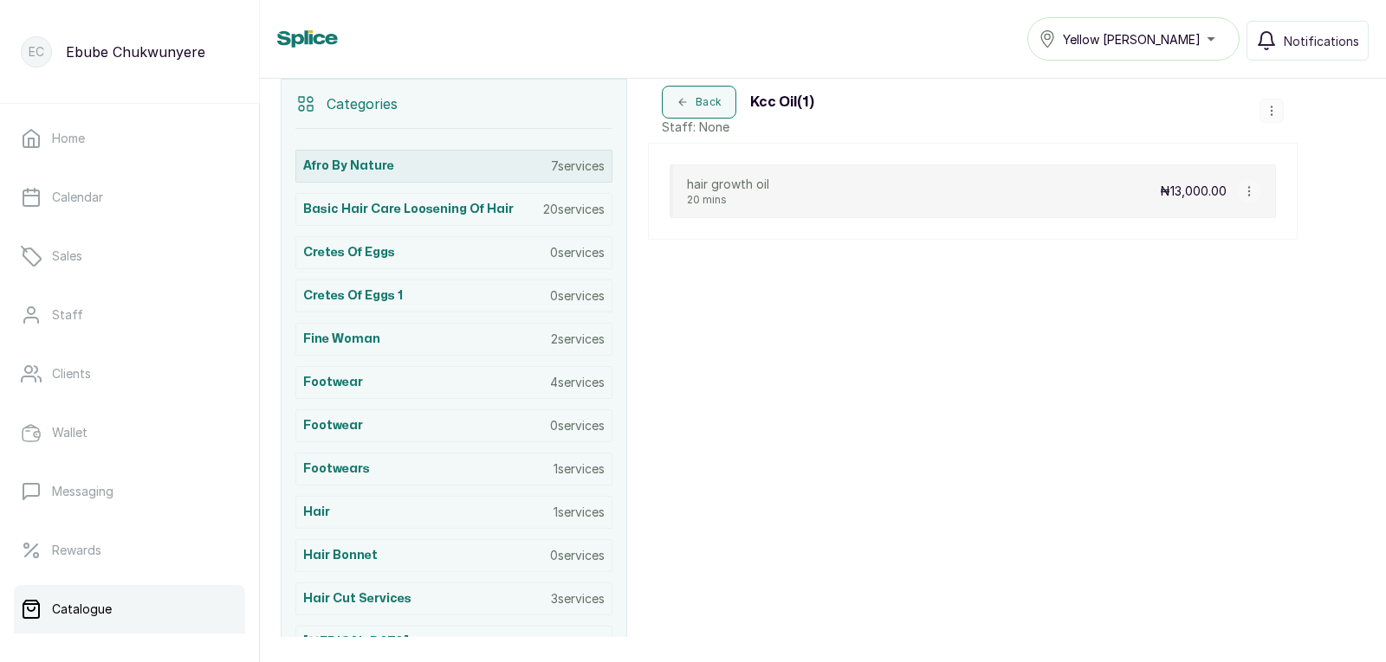
click at [429, 171] on div "afro by nature 7 services" at bounding box center [453, 166] width 317 height 33
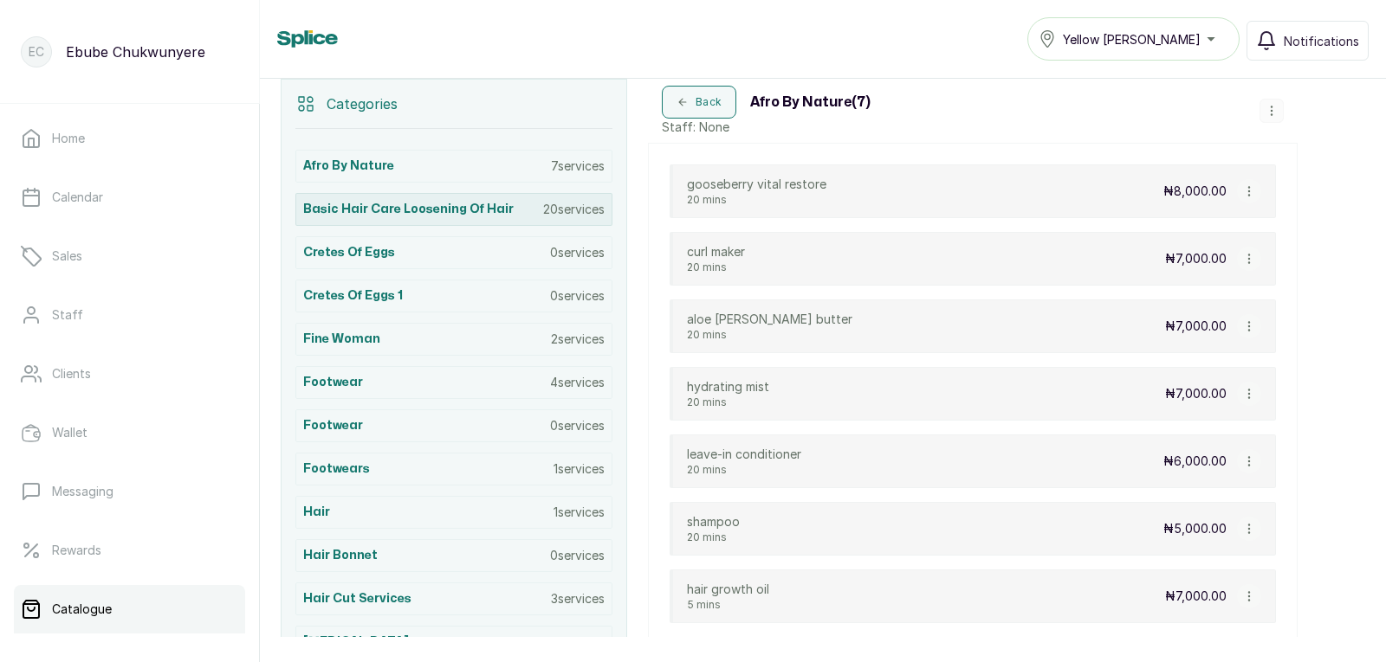
click at [432, 223] on div "Basic Hair Care Loosening of Hair 20 services" at bounding box center [453, 209] width 317 height 33
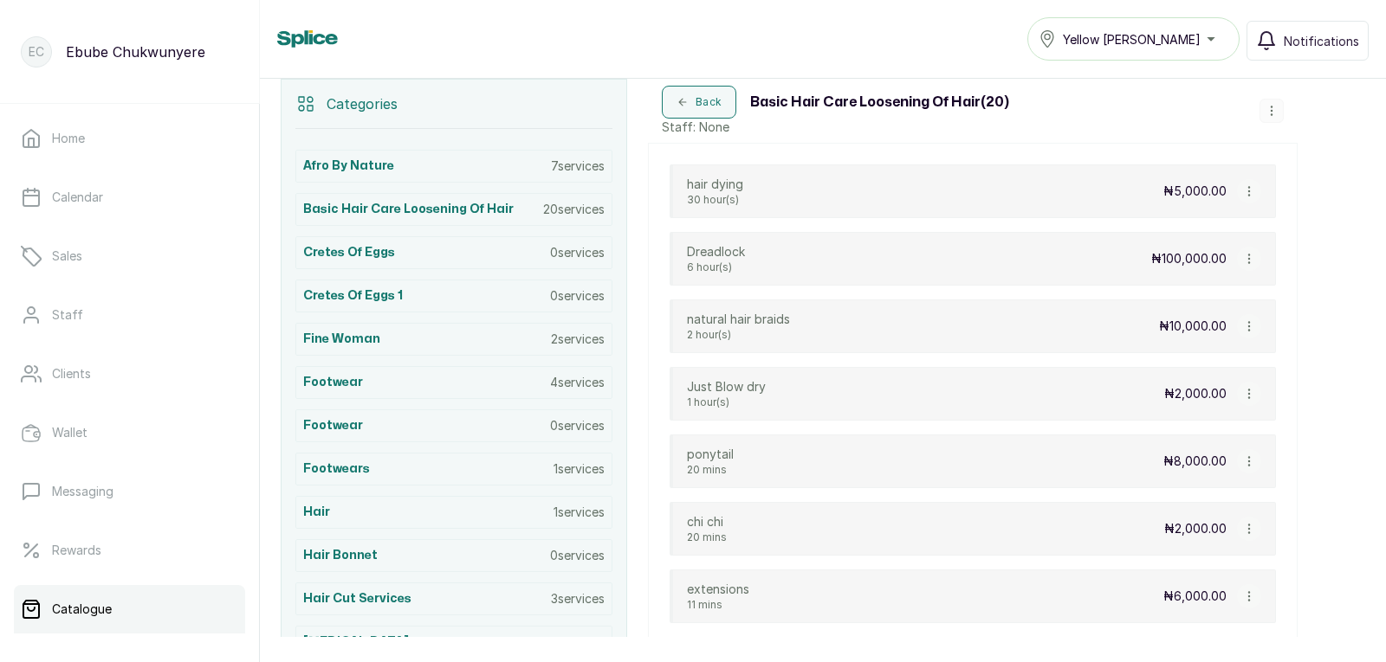
drag, startPoint x: 372, startPoint y: 155, endPoint x: 367, endPoint y: 134, distance: 21.4
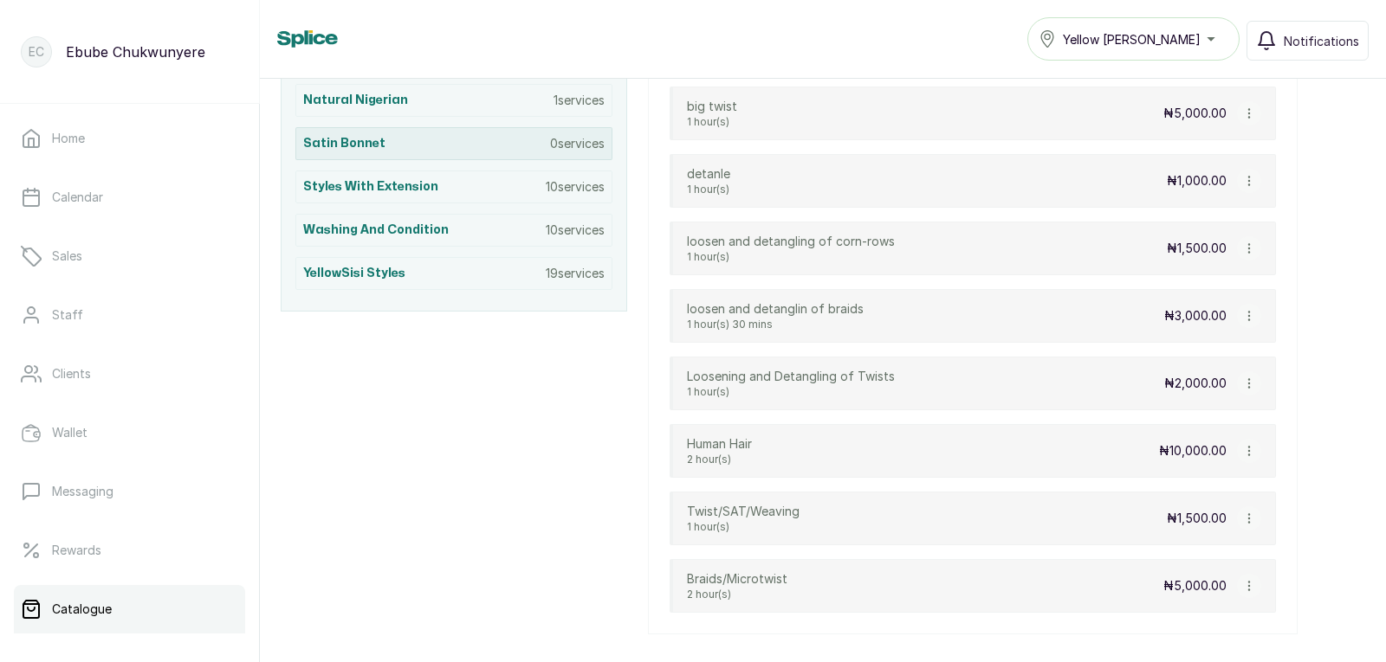
scroll to position [1266, 0]
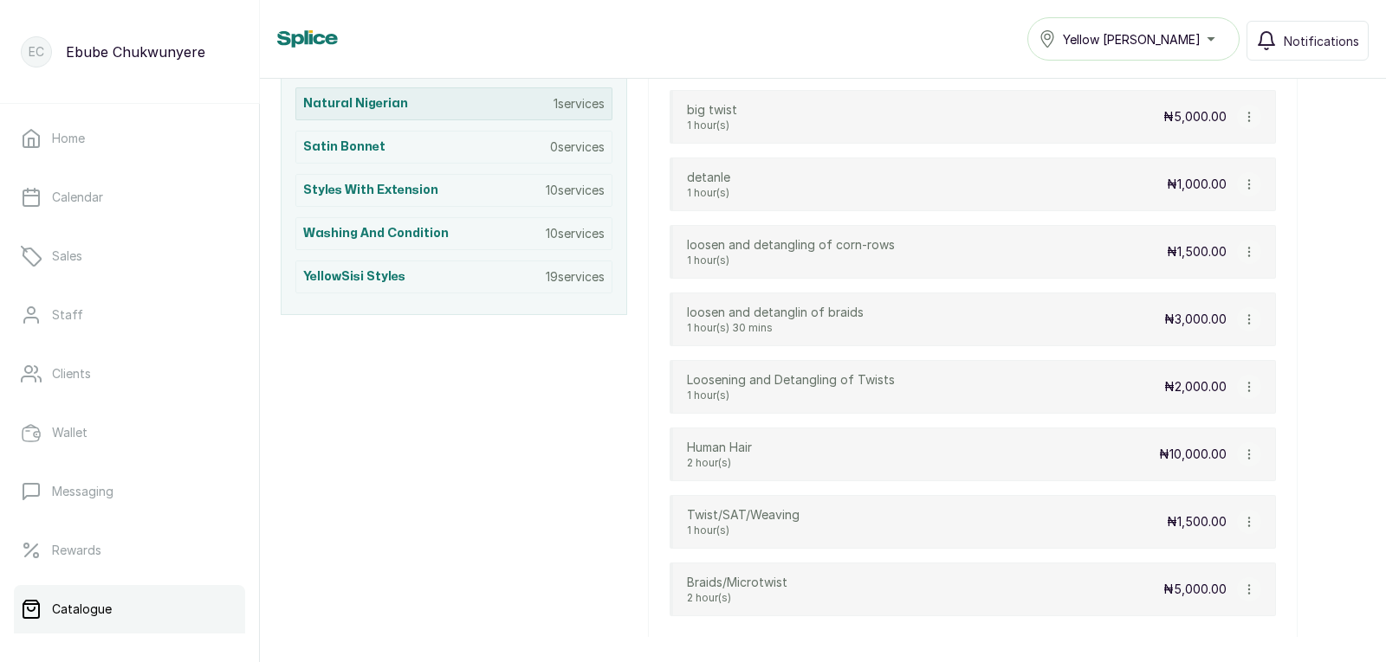
click at [423, 102] on div "Natural Nigerian 1 services" at bounding box center [453, 103] width 317 height 33
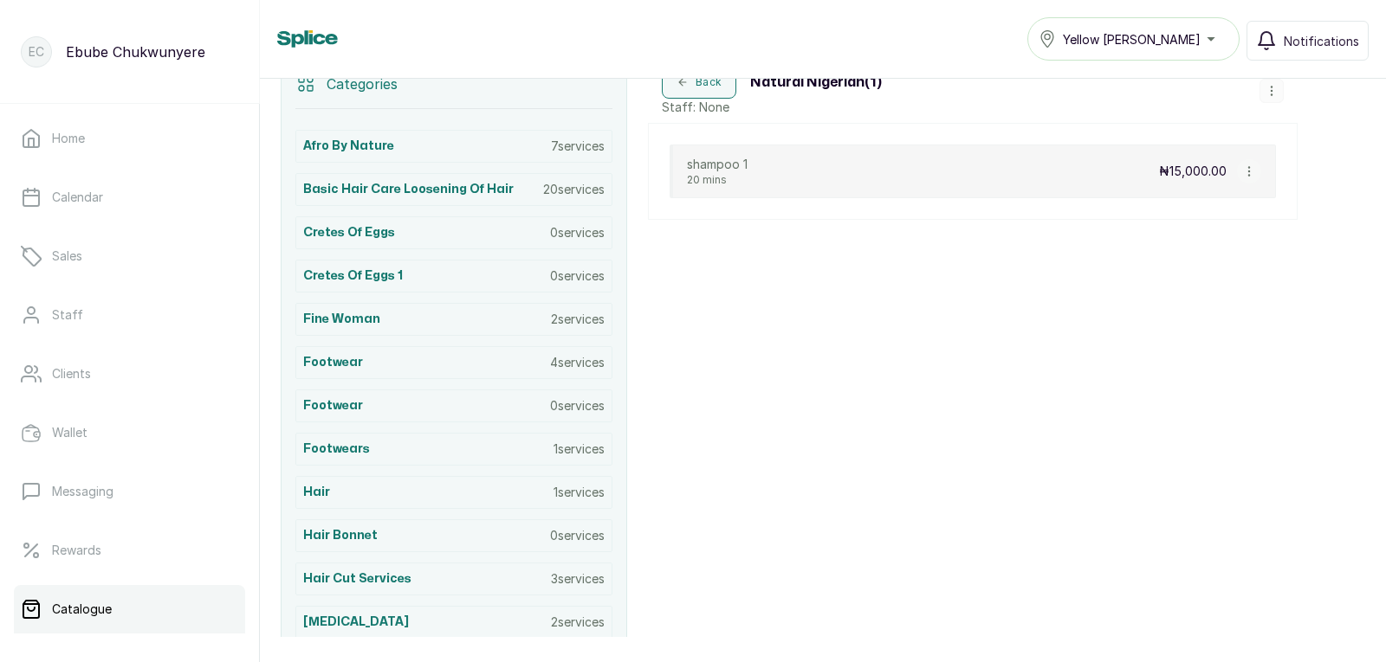
scroll to position [375, 0]
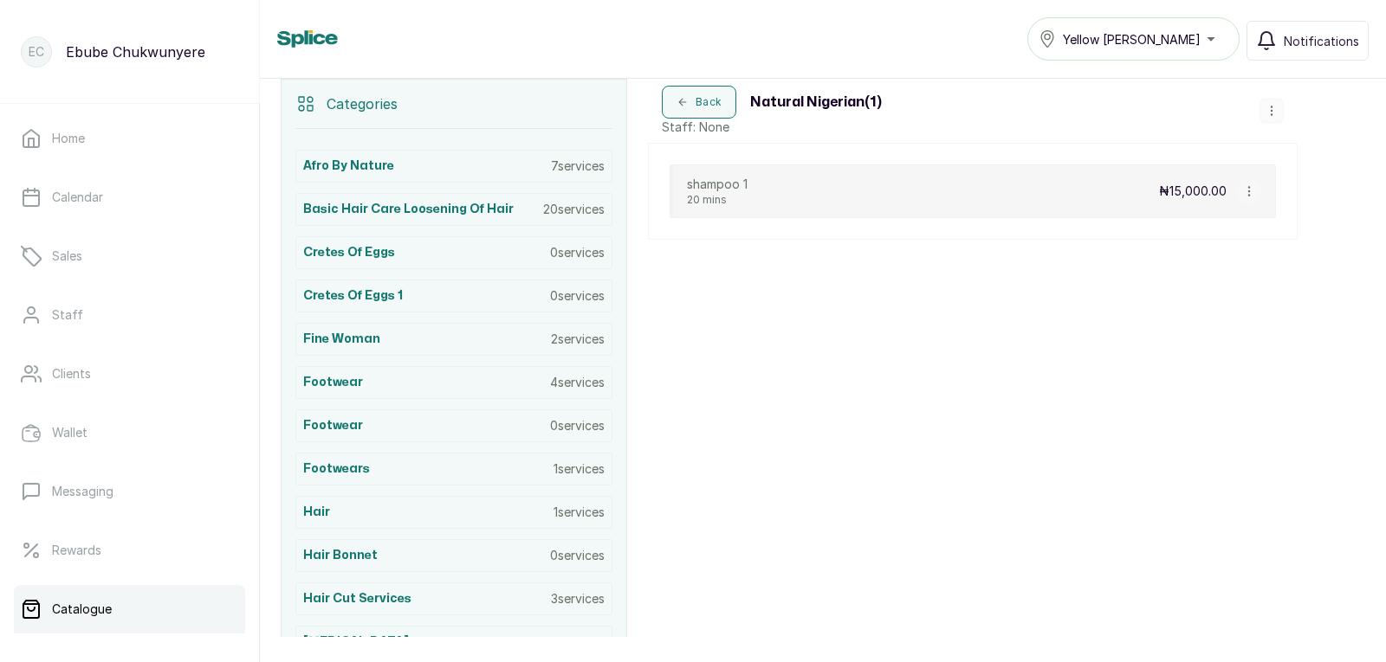
click at [1266, 107] on icon "button" at bounding box center [1271, 111] width 12 height 12
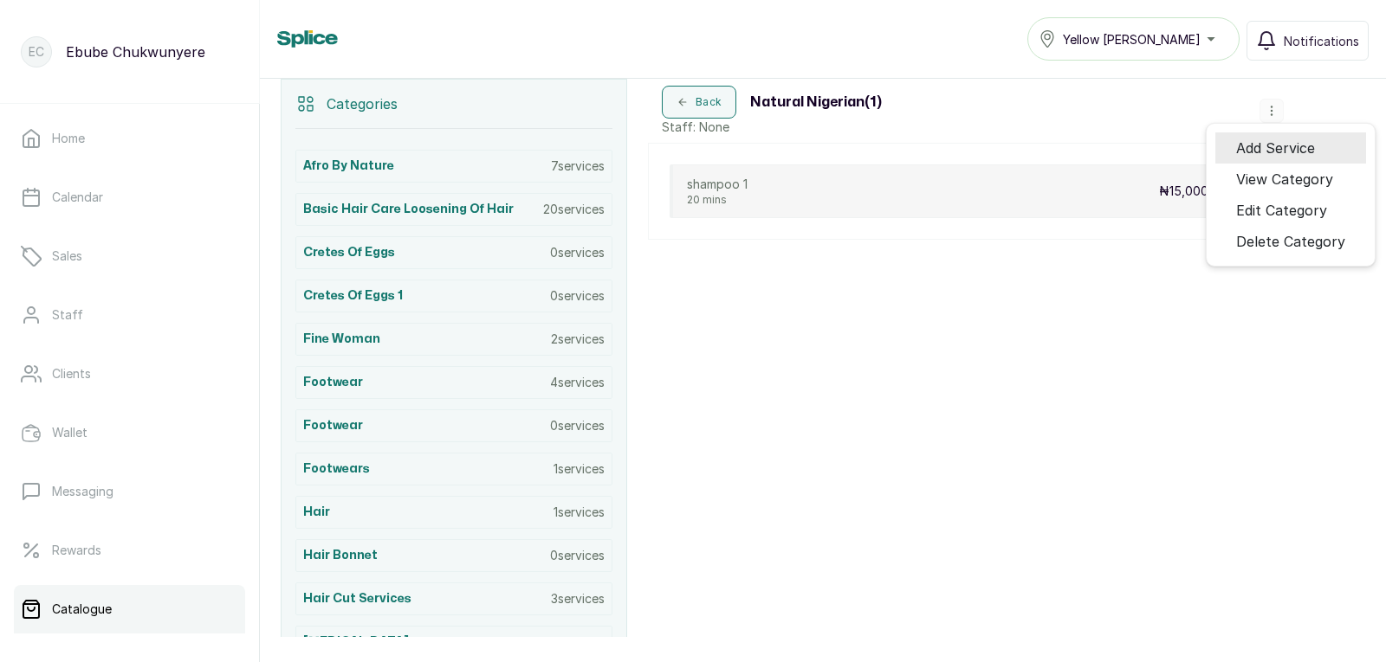
click at [1285, 152] on span "Add Service" at bounding box center [1275, 148] width 79 height 21
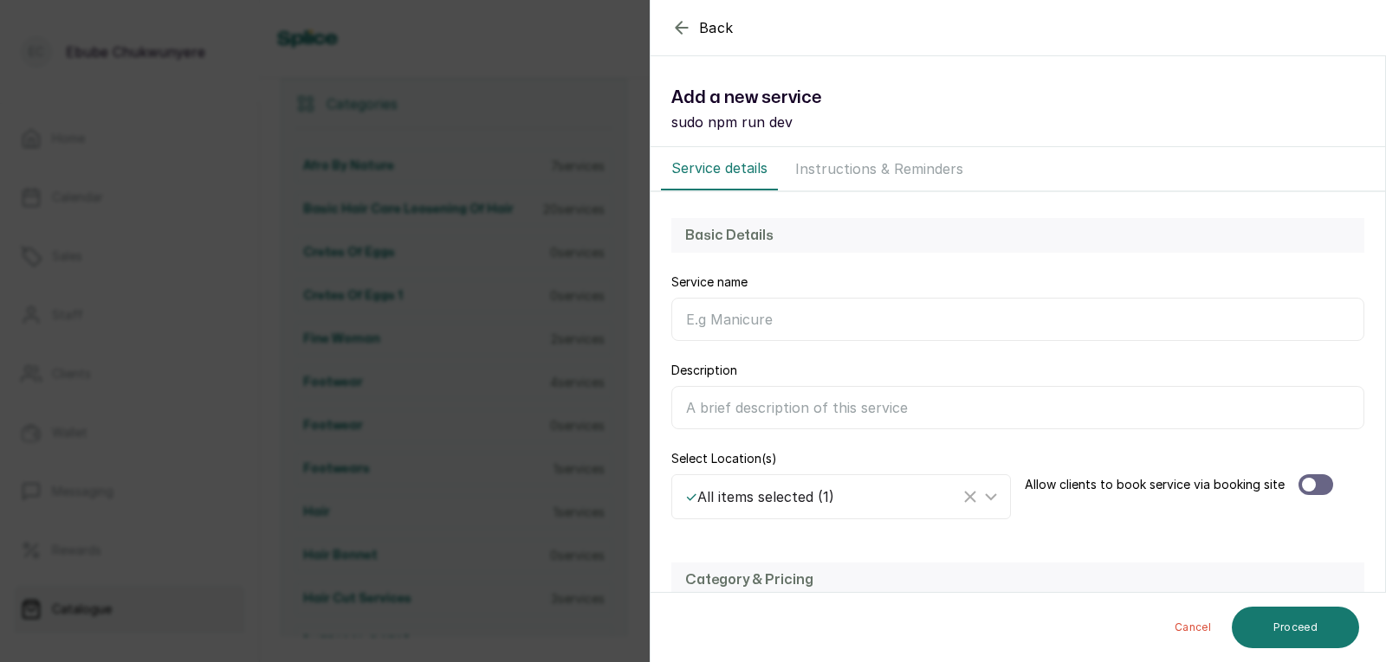
click at [889, 315] on input "Service name" at bounding box center [1017, 319] width 693 height 43
type input "Deep Conditioner"
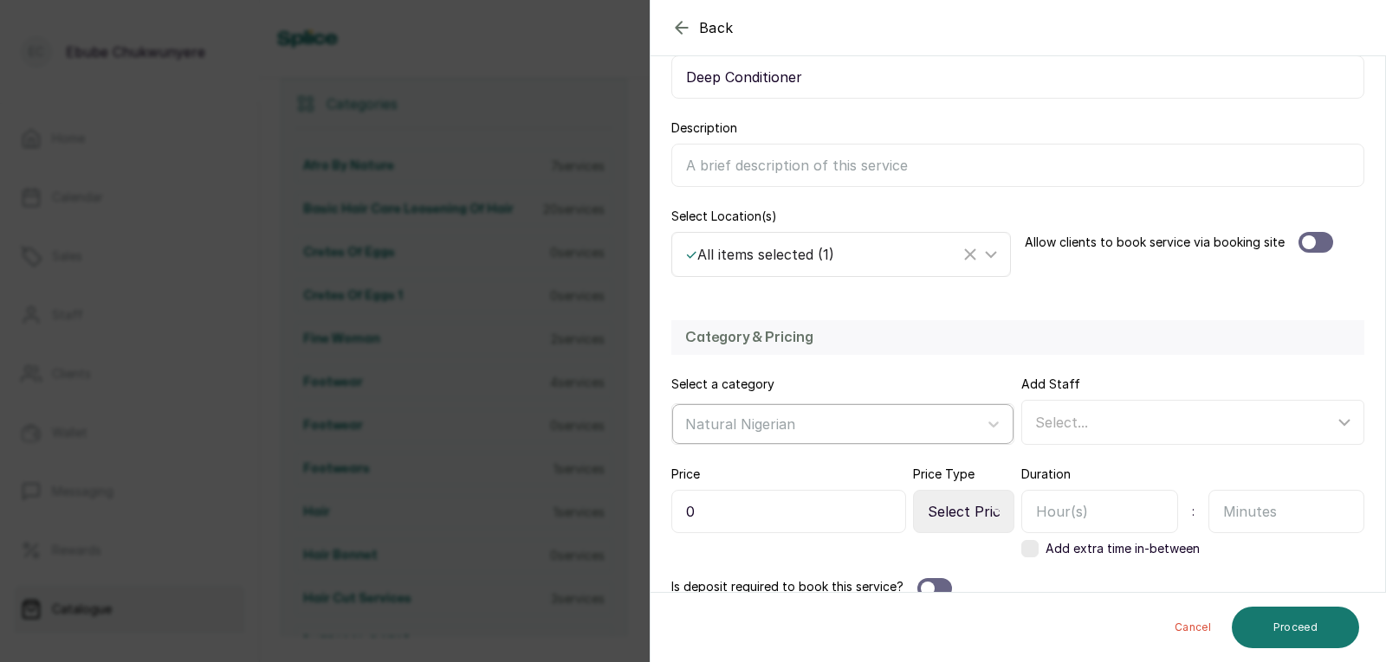
scroll to position [249, 0]
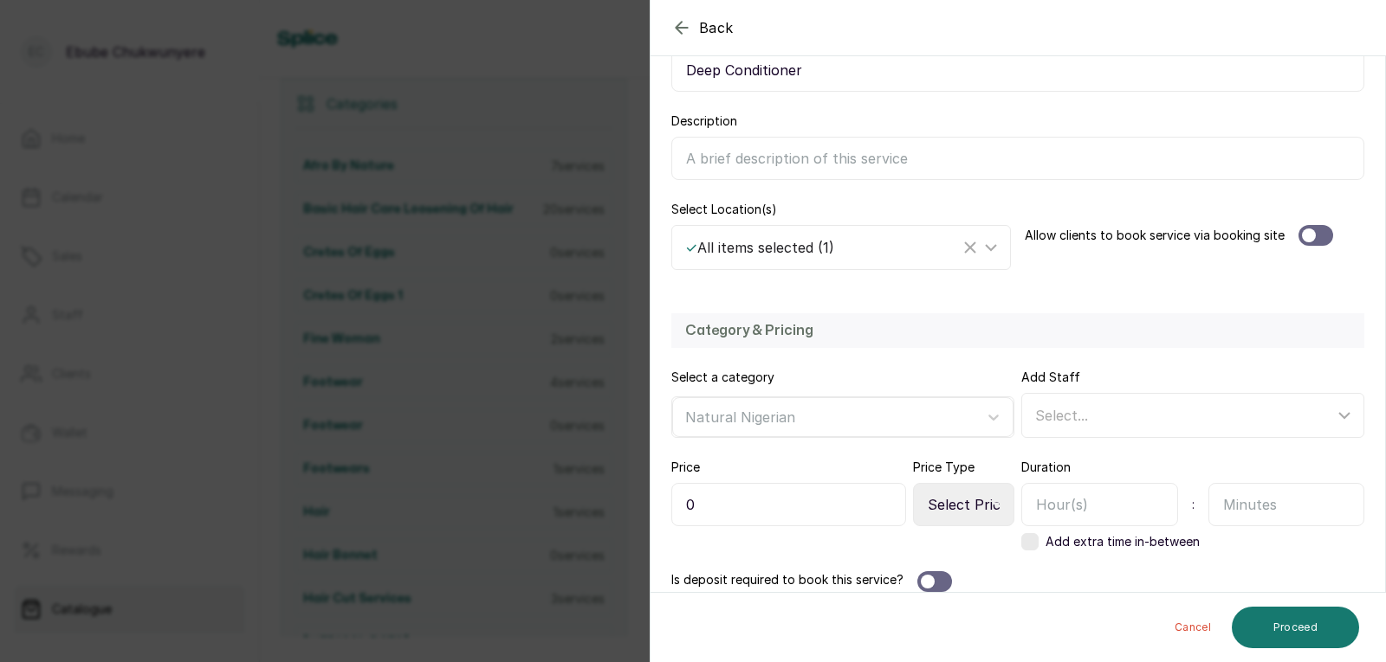
click at [959, 508] on select "Select Price Type Fixed From" at bounding box center [963, 504] width 101 height 43
select select "starting_at"
click at [913, 483] on select "Select Price Type Fixed From" at bounding box center [963, 504] width 101 height 43
click at [1231, 513] on input "text" at bounding box center [1286, 504] width 157 height 43
type input "30"
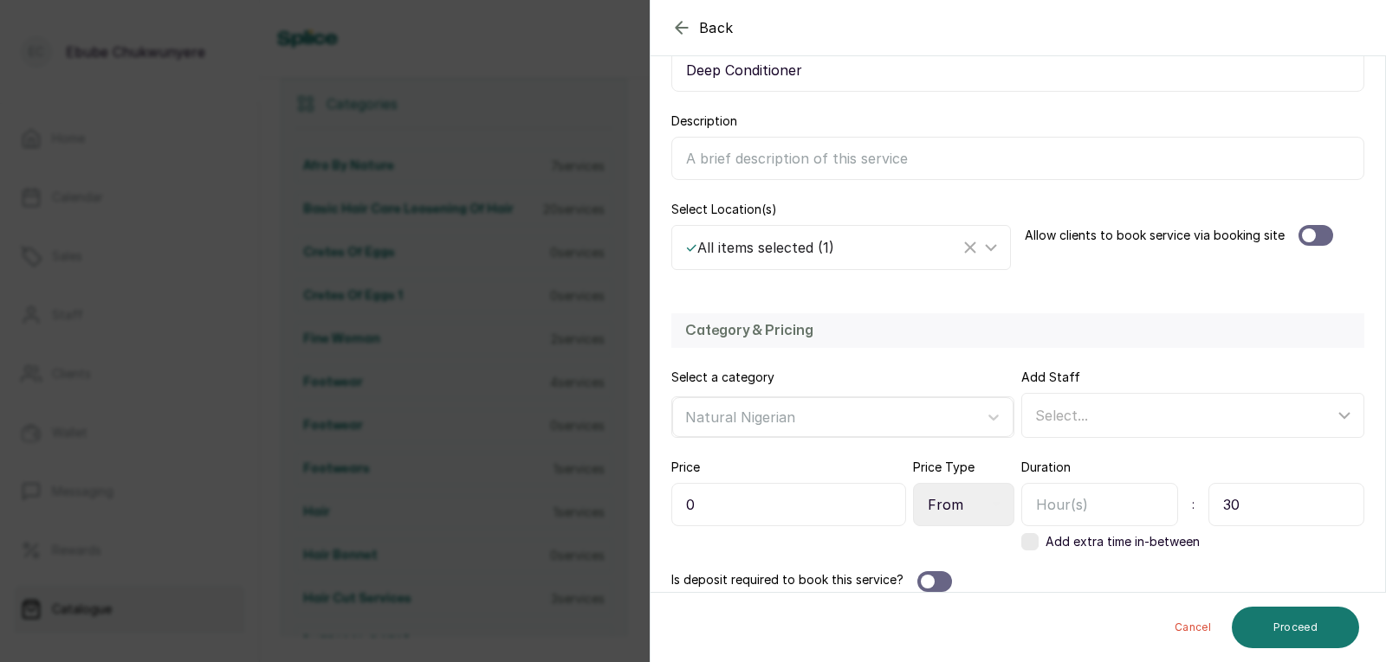
click at [753, 502] on input "0" at bounding box center [788, 504] width 235 height 43
type input "13,000"
click at [1301, 623] on button "Proceed" at bounding box center [1294, 628] width 127 height 42
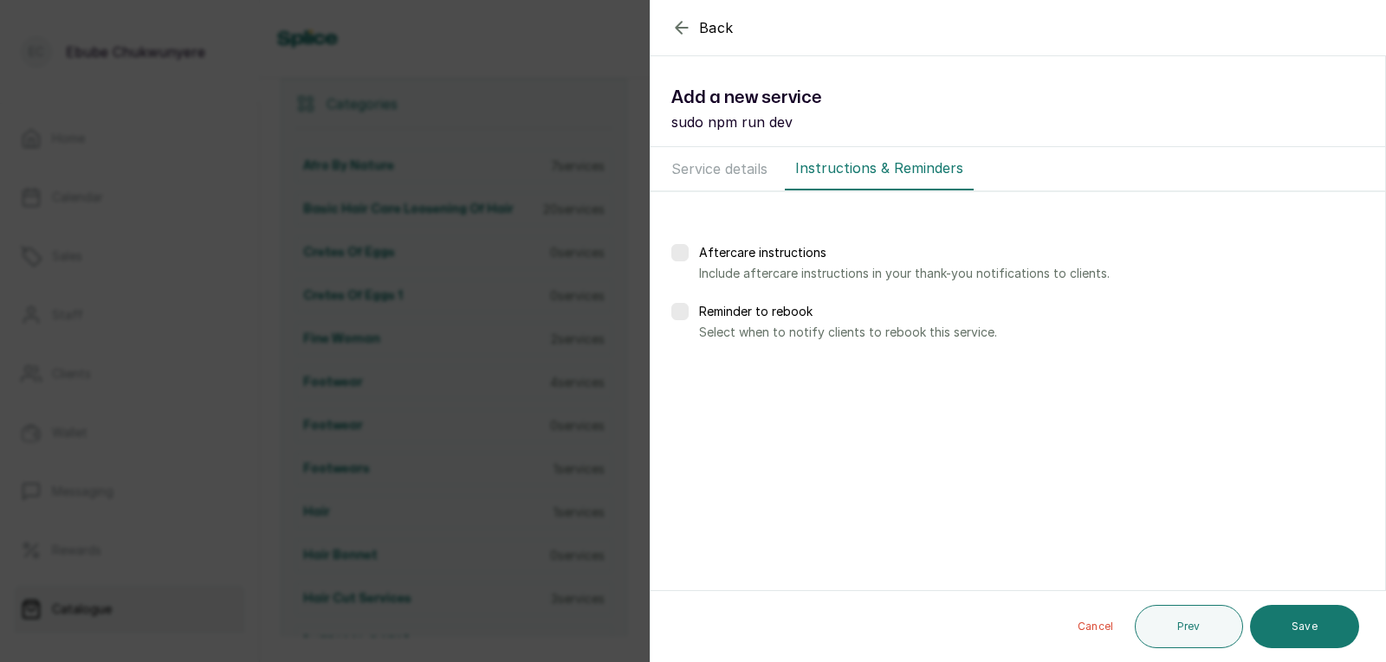
scroll to position [0, 0]
click at [1301, 623] on button "Save" at bounding box center [1304, 626] width 109 height 43
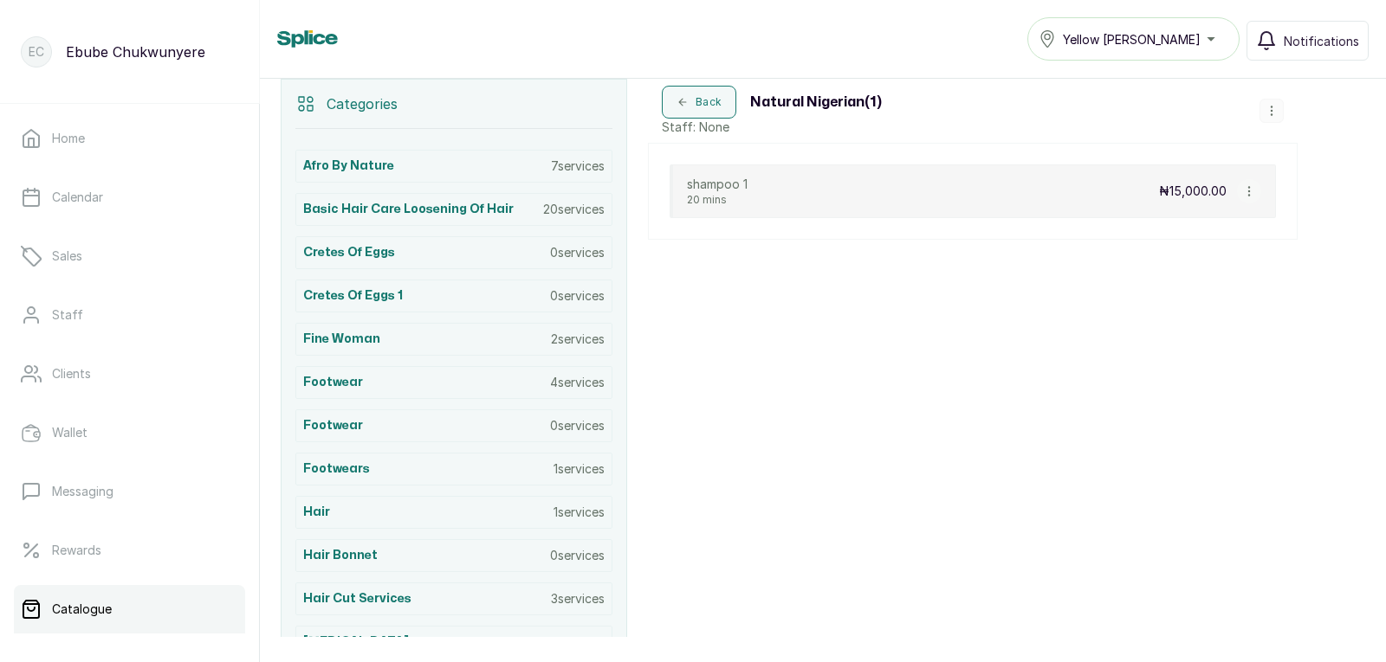
click at [1131, 280] on div "Back Natural Nigerian ( 1 ) Staff: None Add Service View Category Edit Category…" at bounding box center [972, 639] width 649 height 1121
click at [988, 315] on div "Back Natural Nigerian ( 1 ) Staff: None Add Service View Category Edit Category…" at bounding box center [972, 639] width 649 height 1121
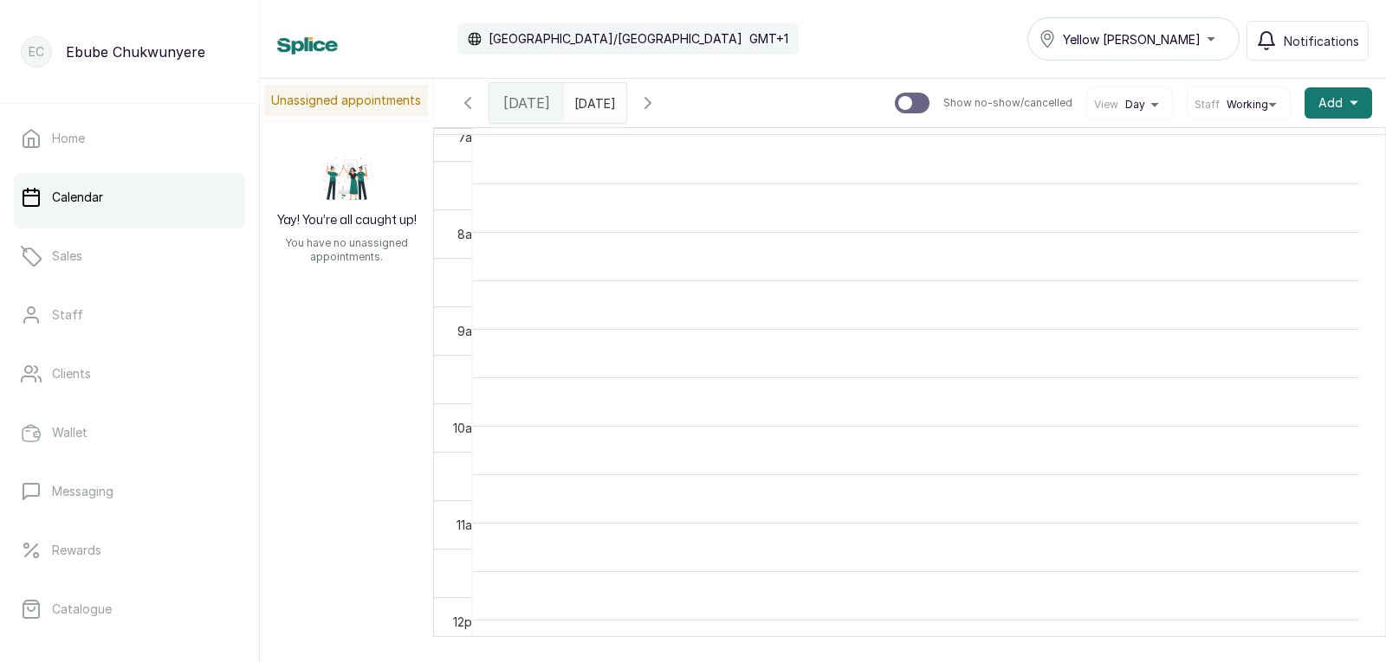
scroll to position [701, 0]
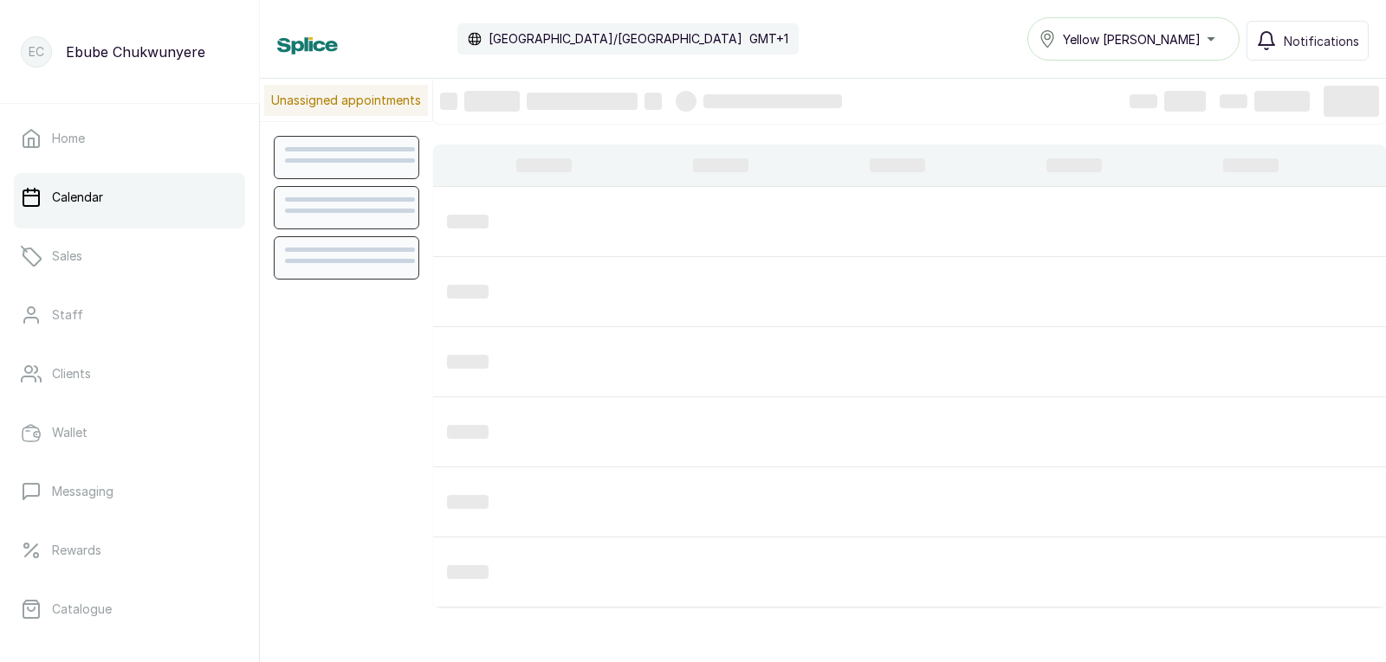
scroll to position [583, 0]
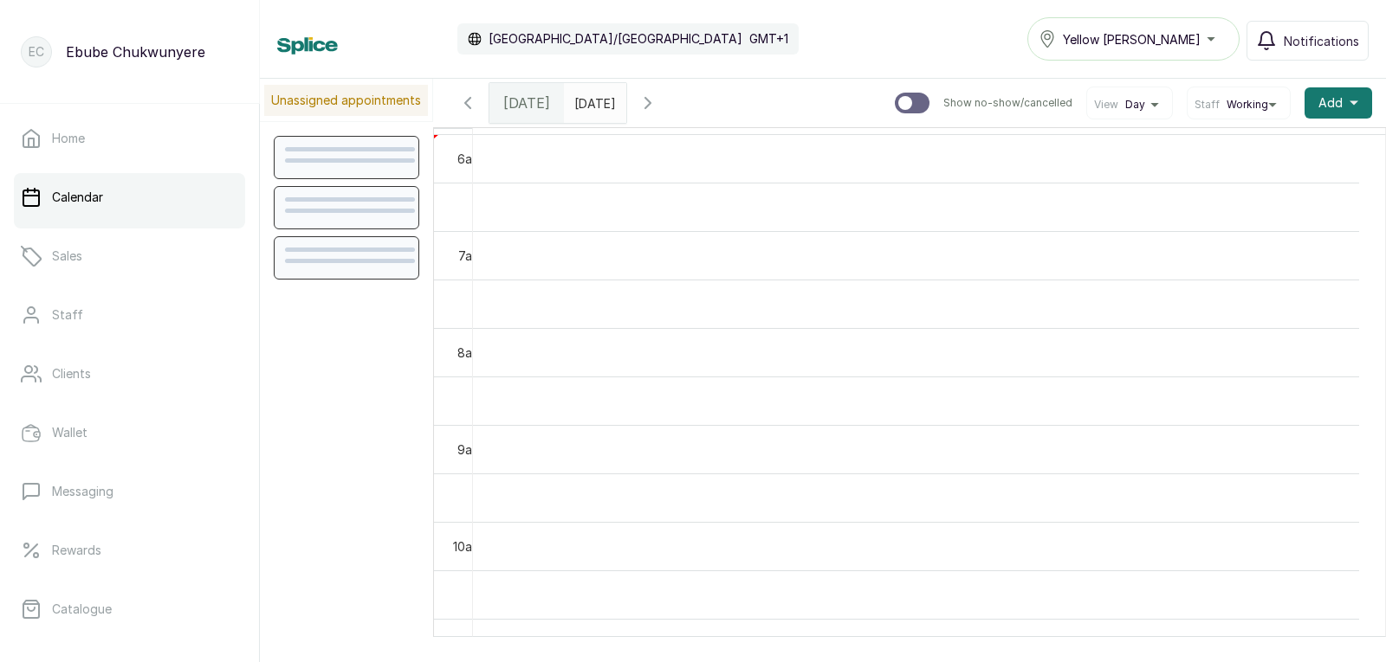
drag, startPoint x: 913, startPoint y: 415, endPoint x: 862, endPoint y: 413, distance: 51.1
click at [932, 362] on td at bounding box center [916, 386] width 886 height 48
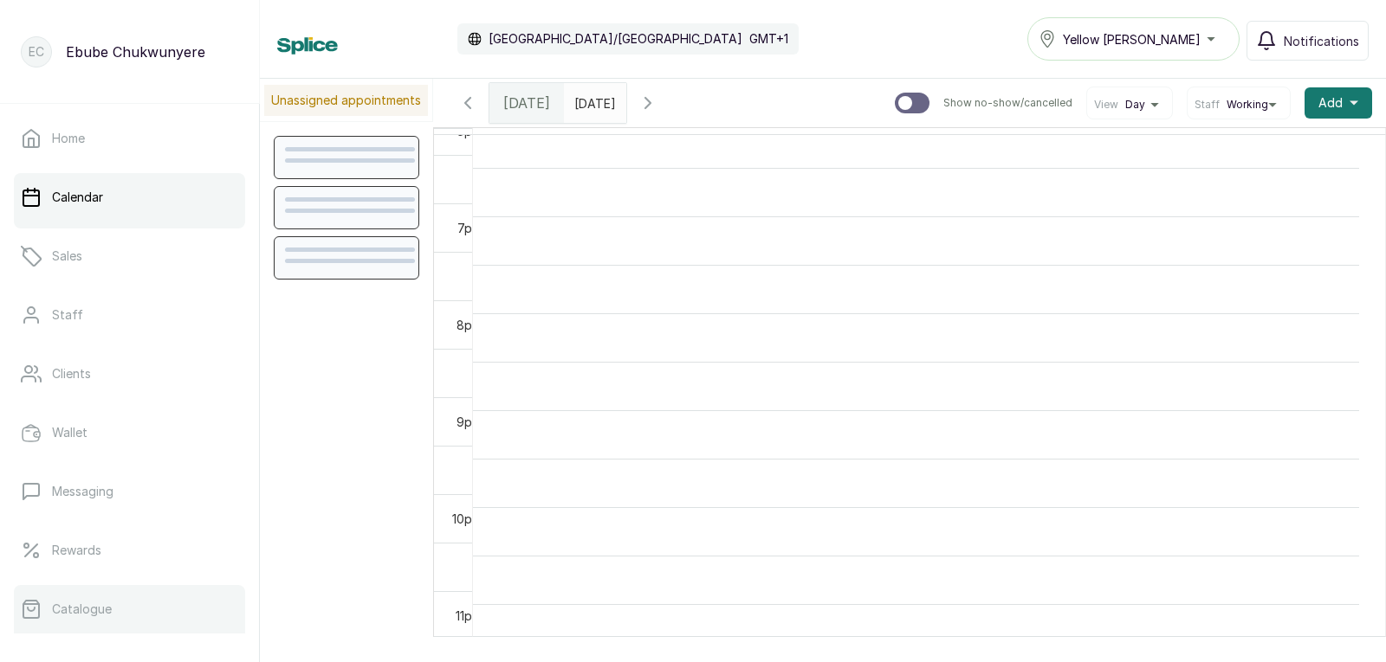
click at [101, 597] on link "Catalogue" at bounding box center [129, 609] width 231 height 48
